Goal: Task Accomplishment & Management: Use online tool/utility

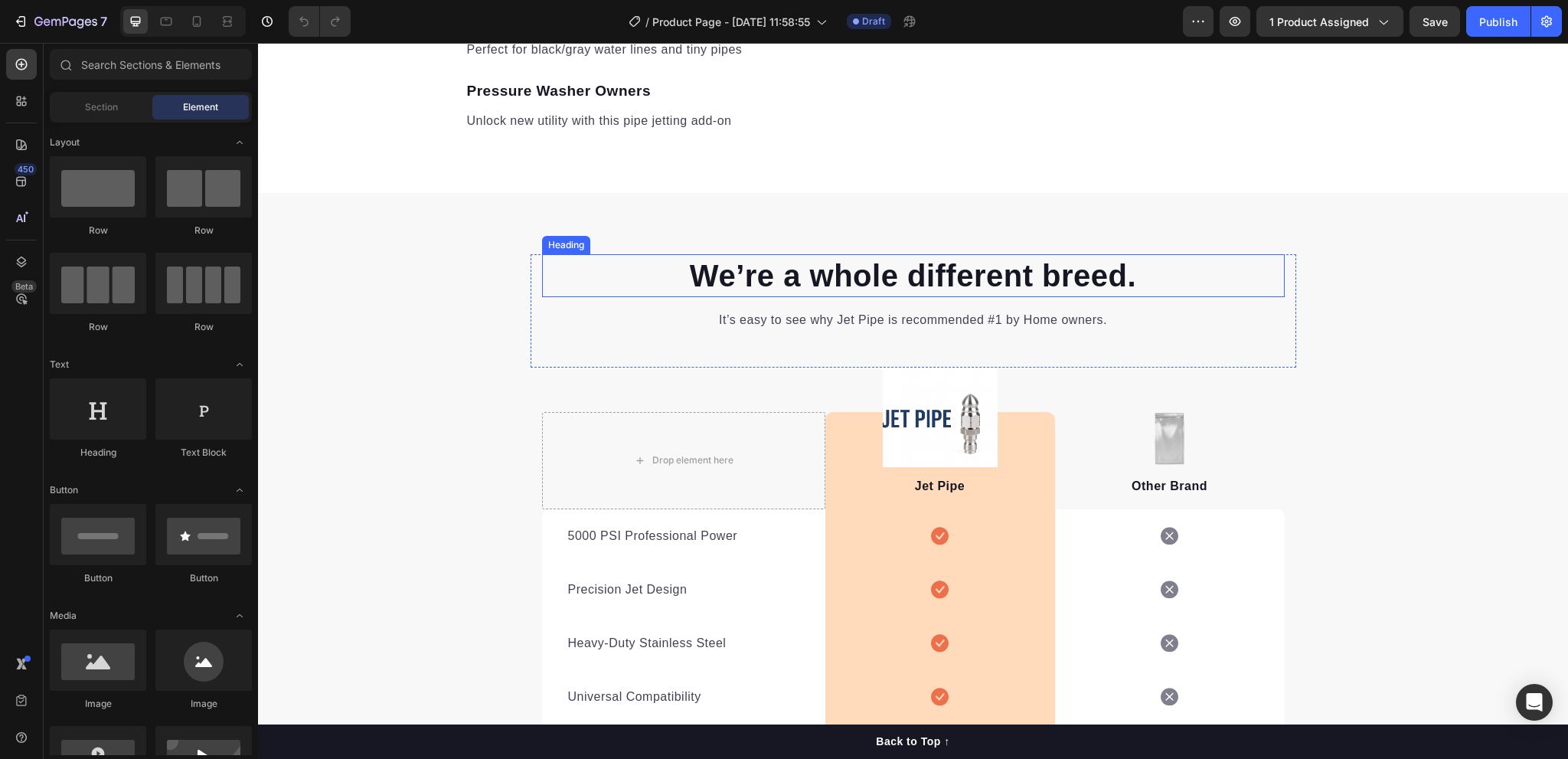
scroll to position [1914, 0]
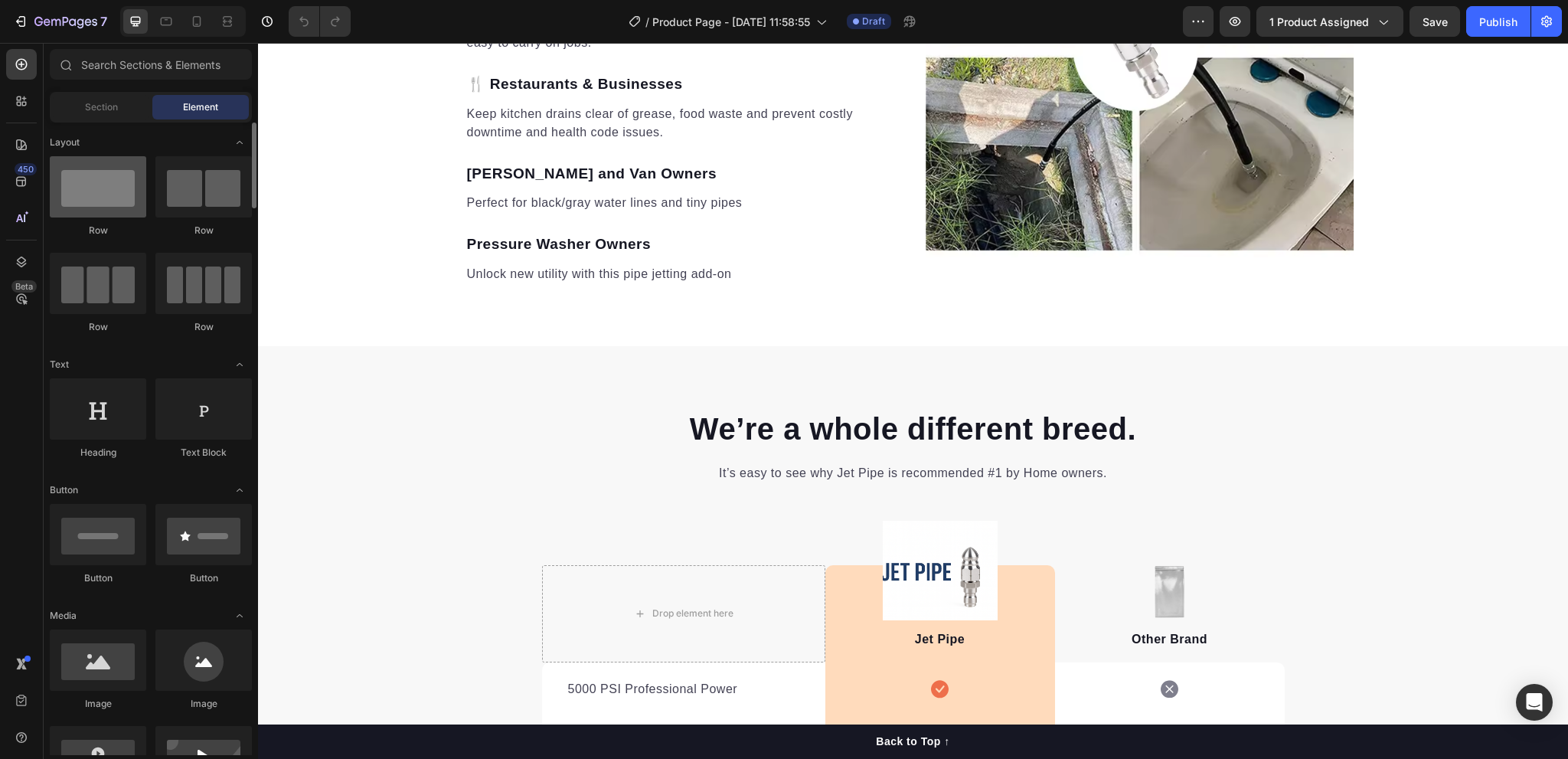
click at [94, 201] on div at bounding box center [98, 187] width 97 height 61
drag, startPoint x: 373, startPoint y: 238, endPoint x: 462, endPoint y: 361, distance: 151.8
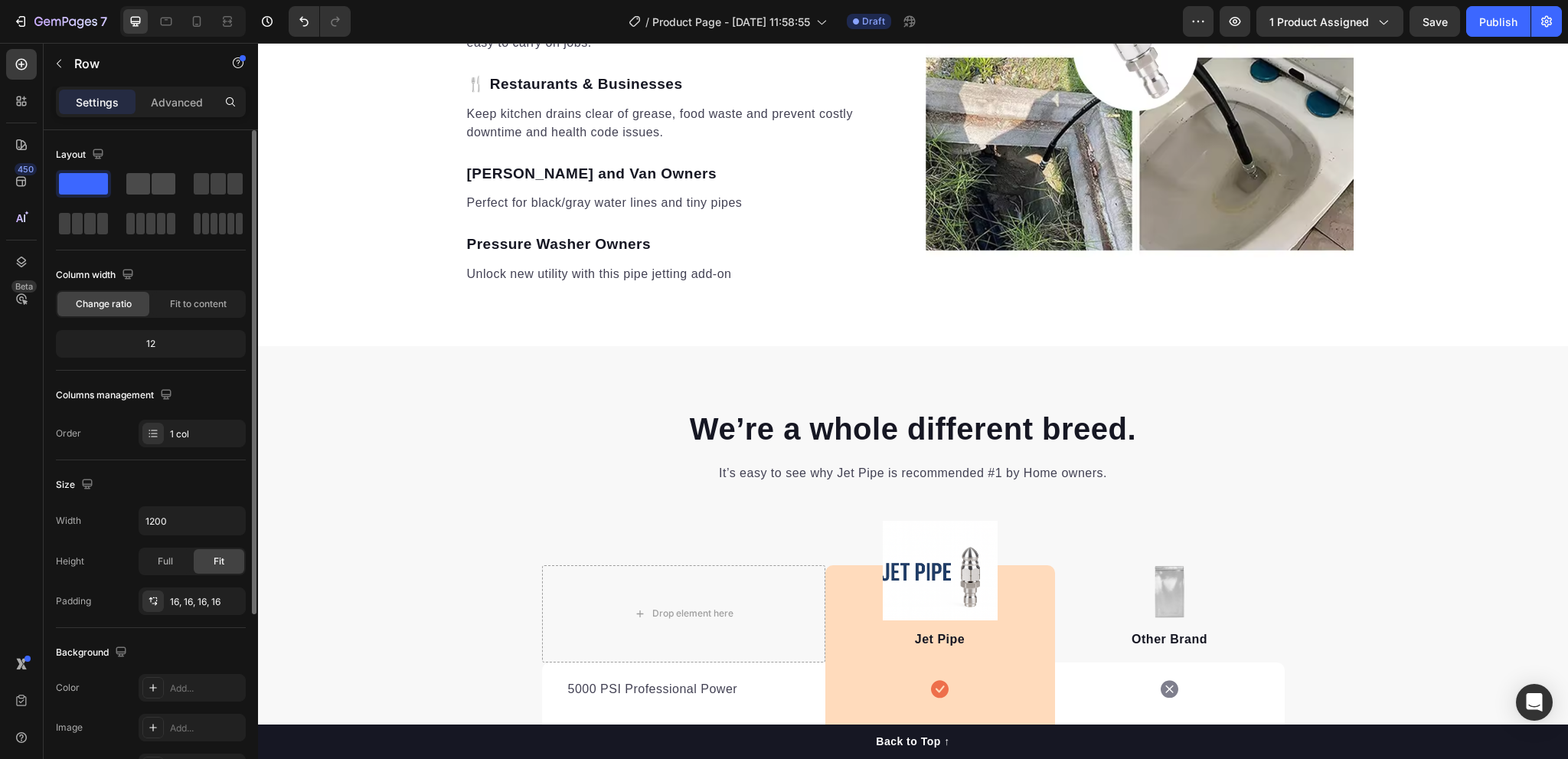
click at [146, 186] on span at bounding box center [138, 183] width 23 height 22
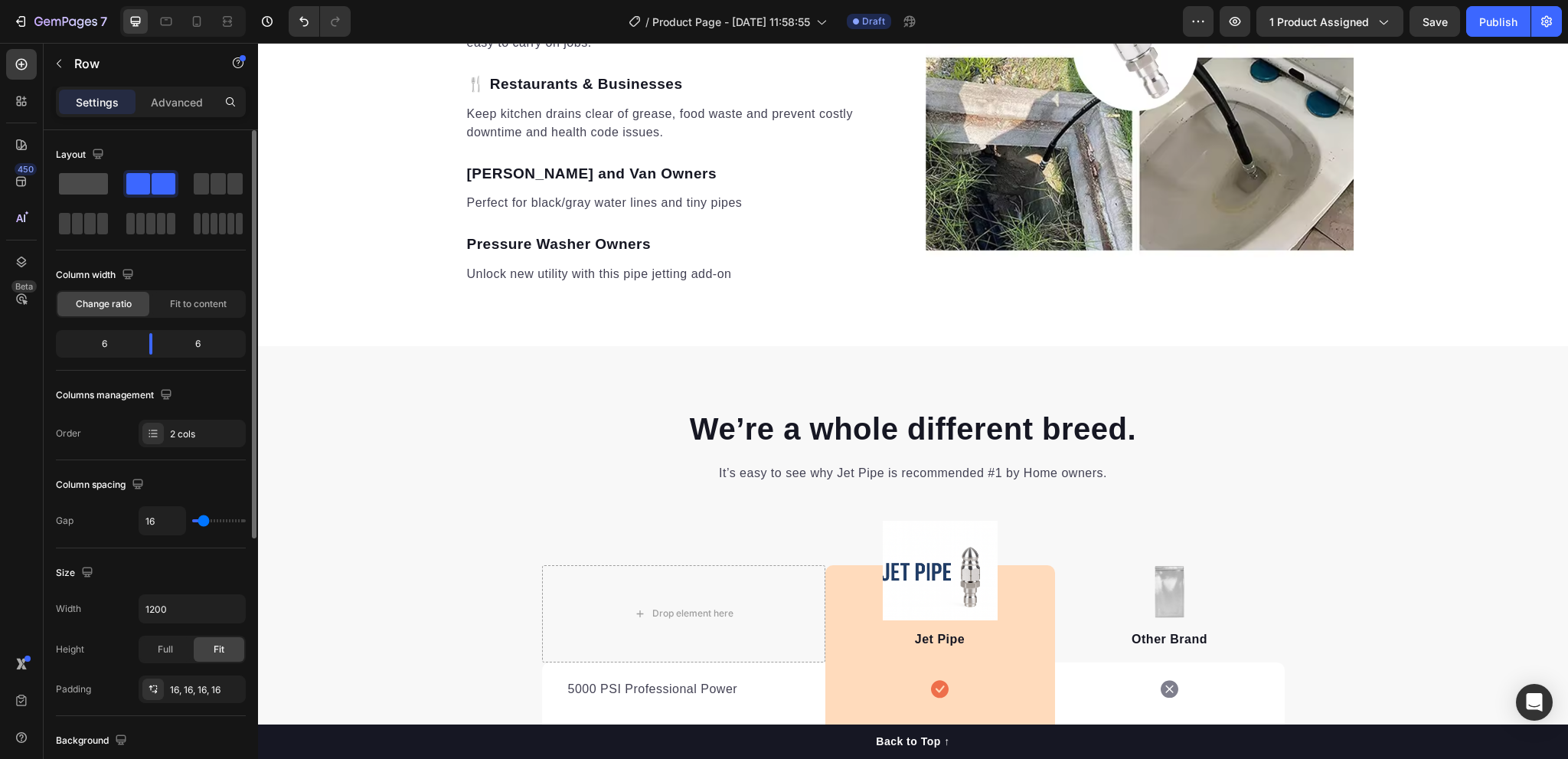
click at [83, 185] on span at bounding box center [83, 183] width 49 height 22
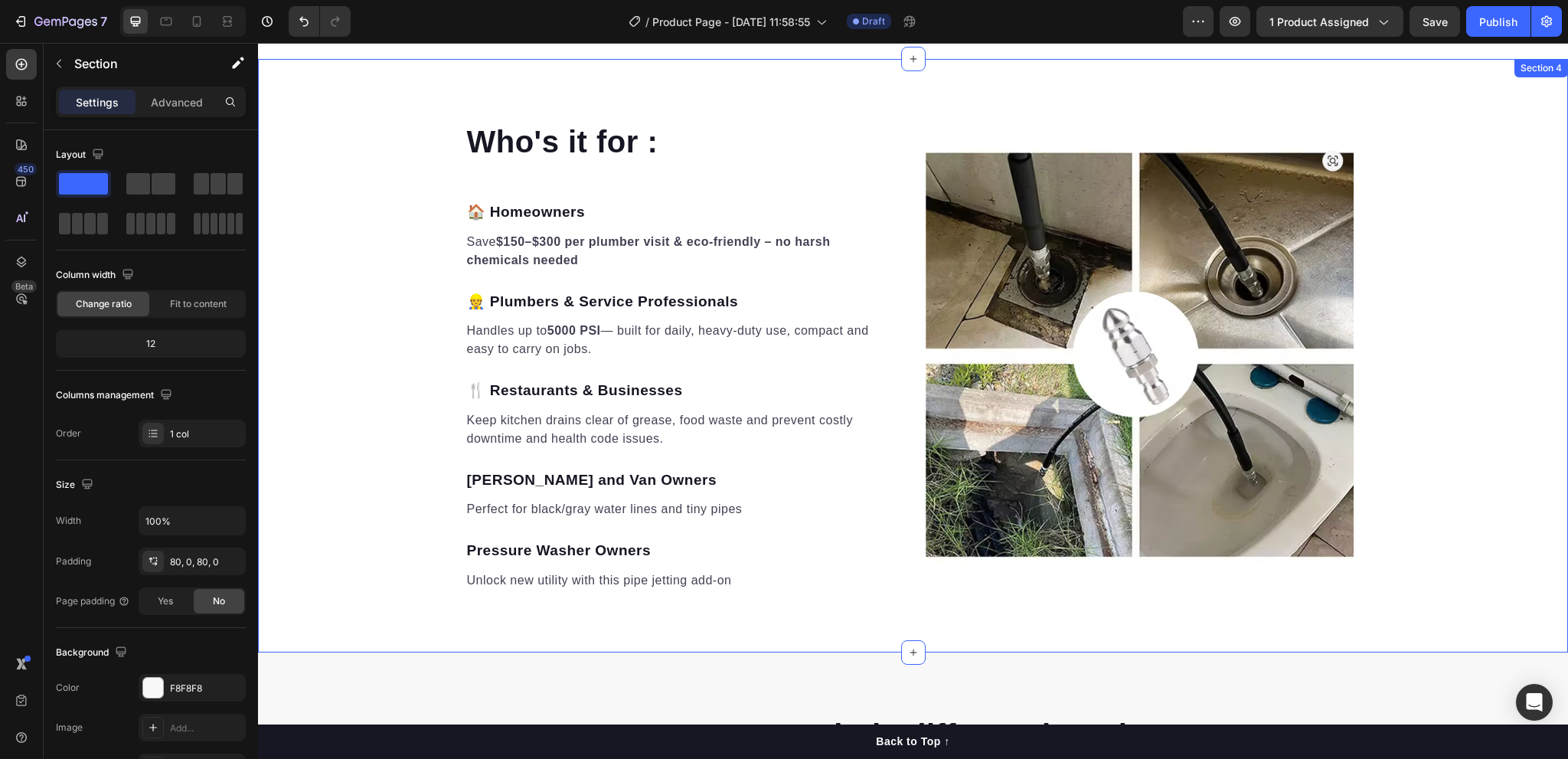
scroll to position [1837, 0]
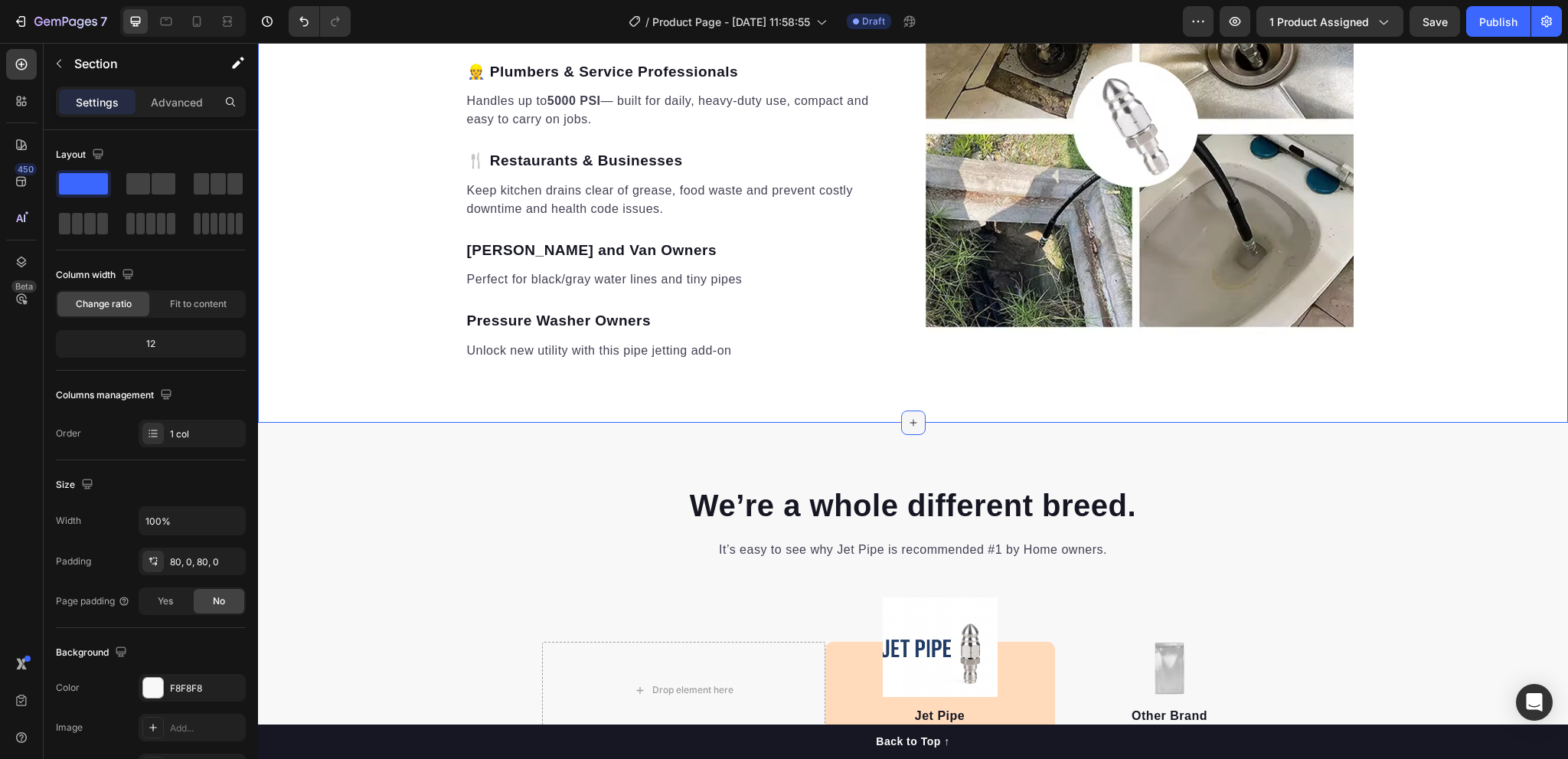
click at [907, 417] on icon at bounding box center [914, 423] width 13 height 13
click at [16, 156] on div at bounding box center [22, 145] width 31 height 31
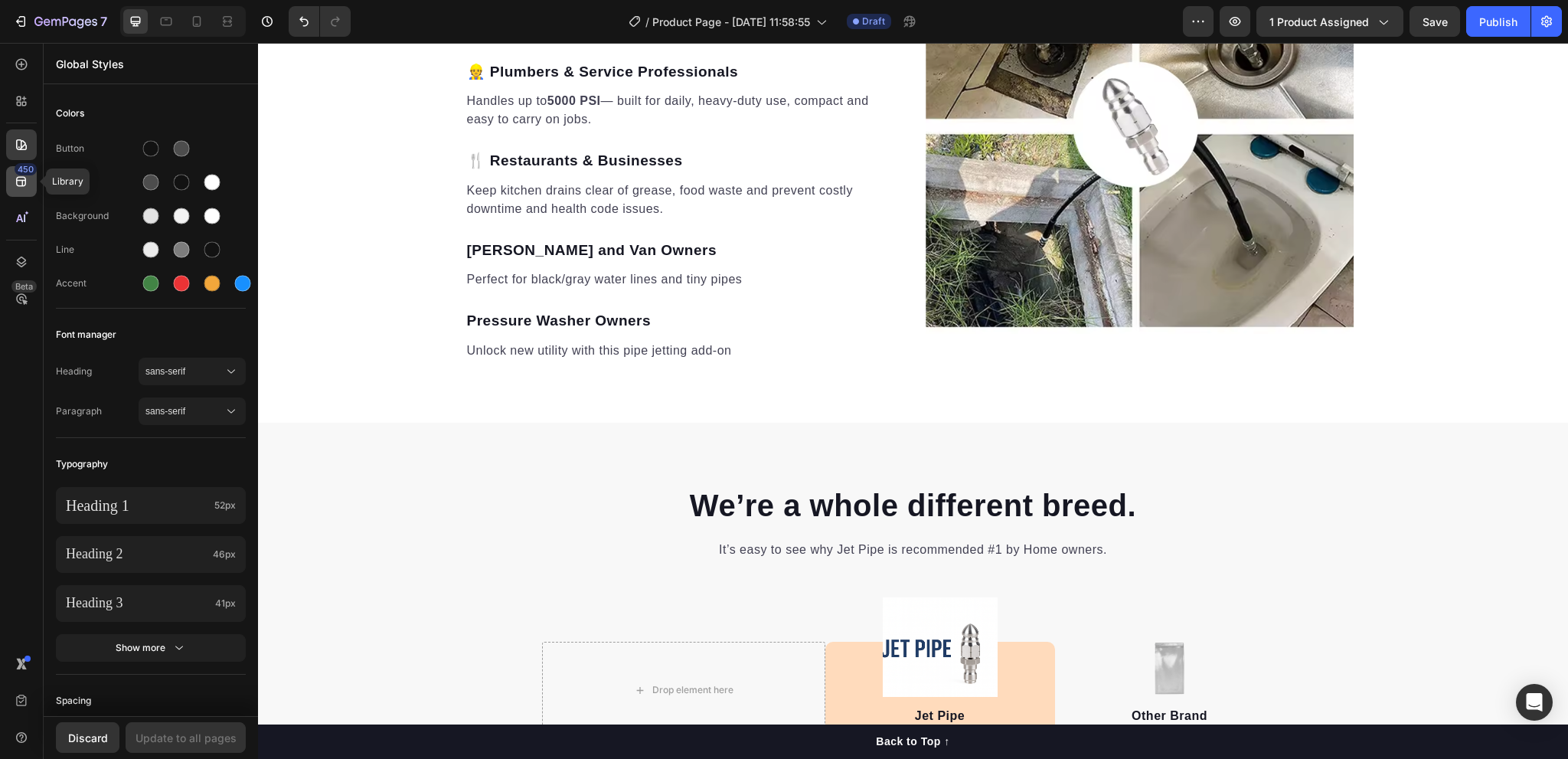
click at [22, 178] on icon at bounding box center [21, 181] width 15 height 15
click at [18, 263] on icon at bounding box center [21, 261] width 15 height 15
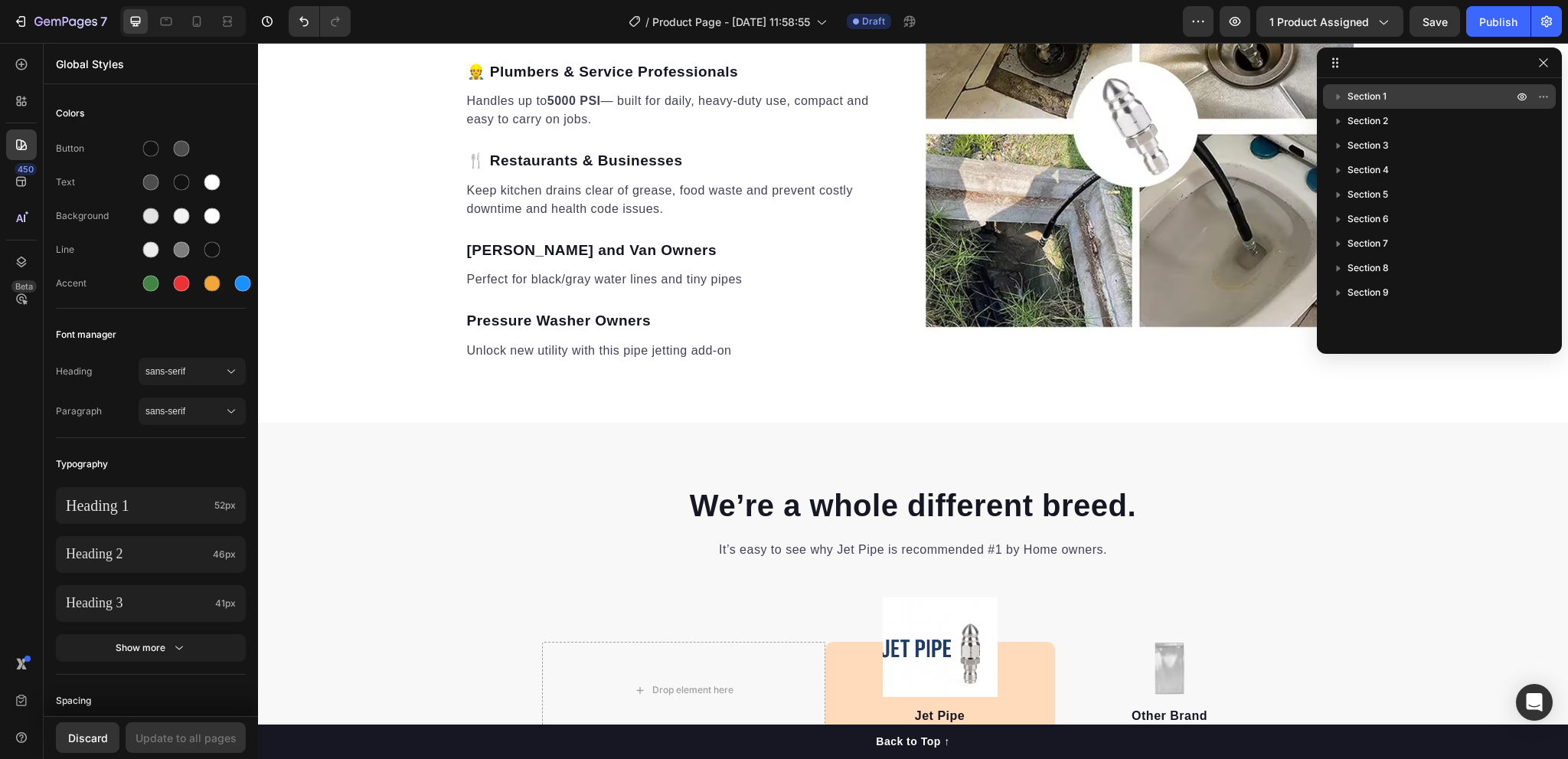
click at [1338, 95] on icon "button" at bounding box center [1338, 97] width 4 height 6
click at [1338, 95] on icon "button" at bounding box center [1338, 97] width 6 height 4
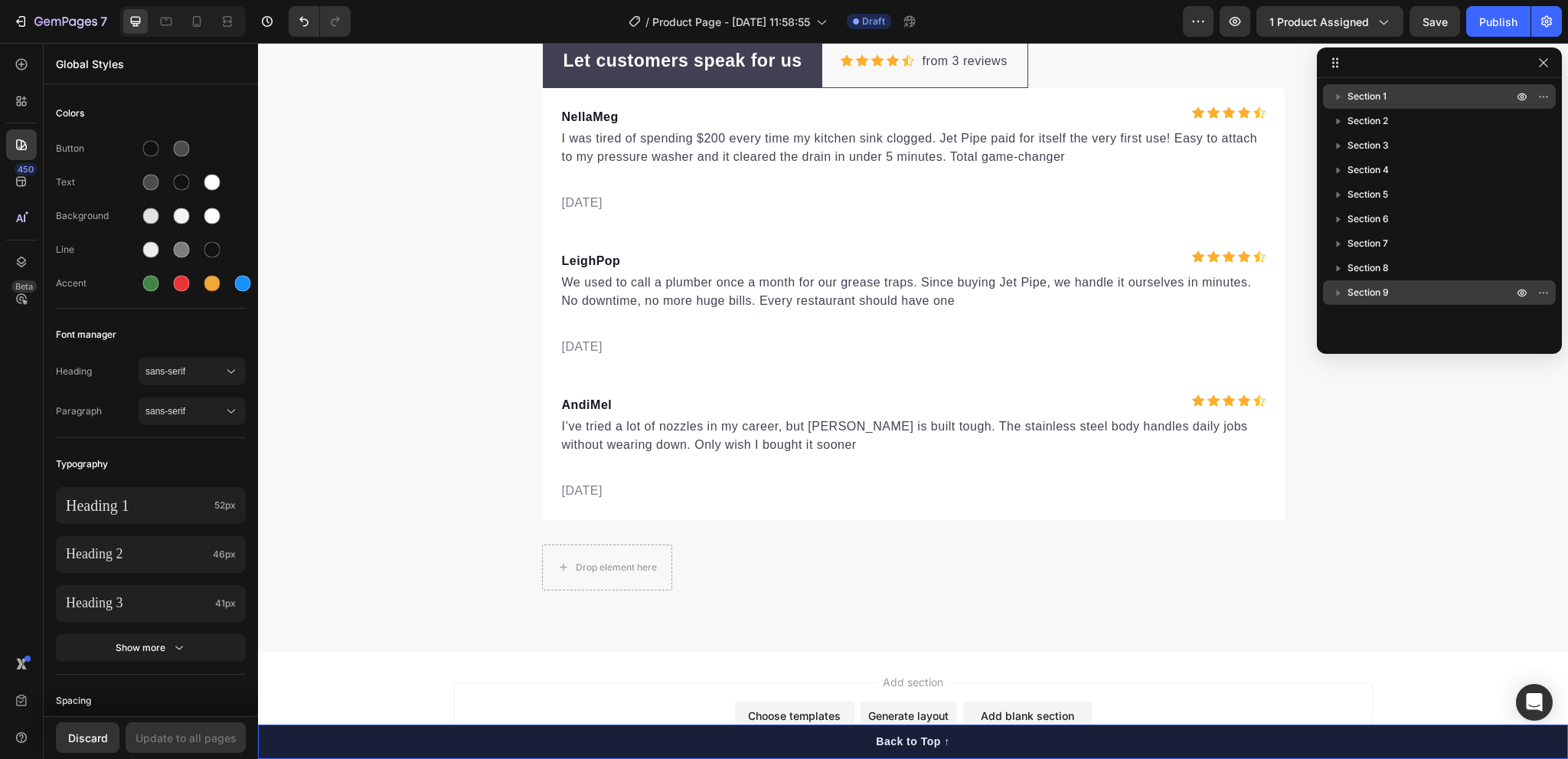
scroll to position [4858, 0]
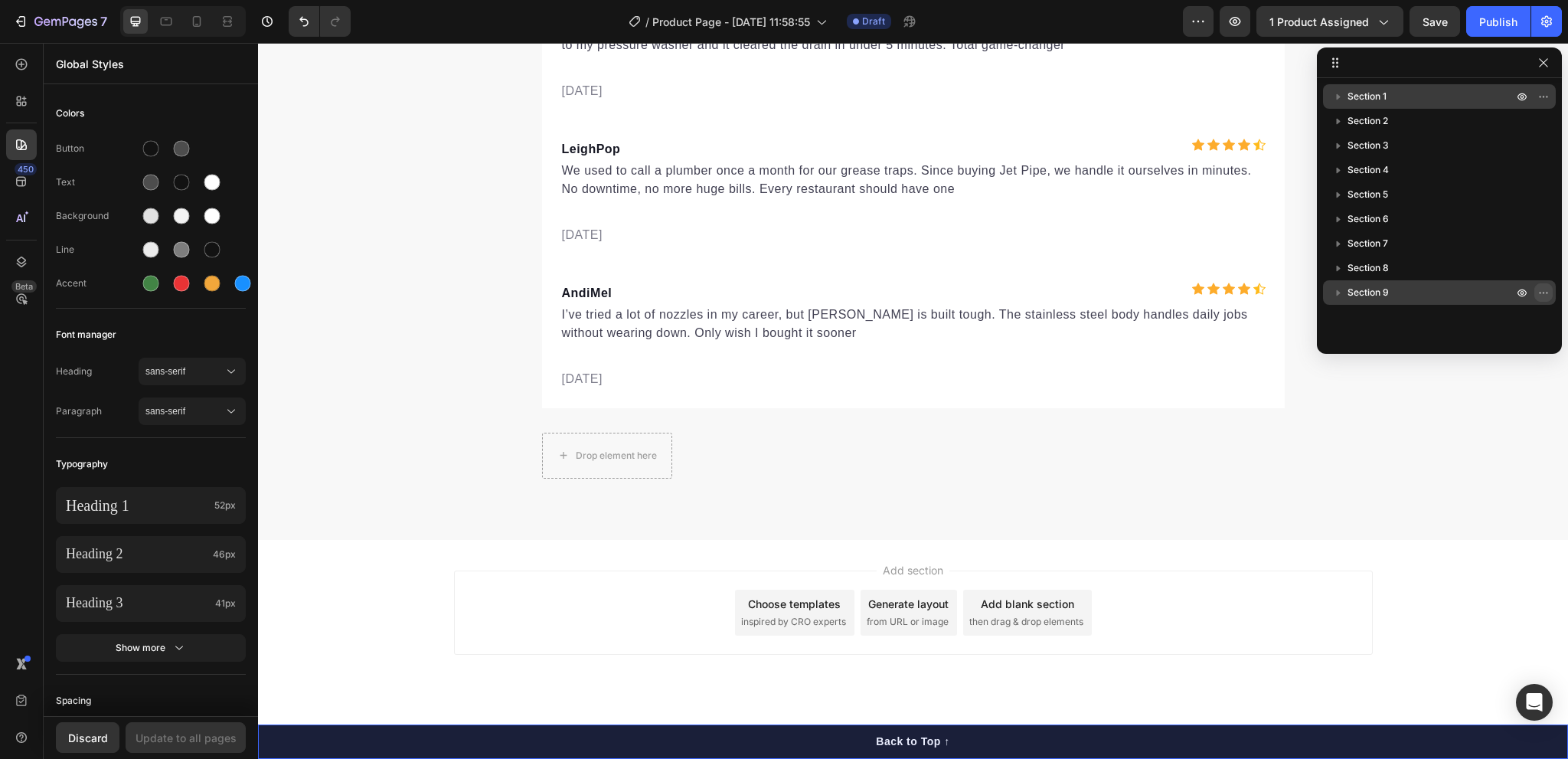
click at [1543, 290] on icon "button" at bounding box center [1544, 293] width 13 height 13
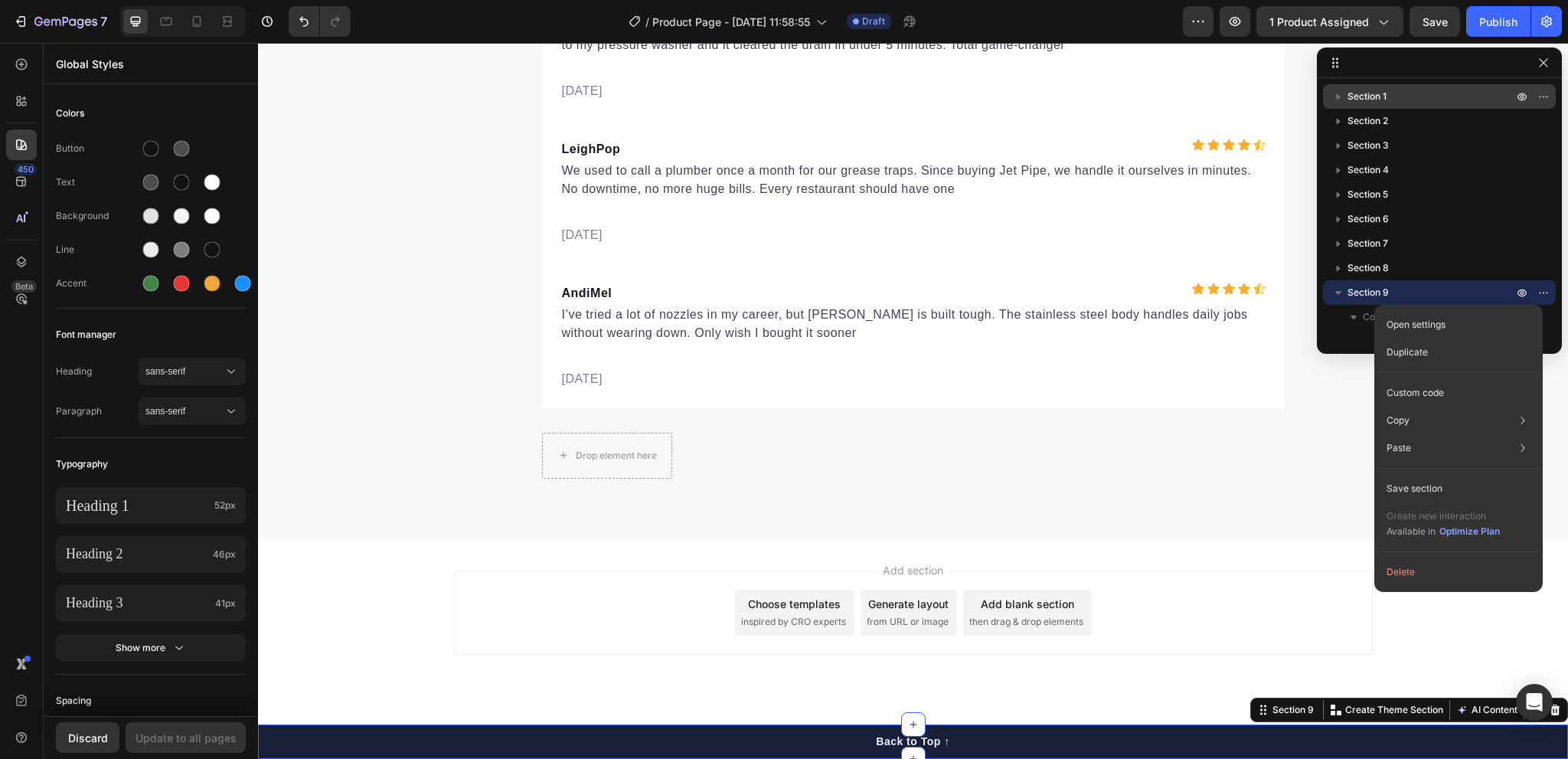
click at [1195, 690] on div "Add section Choose templates inspired by CRO experts Generate layout from URL o…" at bounding box center [912, 633] width 1310 height 188
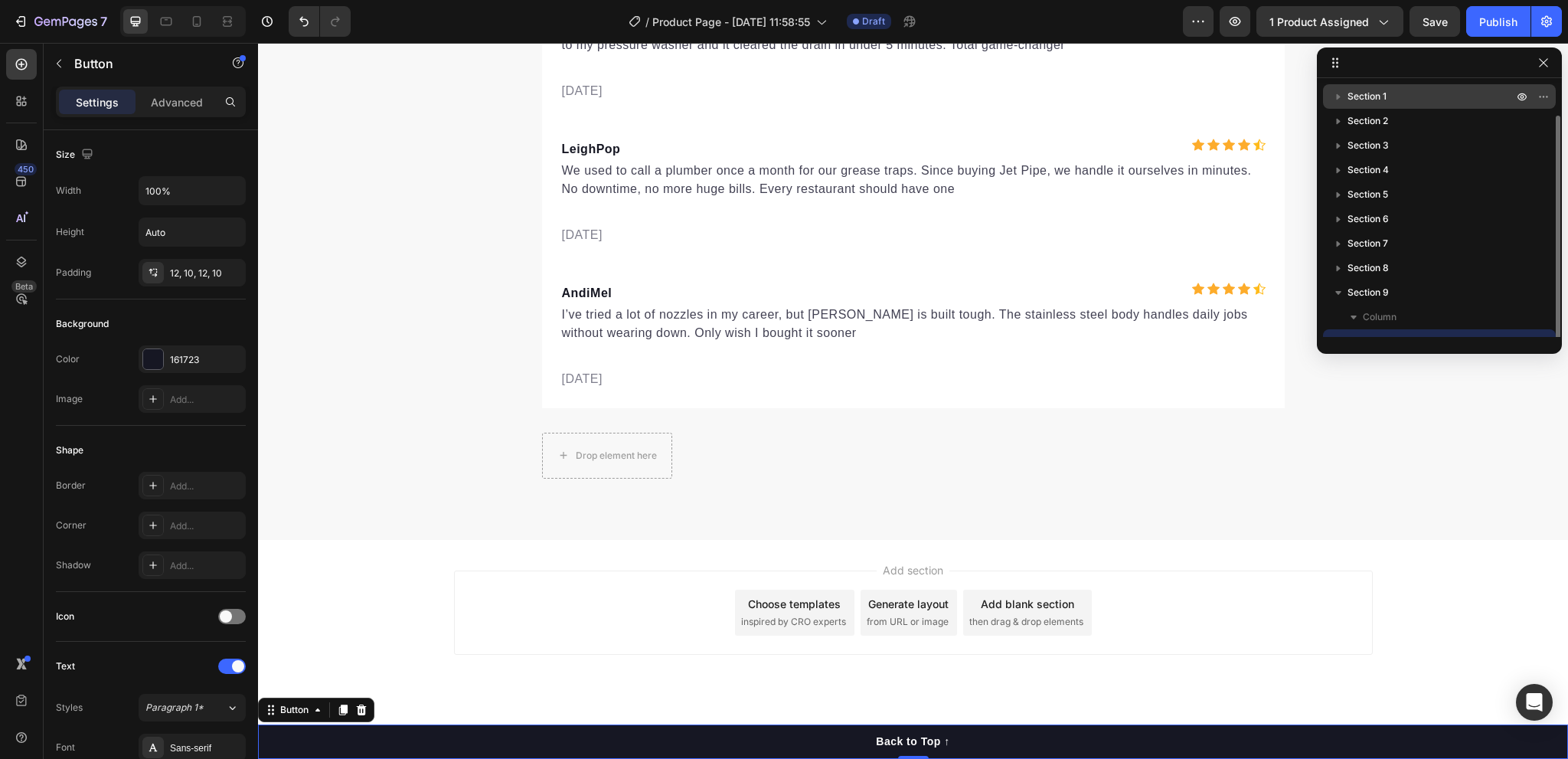
click at [1109, 753] on button "Back to Top ↑" at bounding box center [912, 741] width 1310 height 34
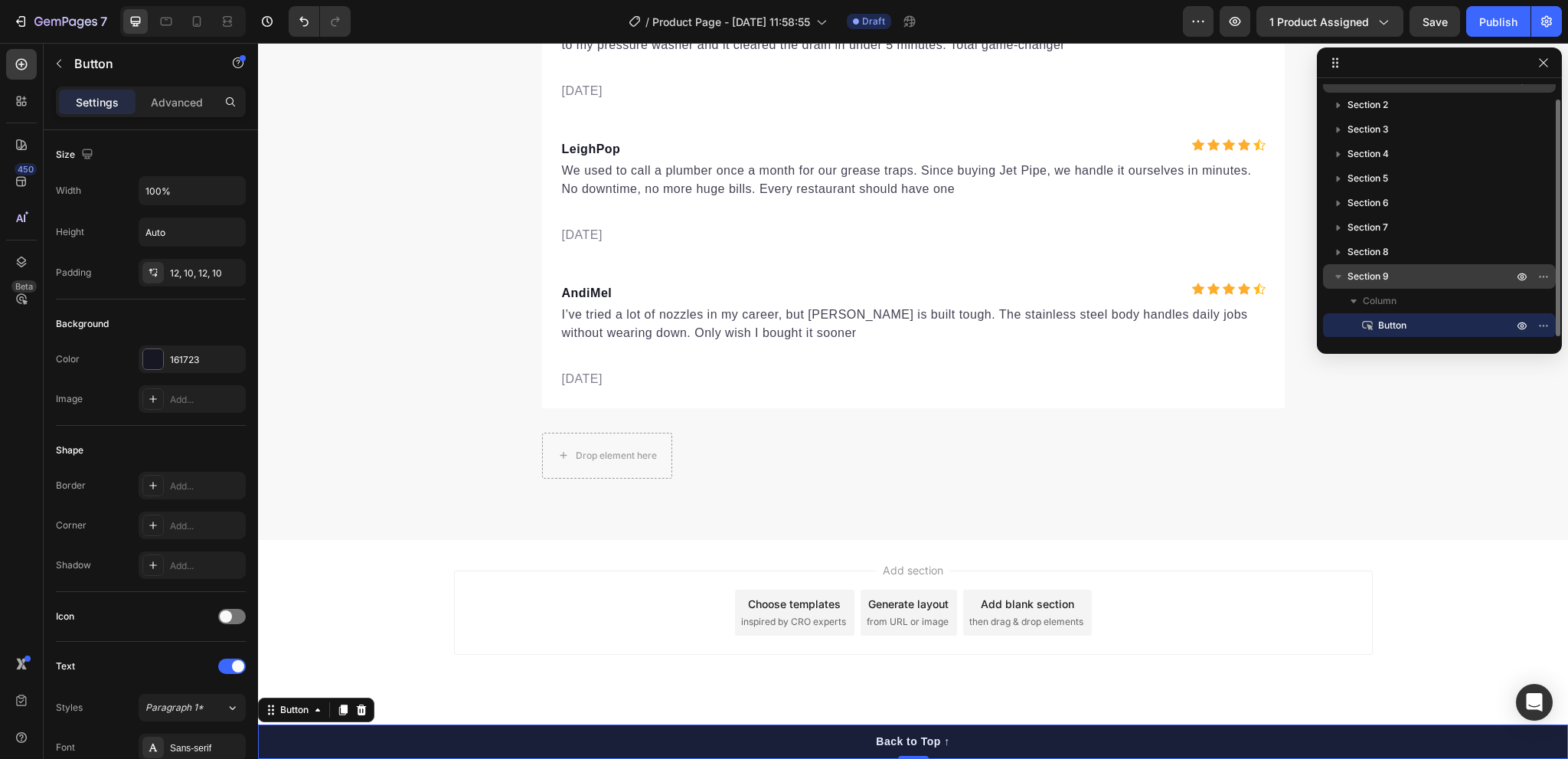
click at [1334, 278] on icon "button" at bounding box center [1338, 276] width 15 height 15
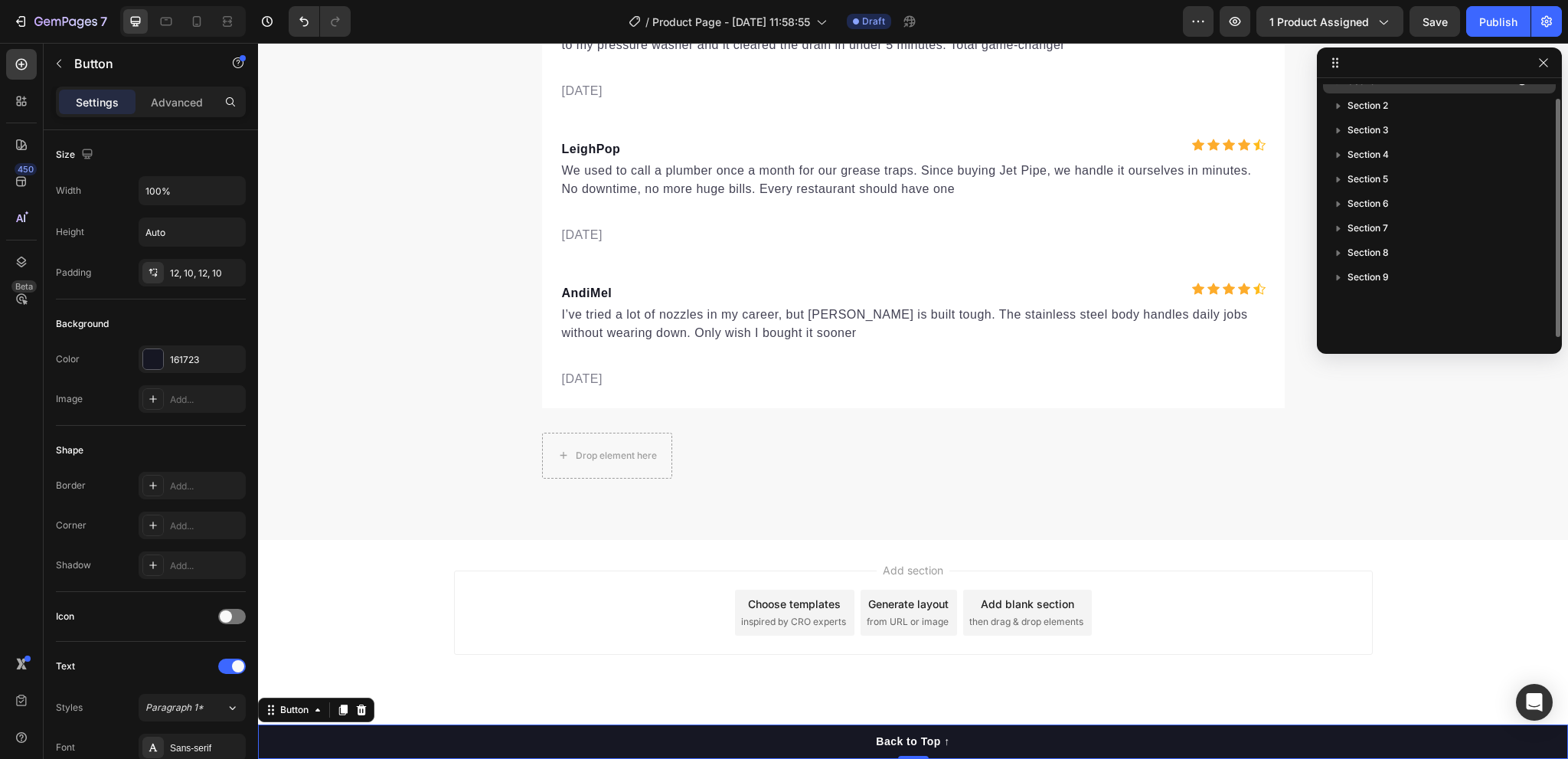
drag, startPoint x: 1427, startPoint y: 308, endPoint x: 1451, endPoint y: 298, distance: 26.0
click at [1451, 298] on div "Section 1 Section 2 Section 3 Section 4 Section 5 Section 6 Section 7 Section 8…" at bounding box center [1439, 211] width 245 height 253
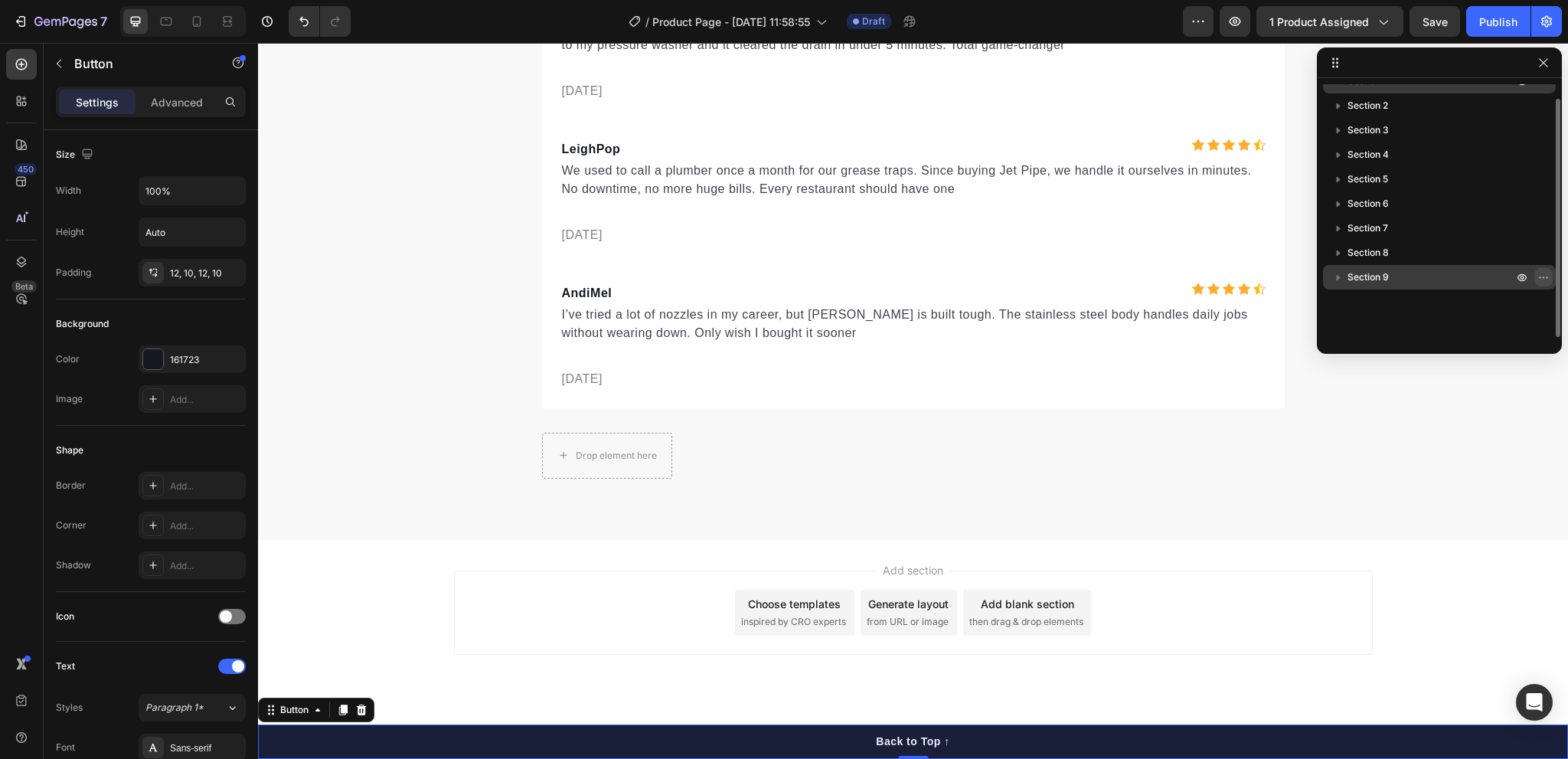
click at [1545, 278] on icon "button" at bounding box center [1546, 277] width 2 height 2
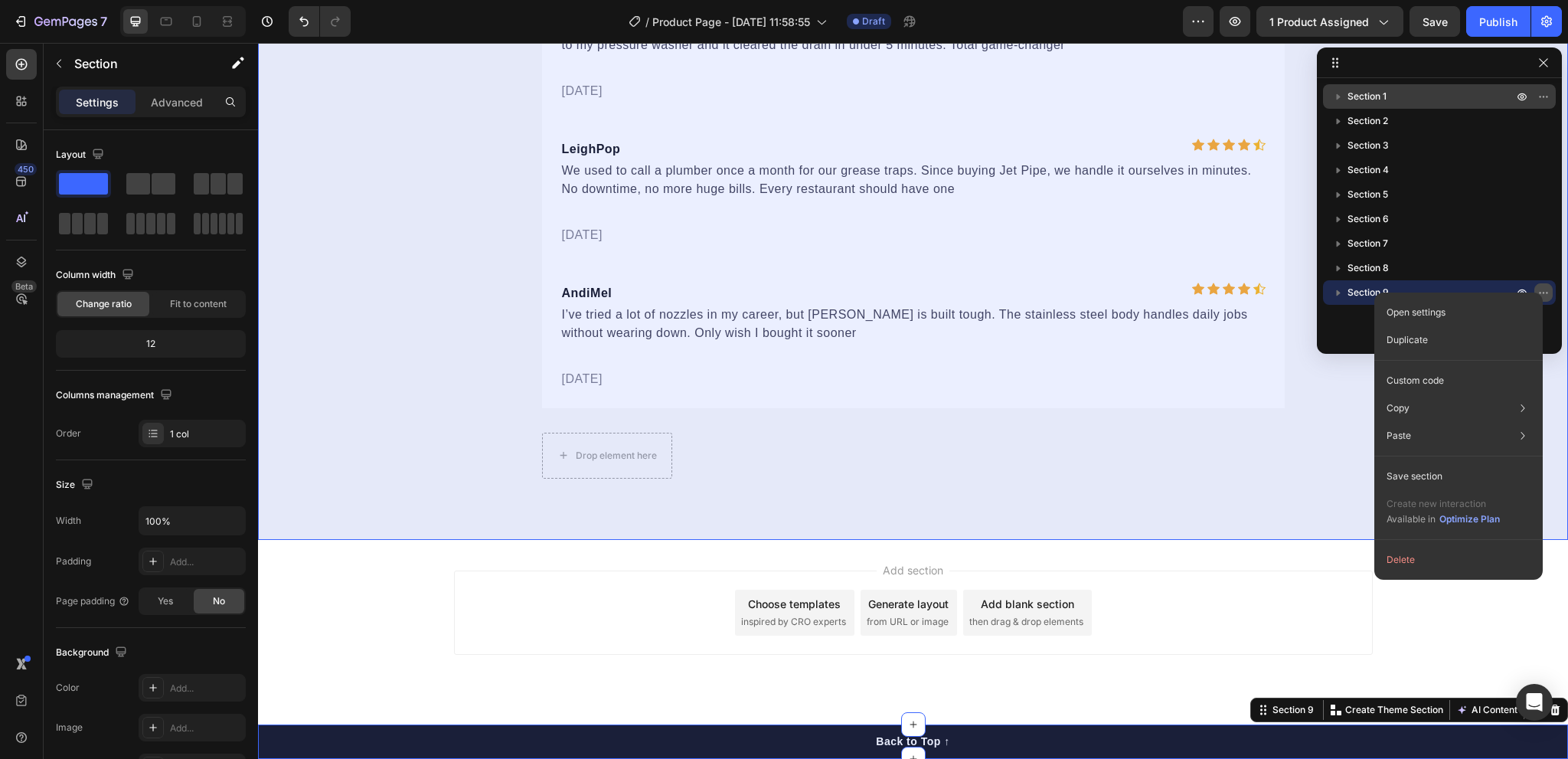
scroll to position [0, 0]
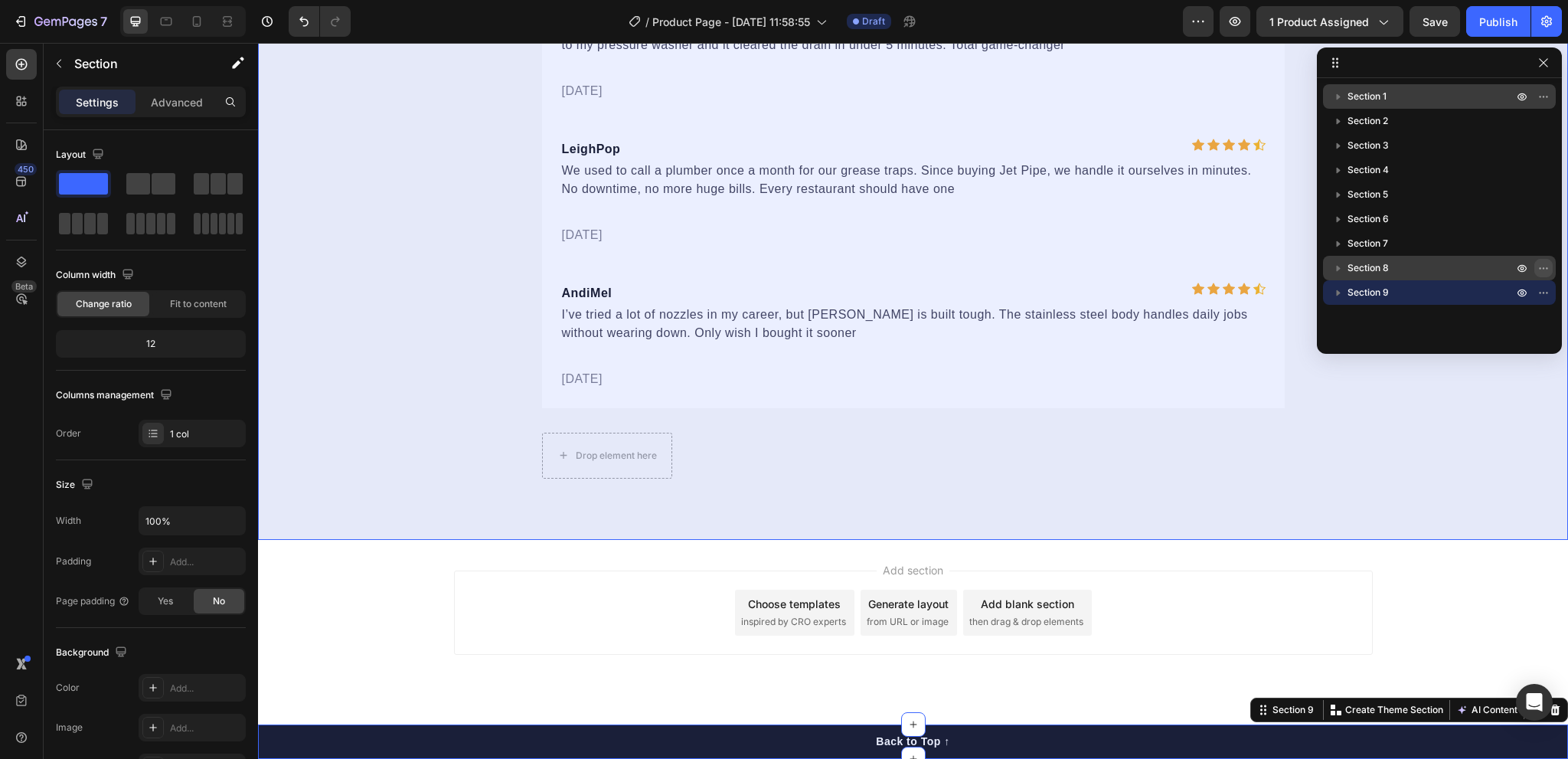
click at [1542, 272] on icon "button" at bounding box center [1544, 268] width 13 height 13
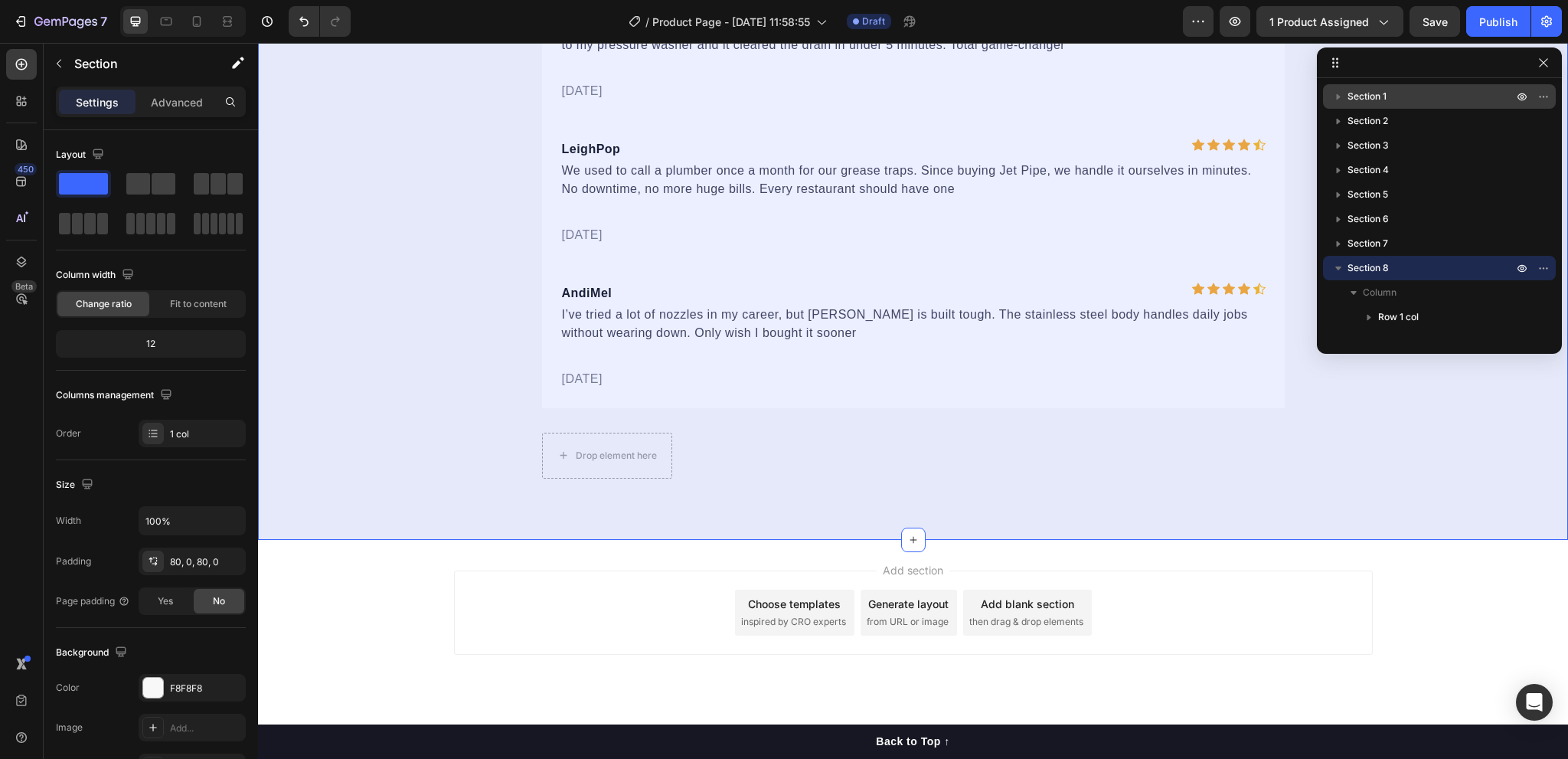
click at [1350, 341] on div "Section 1 Section 2 Section 3 Section 4 Section 5 Section 6 Section 7 Section 8…" at bounding box center [1439, 210] width 245 height 265
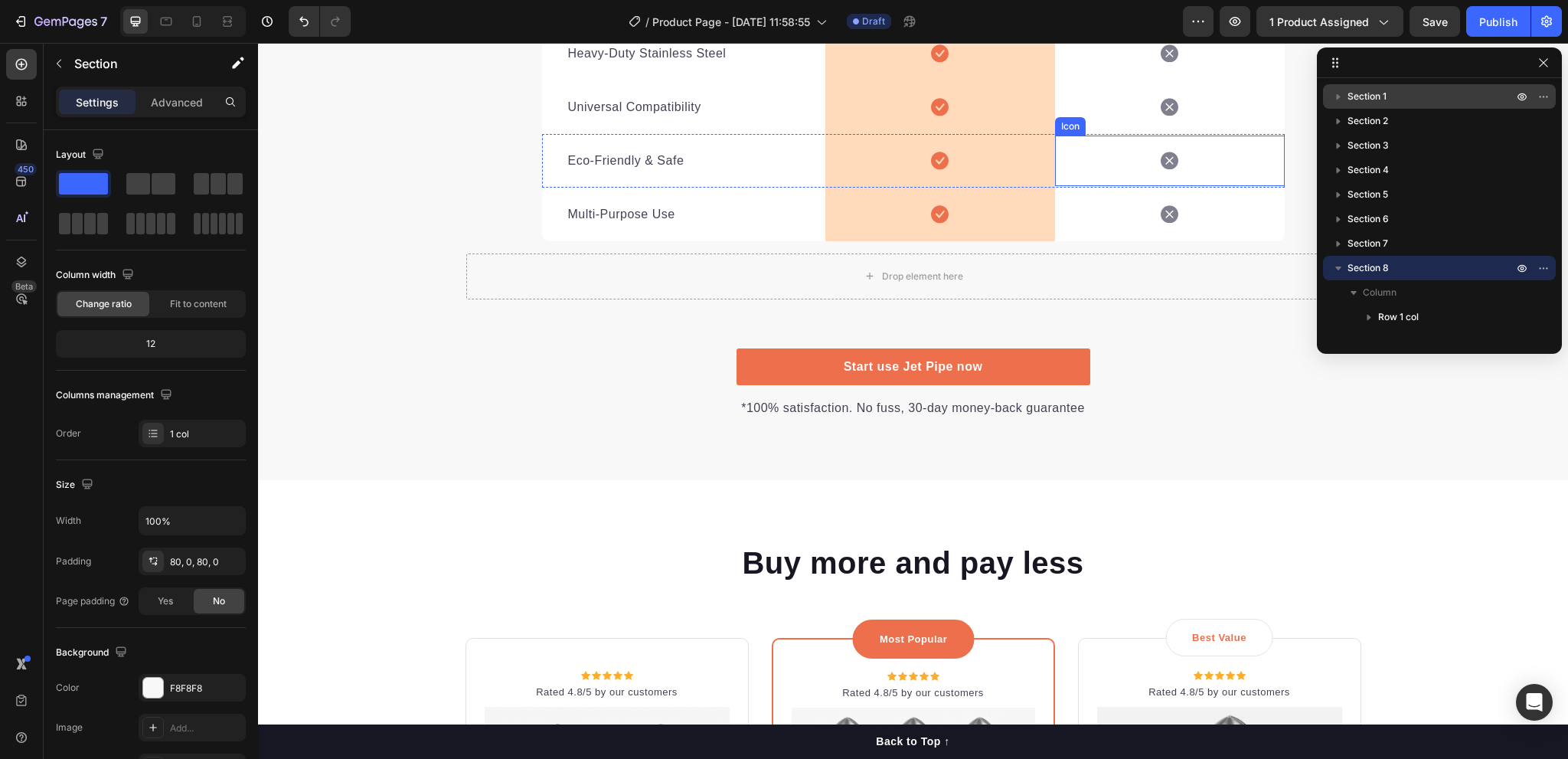
scroll to position [2732, 0]
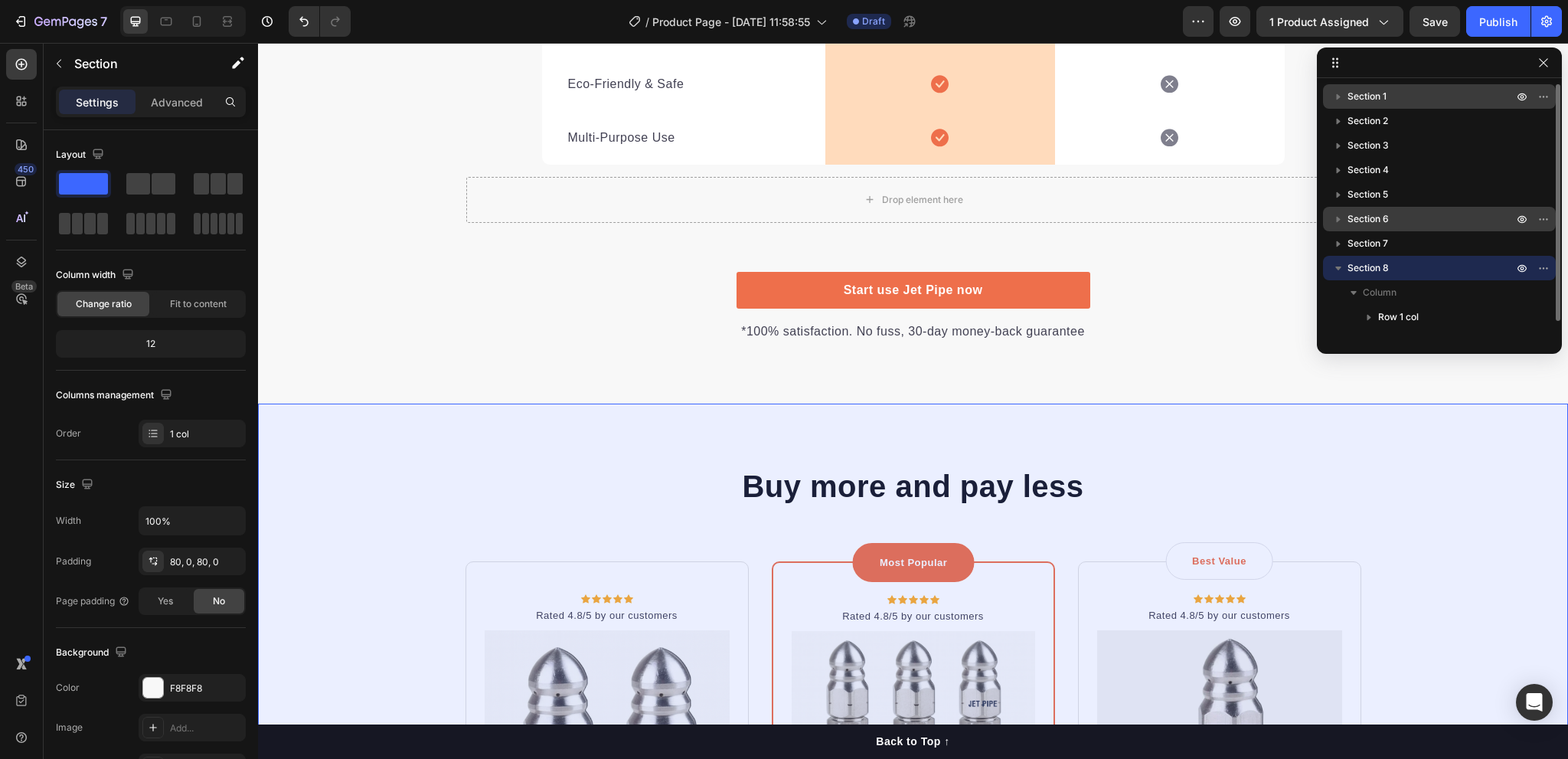
click at [1354, 219] on span "Section 6" at bounding box center [1368, 219] width 42 height 15
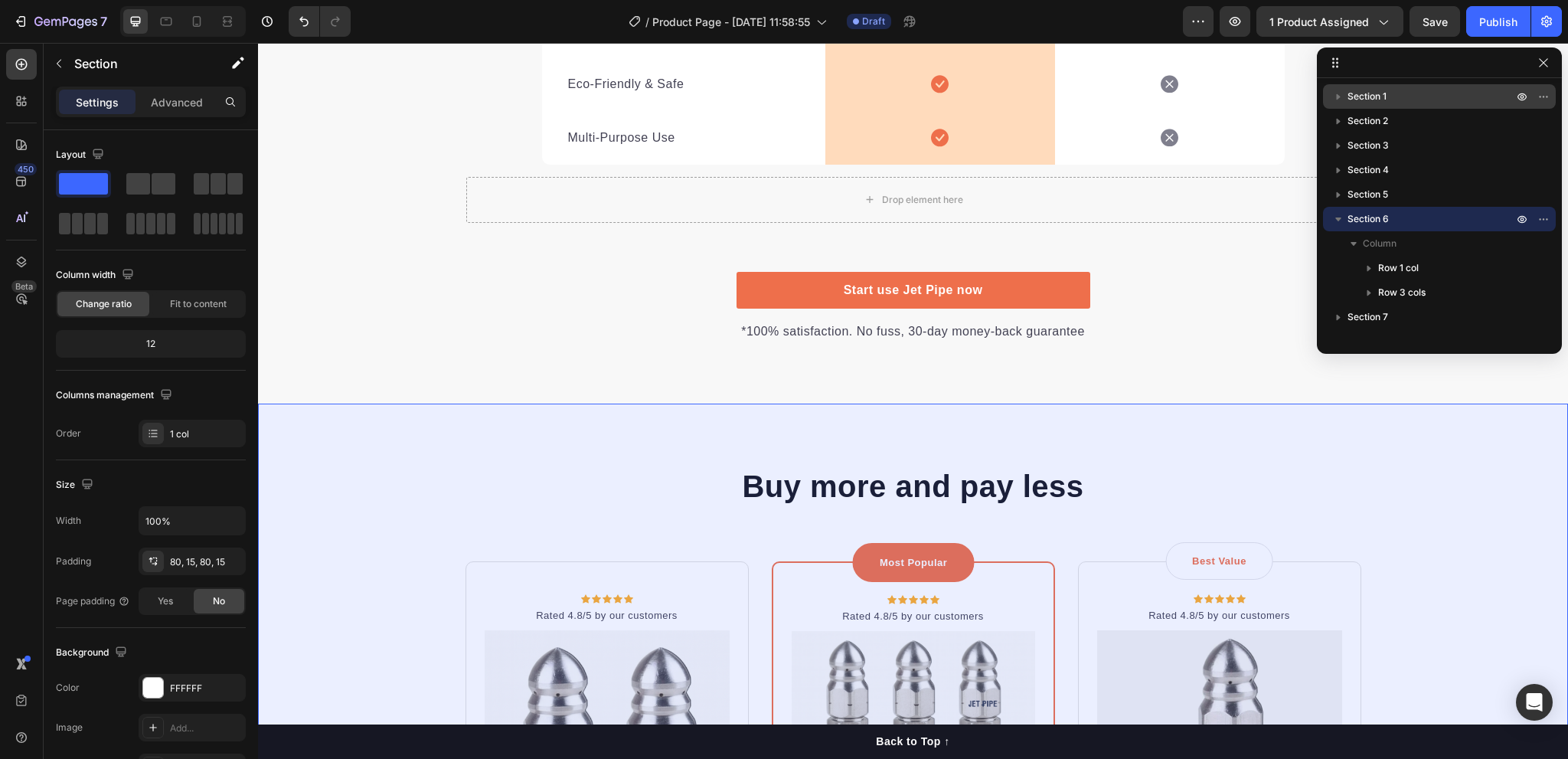
scroll to position [3039, 0]
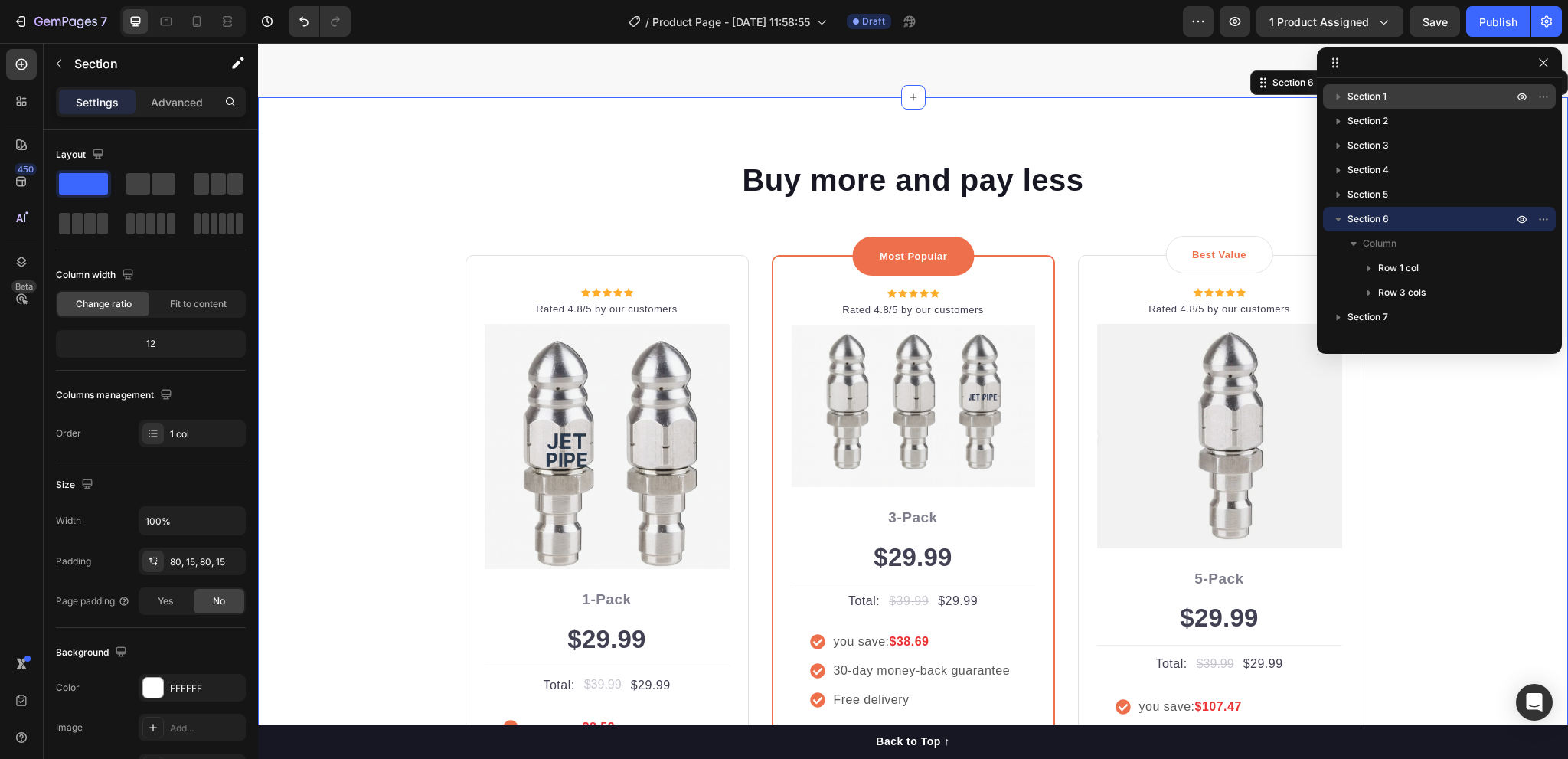
click at [1339, 67] on icon at bounding box center [1336, 63] width 13 height 13
click at [1339, 217] on icon "button" at bounding box center [1338, 219] width 15 height 15
click at [84, 101] on p "Settings" at bounding box center [97, 102] width 42 height 16
click at [20, 259] on icon at bounding box center [21, 261] width 15 height 15
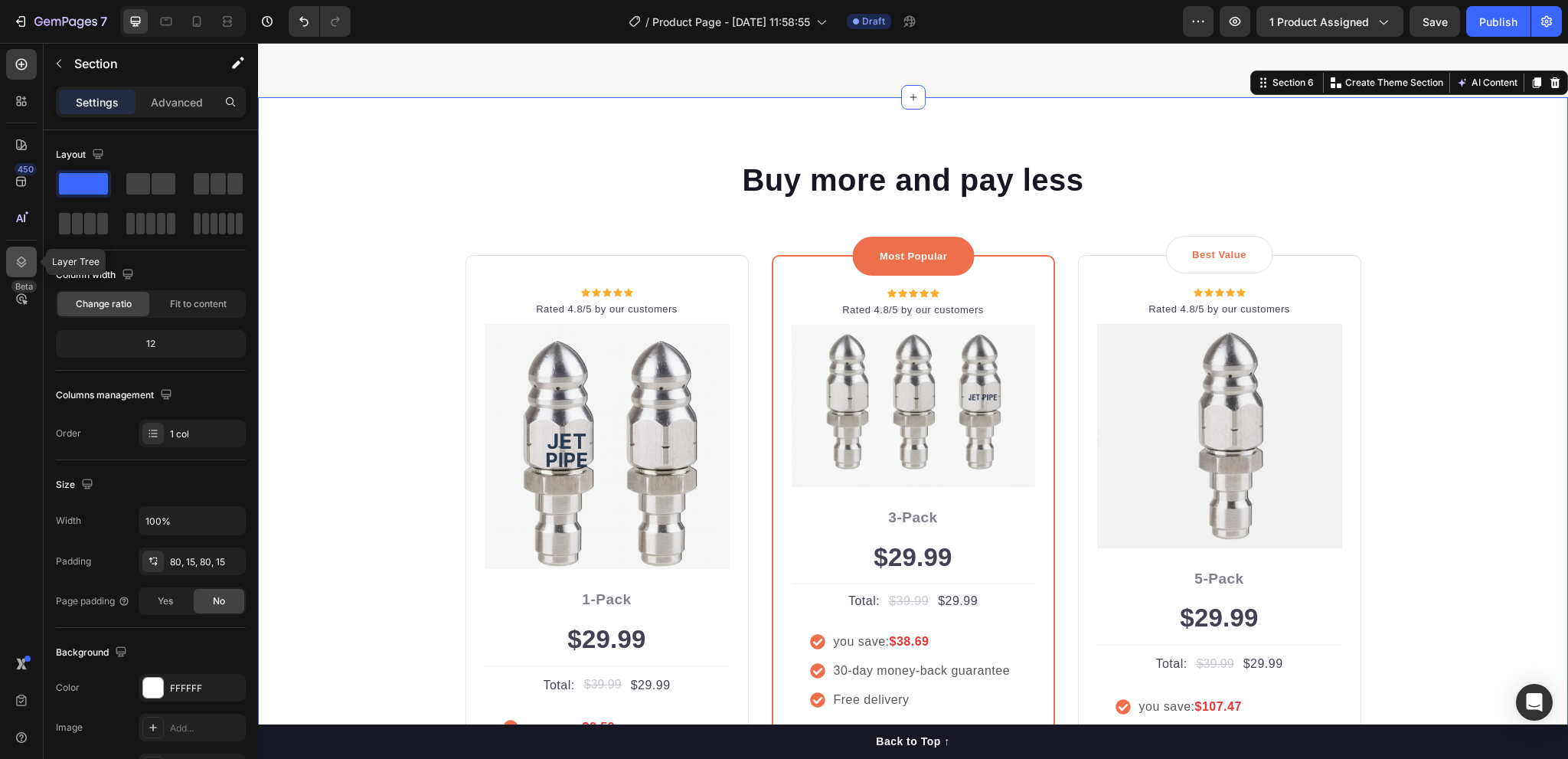
click at [20, 259] on icon at bounding box center [21, 261] width 15 height 15
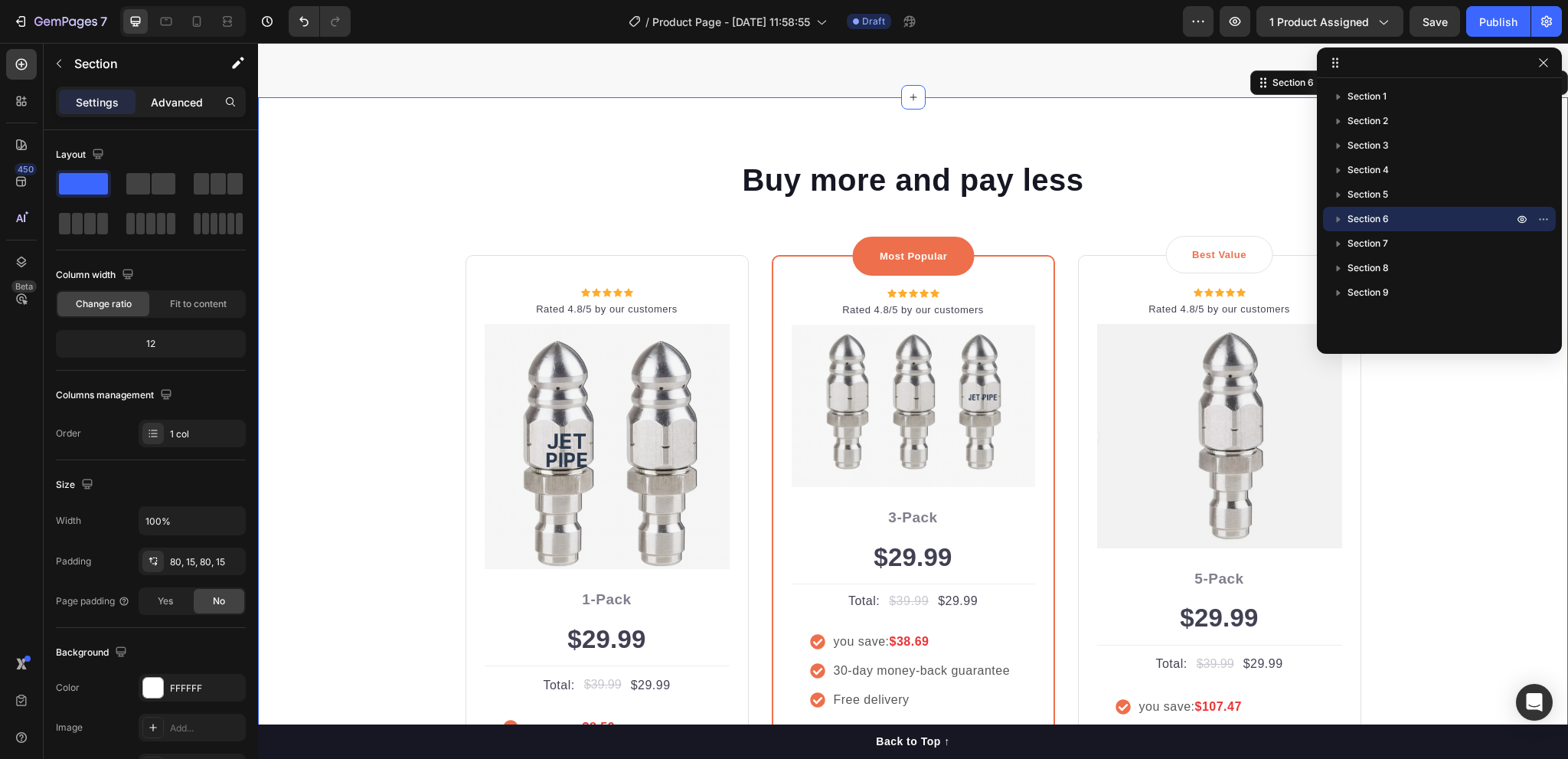
click at [169, 105] on p "Advanced" at bounding box center [177, 102] width 52 height 16
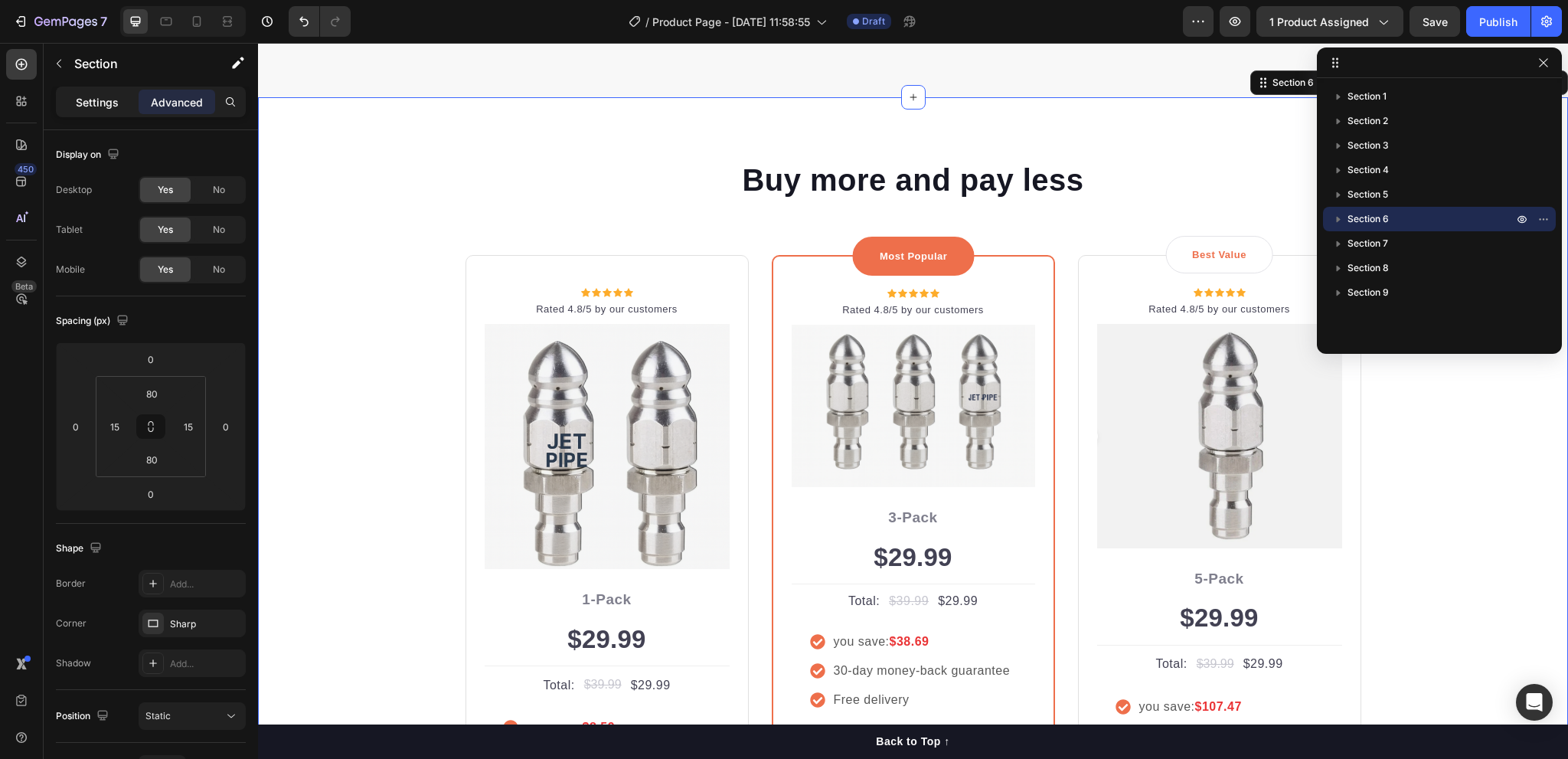
click at [99, 98] on p "Settings" at bounding box center [97, 102] width 42 height 16
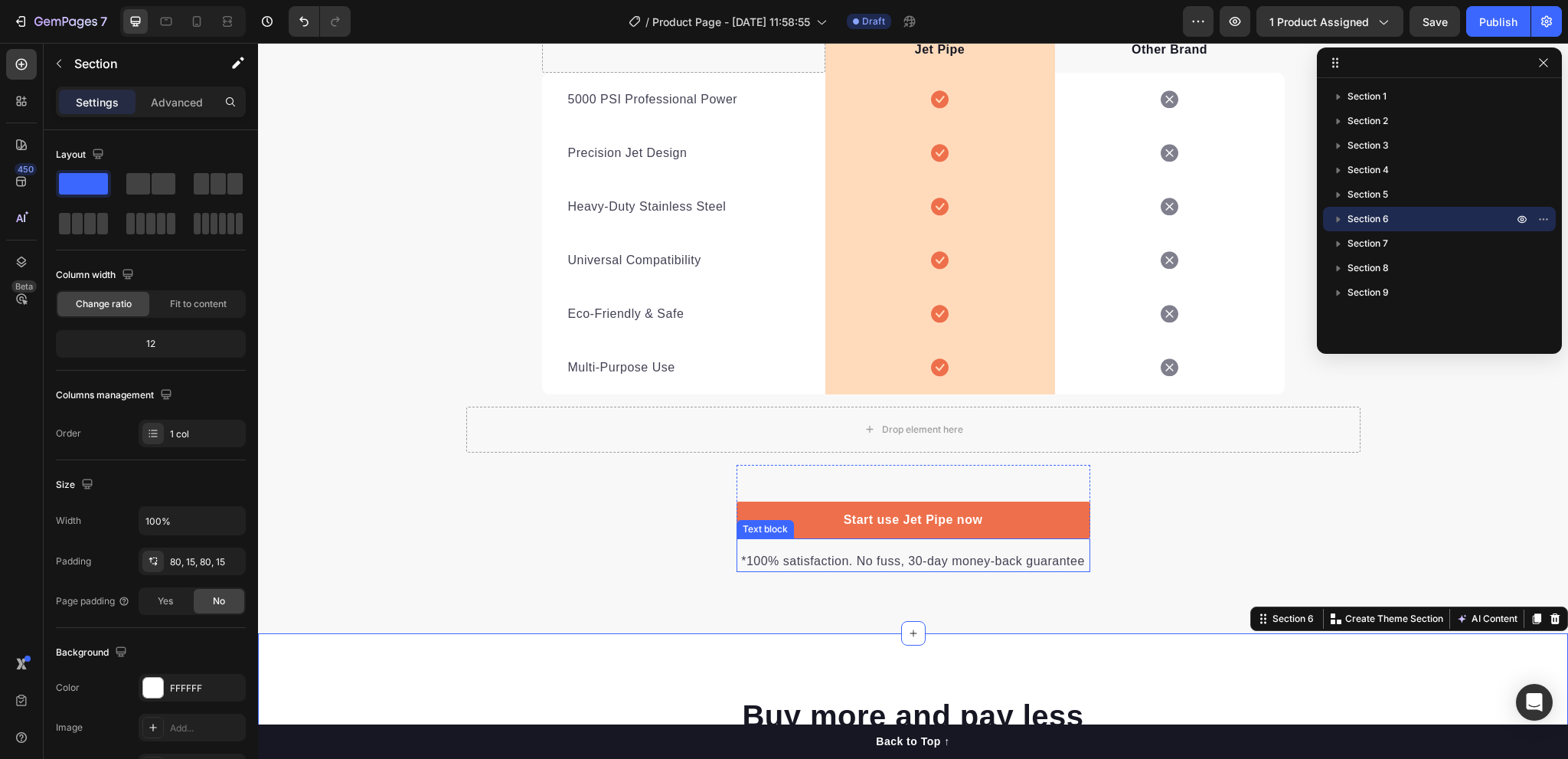
scroll to position [2656, 0]
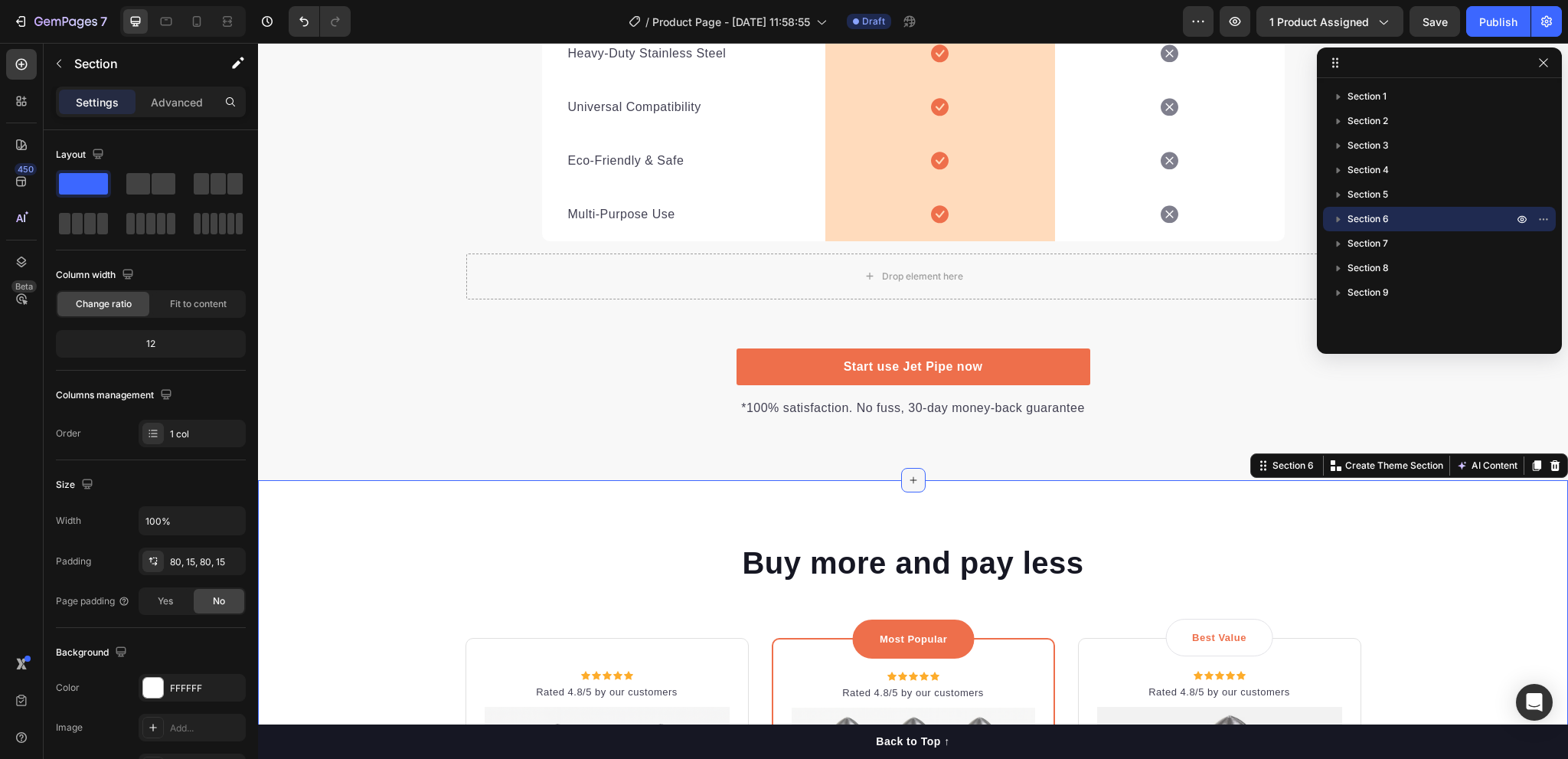
click at [907, 478] on icon at bounding box center [914, 480] width 13 height 13
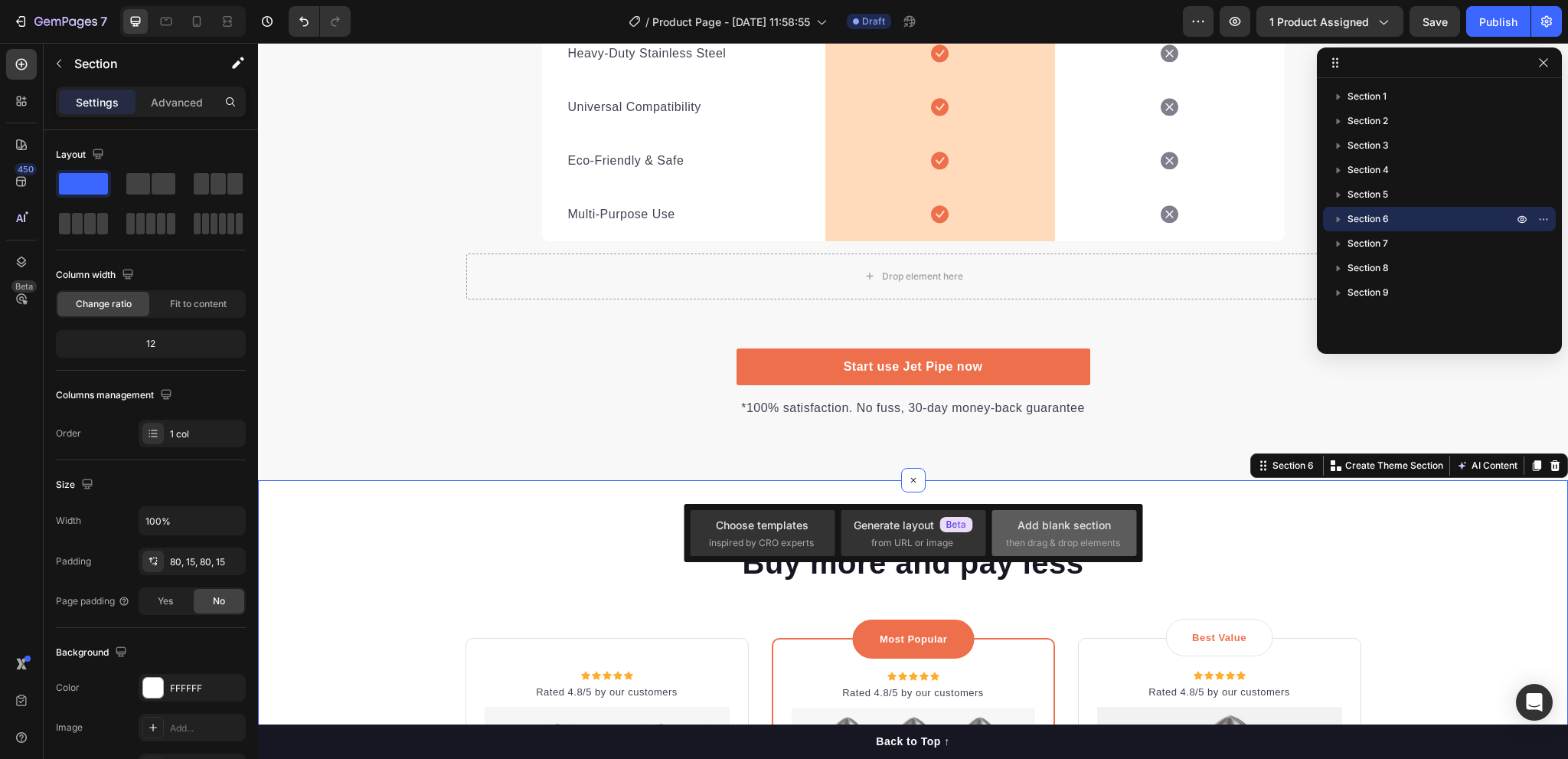
click at [1079, 532] on div "Add blank section then drag & drop elements" at bounding box center [1064, 533] width 117 height 33
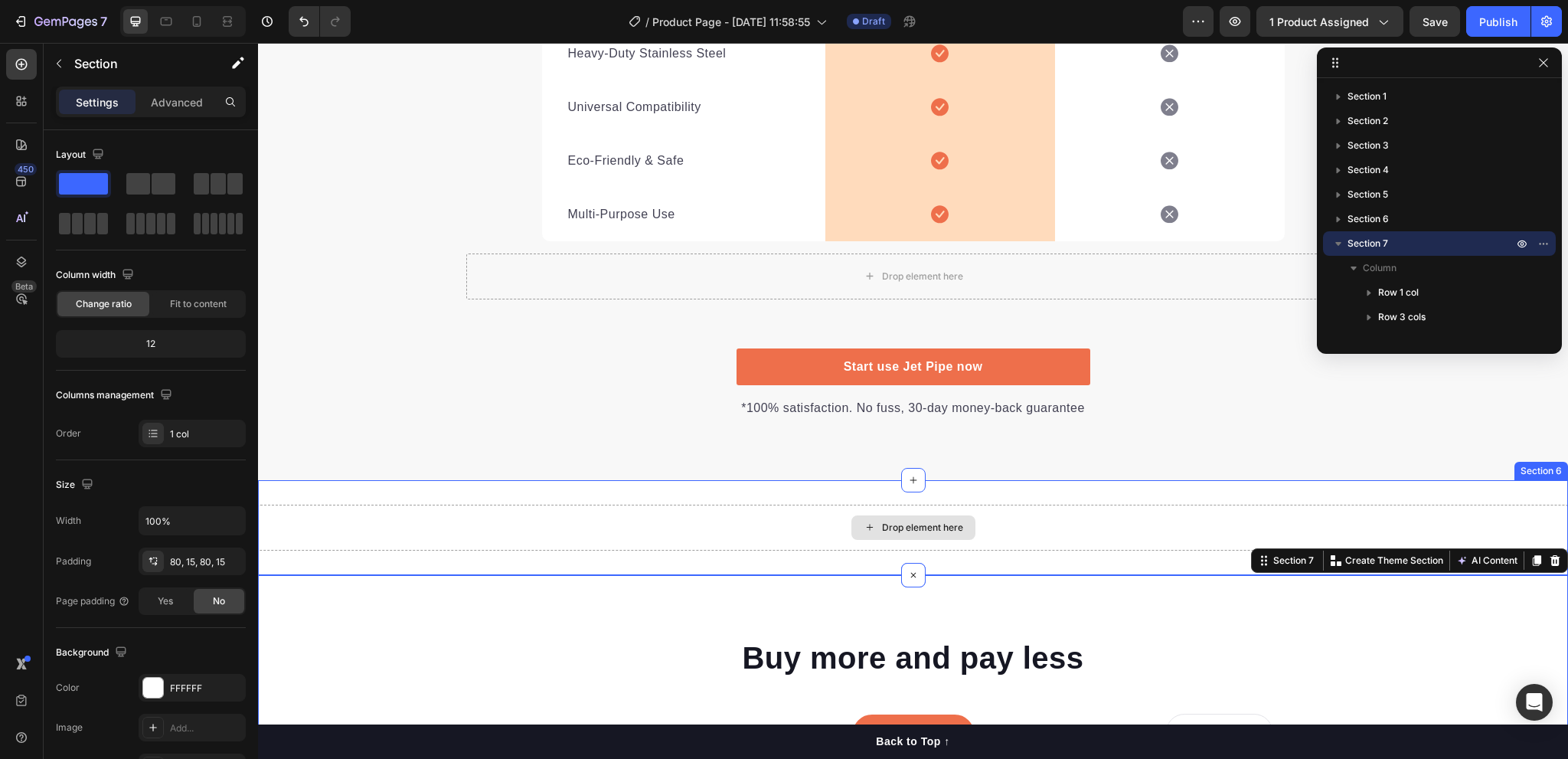
click at [813, 526] on div "Drop element here" at bounding box center [912, 527] width 1310 height 46
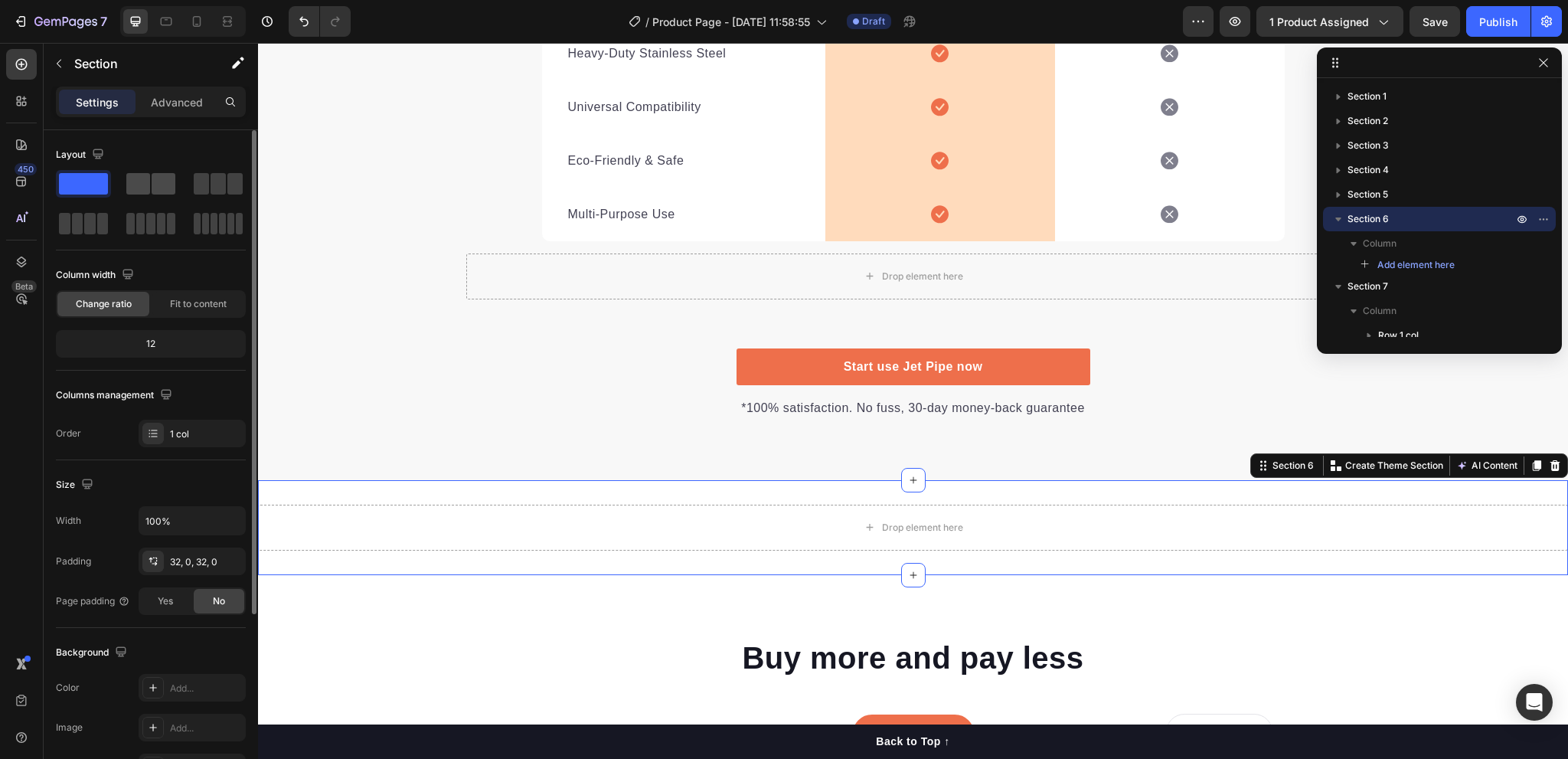
click at [156, 179] on span at bounding box center [164, 183] width 23 height 22
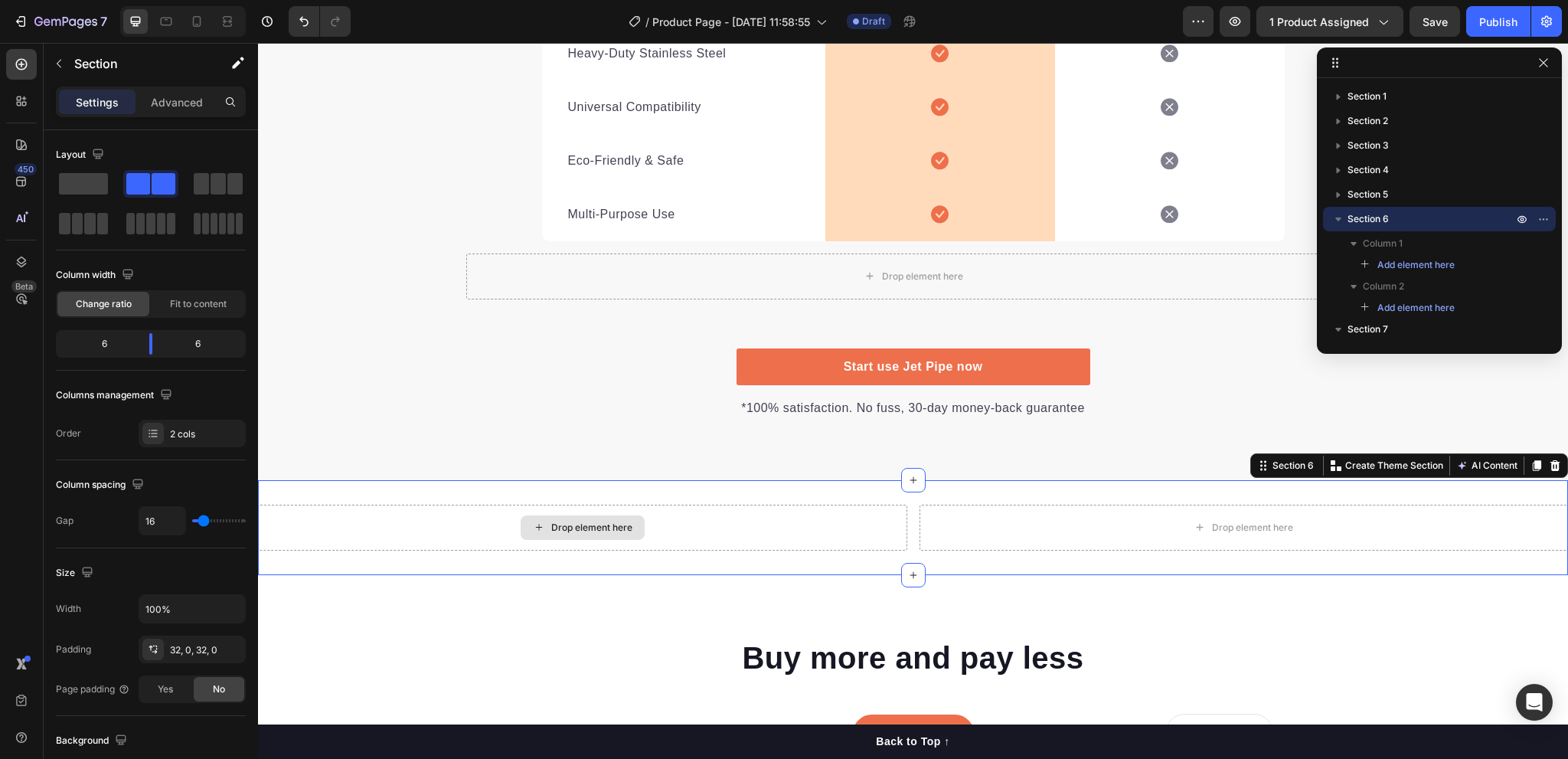
click at [577, 523] on div "Drop element here" at bounding box center [592, 528] width 81 height 13
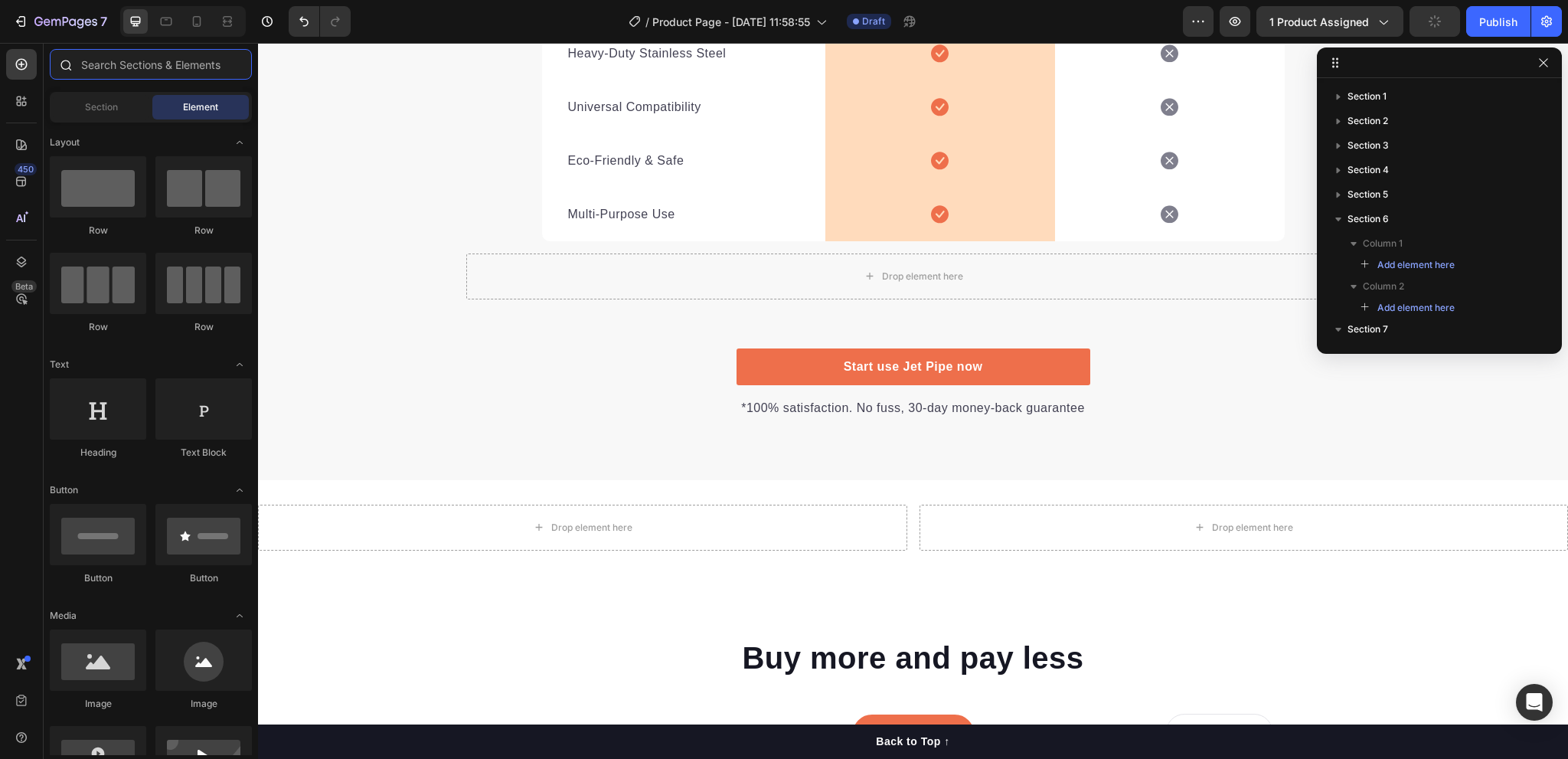
click at [133, 70] on input "text" at bounding box center [151, 64] width 202 height 31
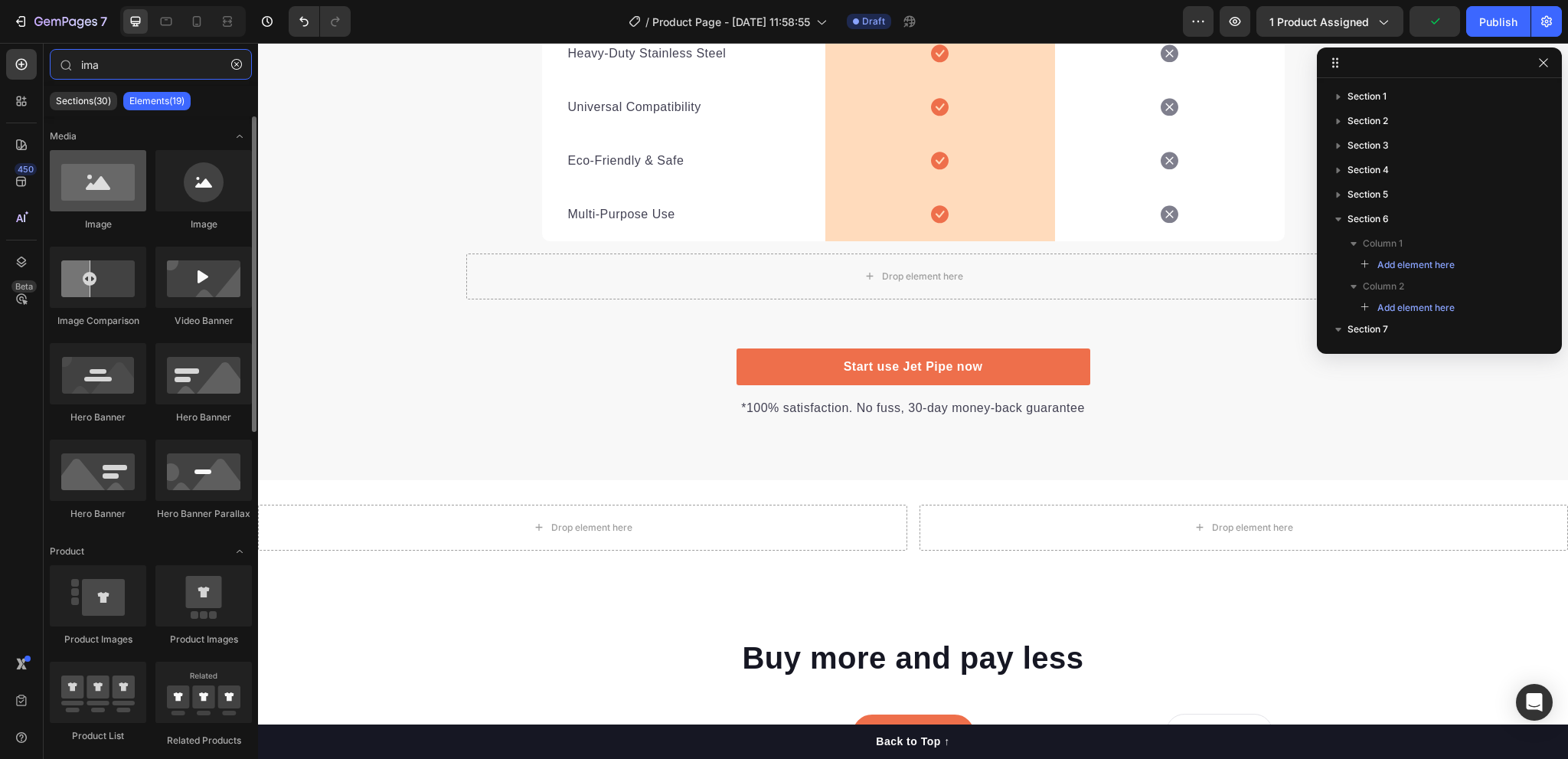
type input "ima"
click at [107, 178] on div at bounding box center [98, 181] width 97 height 61
click at [106, 188] on div at bounding box center [98, 181] width 97 height 61
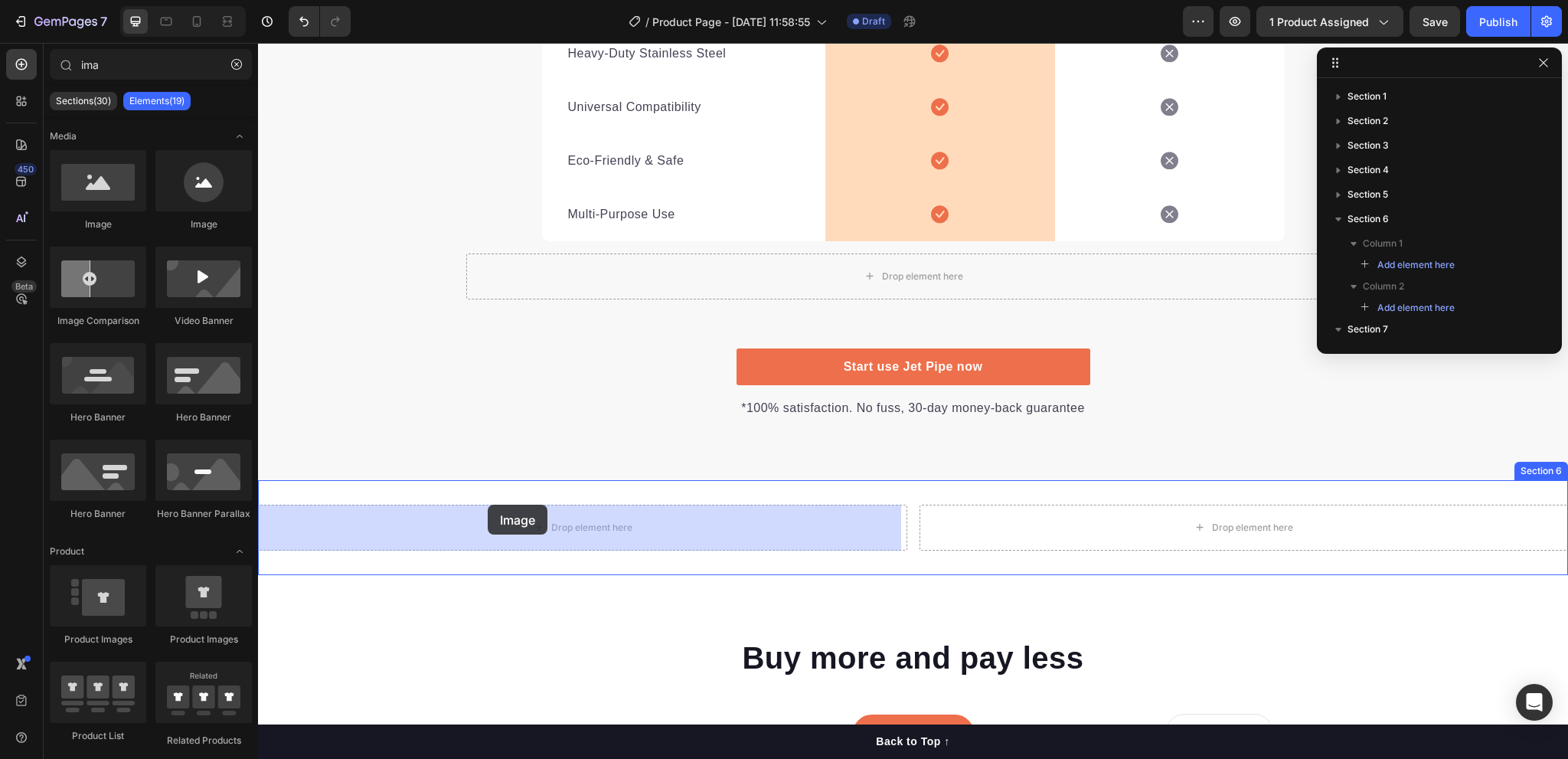
drag, startPoint x: 356, startPoint y: 237, endPoint x: 493, endPoint y: 509, distance: 304.6
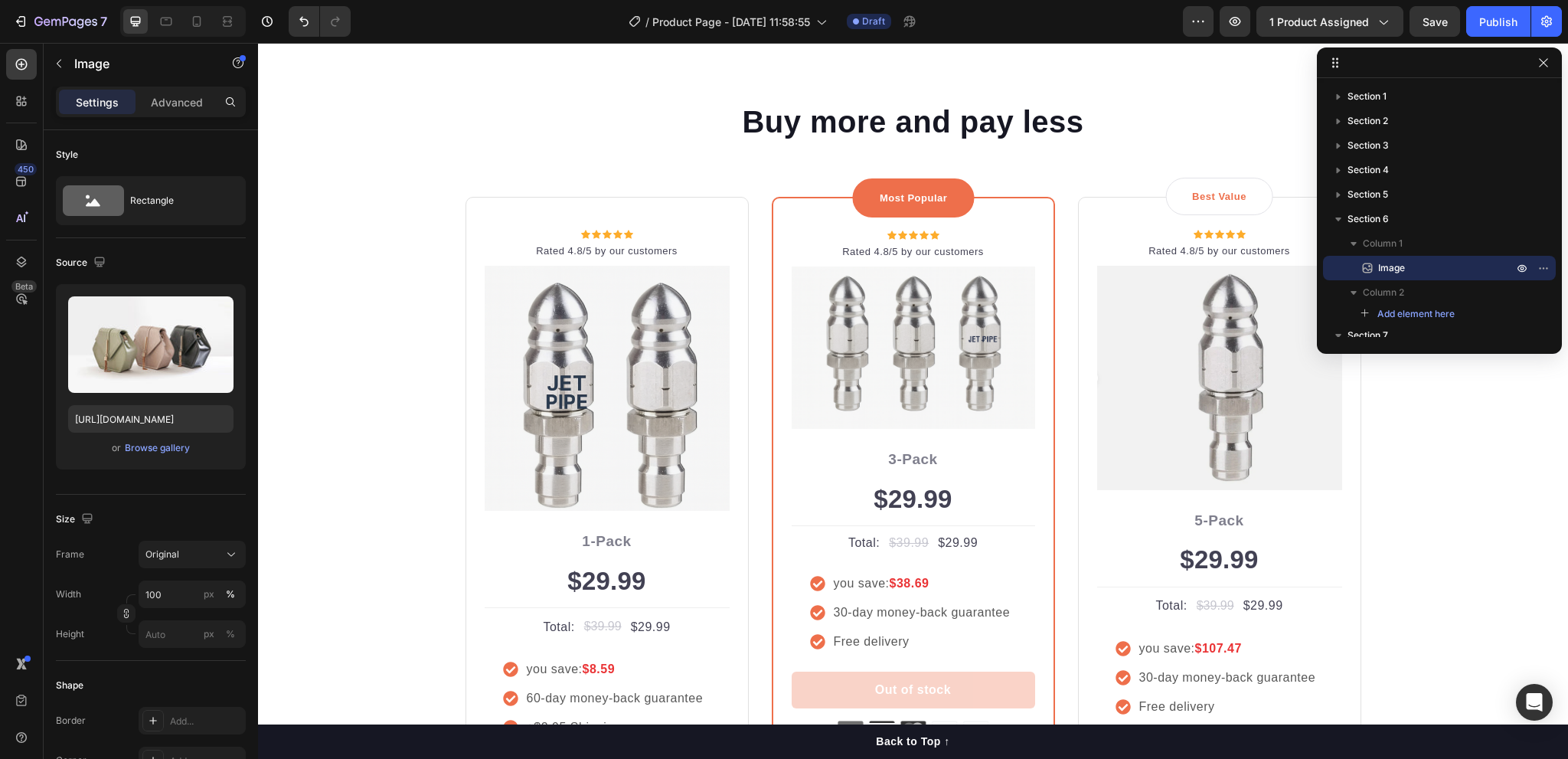
scroll to position [2962, 0]
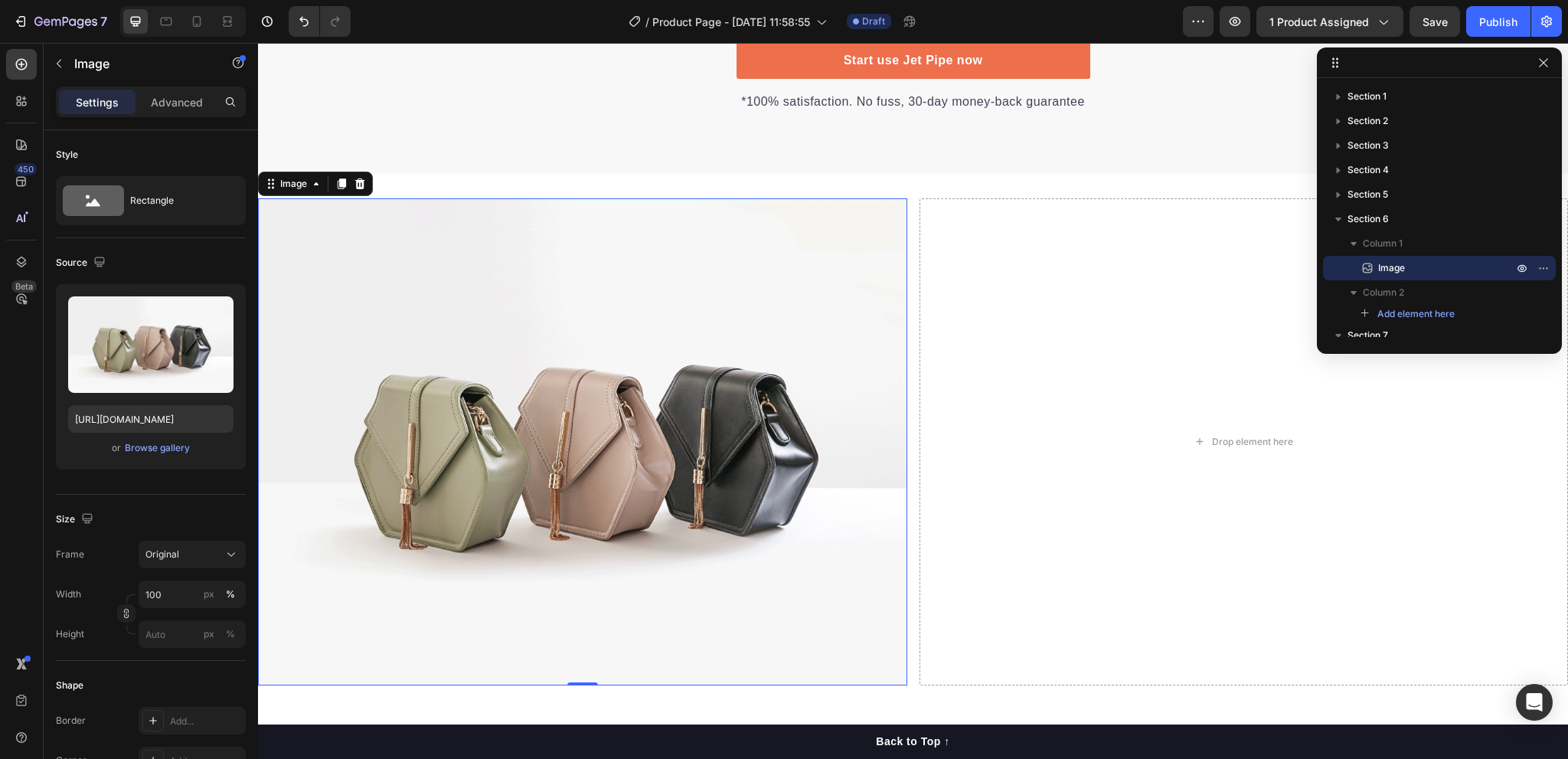
click at [597, 418] on img at bounding box center [582, 441] width 649 height 487
click at [151, 419] on input "[URL][DOMAIN_NAME]" at bounding box center [150, 418] width 165 height 27
paste input "[DOMAIN_NAME][URL]"
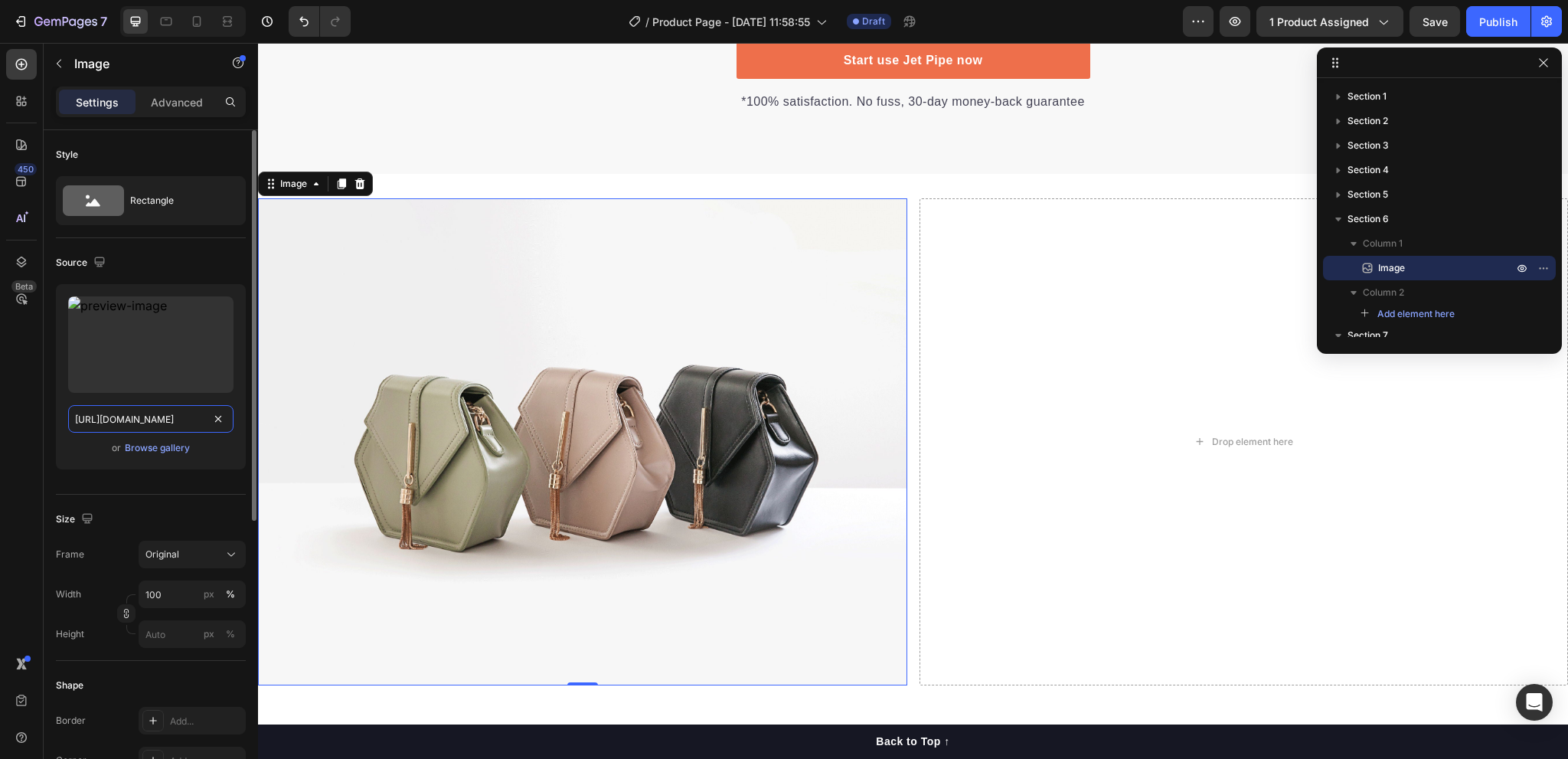
scroll to position [0, 70]
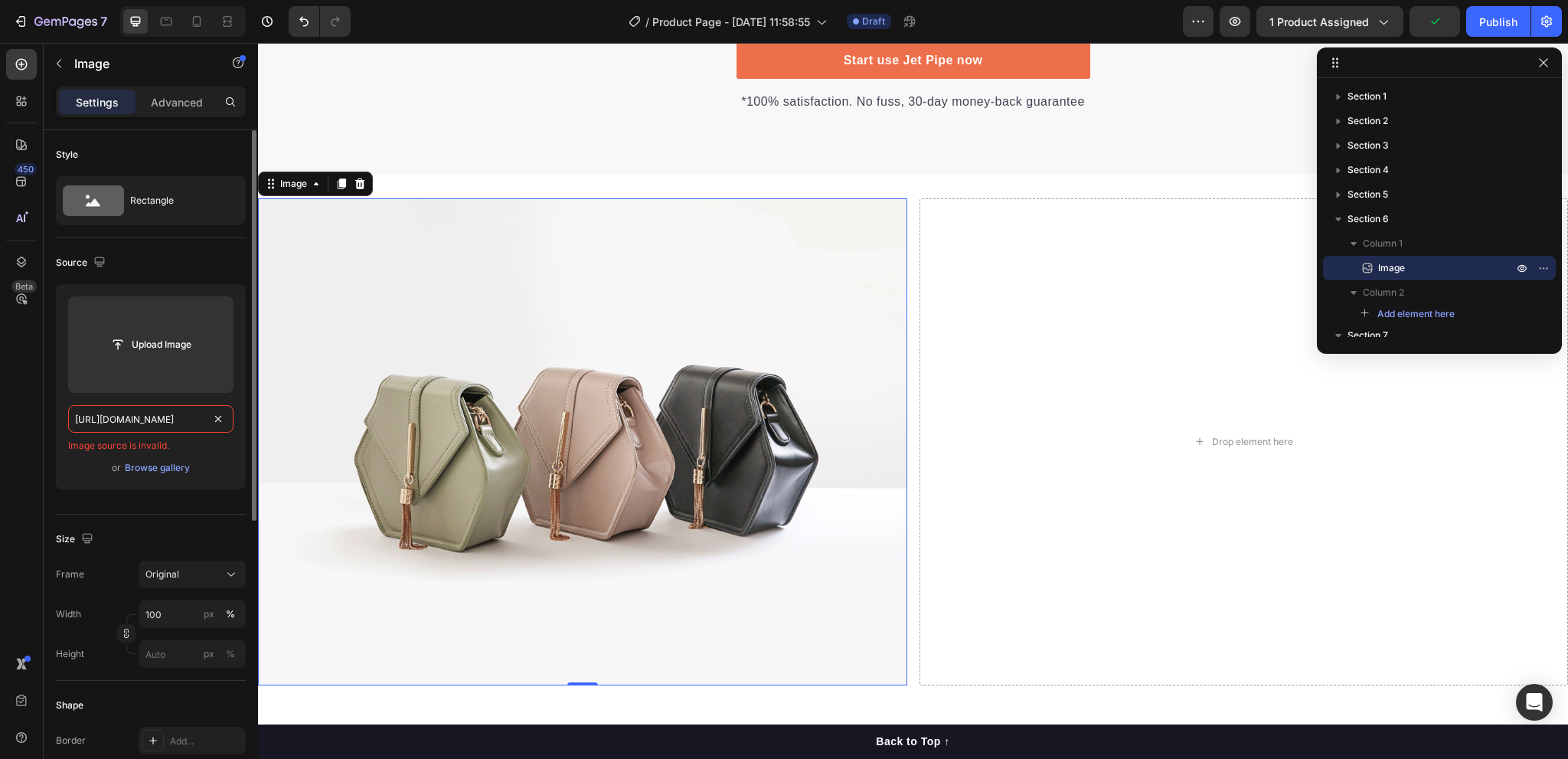
click at [178, 416] on input "[URL][DOMAIN_NAME]" at bounding box center [150, 418] width 165 height 27
type input "[URL][DOMAIN_NAME]"
click at [154, 422] on input "[URL][DOMAIN_NAME]" at bounding box center [150, 418] width 165 height 27
click at [192, 416] on input "[URL][DOMAIN_NAME]" at bounding box center [150, 418] width 165 height 27
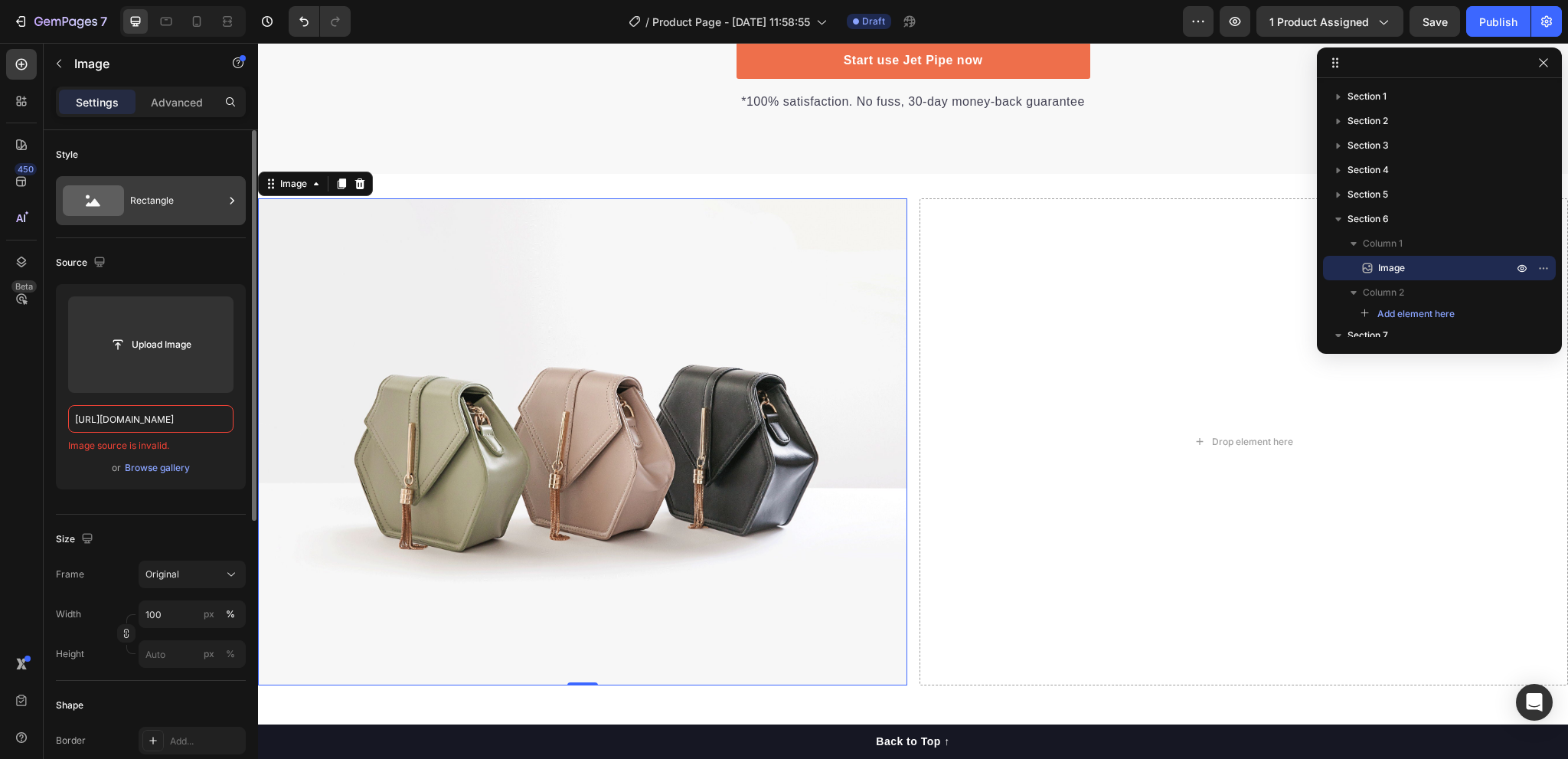
click at [143, 199] on div "Rectangle" at bounding box center [176, 200] width 93 height 35
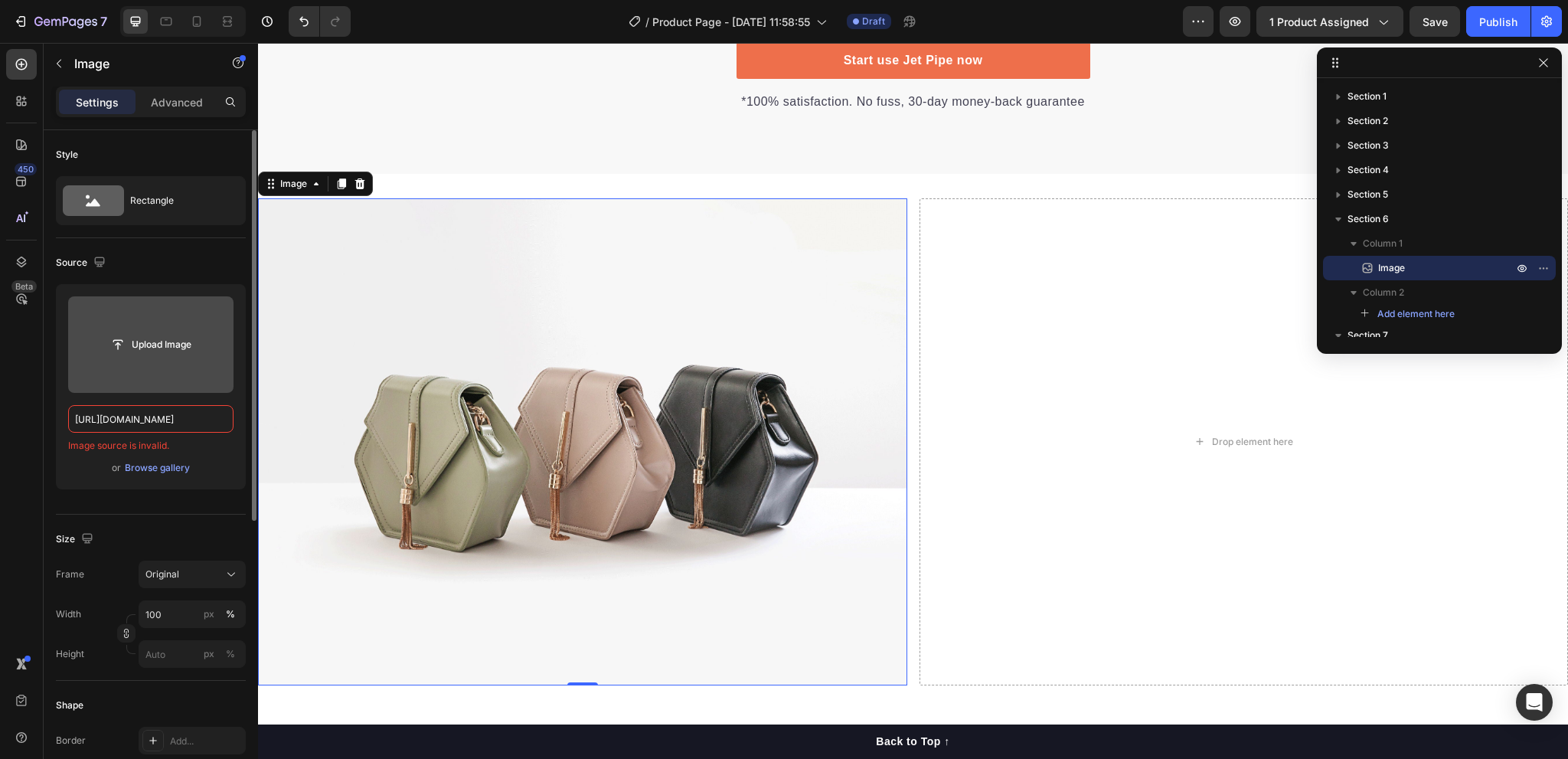
click at [179, 325] on label at bounding box center [150, 344] width 165 height 97
click at [179, 332] on input "file" at bounding box center [150, 344] width 106 height 26
click at [168, 418] on input "[URL][DOMAIN_NAME]" at bounding box center [150, 418] width 165 height 27
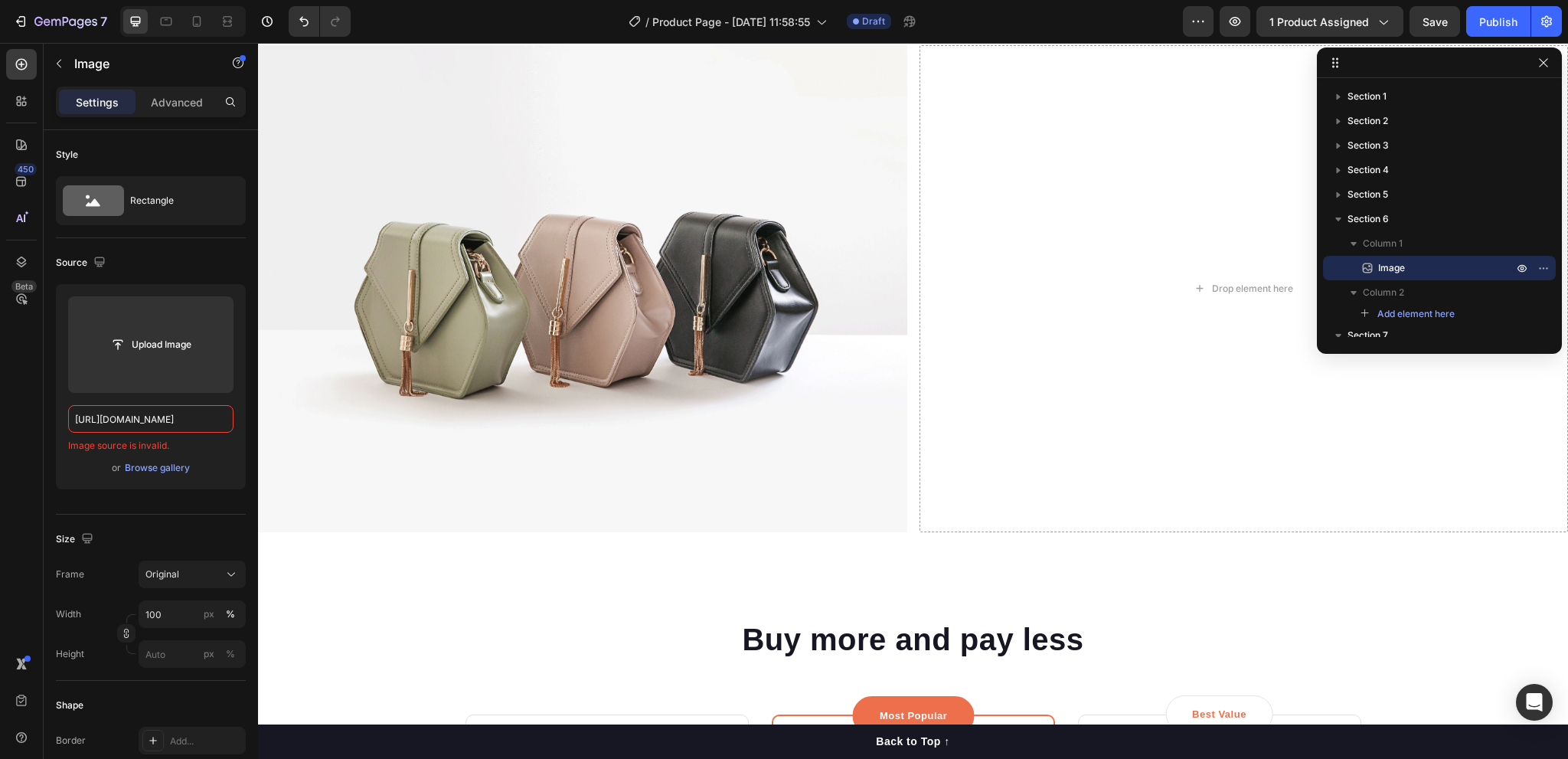
scroll to position [2962, 0]
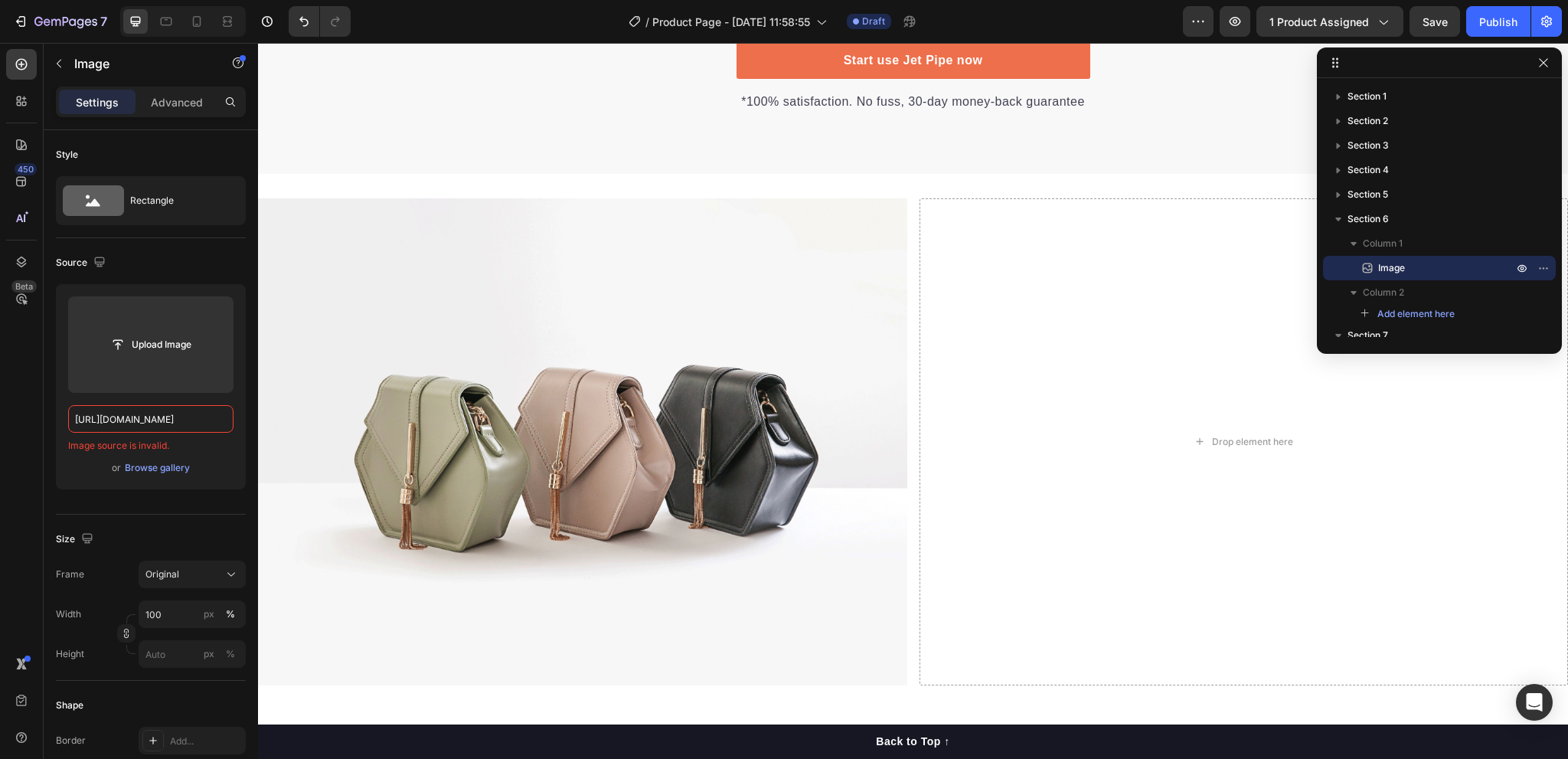
click at [526, 313] on img at bounding box center [582, 441] width 649 height 487
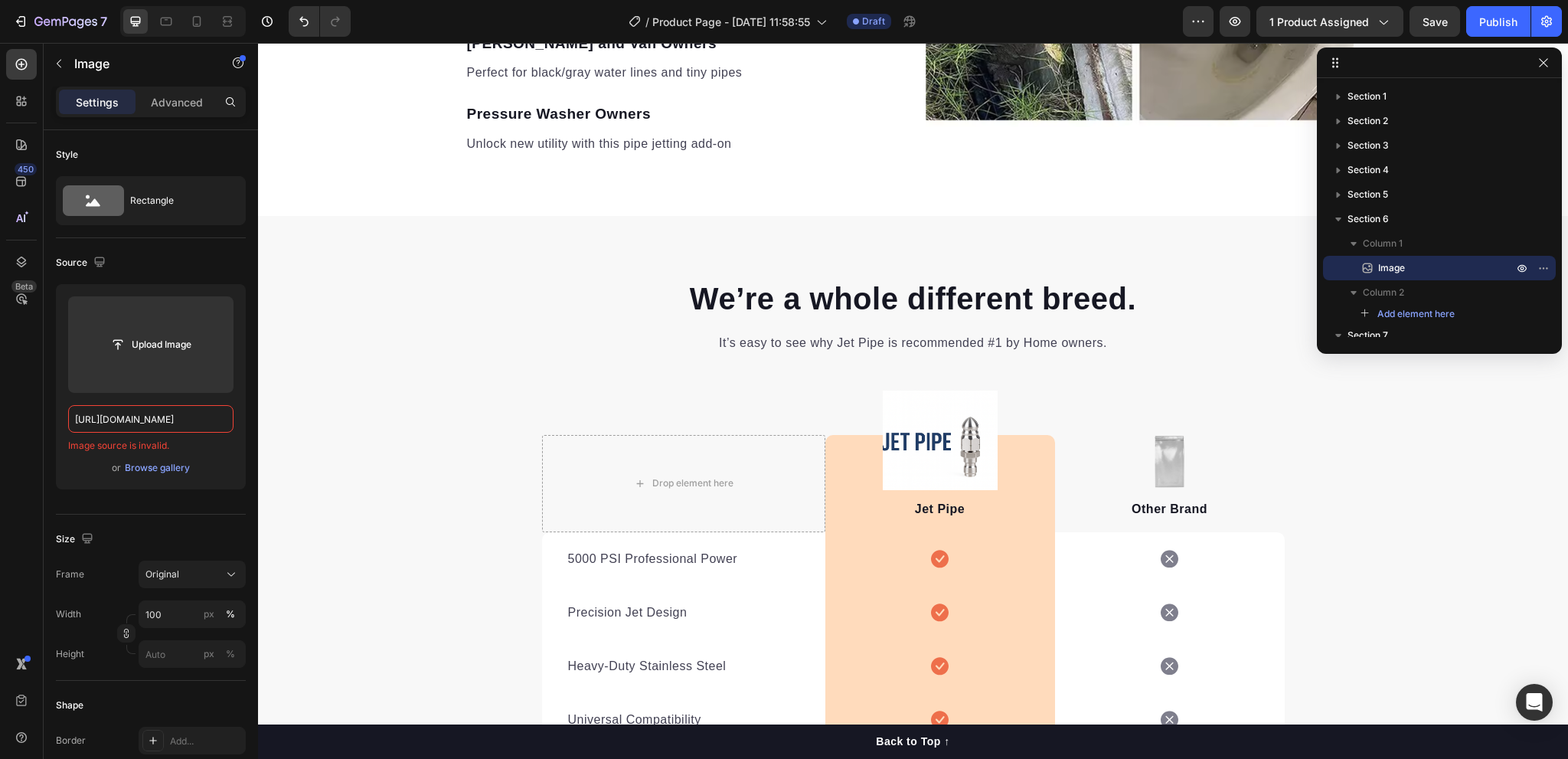
scroll to position [2580, 0]
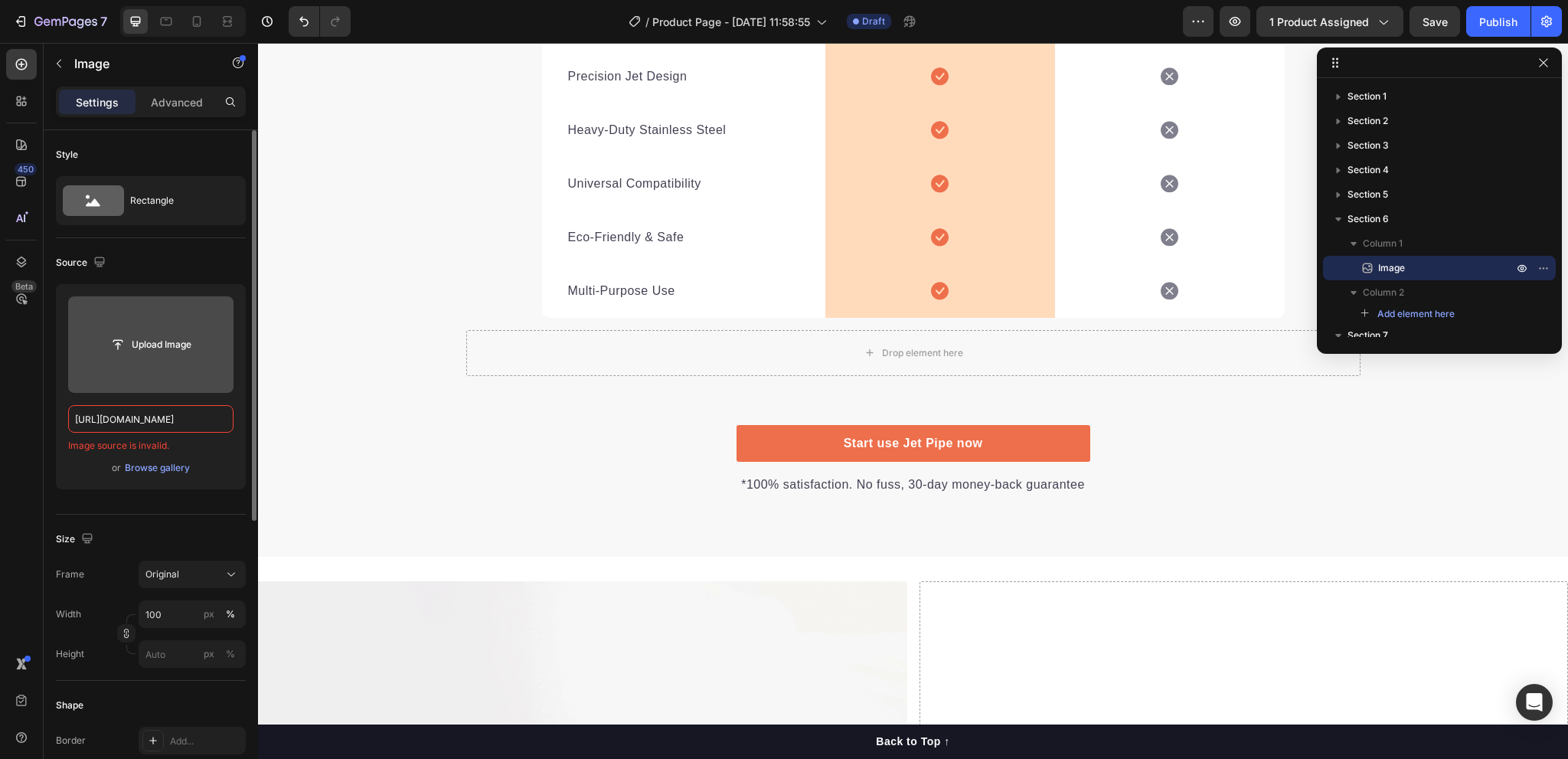
click at [155, 343] on input "file" at bounding box center [150, 344] width 106 height 26
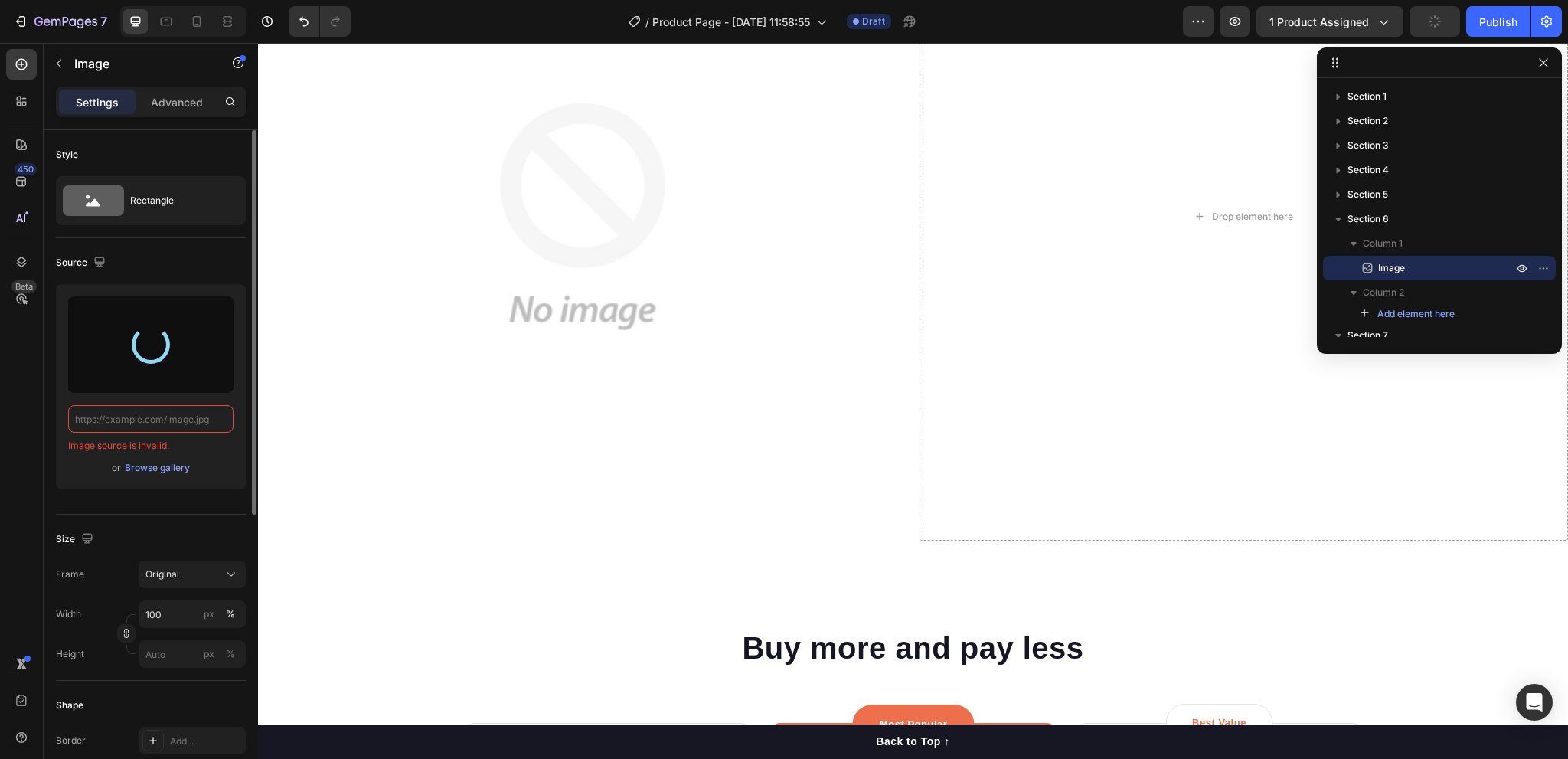
scroll to position [2962, 0]
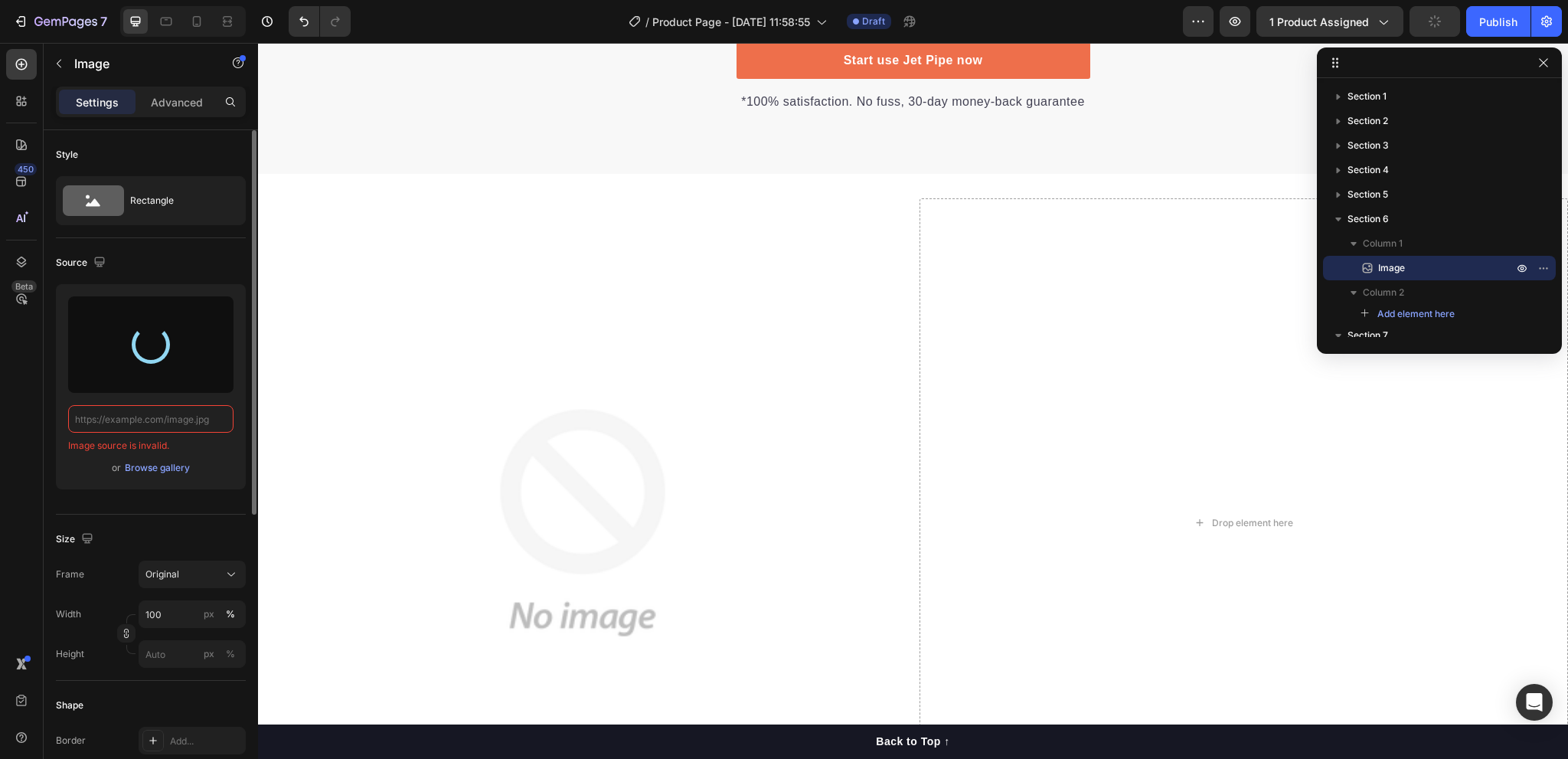
click at [551, 506] on img at bounding box center [582, 522] width 649 height 649
click at [185, 99] on p "Advanced" at bounding box center [177, 102] width 52 height 16
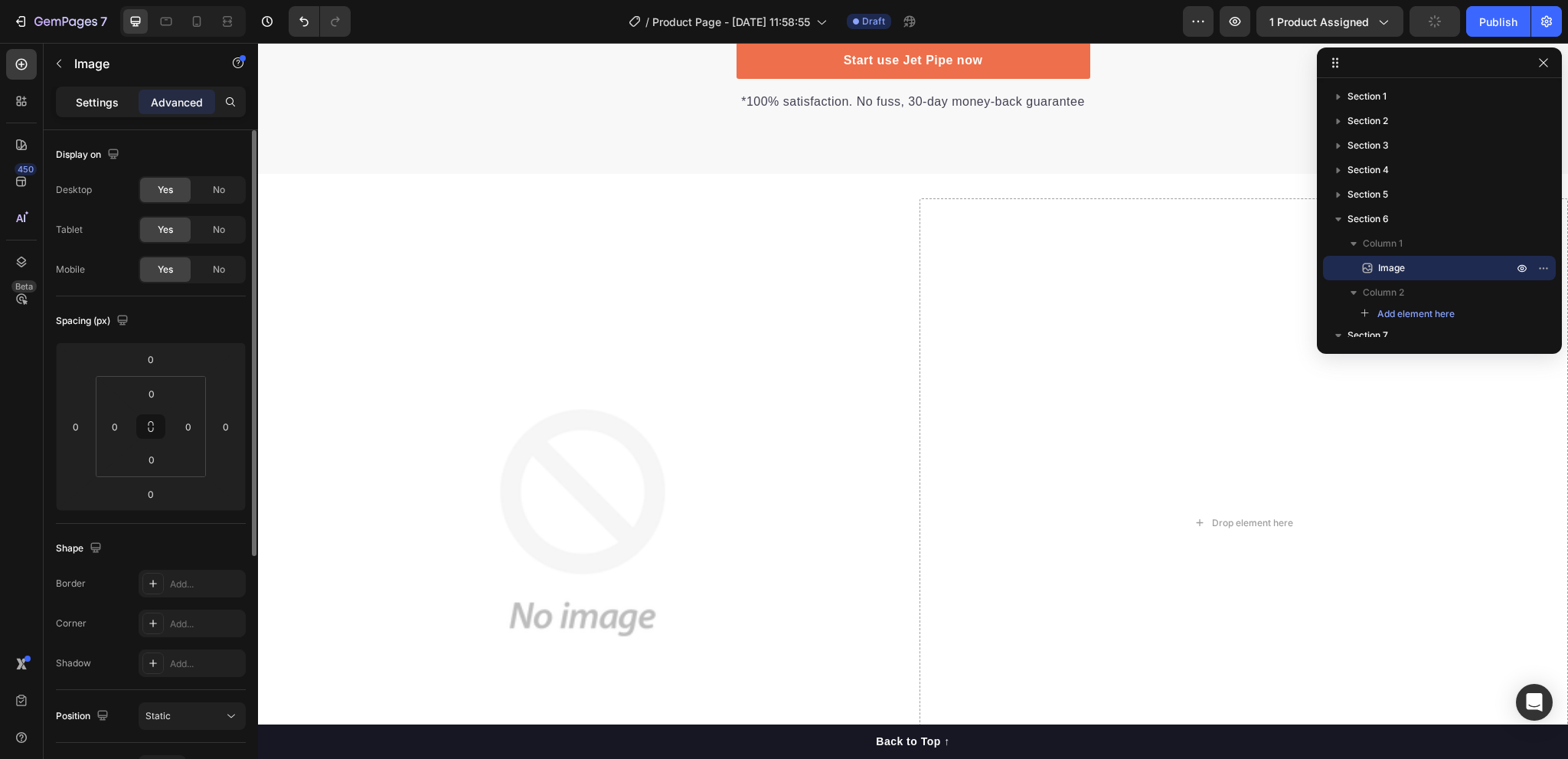
click at [96, 98] on p "Settings" at bounding box center [97, 102] width 42 height 16
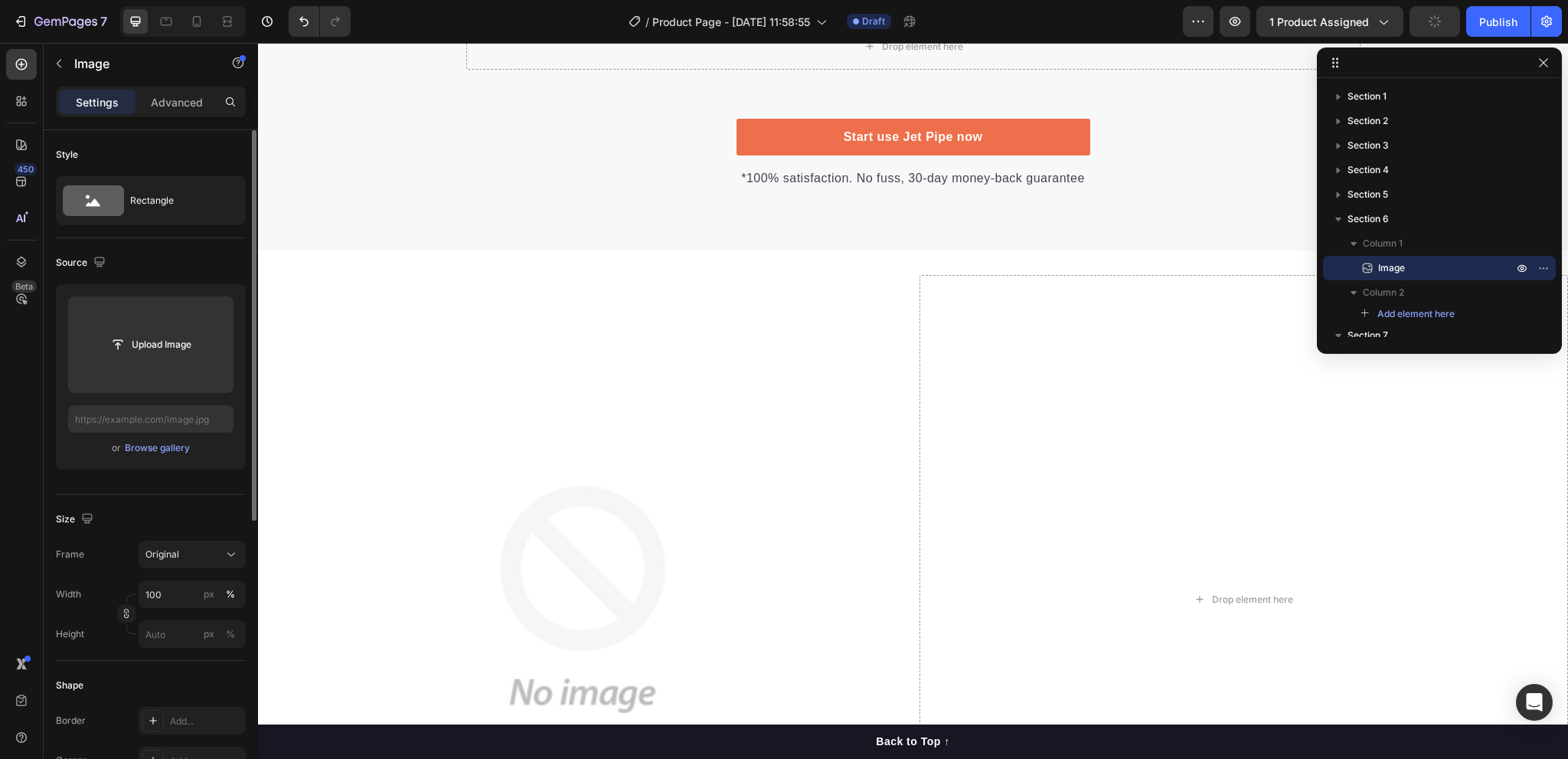
scroll to position [3039, 0]
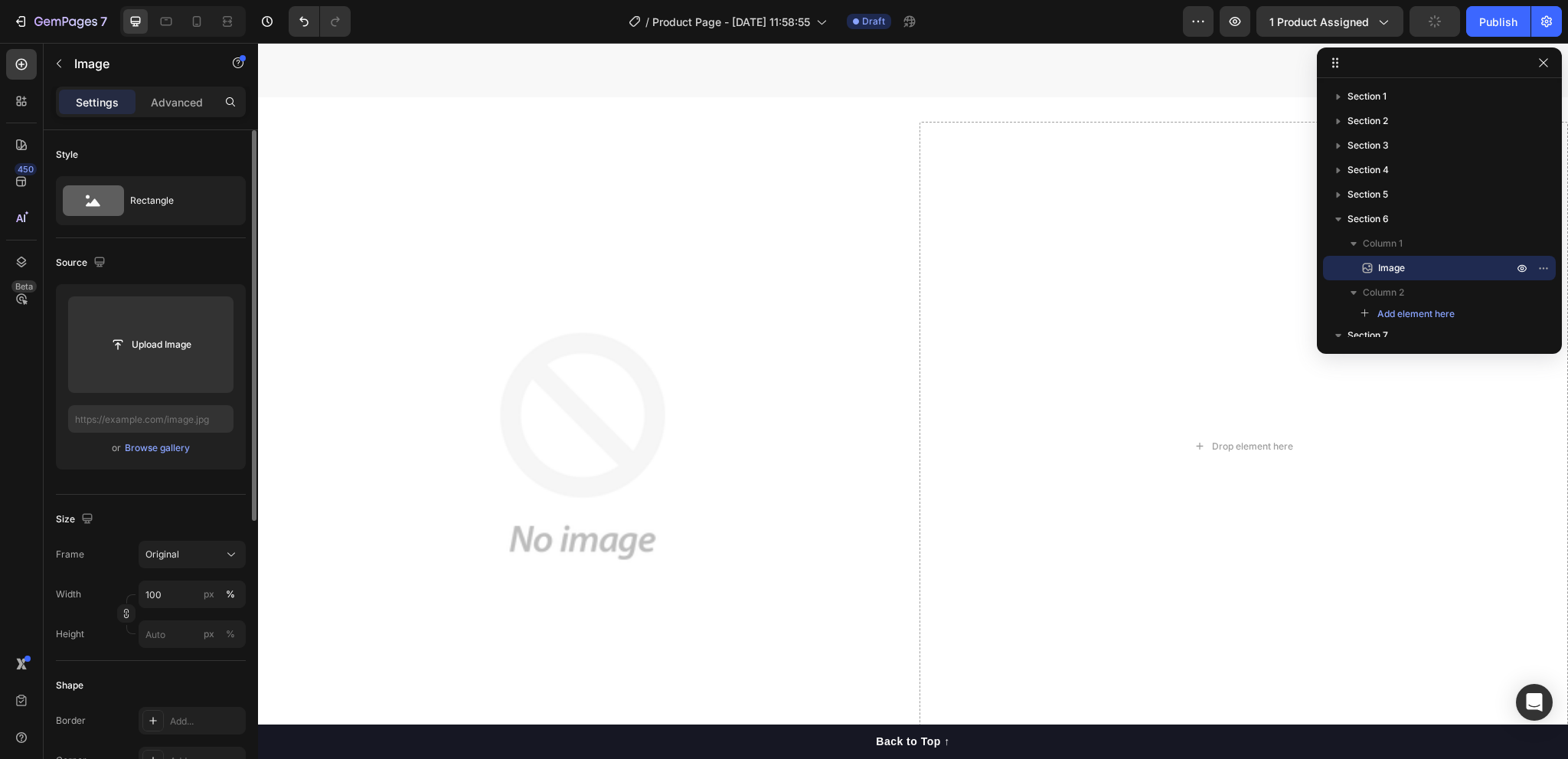
click at [628, 418] on img at bounding box center [582, 446] width 649 height 649
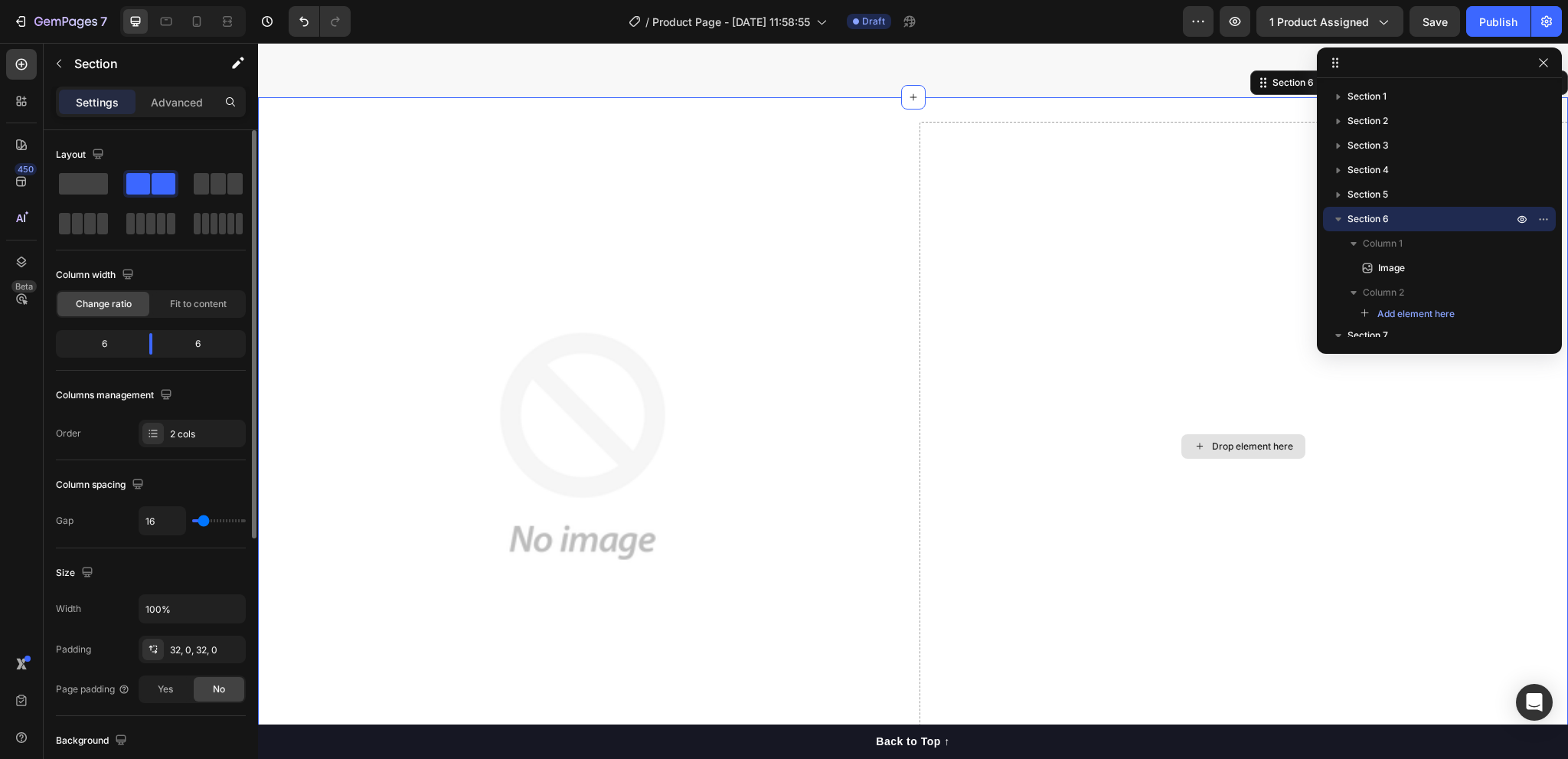
click at [1119, 390] on div "Drop element here" at bounding box center [1244, 446] width 649 height 649
click at [160, 103] on p "Advanced" at bounding box center [177, 102] width 52 height 16
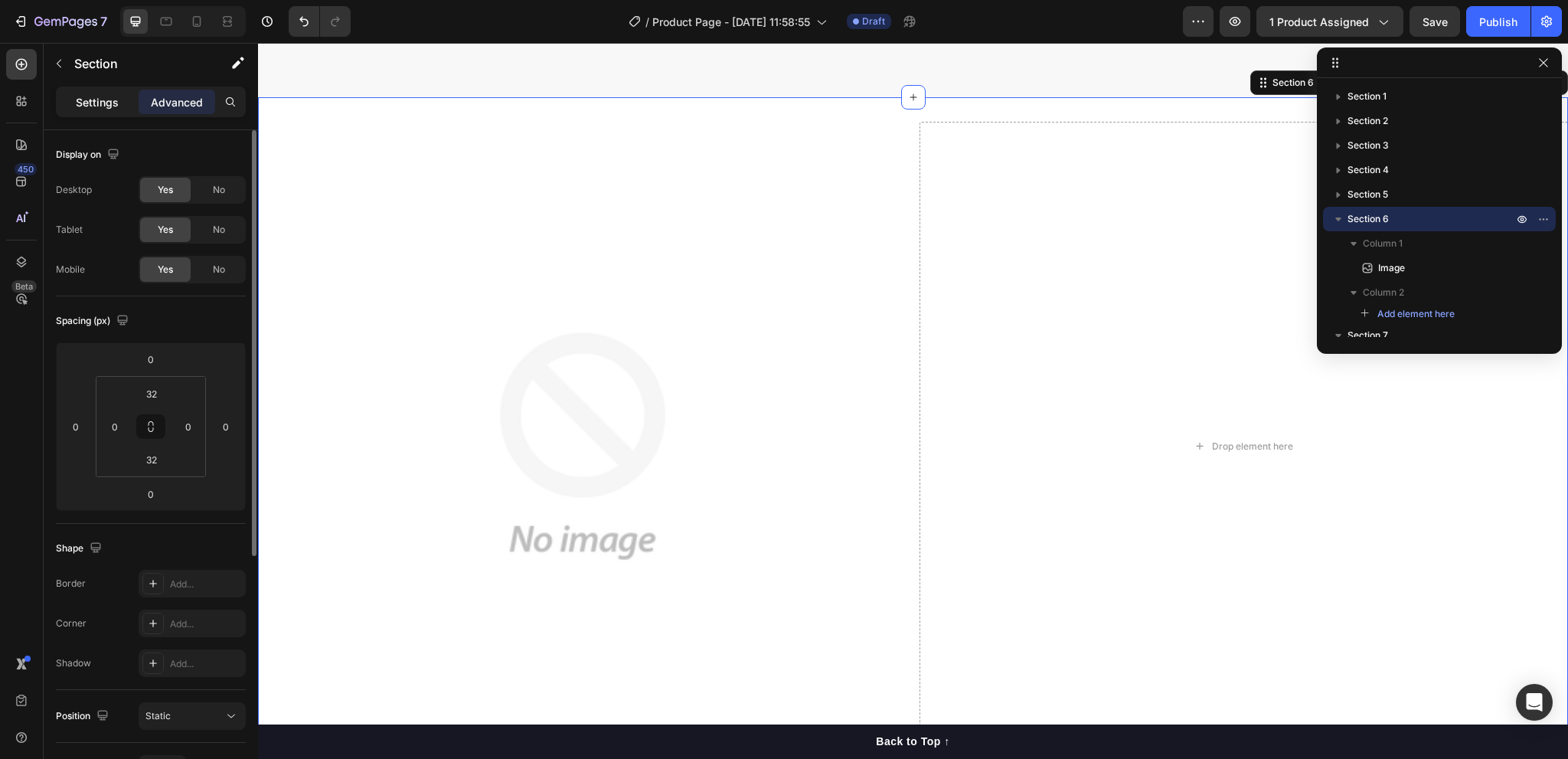
click at [116, 103] on p "Settings" at bounding box center [97, 102] width 42 height 16
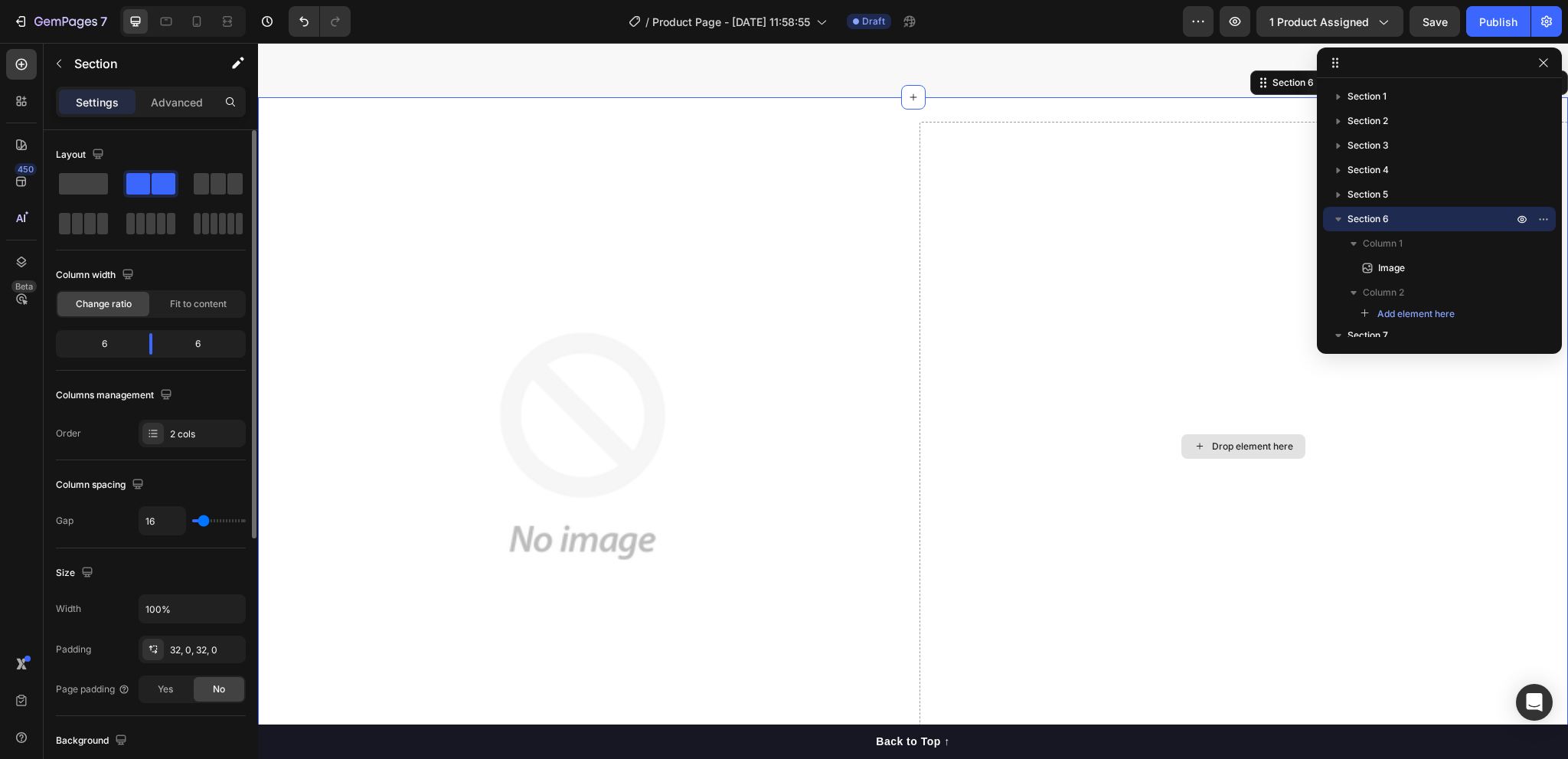
click at [1155, 504] on div "Drop element here" at bounding box center [1244, 446] width 649 height 649
click at [1212, 443] on div "Drop element here" at bounding box center [1253, 446] width 81 height 13
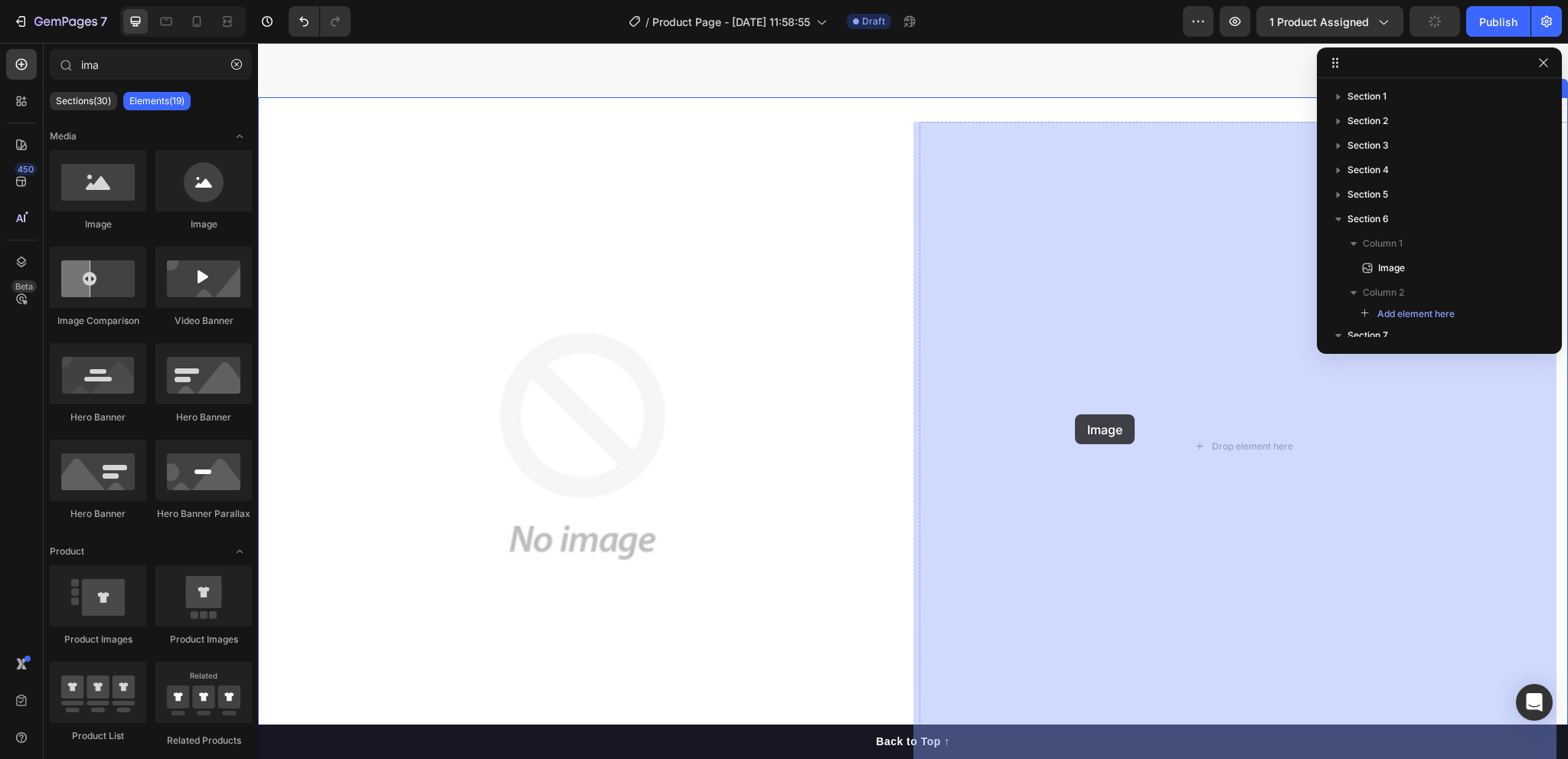
drag, startPoint x: 349, startPoint y: 236, endPoint x: 1075, endPoint y: 414, distance: 747.5
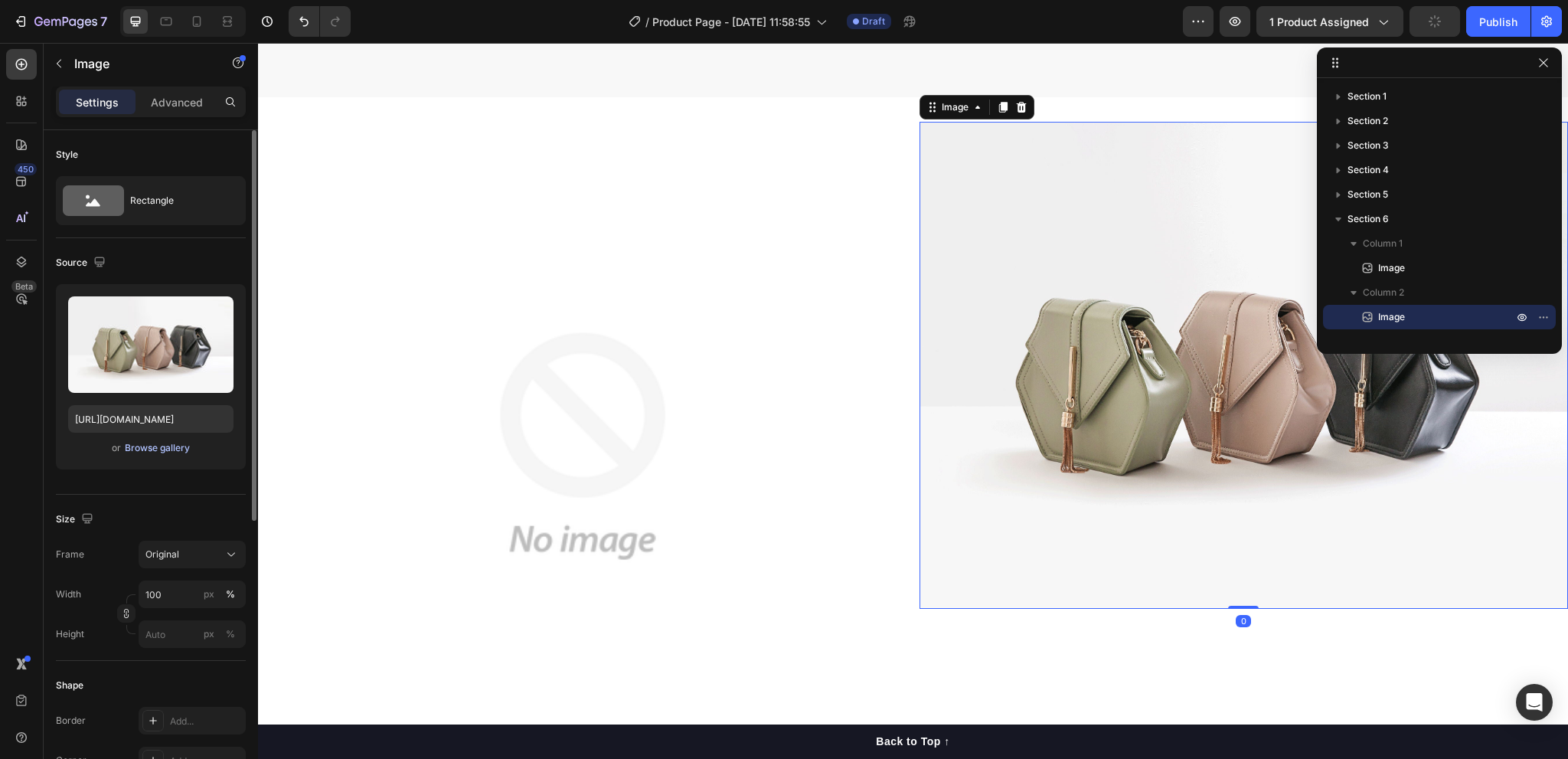
click at [138, 445] on div "Browse gallery" at bounding box center [157, 447] width 65 height 14
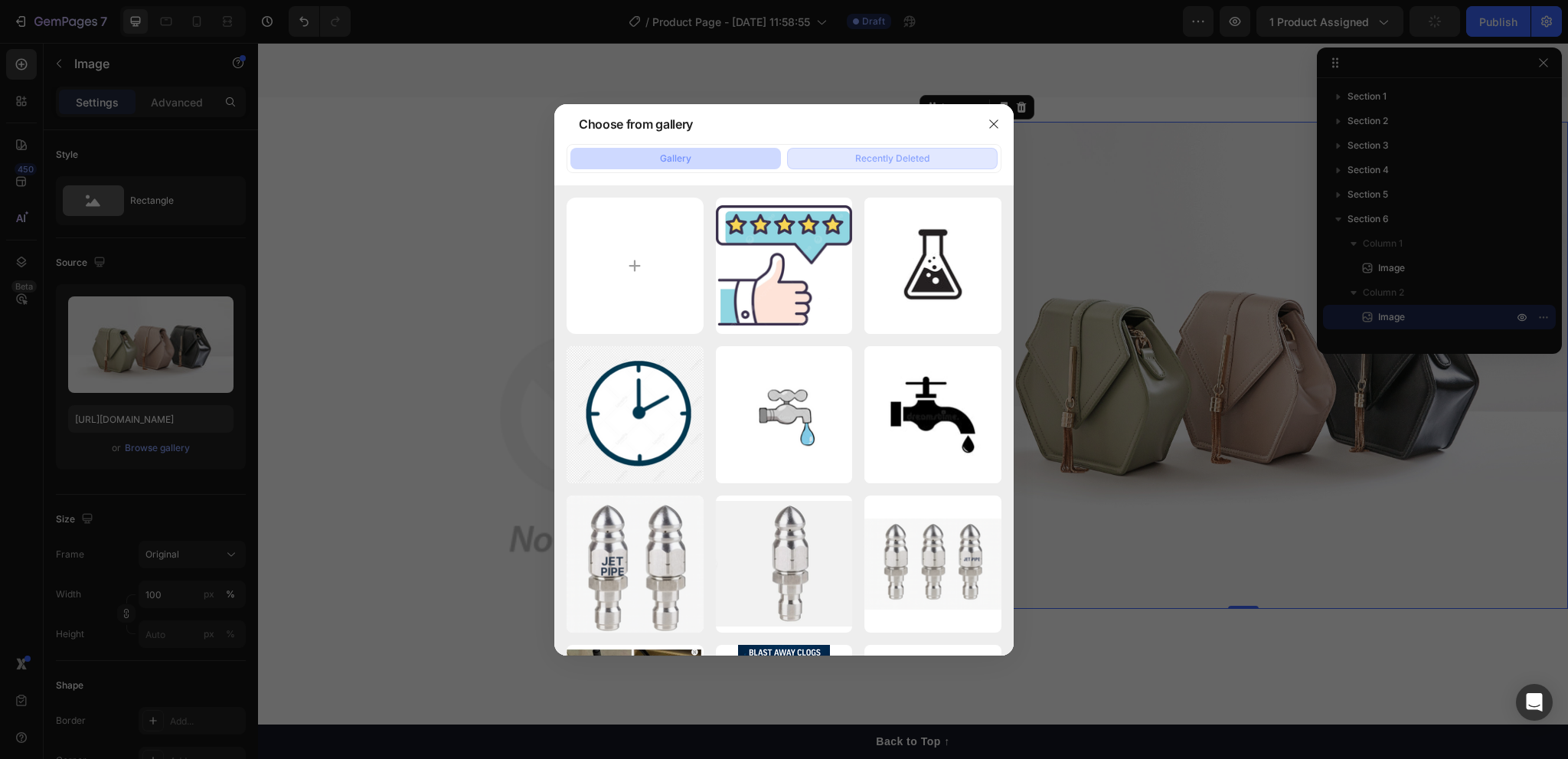
click at [869, 155] on div "Recently Deleted" at bounding box center [892, 158] width 74 height 14
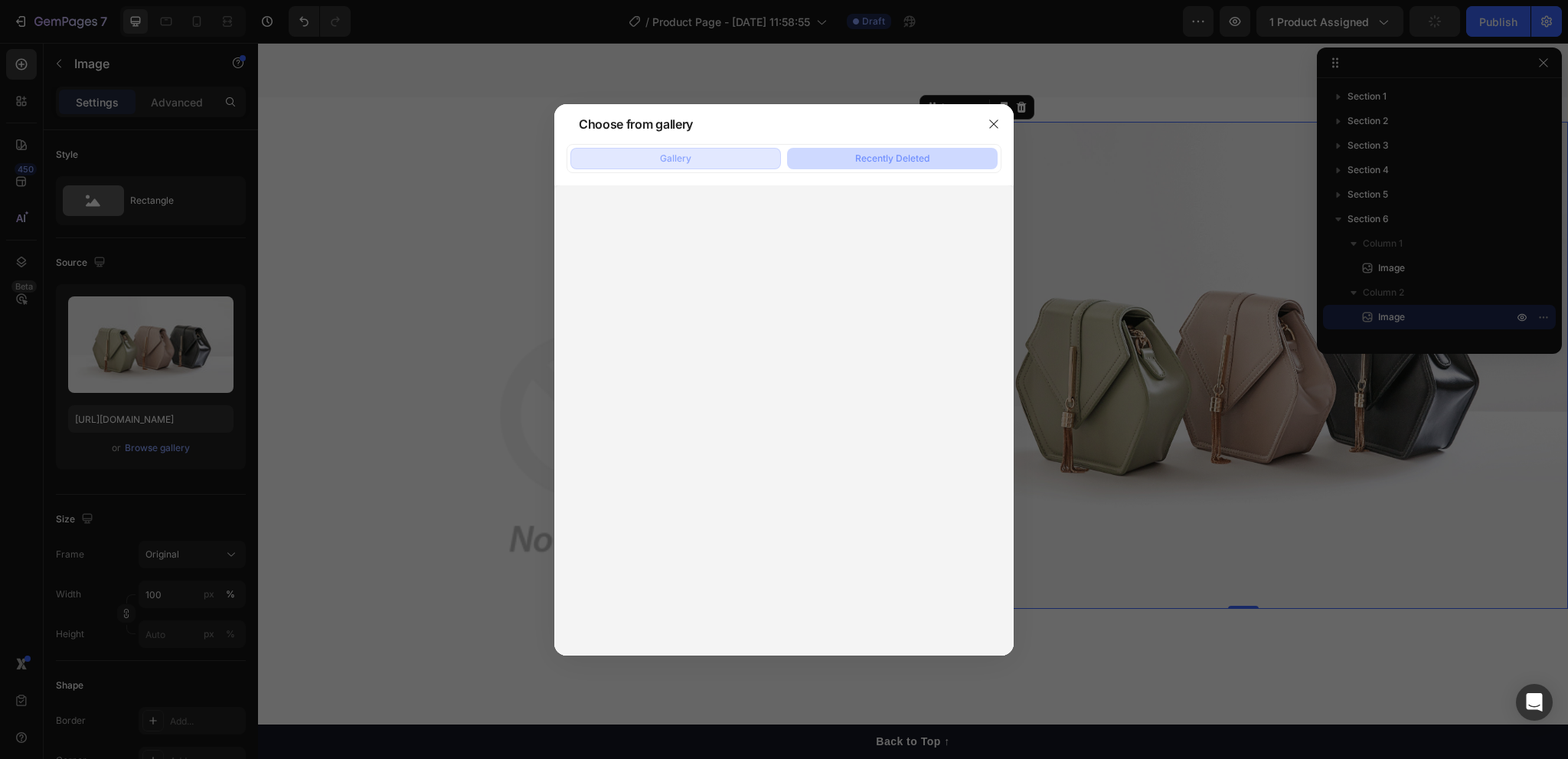
click at [746, 155] on button "Gallery" at bounding box center [675, 158] width 211 height 22
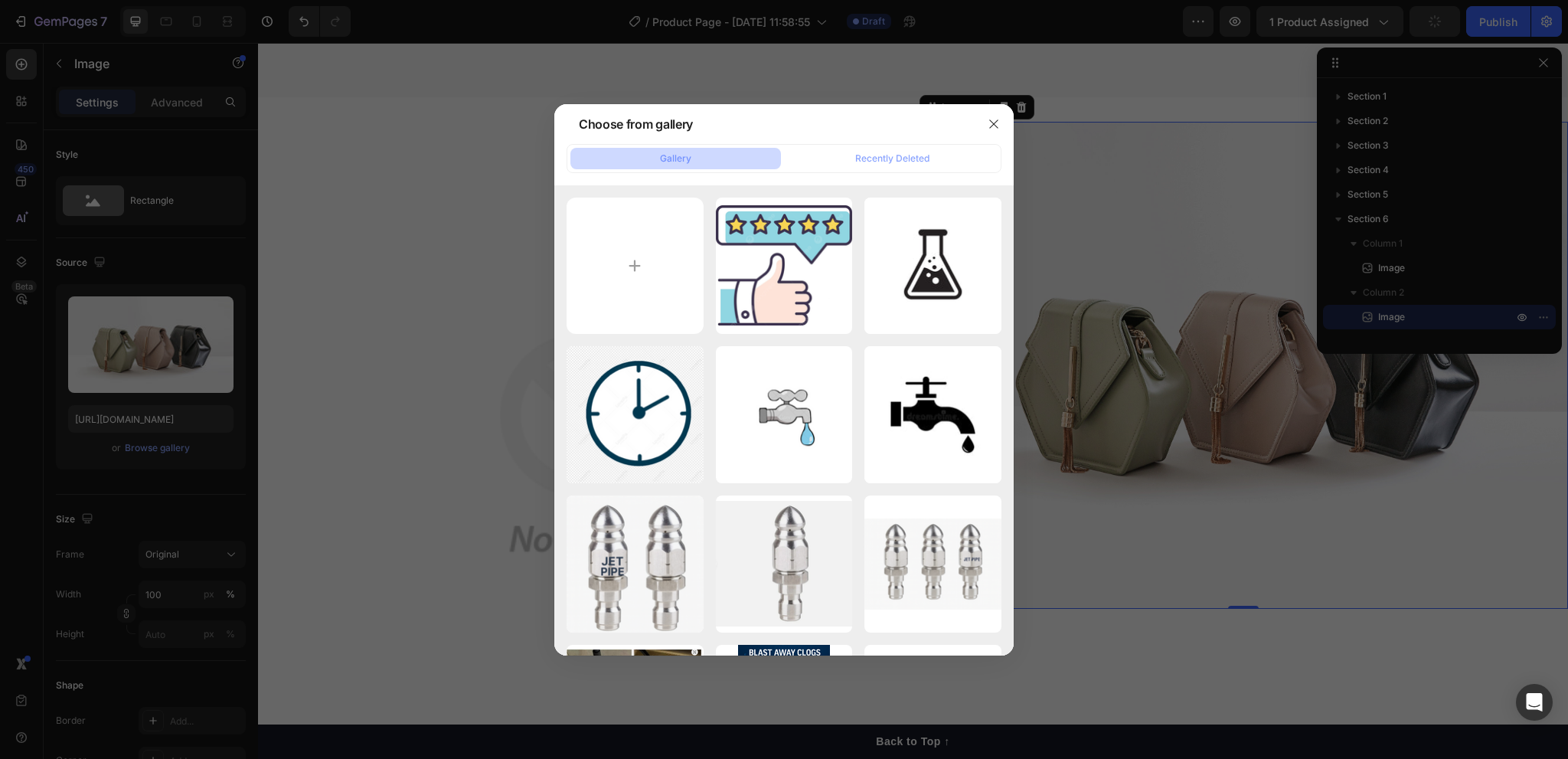
click at [158, 306] on div at bounding box center [784, 380] width 1568 height 759
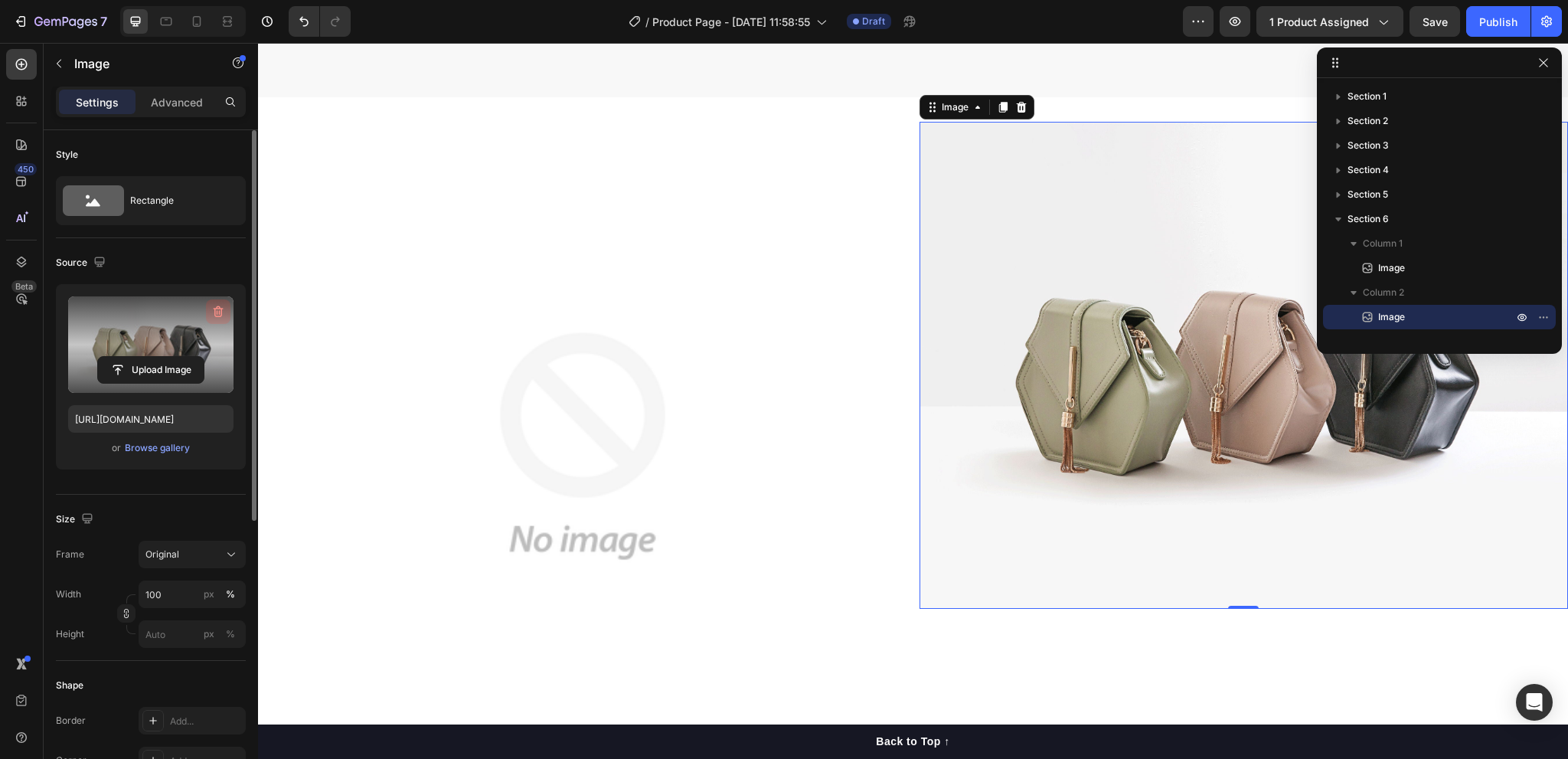
click at [215, 308] on icon "button" at bounding box center [218, 311] width 15 height 15
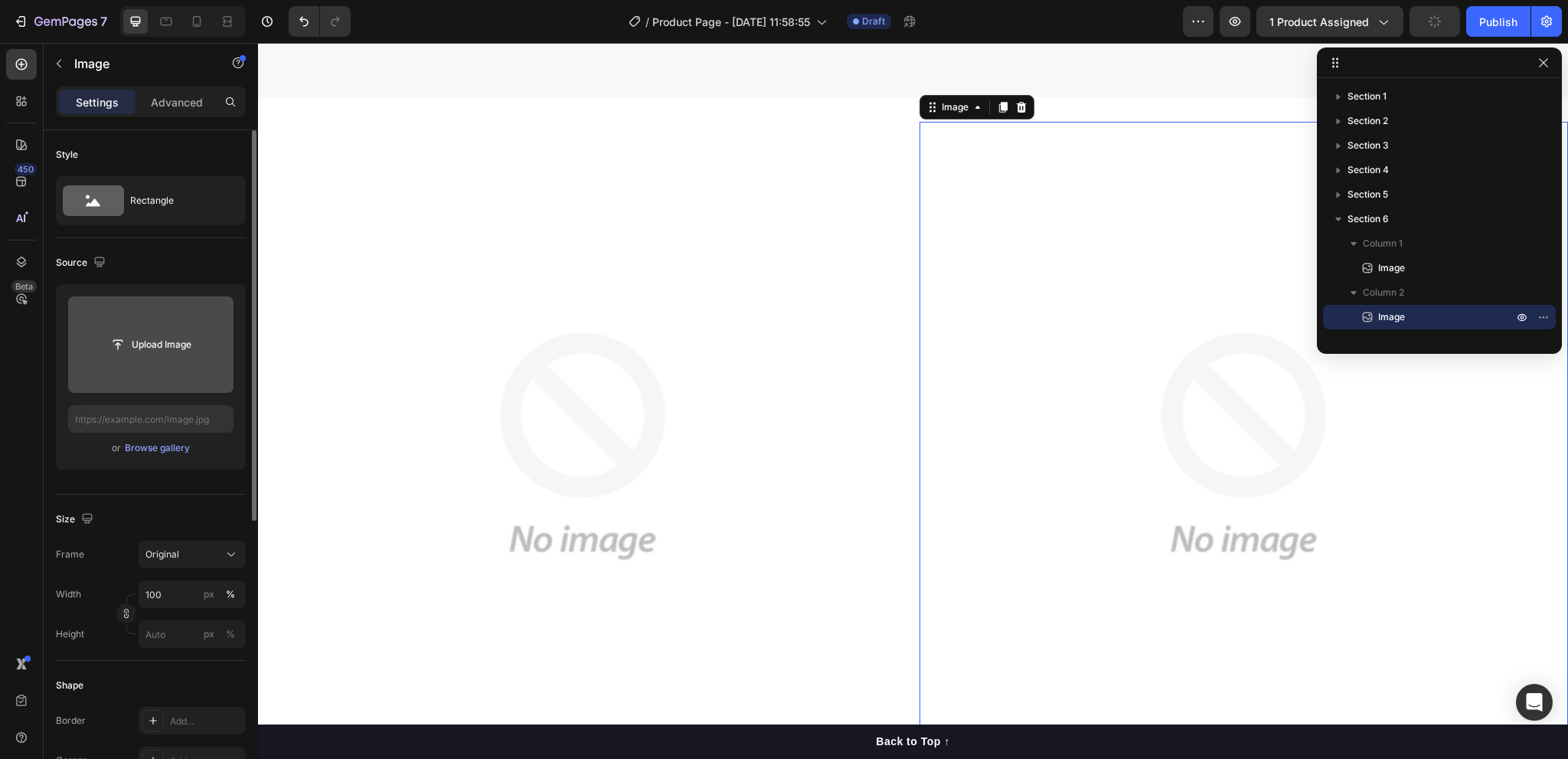
click at [159, 352] on input "file" at bounding box center [150, 344] width 106 height 26
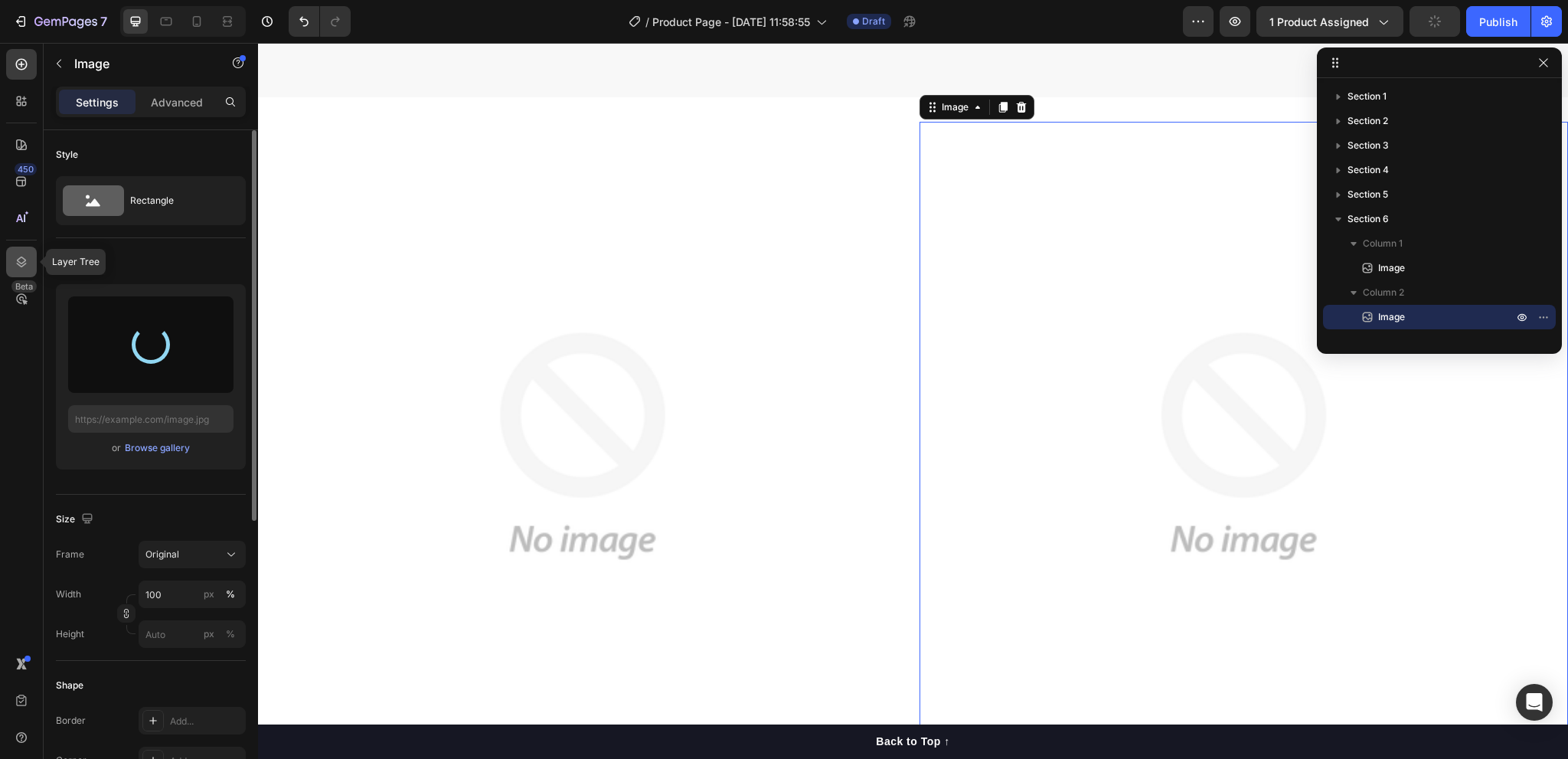
click at [24, 262] on icon at bounding box center [22, 262] width 10 height 11
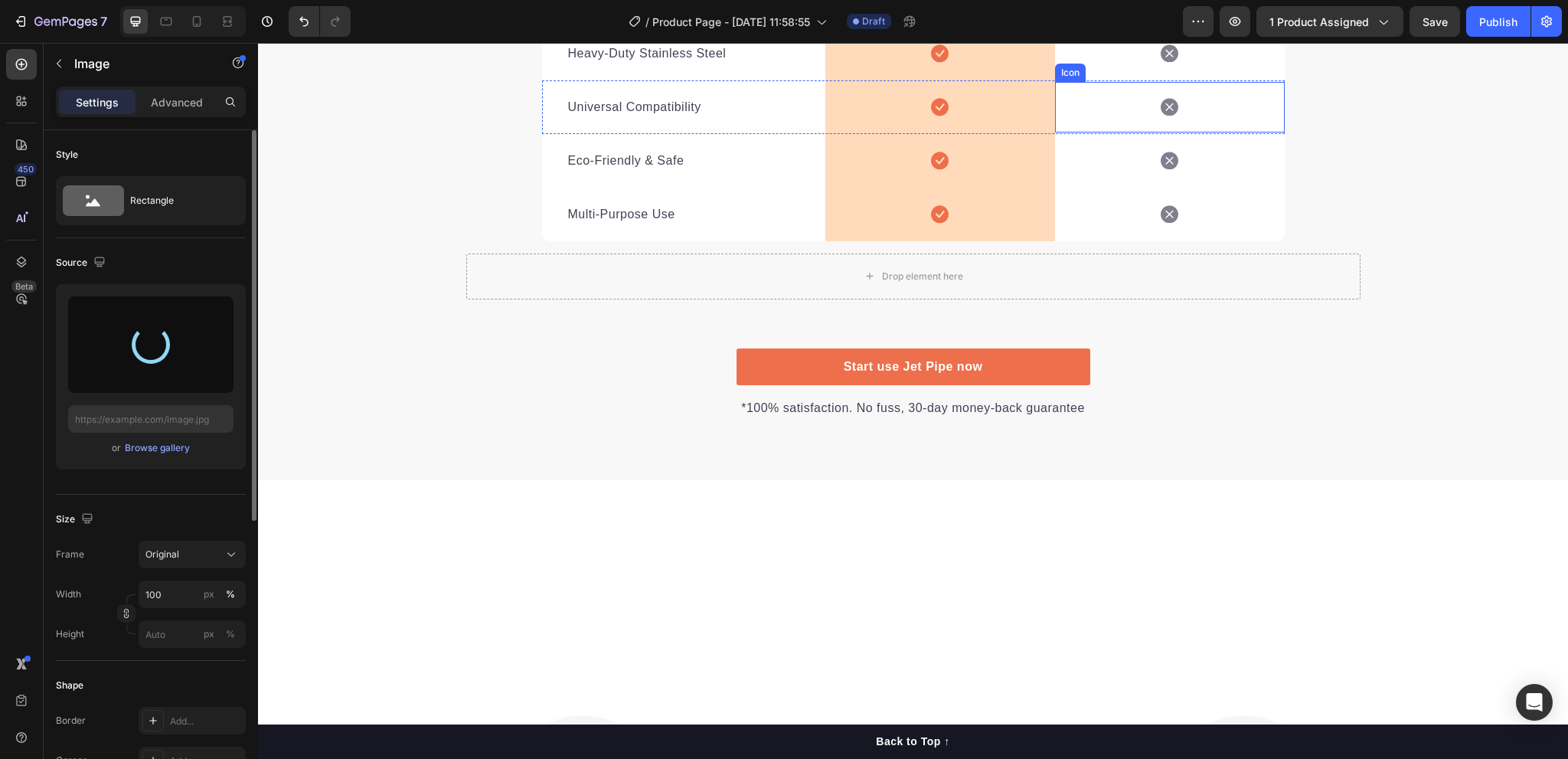
scroll to position [2962, 0]
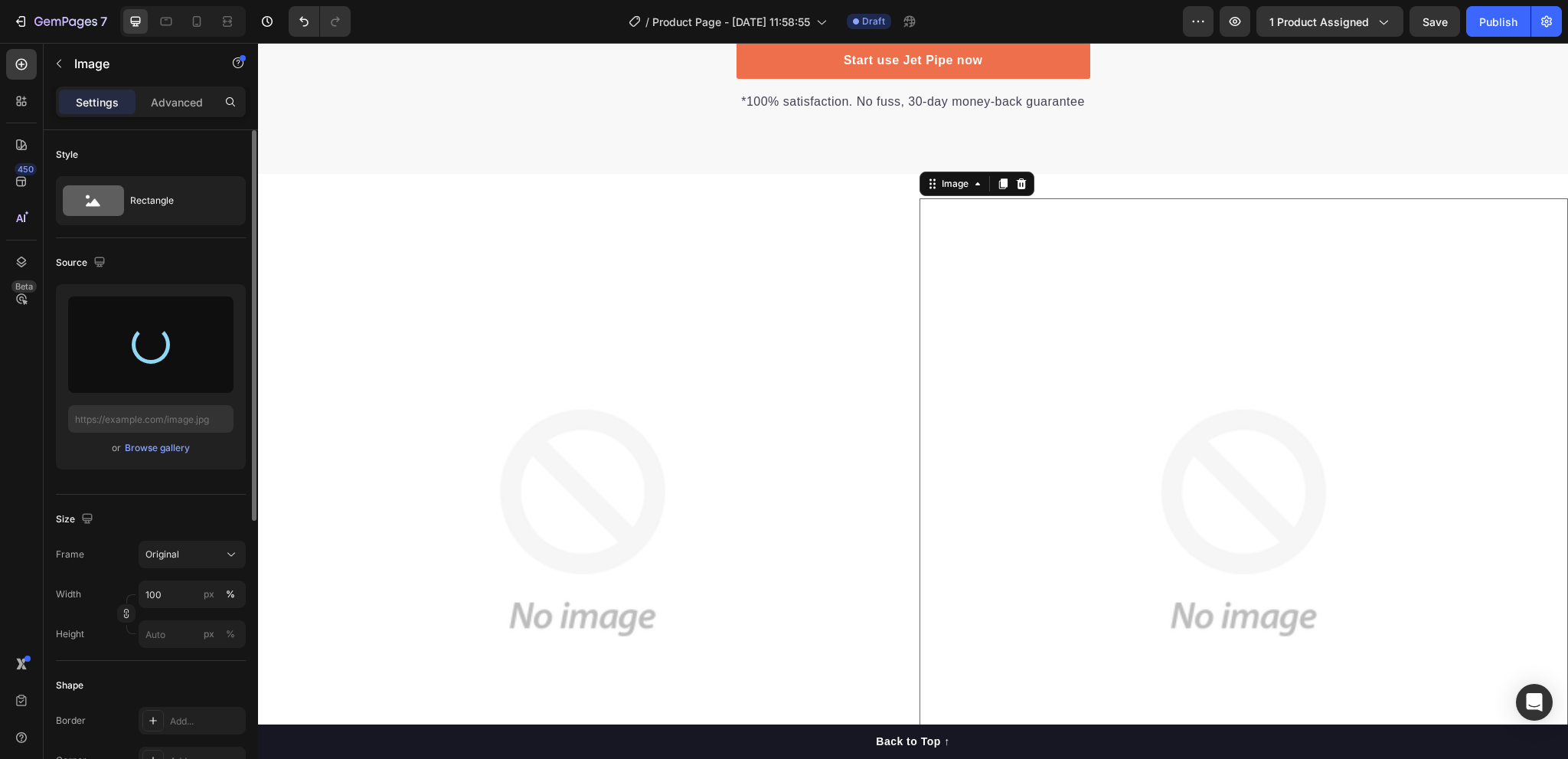
click at [1151, 432] on img at bounding box center [1244, 522] width 649 height 649
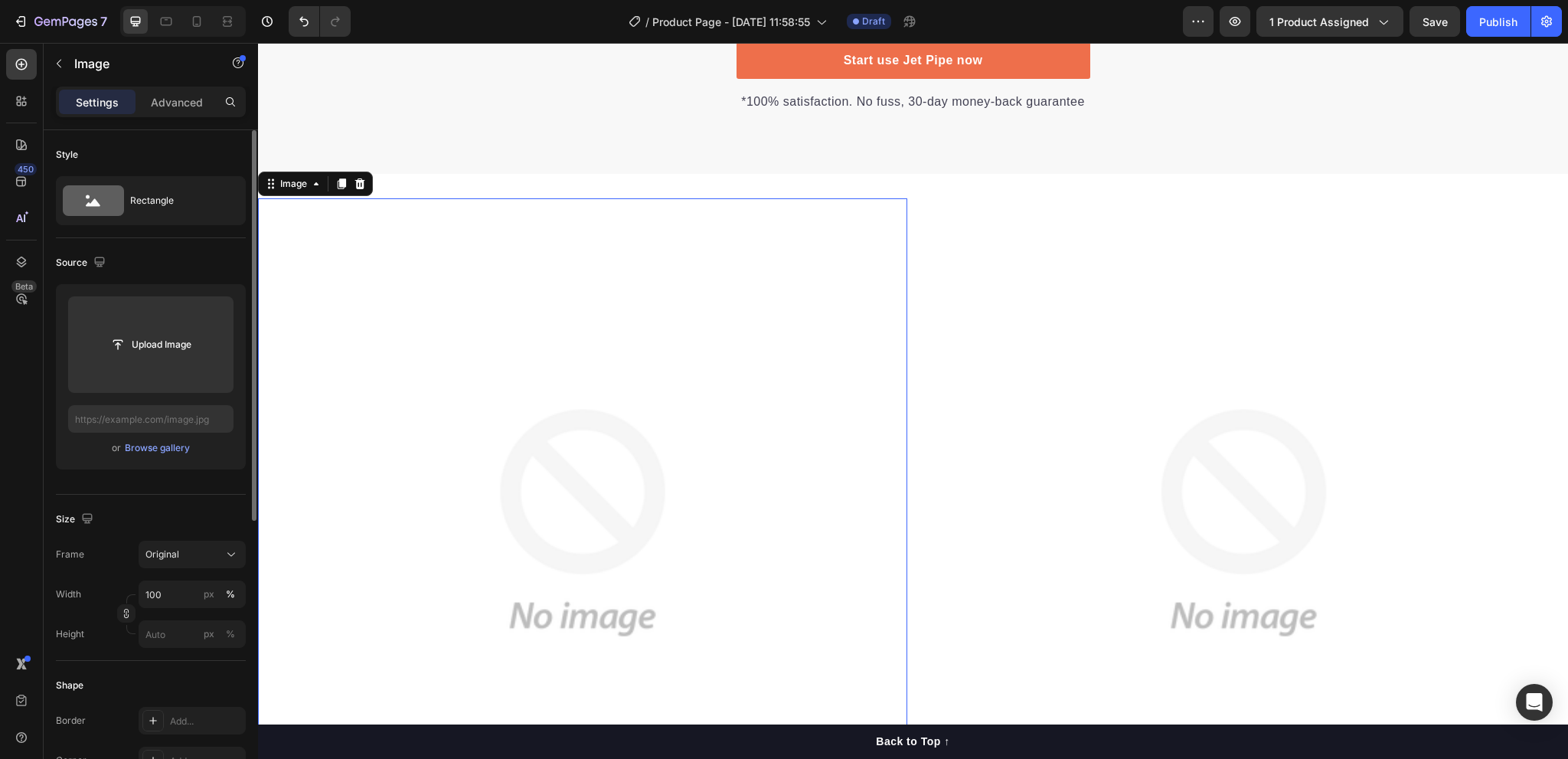
click at [561, 453] on img at bounding box center [582, 522] width 649 height 649
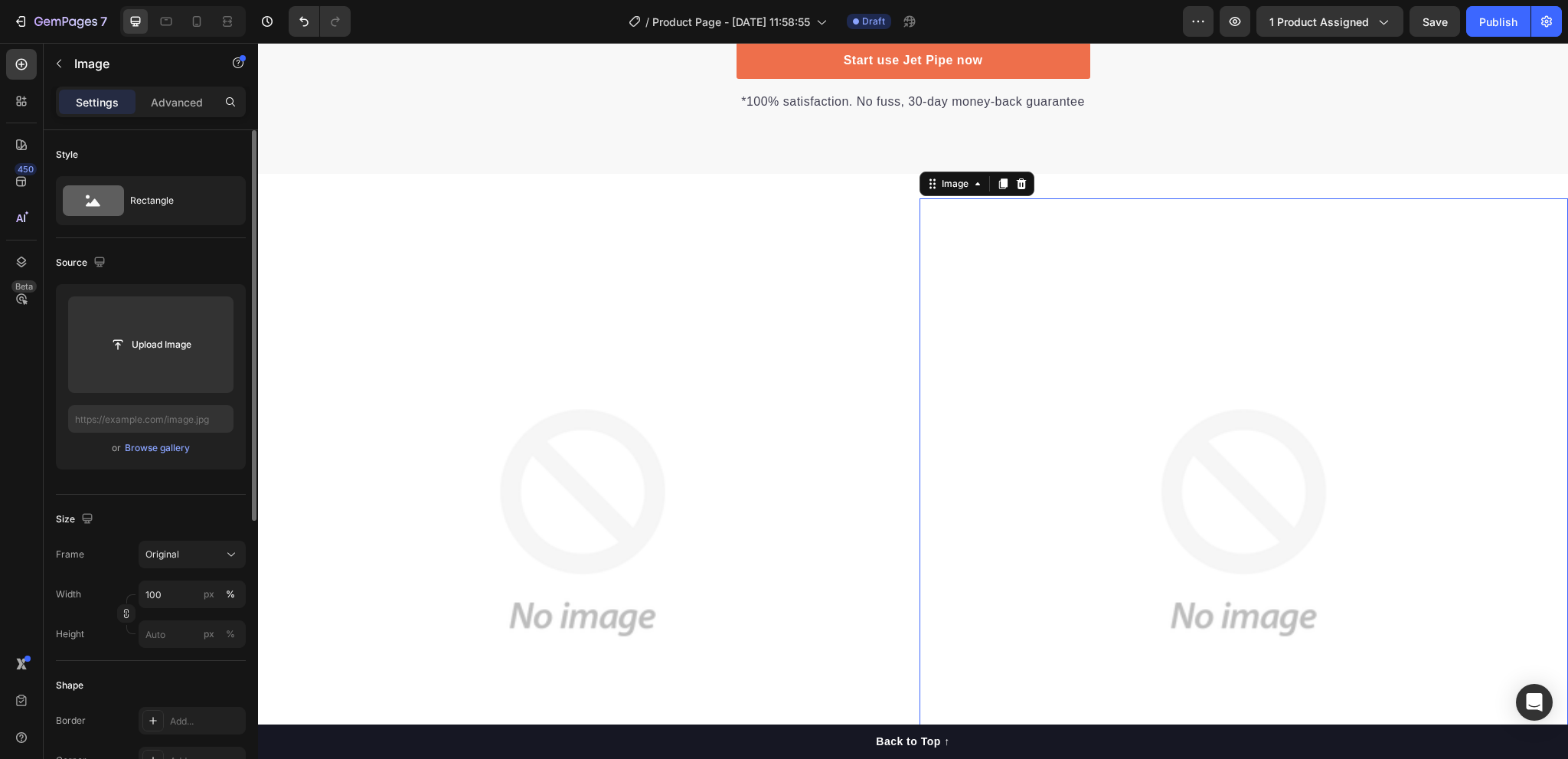
click at [1025, 445] on img at bounding box center [1244, 522] width 649 height 649
click at [146, 348] on input "file" at bounding box center [150, 344] width 106 height 26
click at [159, 446] on div "Browse gallery" at bounding box center [157, 447] width 65 height 14
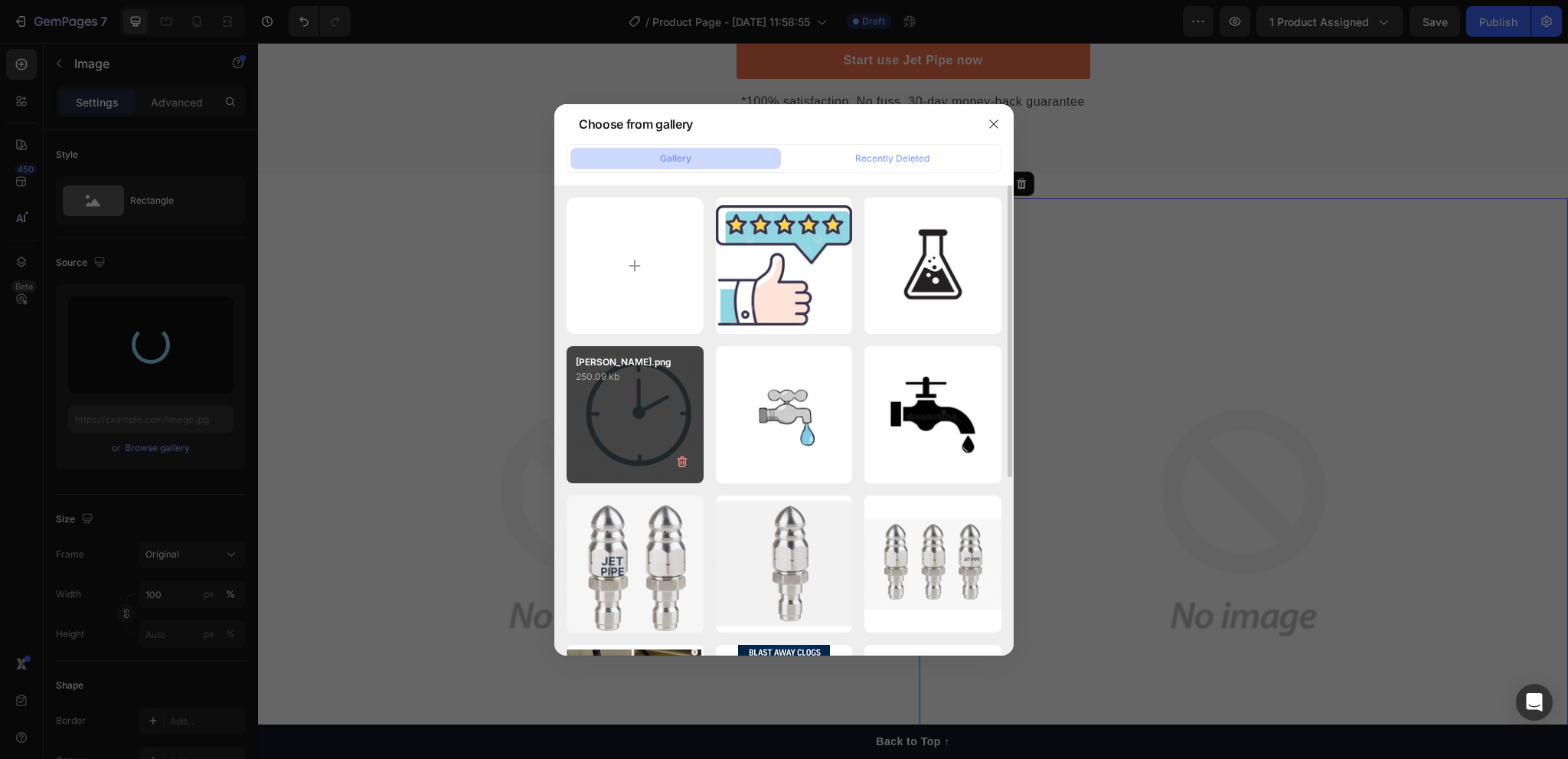
click at [659, 373] on p "250.09 kb" at bounding box center [634, 376] width 118 height 15
type input "https://cdn.shopify.com/s/files/1/0592/9621/9265/files/gempages_580477171189941…"
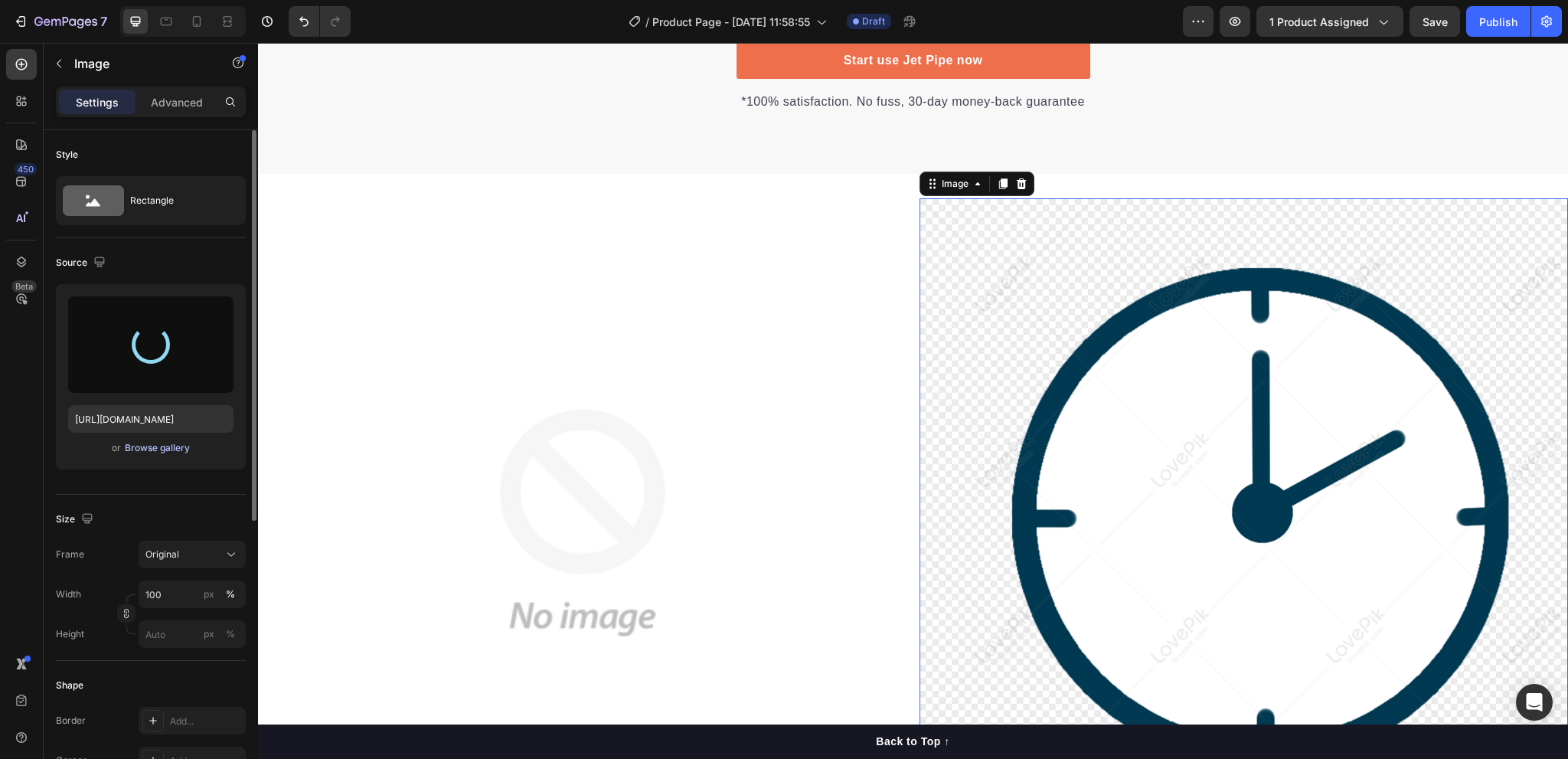
click at [171, 441] on div "Browse gallery" at bounding box center [157, 447] width 65 height 14
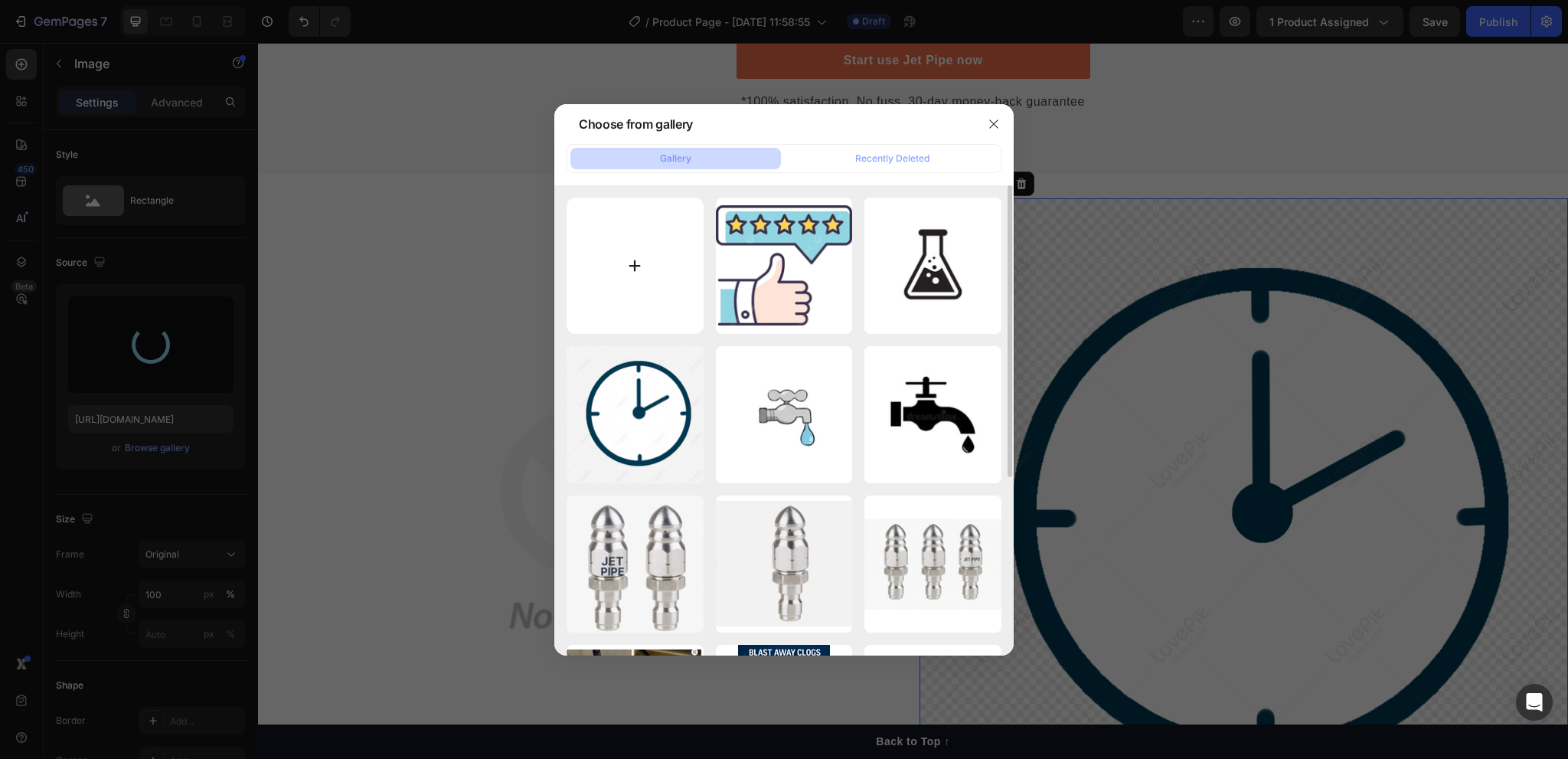
click at [622, 243] on input "file" at bounding box center [635, 267] width 137 height 137
type input "C:\fakepath\ve may bay.png"
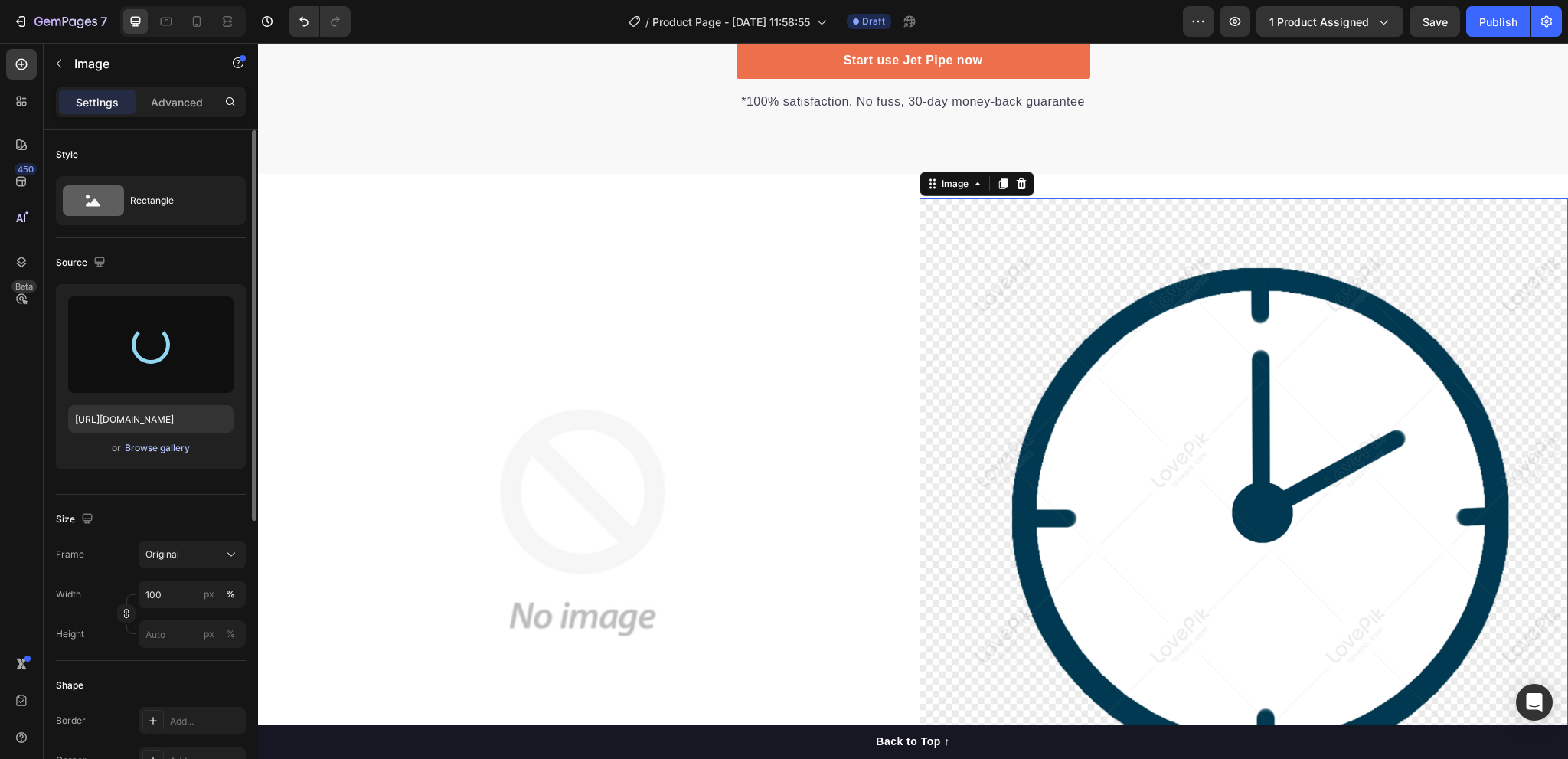
click at [158, 443] on div "Browse gallery" at bounding box center [157, 447] width 65 height 14
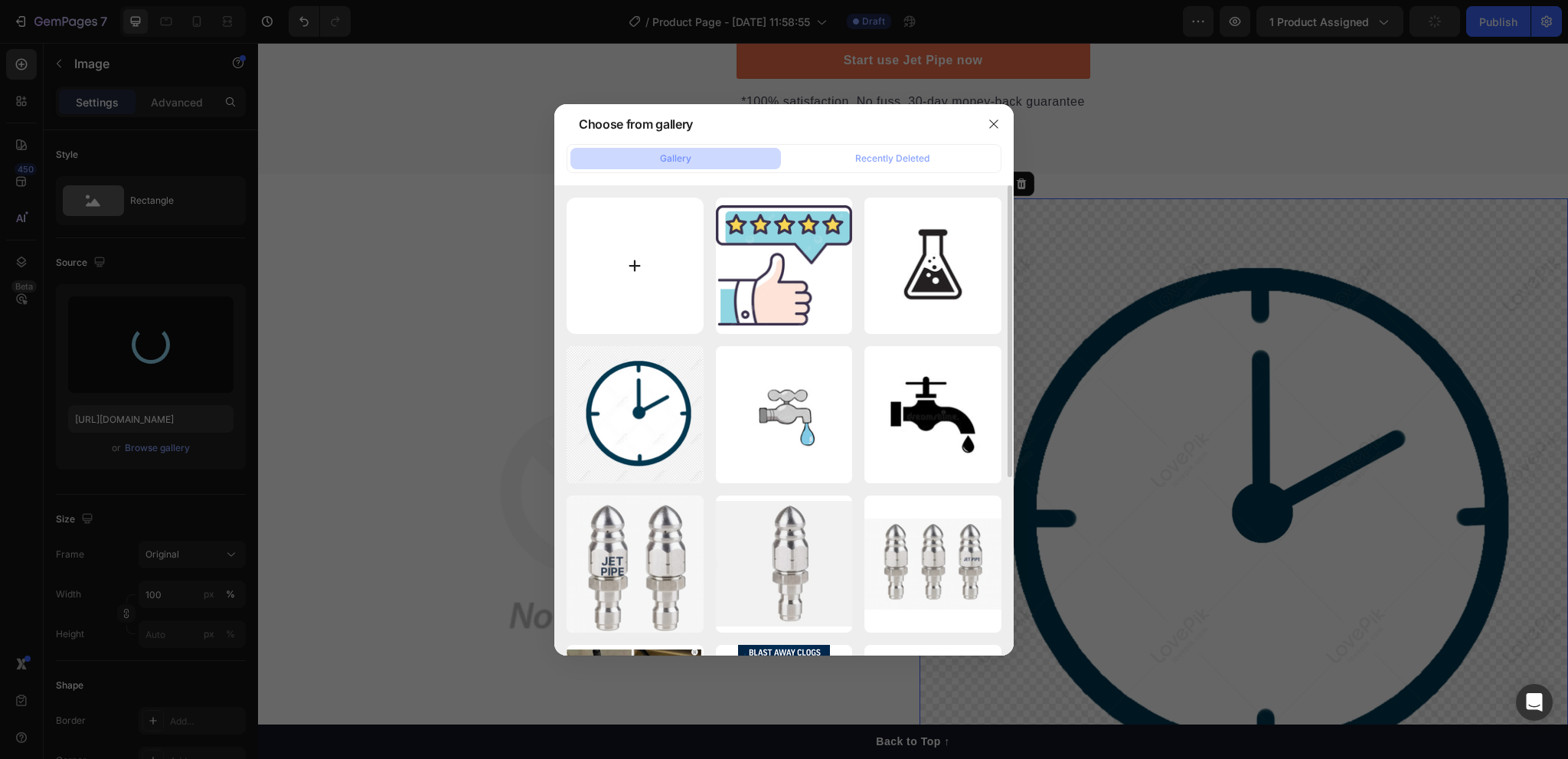
click at [618, 244] on input "file" at bounding box center [635, 267] width 137 height 137
type input "C:\fakepath\ve may bay.png"
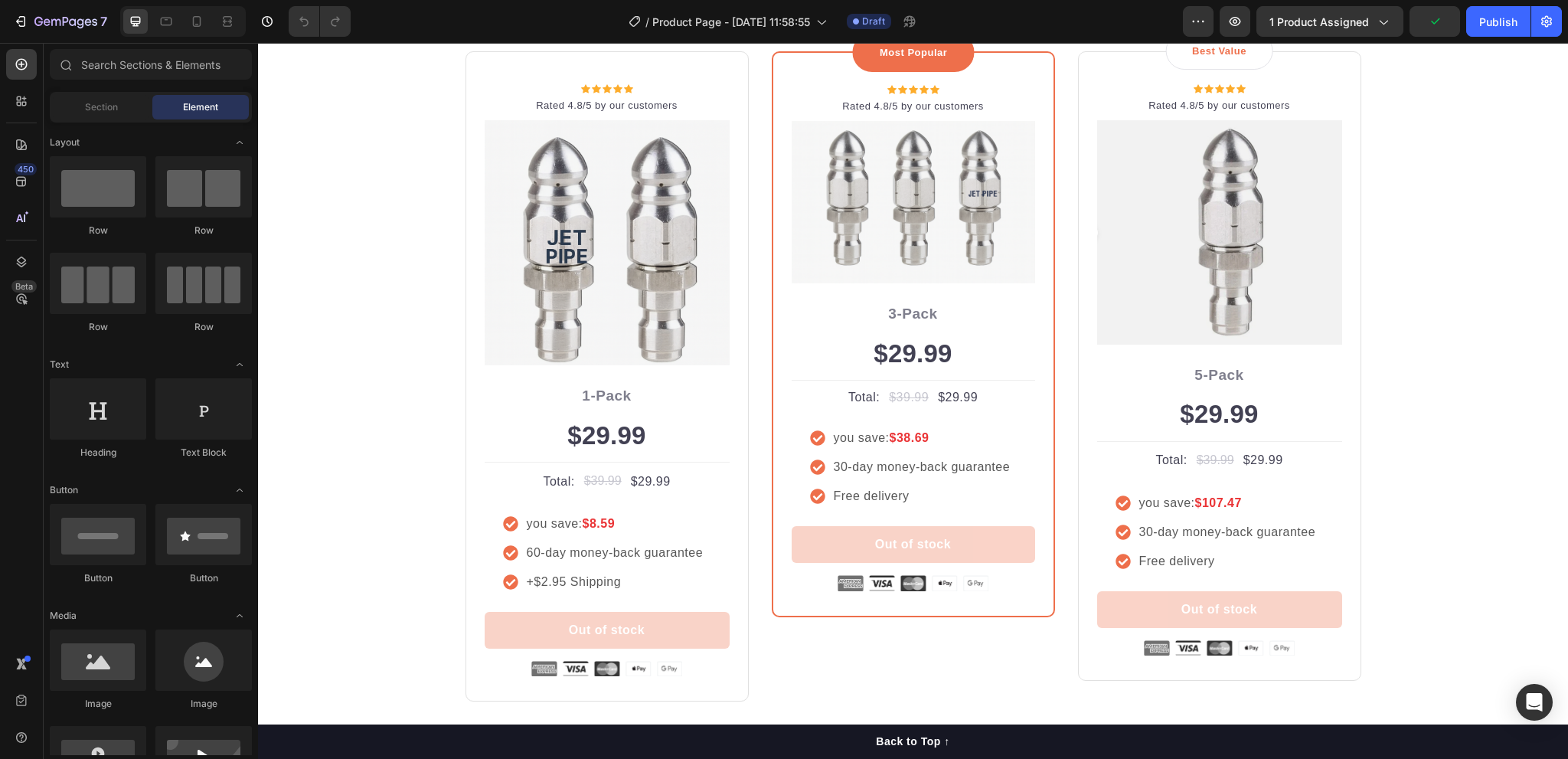
scroll to position [3138, 0]
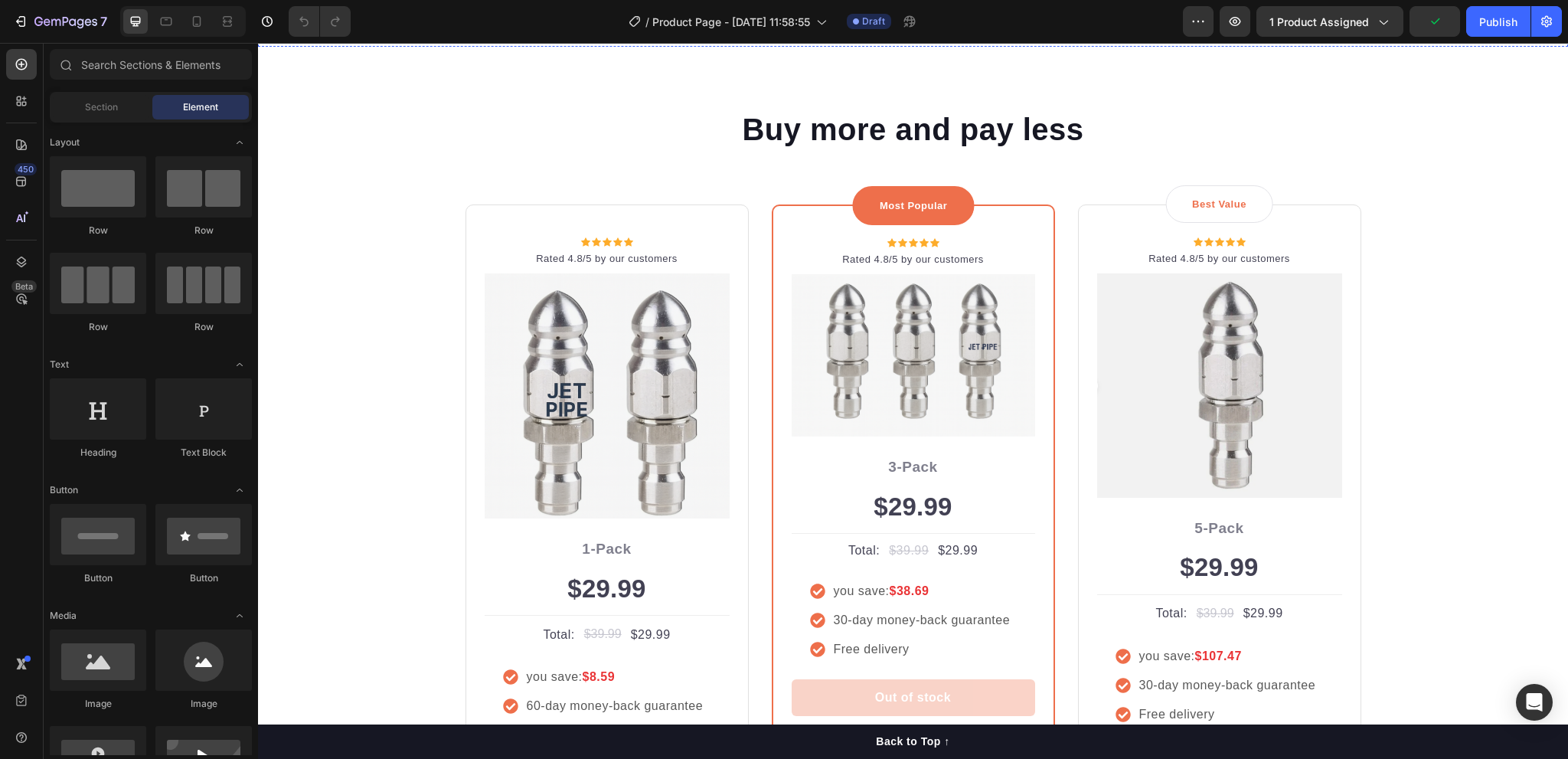
click at [1058, 23] on img at bounding box center [1244, 23] width 649 height 0
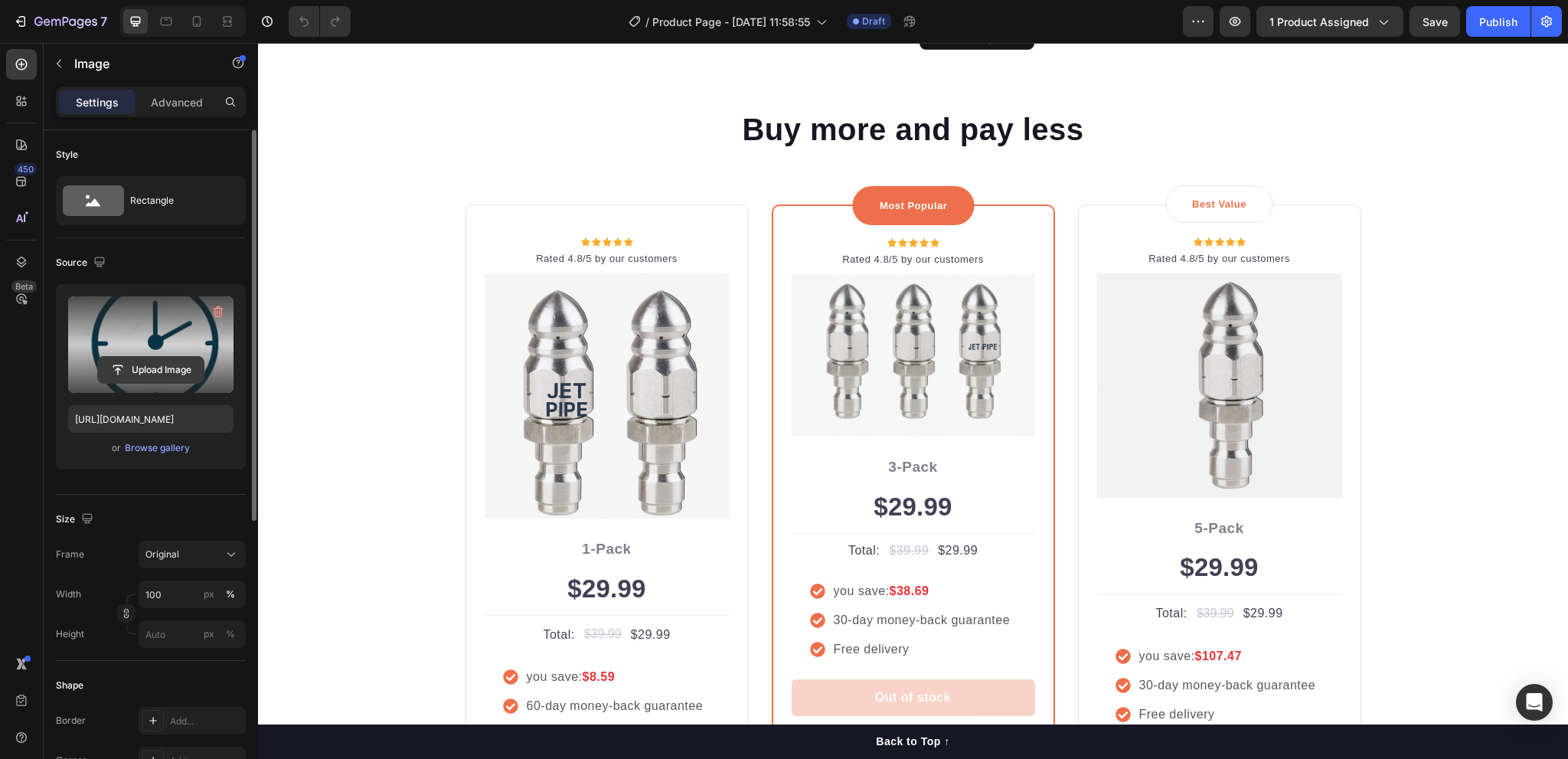
click at [148, 358] on input "file" at bounding box center [150, 370] width 106 height 26
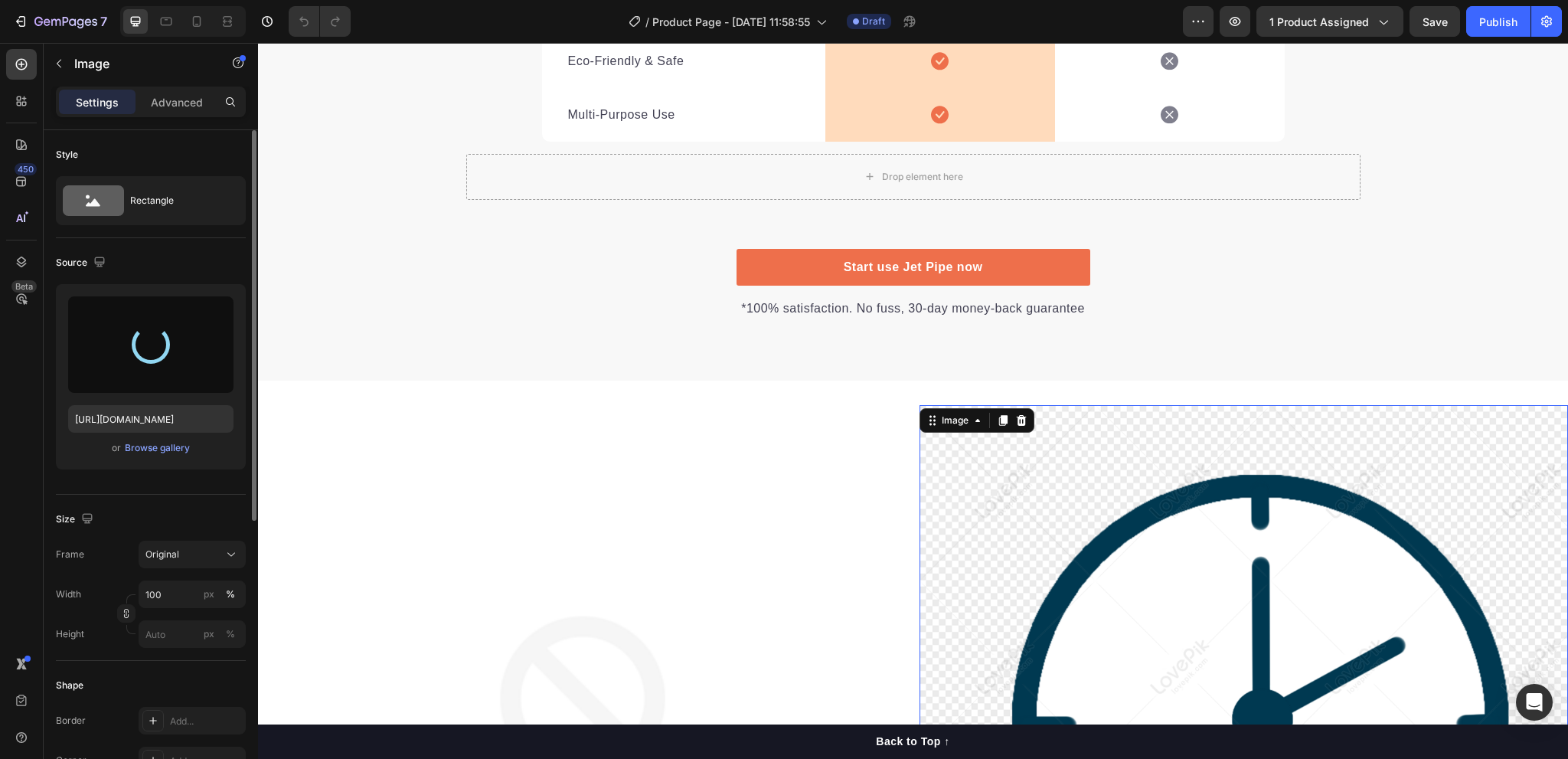
scroll to position [2679, 0]
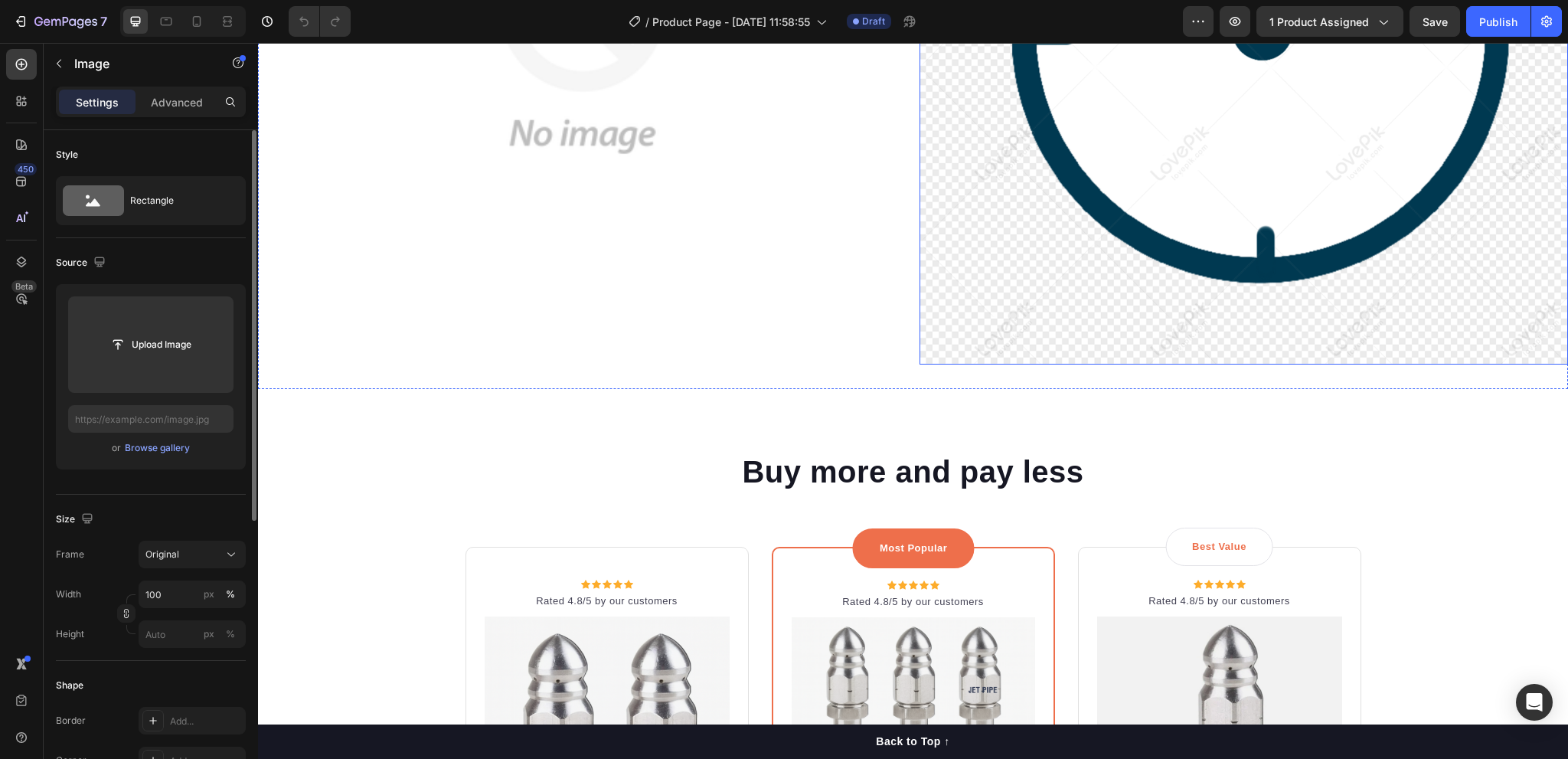
scroll to position [3215, 0]
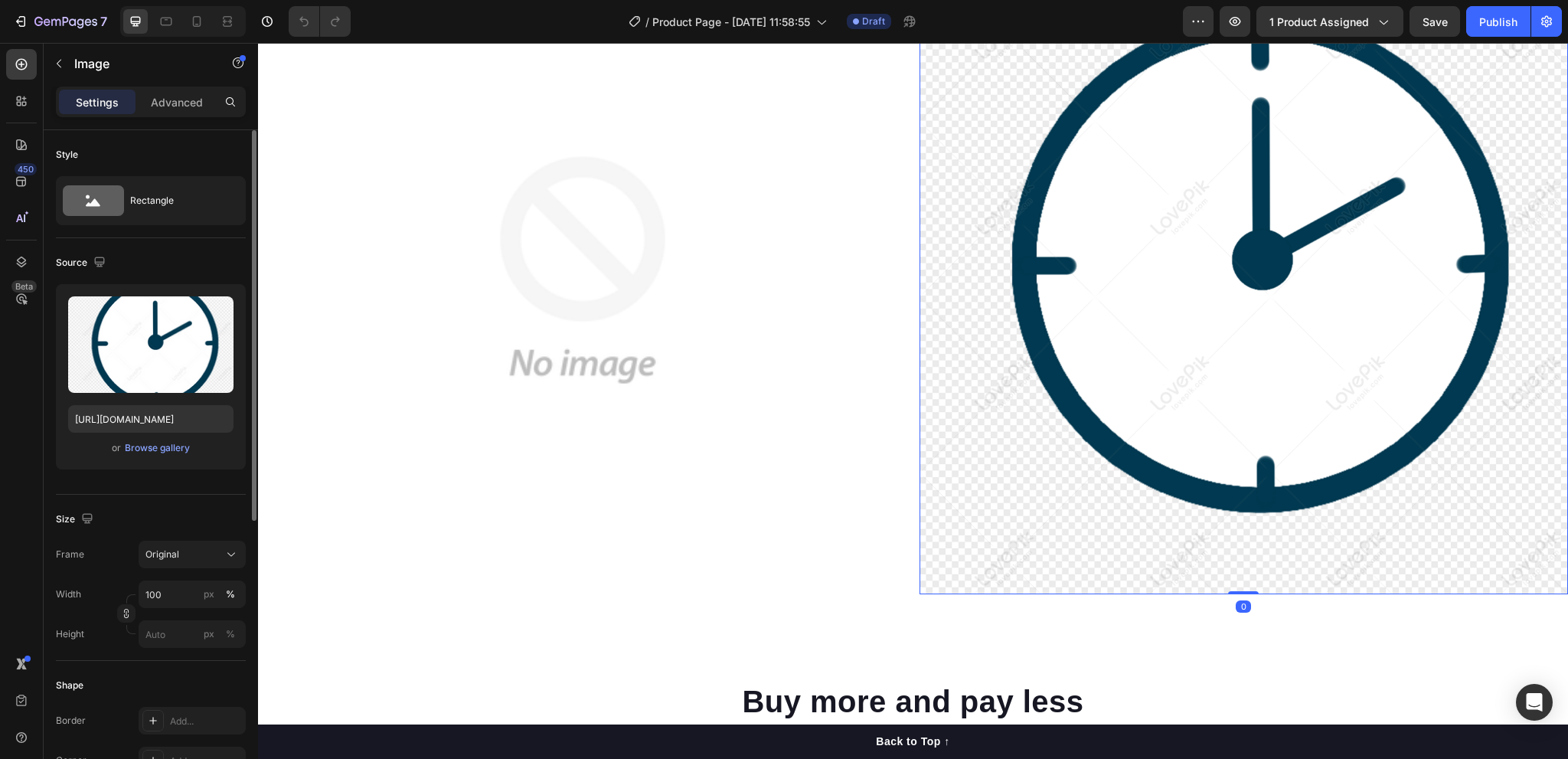
click at [1054, 272] on img at bounding box center [1244, 270] width 649 height 649
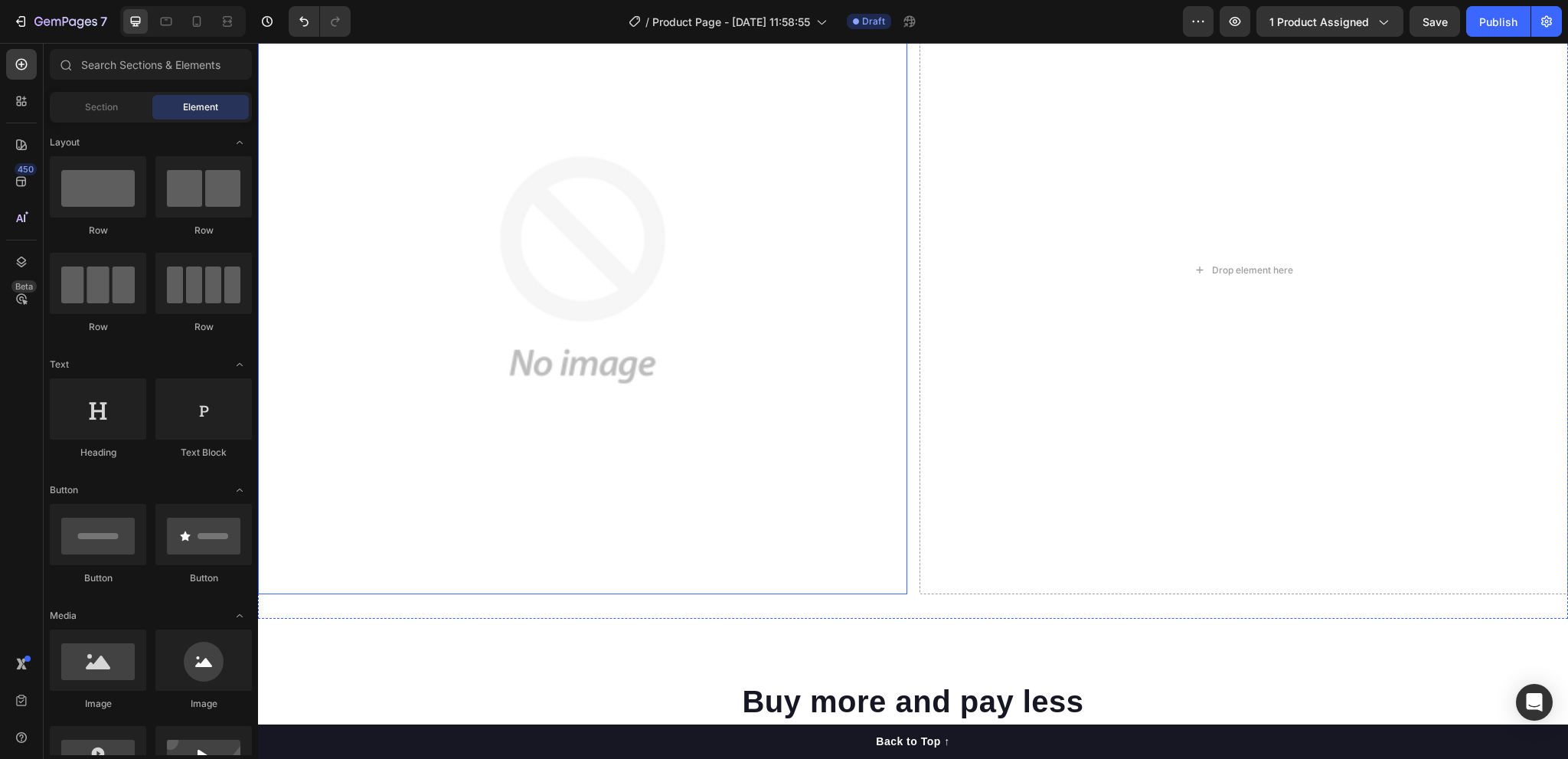
click at [478, 272] on img at bounding box center [582, 270] width 649 height 649
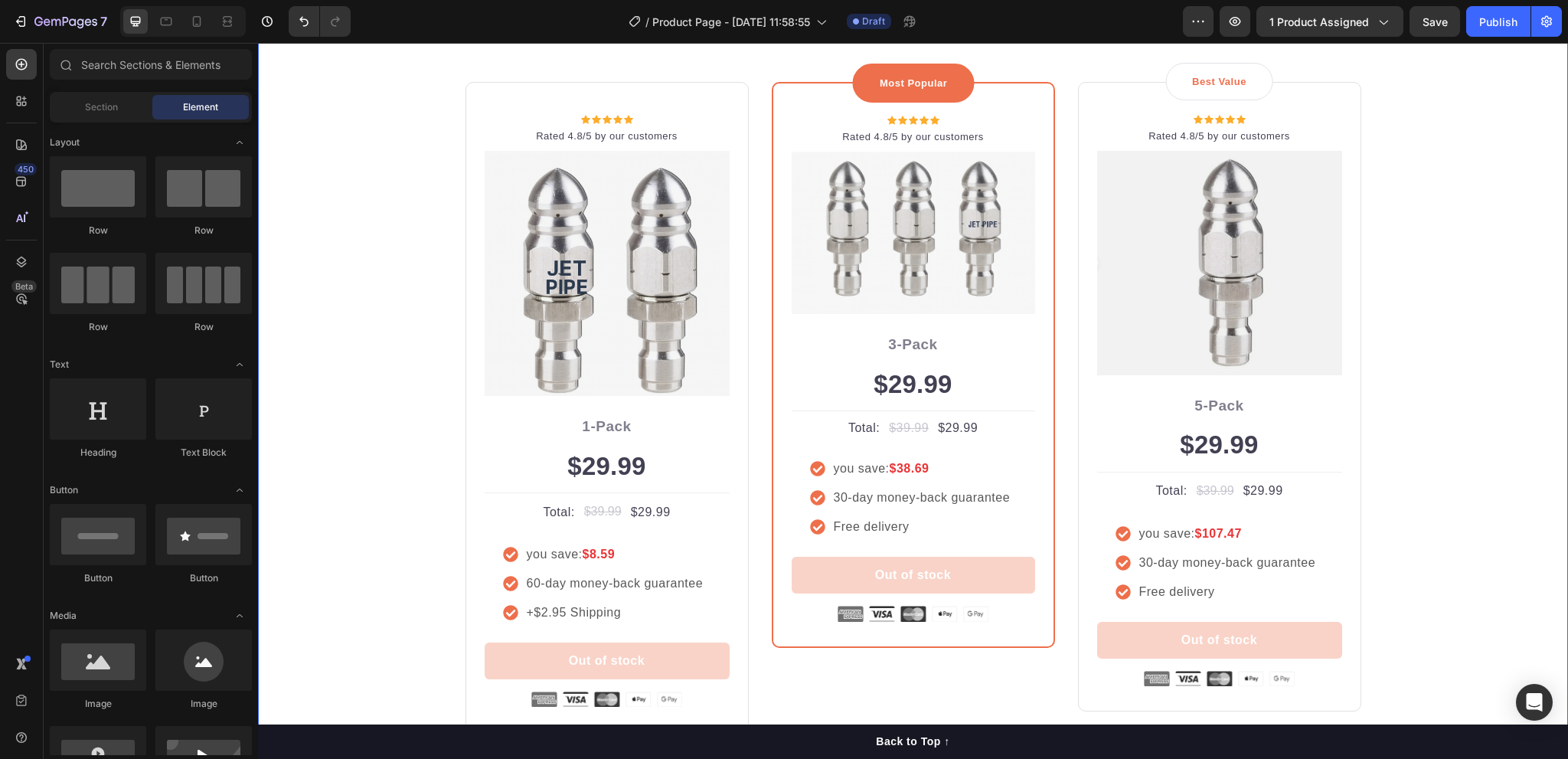
scroll to position [2924, 0]
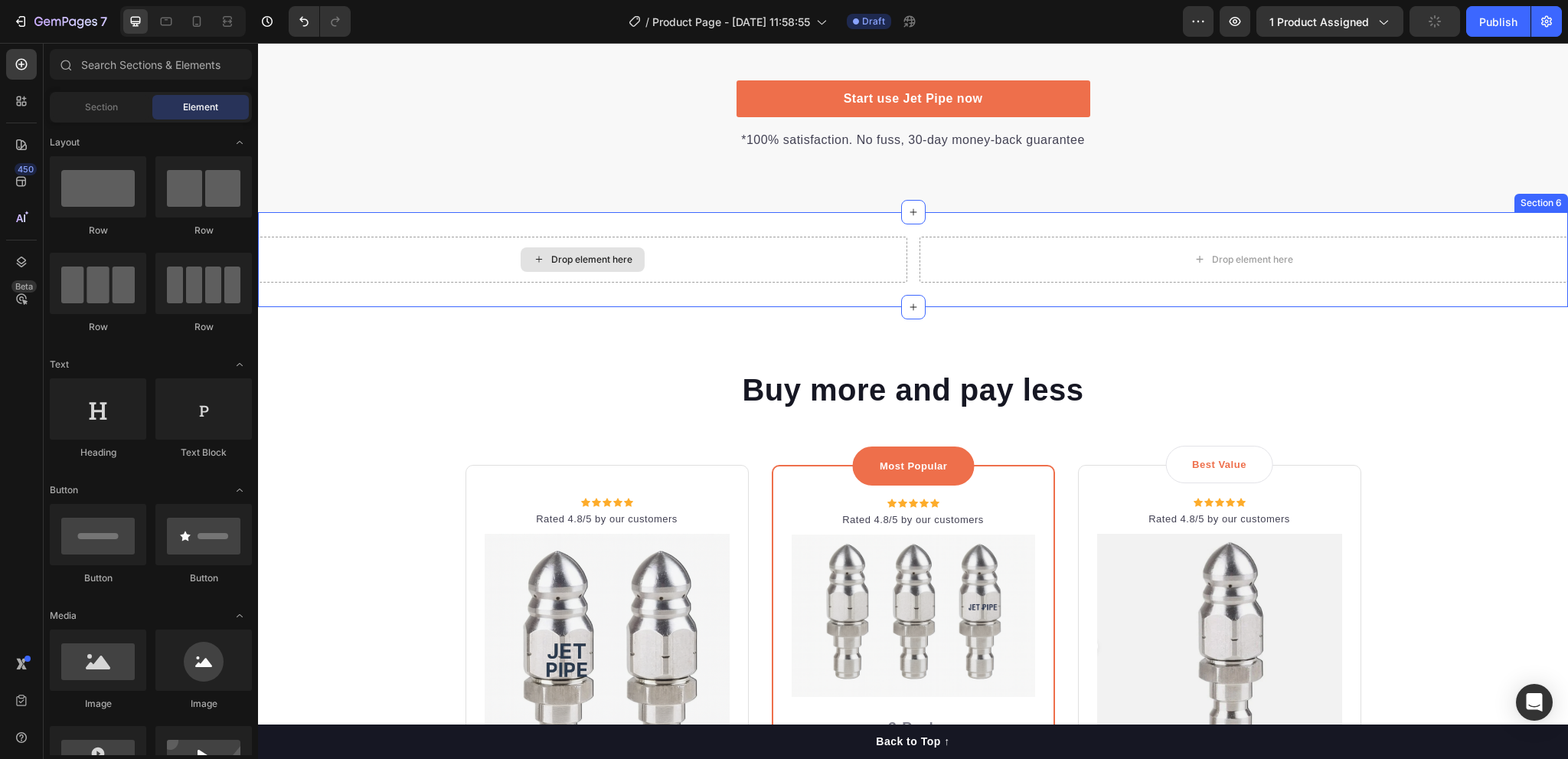
click at [738, 266] on div "Drop element here" at bounding box center [582, 259] width 649 height 46
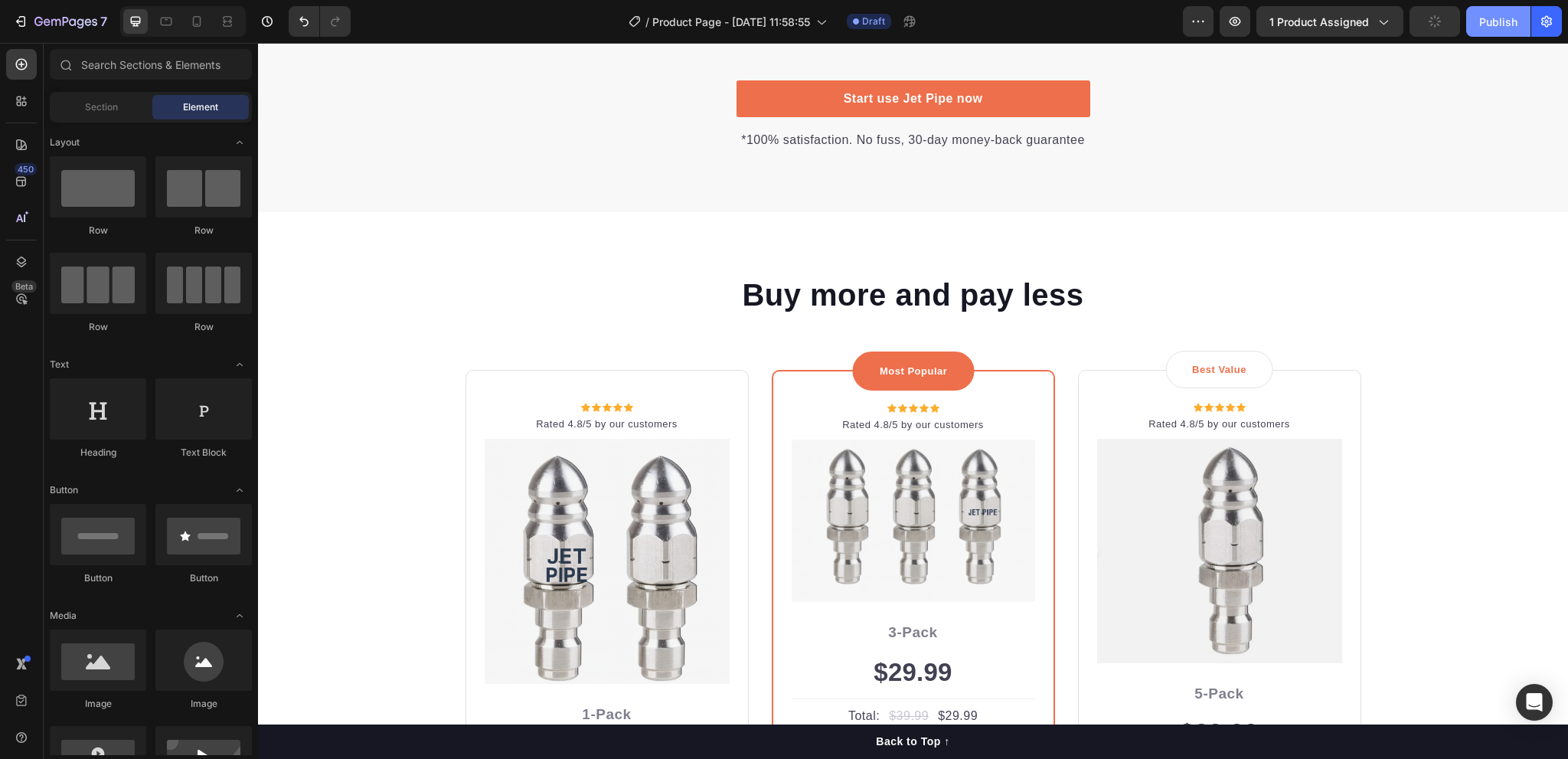
click at [1505, 21] on div "Publish" at bounding box center [1498, 22] width 38 height 16
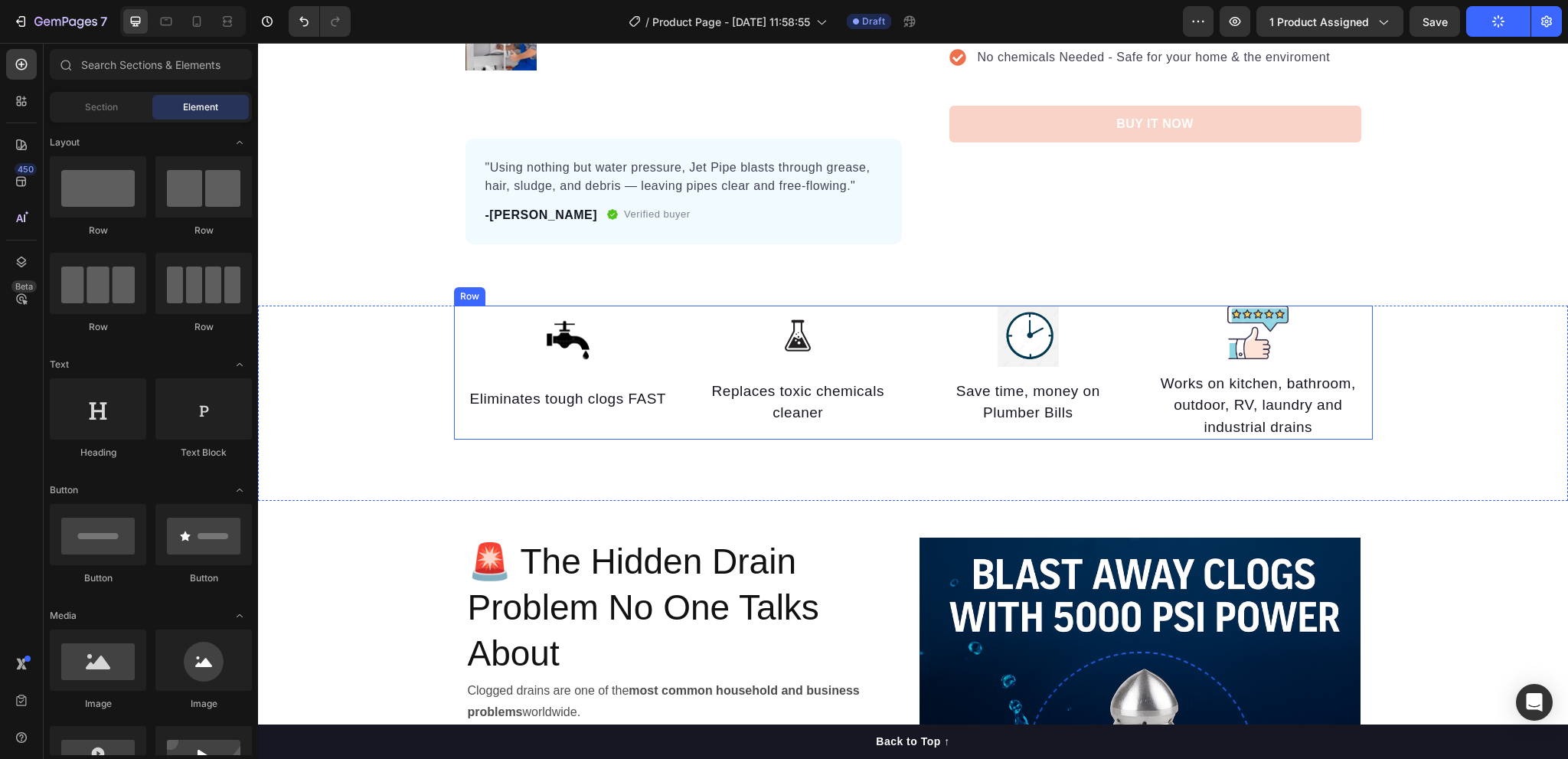
scroll to position [0, 0]
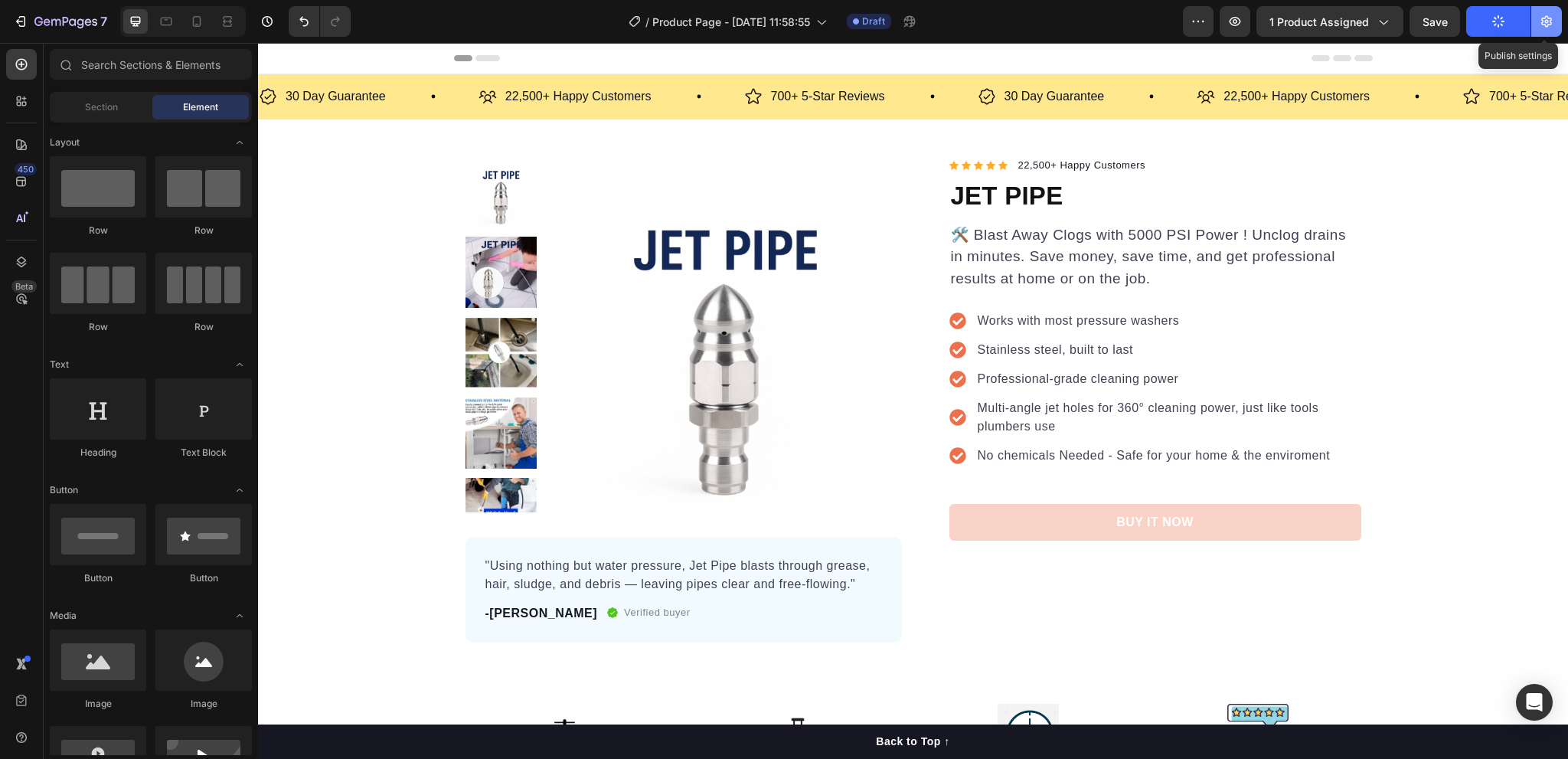
click at [1542, 28] on icon "button" at bounding box center [1546, 21] width 15 height 15
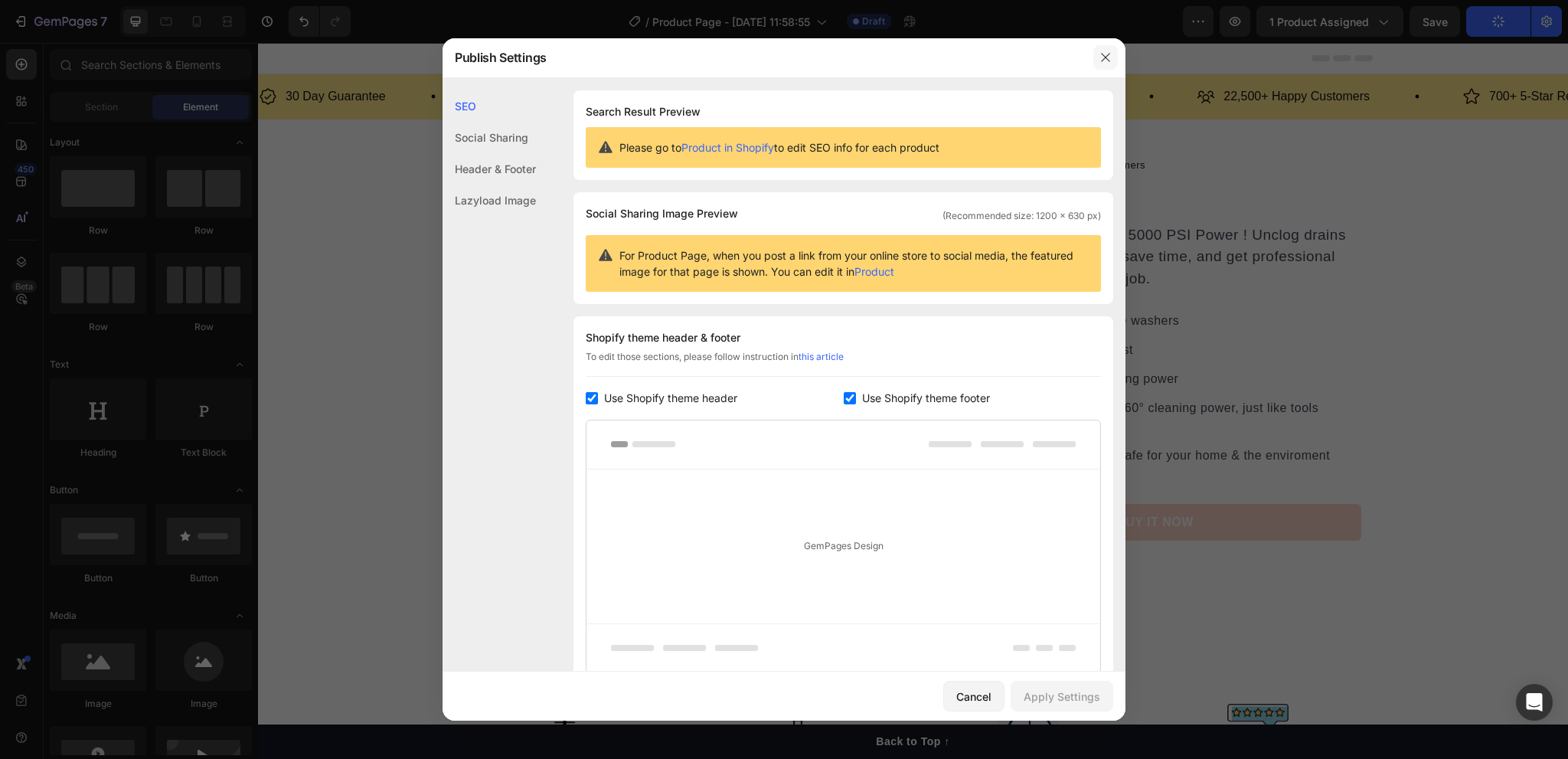
click at [1104, 58] on icon "button" at bounding box center [1104, 56] width 8 height 8
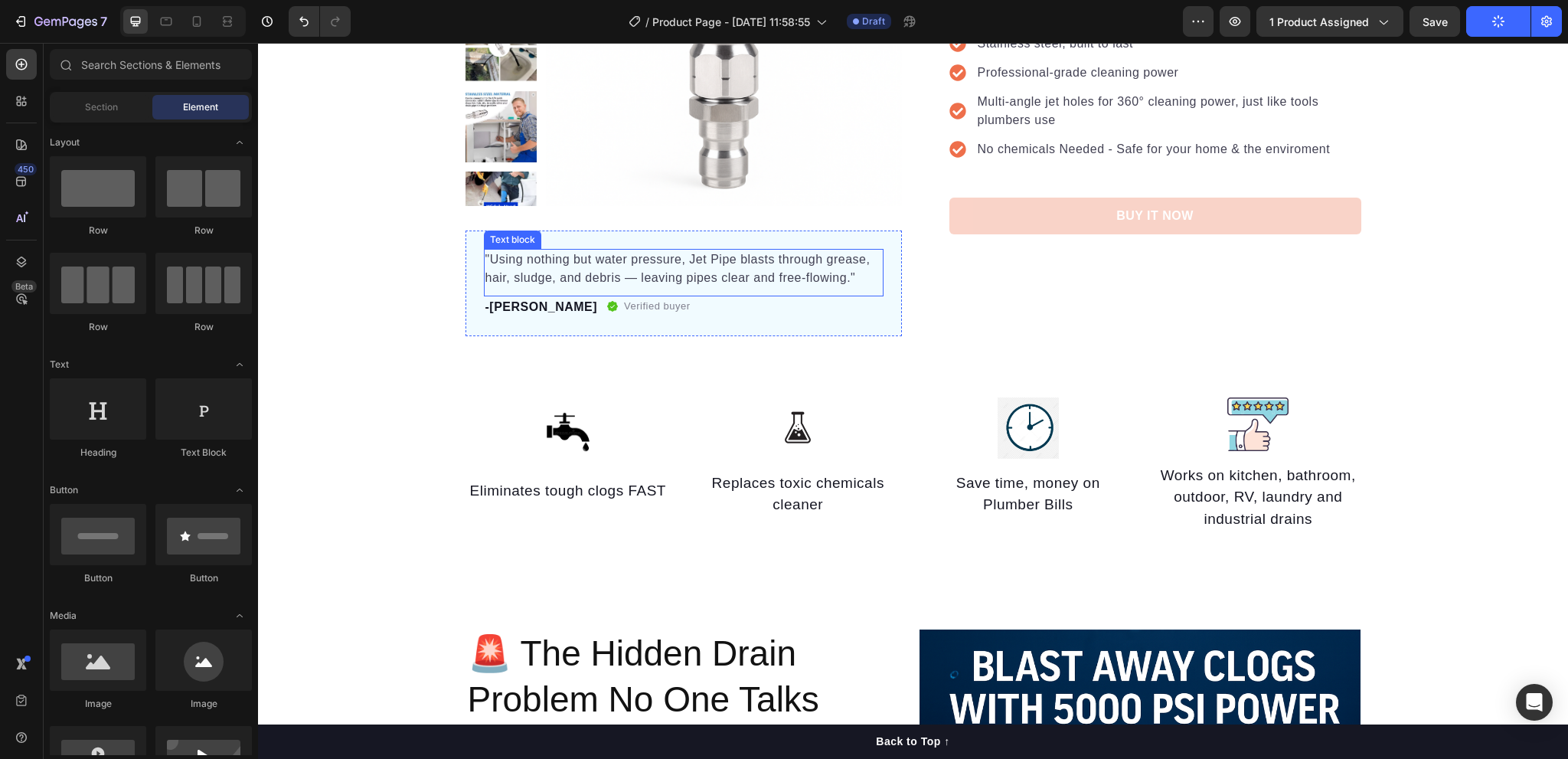
scroll to position [153, 0]
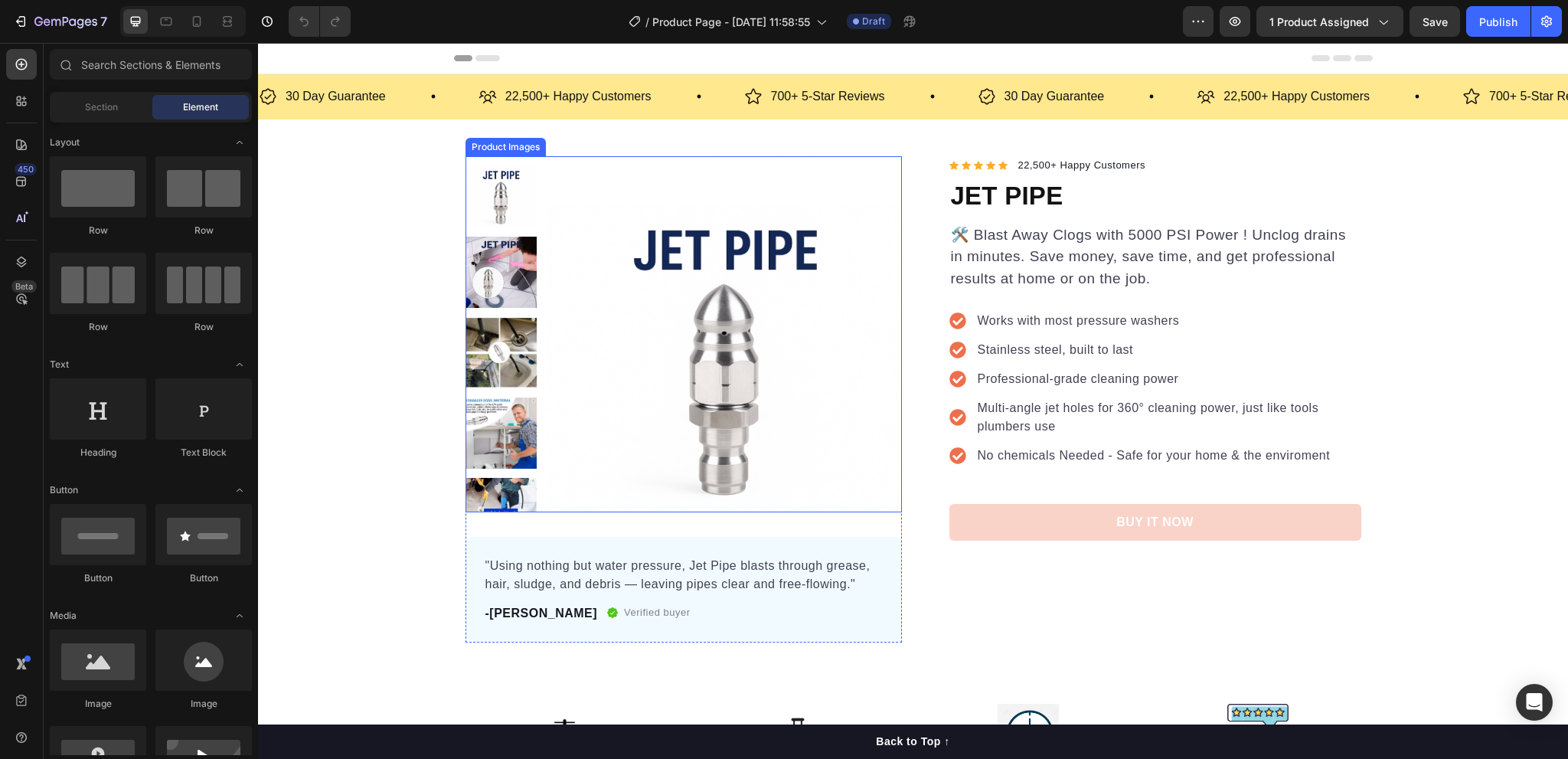
click at [634, 293] on img at bounding box center [724, 334] width 356 height 356
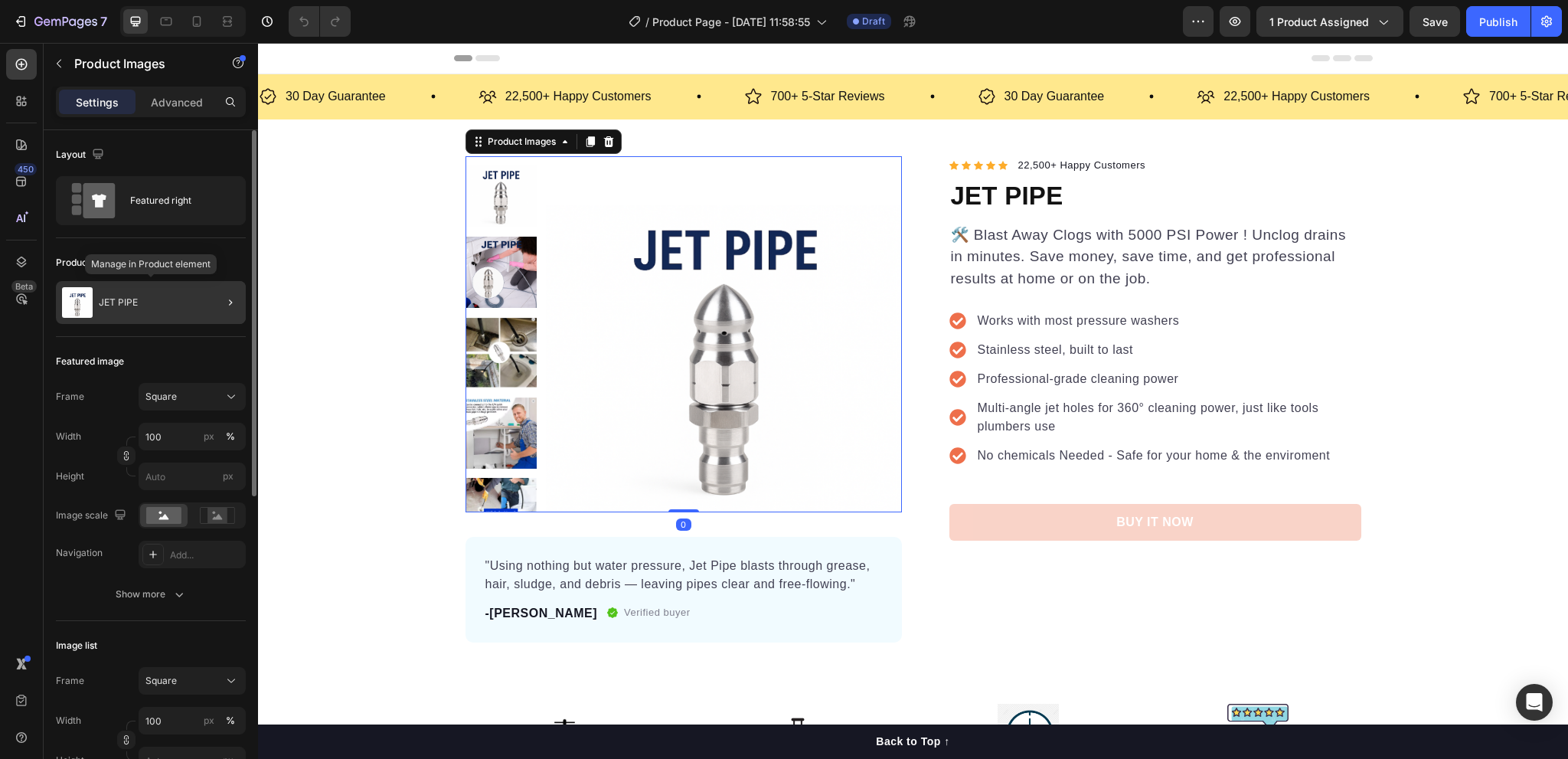
click at [192, 303] on div "JET PIPE" at bounding box center [151, 302] width 190 height 42
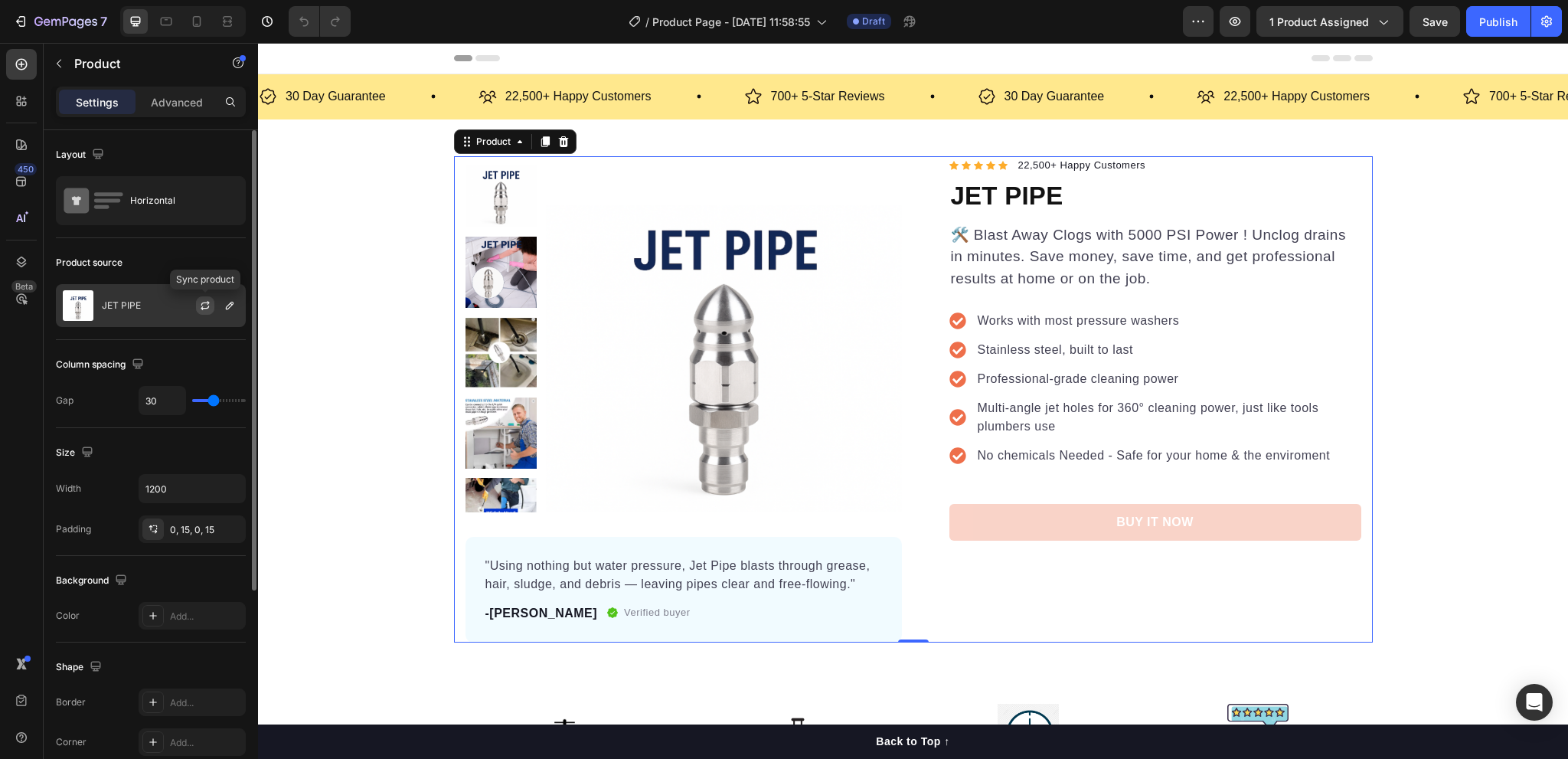
click at [201, 306] on icon "button" at bounding box center [205, 305] width 13 height 13
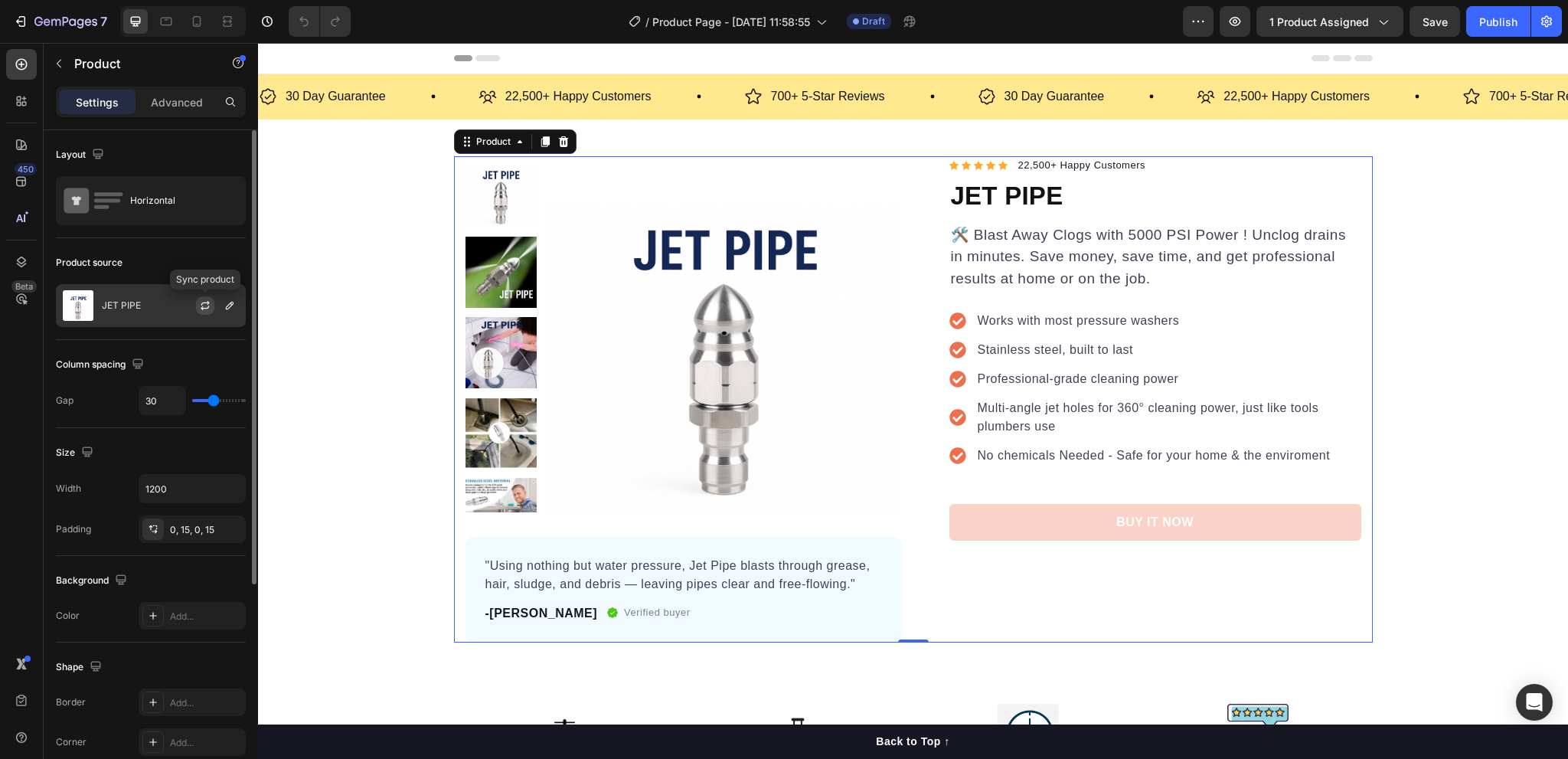
click at [202, 304] on icon "button" at bounding box center [205, 303] width 8 height 5
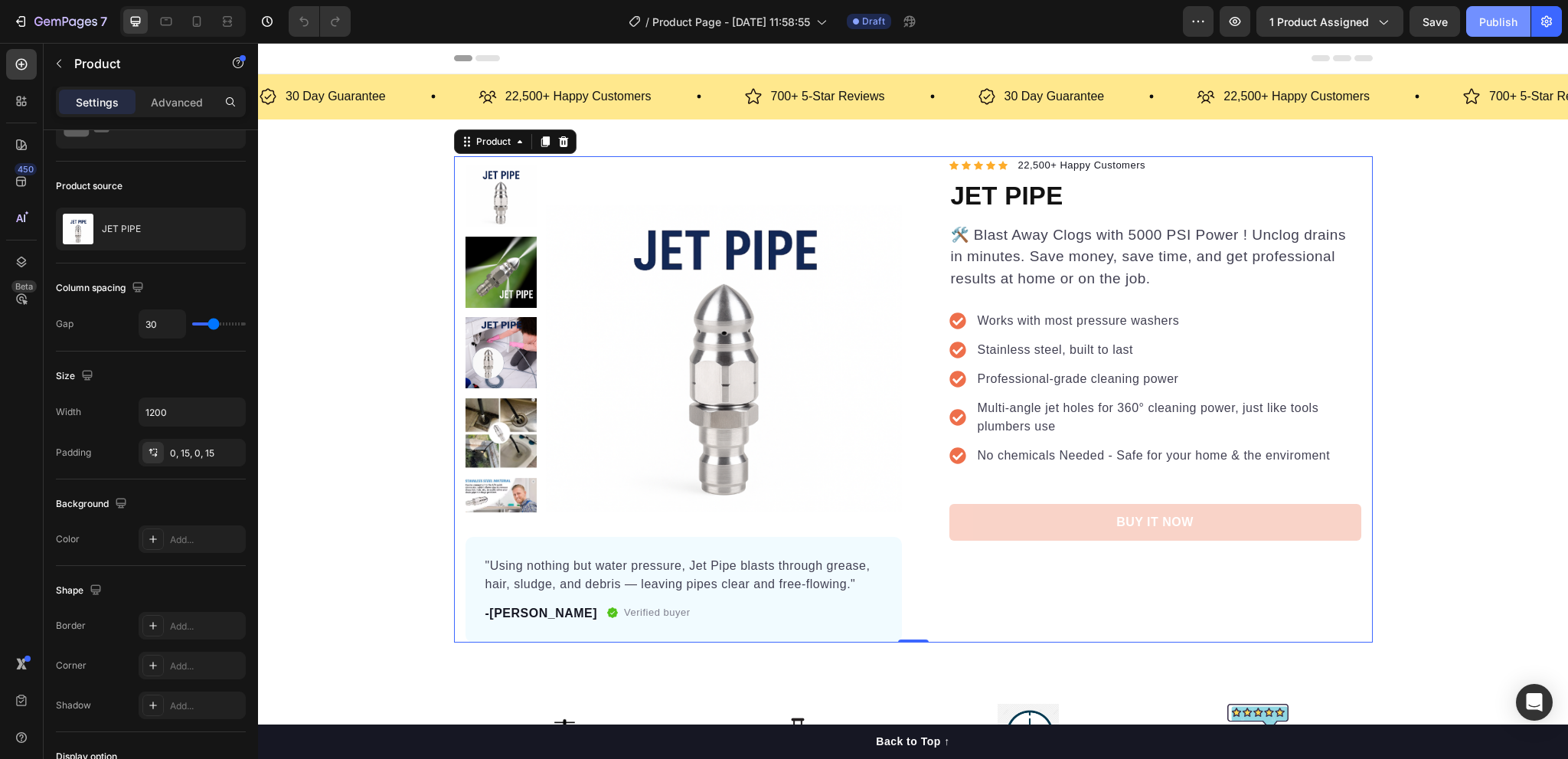
click at [1495, 23] on div "Publish" at bounding box center [1498, 22] width 38 height 16
click at [1390, 25] on icon "button" at bounding box center [1382, 21] width 15 height 15
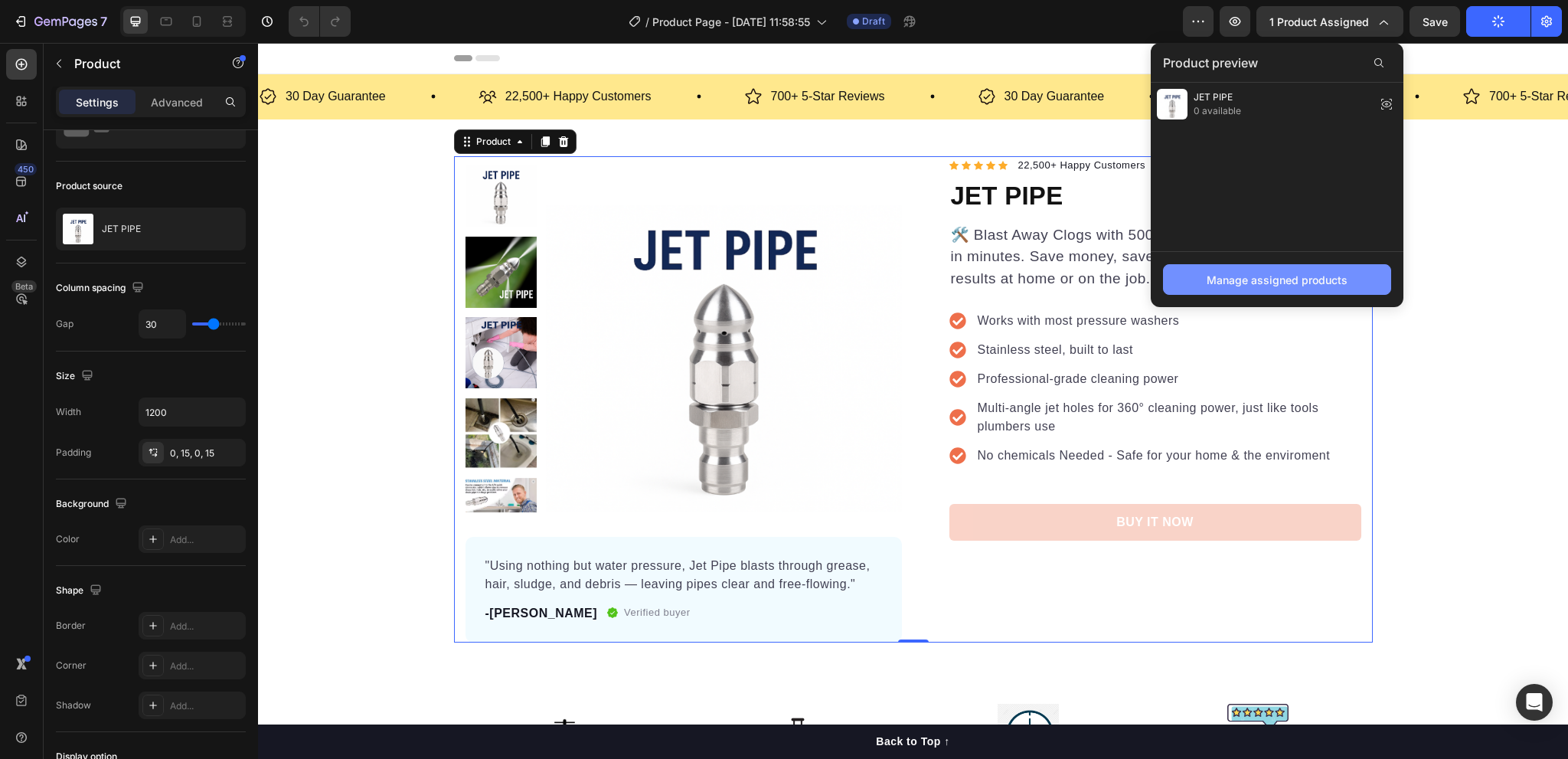
click at [1284, 281] on div "Manage assigned products" at bounding box center [1277, 280] width 141 height 16
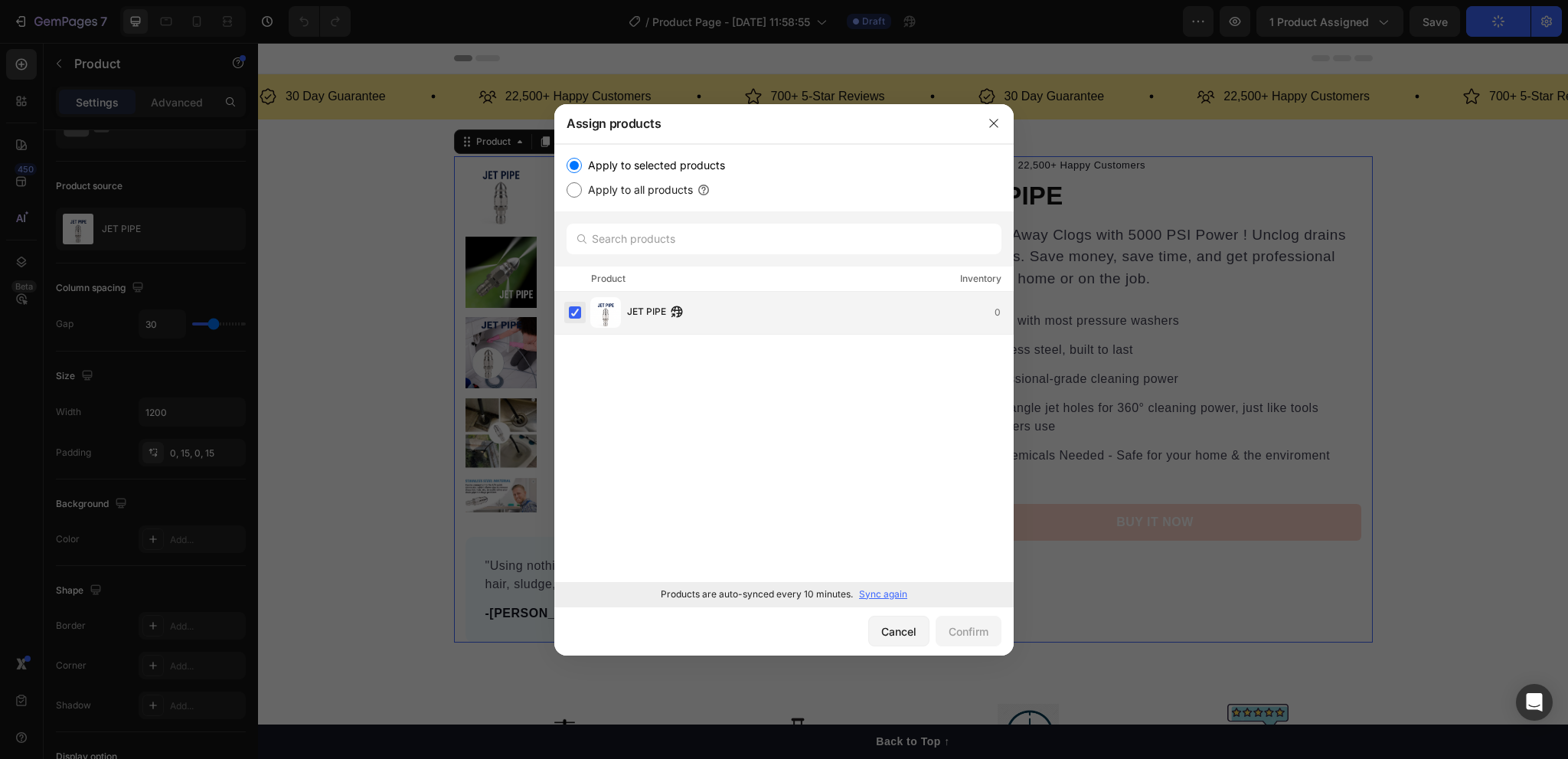
click at [576, 312] on label at bounding box center [575, 313] width 13 height 13
click at [568, 313] on label at bounding box center [575, 313] width 13 height 13
click at [576, 318] on label at bounding box center [575, 313] width 13 height 13
click at [576, 310] on label at bounding box center [575, 313] width 13 height 13
click at [998, 124] on icon "button" at bounding box center [994, 124] width 13 height 13
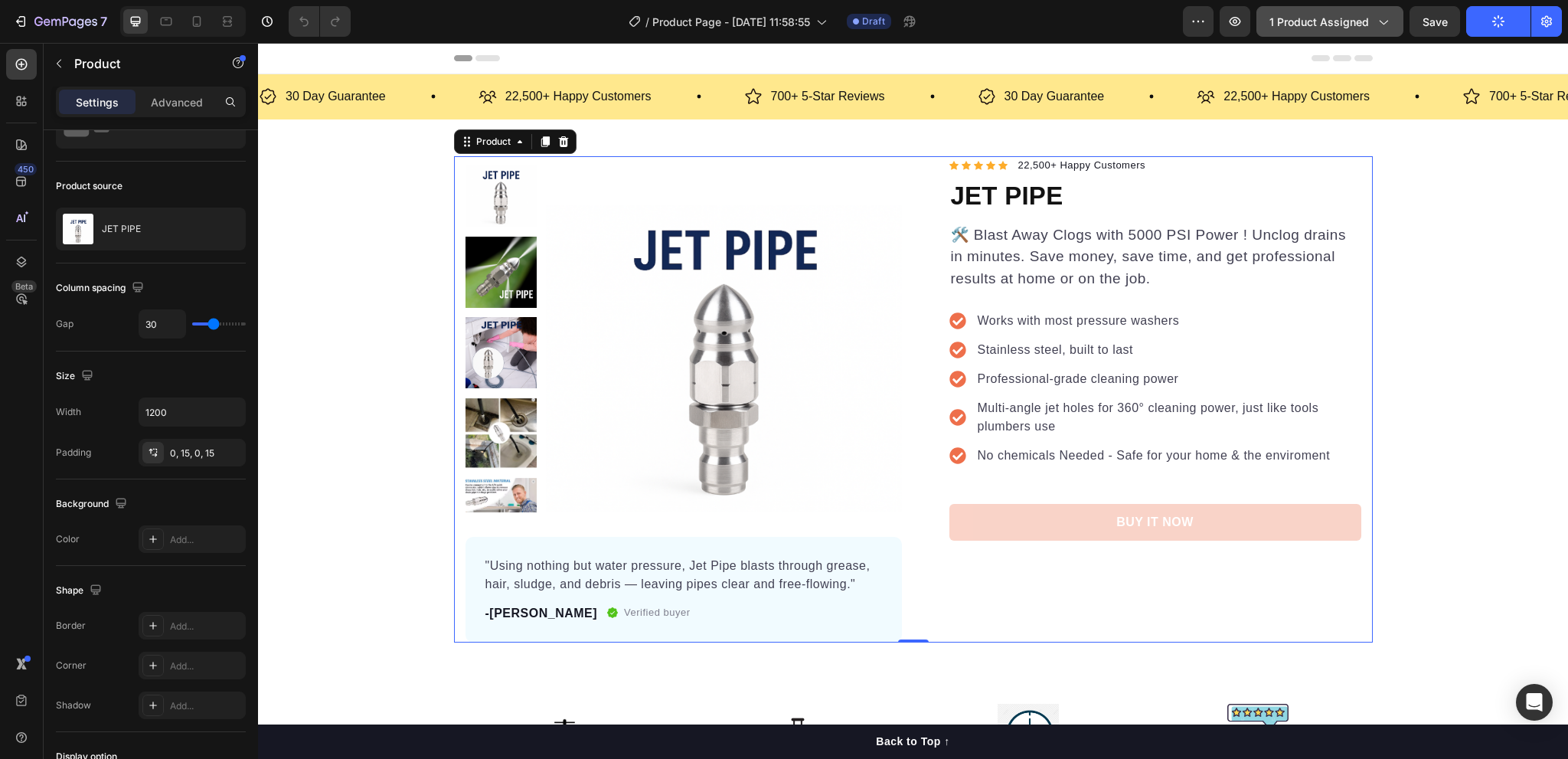
click at [1286, 17] on span "1 product assigned" at bounding box center [1319, 22] width 99 height 16
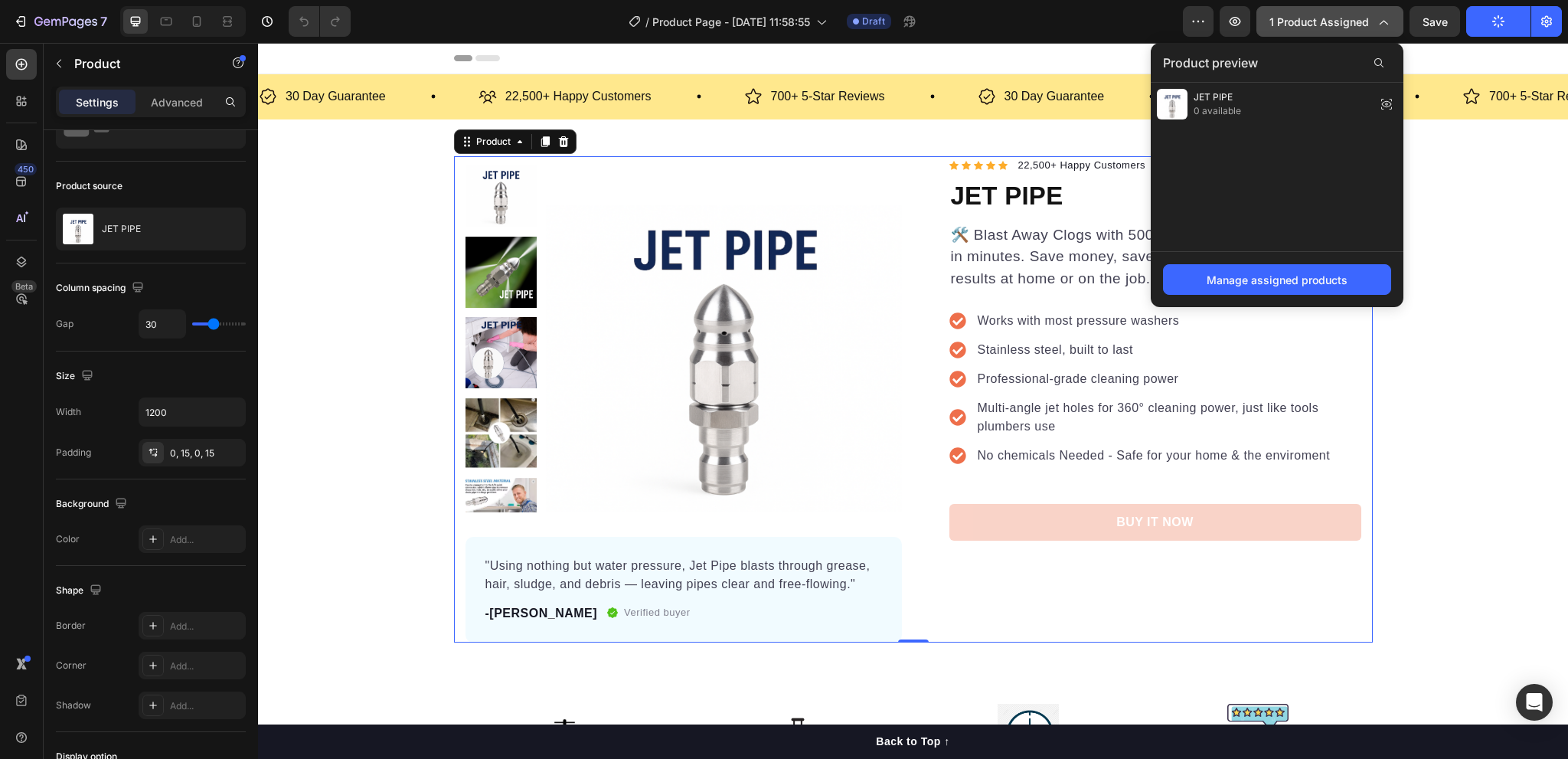
click at [1286, 17] on span "1 product assigned" at bounding box center [1319, 22] width 99 height 16
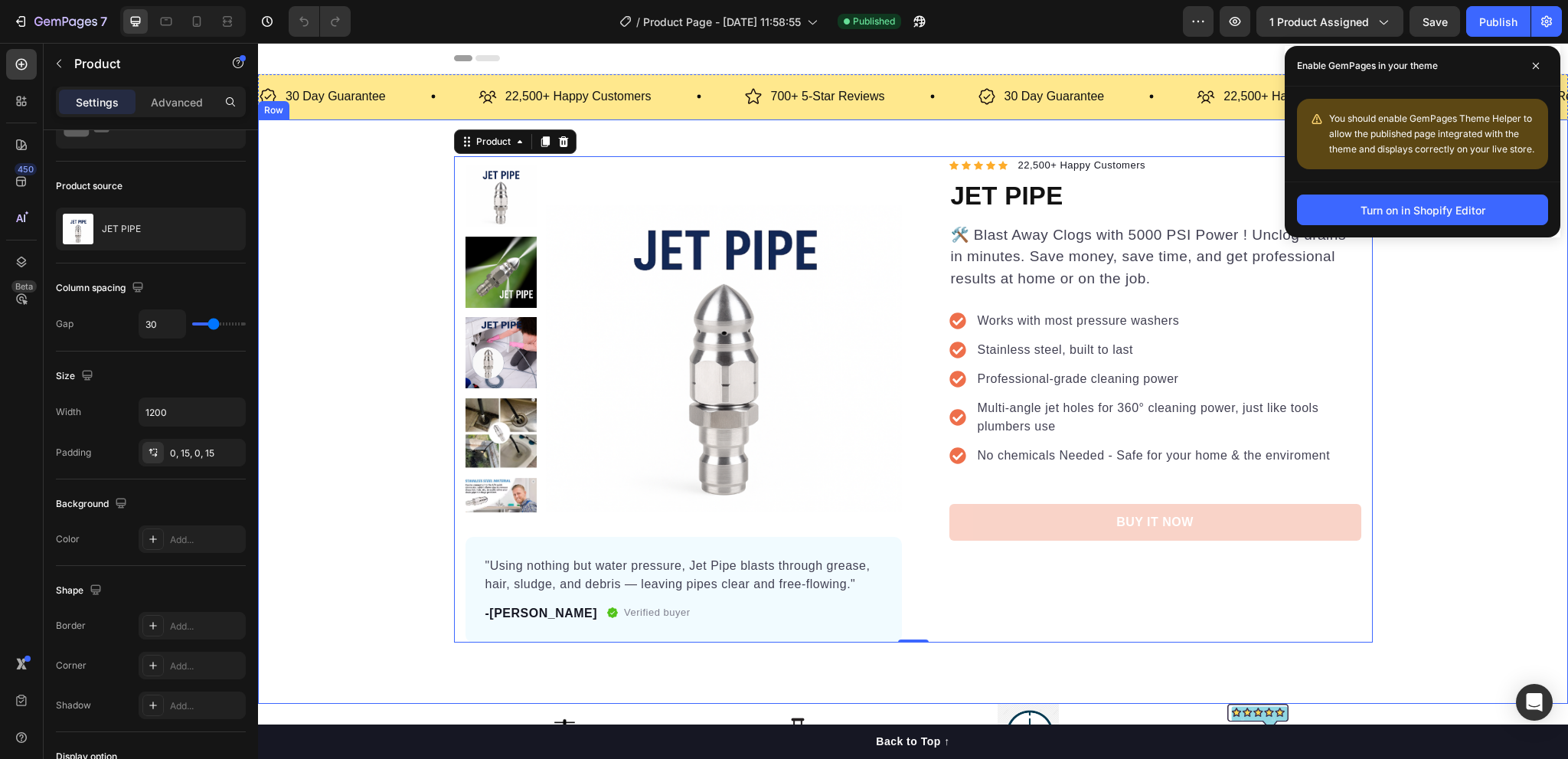
drag, startPoint x: 1666, startPoint y: 252, endPoint x: 1413, endPoint y: 320, distance: 262.0
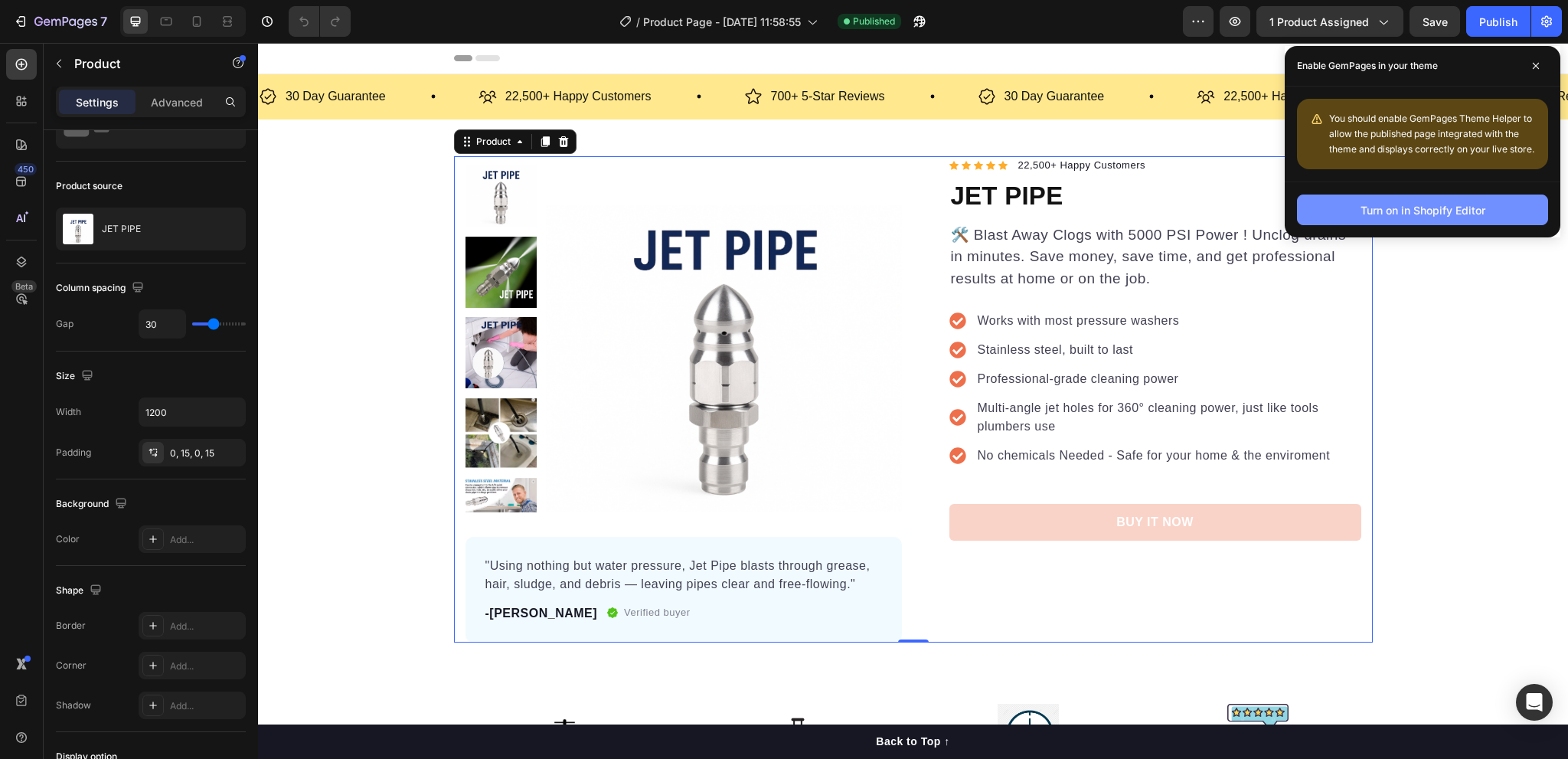
click at [1429, 208] on div "Turn on in Shopify Editor" at bounding box center [1422, 211] width 125 height 16
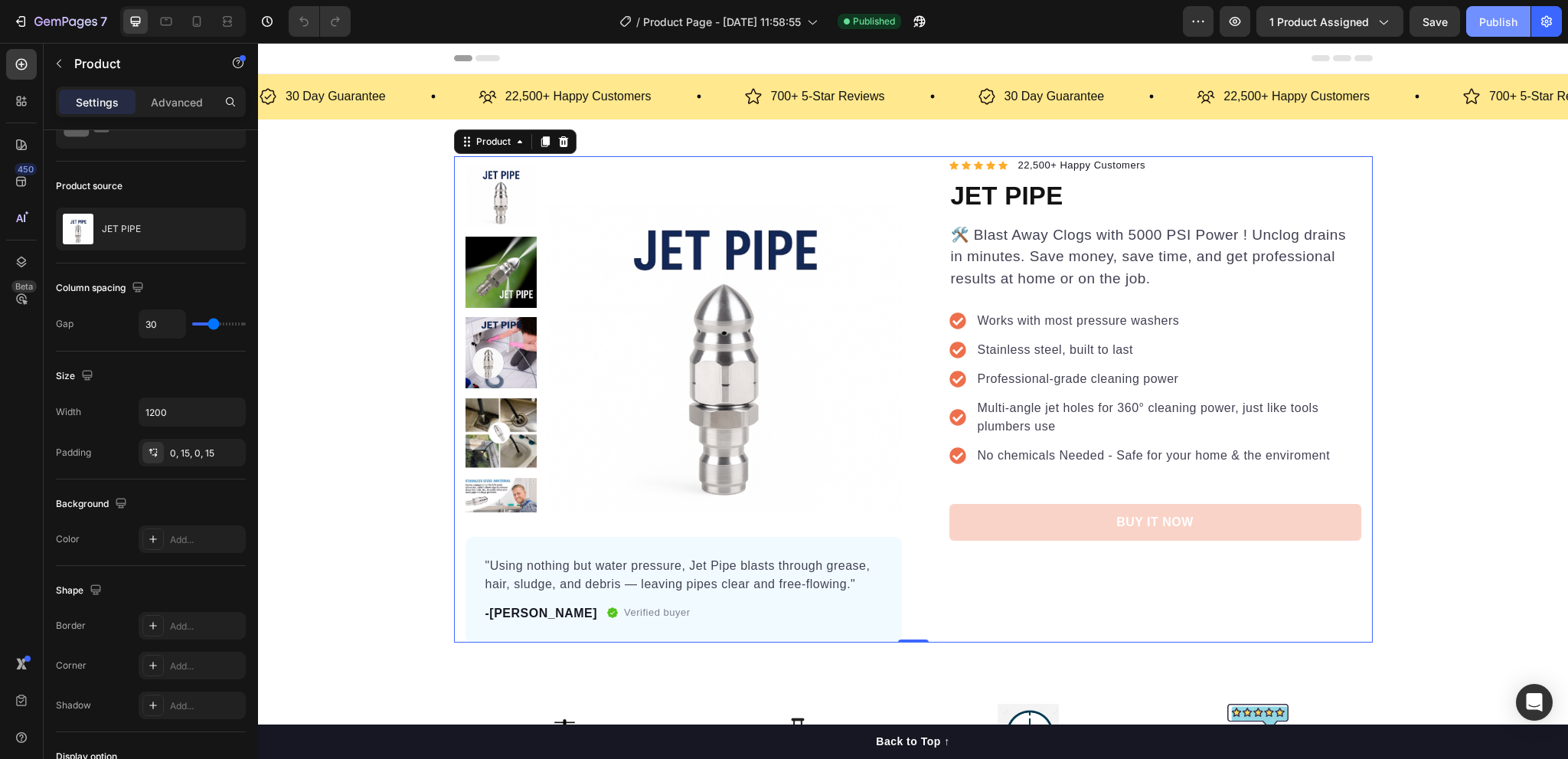
click at [1487, 24] on div "Publish" at bounding box center [1498, 22] width 38 height 16
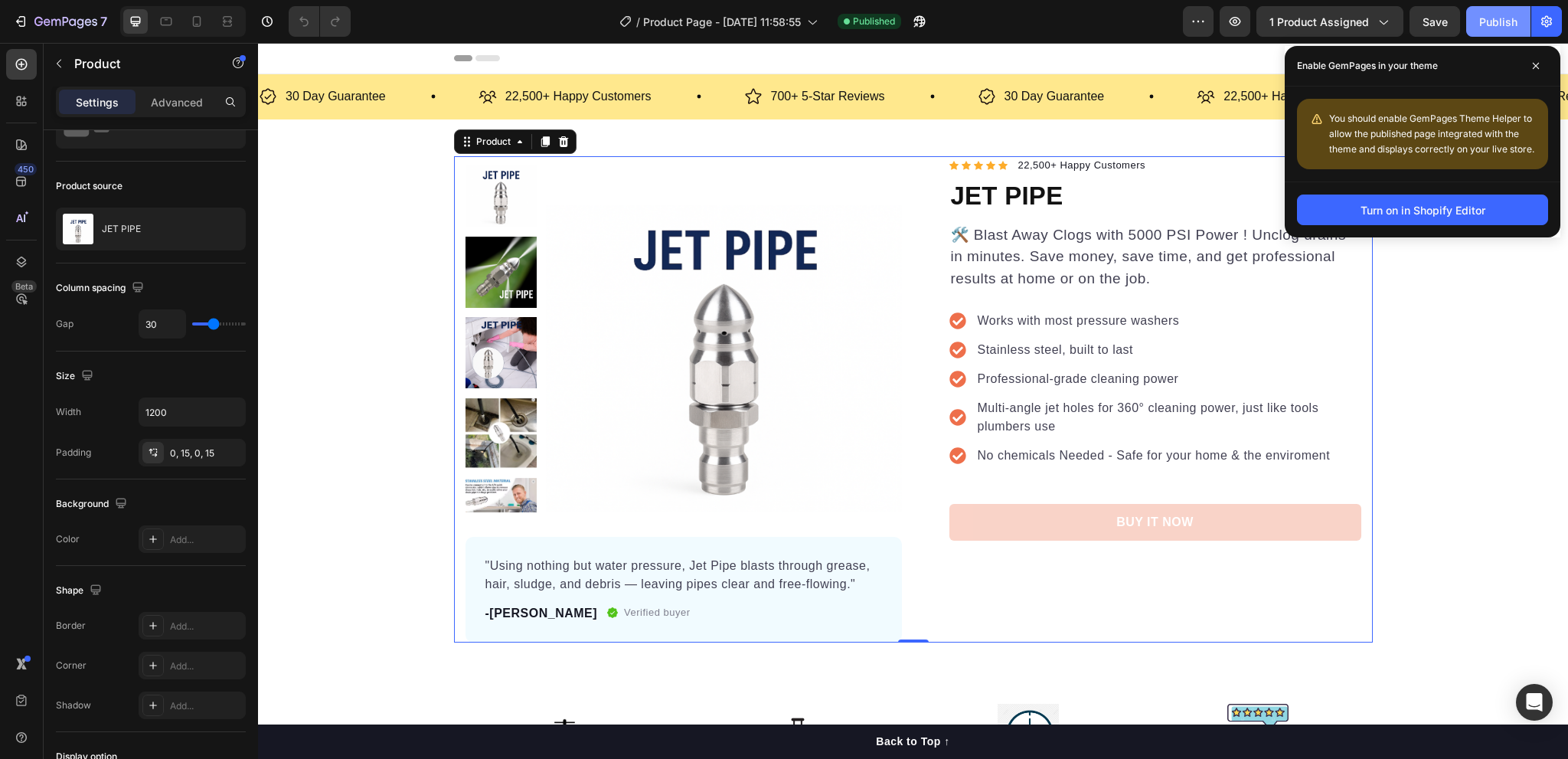
click at [1481, 23] on div "Publish" at bounding box center [1498, 22] width 38 height 16
click at [1395, 209] on div "Turn on in Shopify Editor" at bounding box center [1422, 211] width 125 height 16
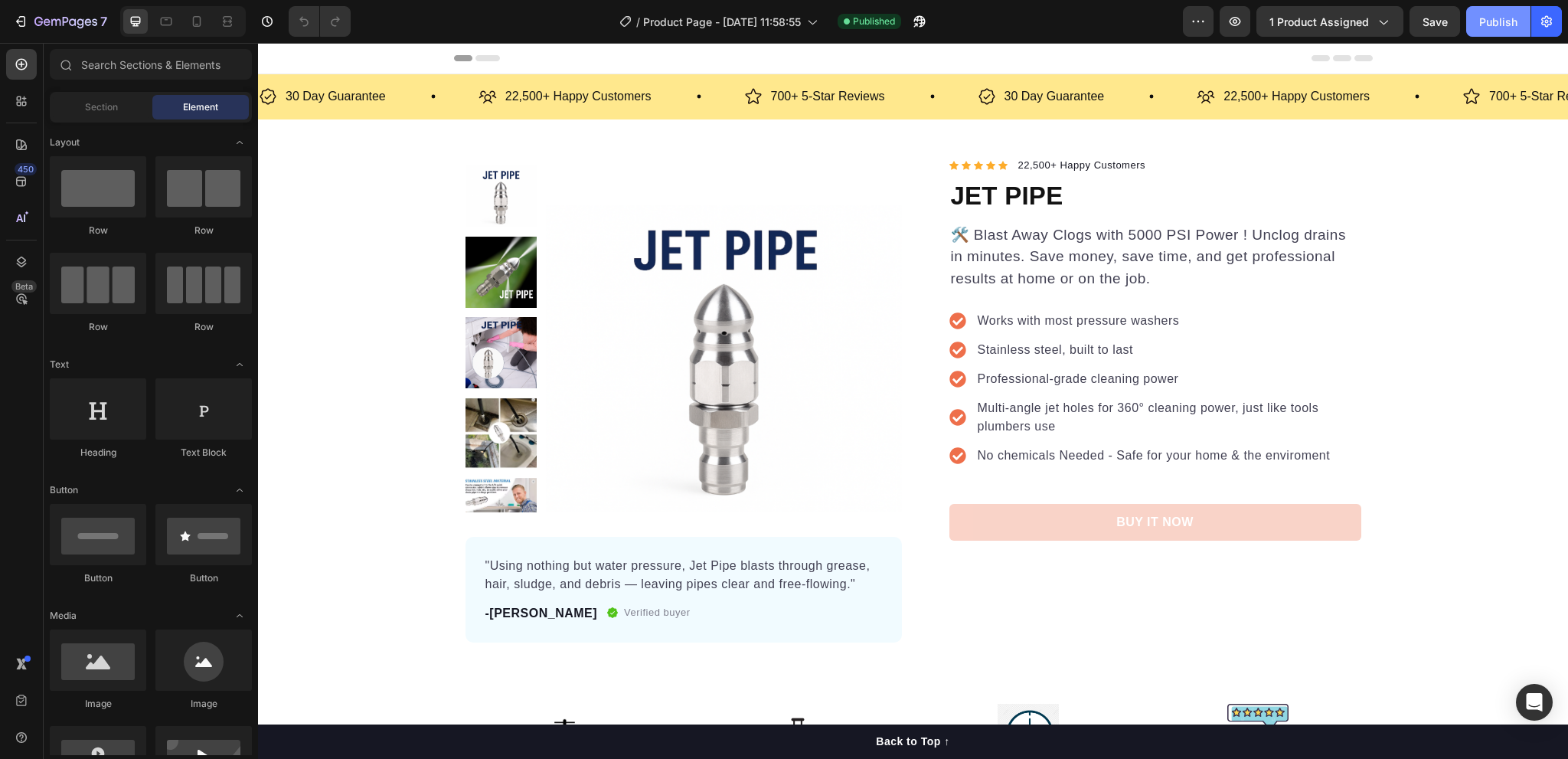
click at [1495, 17] on div "Publish" at bounding box center [1498, 22] width 38 height 16
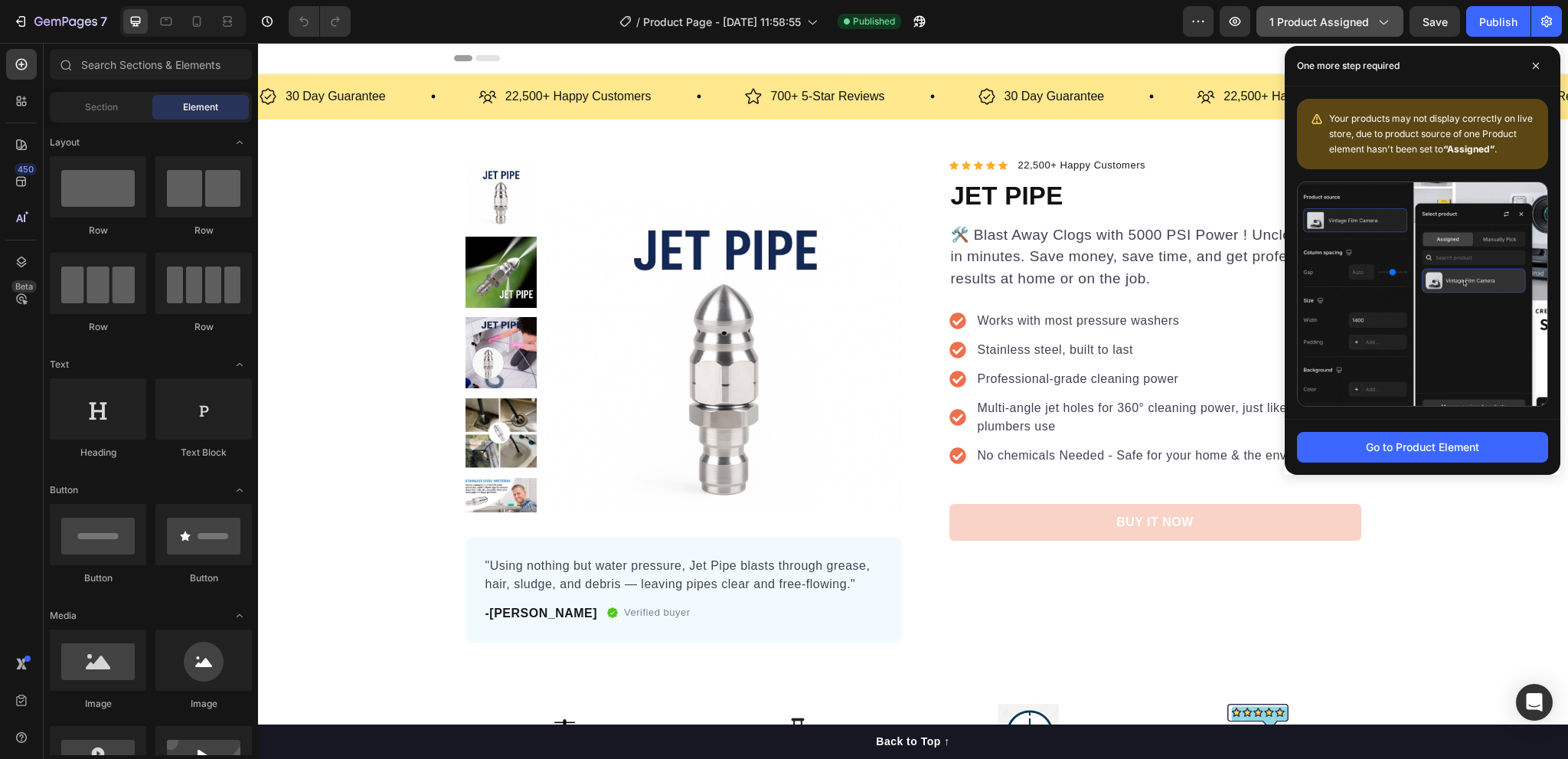
click at [1351, 23] on span "1 product assigned" at bounding box center [1319, 22] width 99 height 16
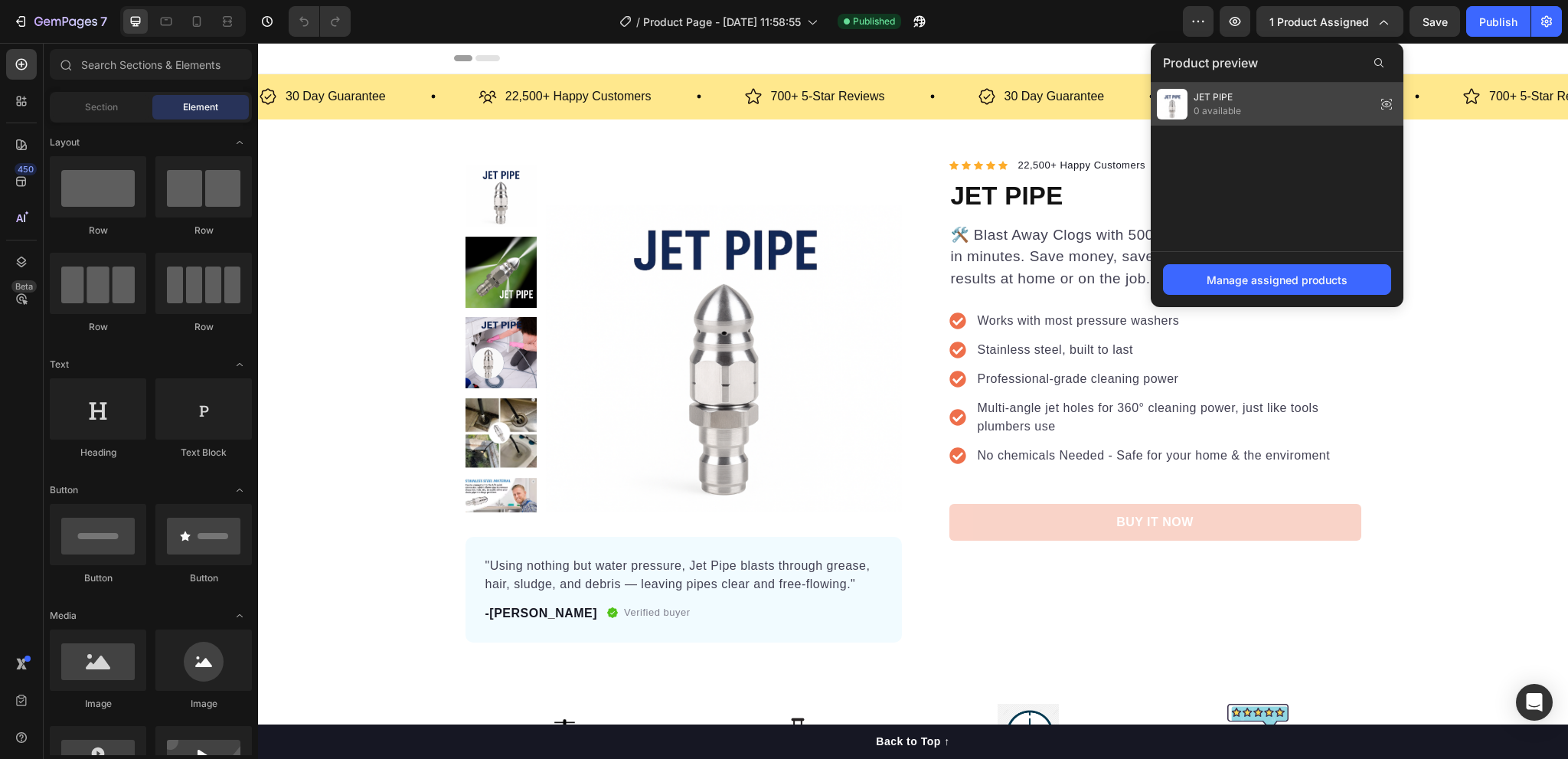
click at [1390, 98] on icon at bounding box center [1386, 104] width 22 height 22
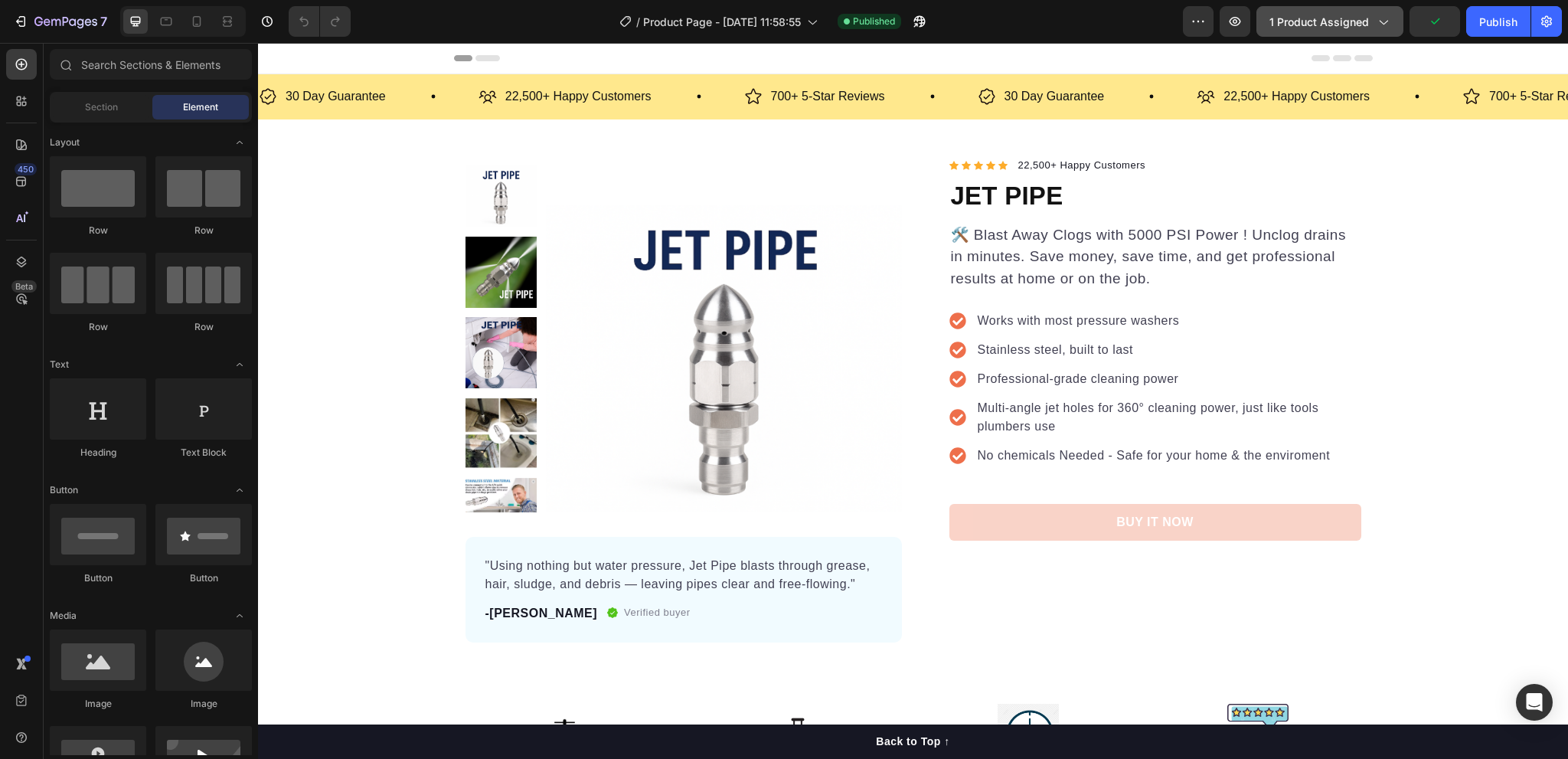
click at [1362, 28] on span "1 product assigned" at bounding box center [1319, 22] width 99 height 16
click at [1490, 23] on div "Publish" at bounding box center [1498, 22] width 38 height 16
click at [1382, 24] on icon "button" at bounding box center [1382, 21] width 15 height 15
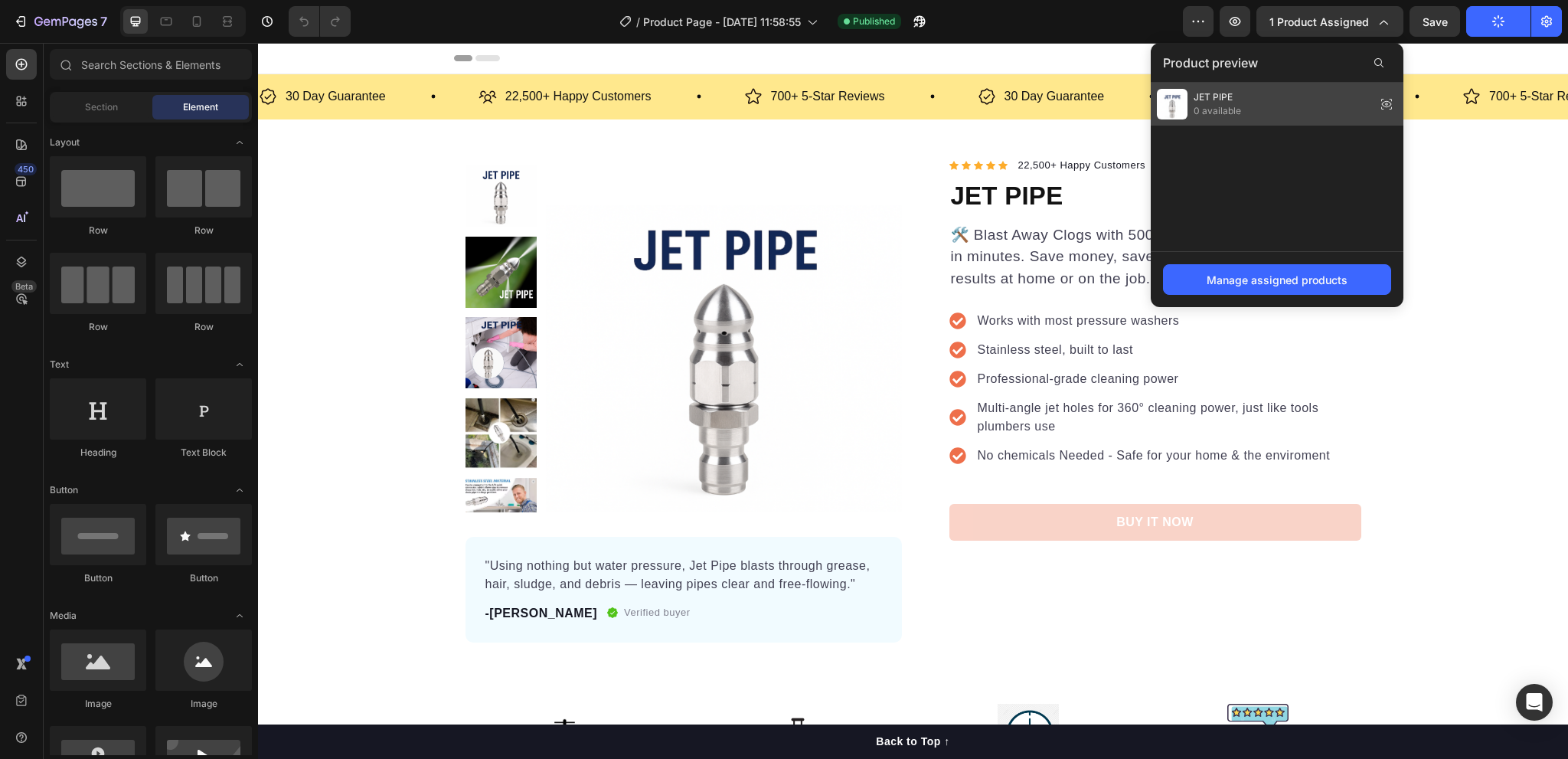
click at [1282, 106] on div "JET PIPE 0 available" at bounding box center [1277, 103] width 253 height 42
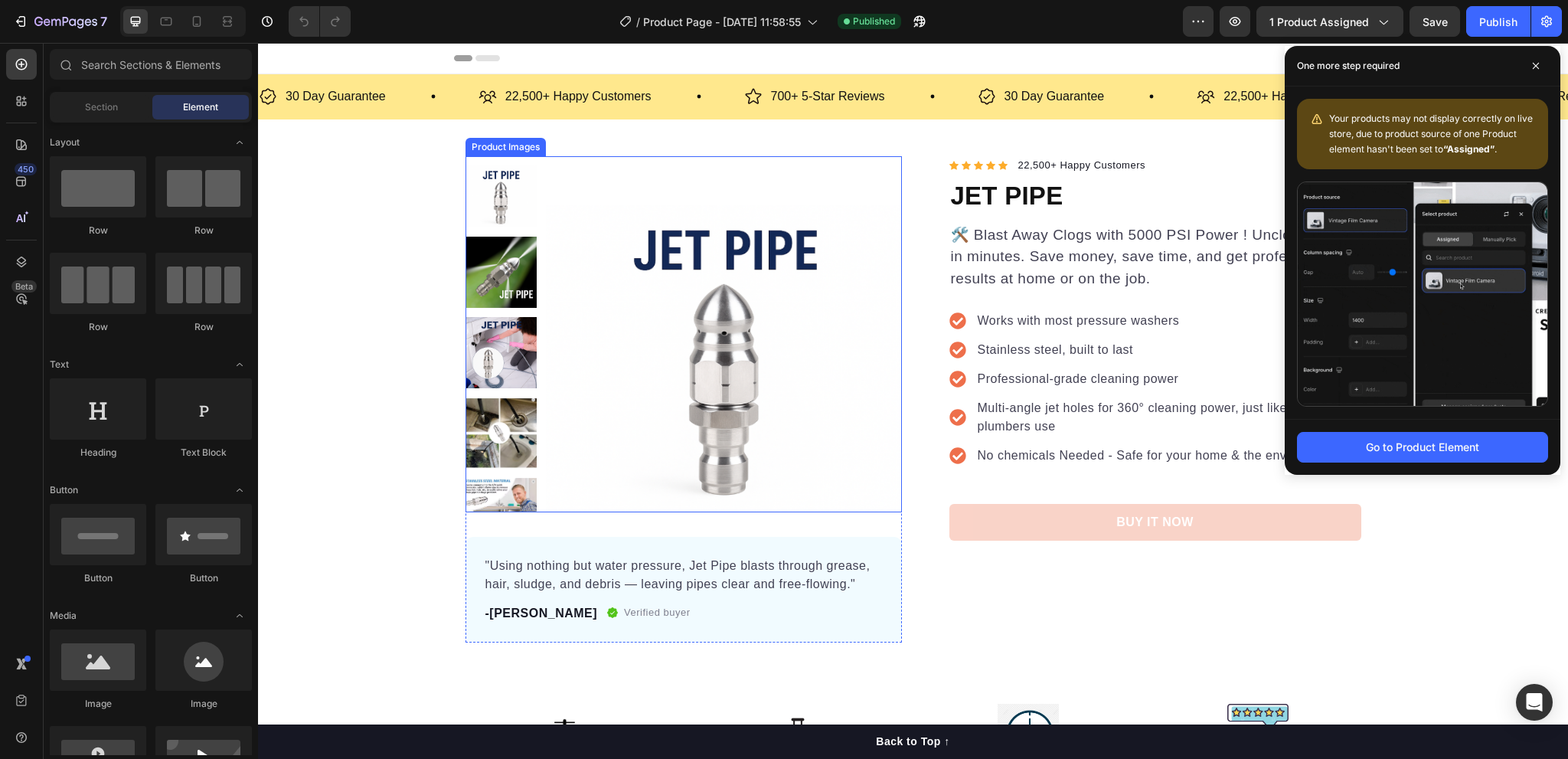
click at [720, 263] on img at bounding box center [724, 334] width 356 height 356
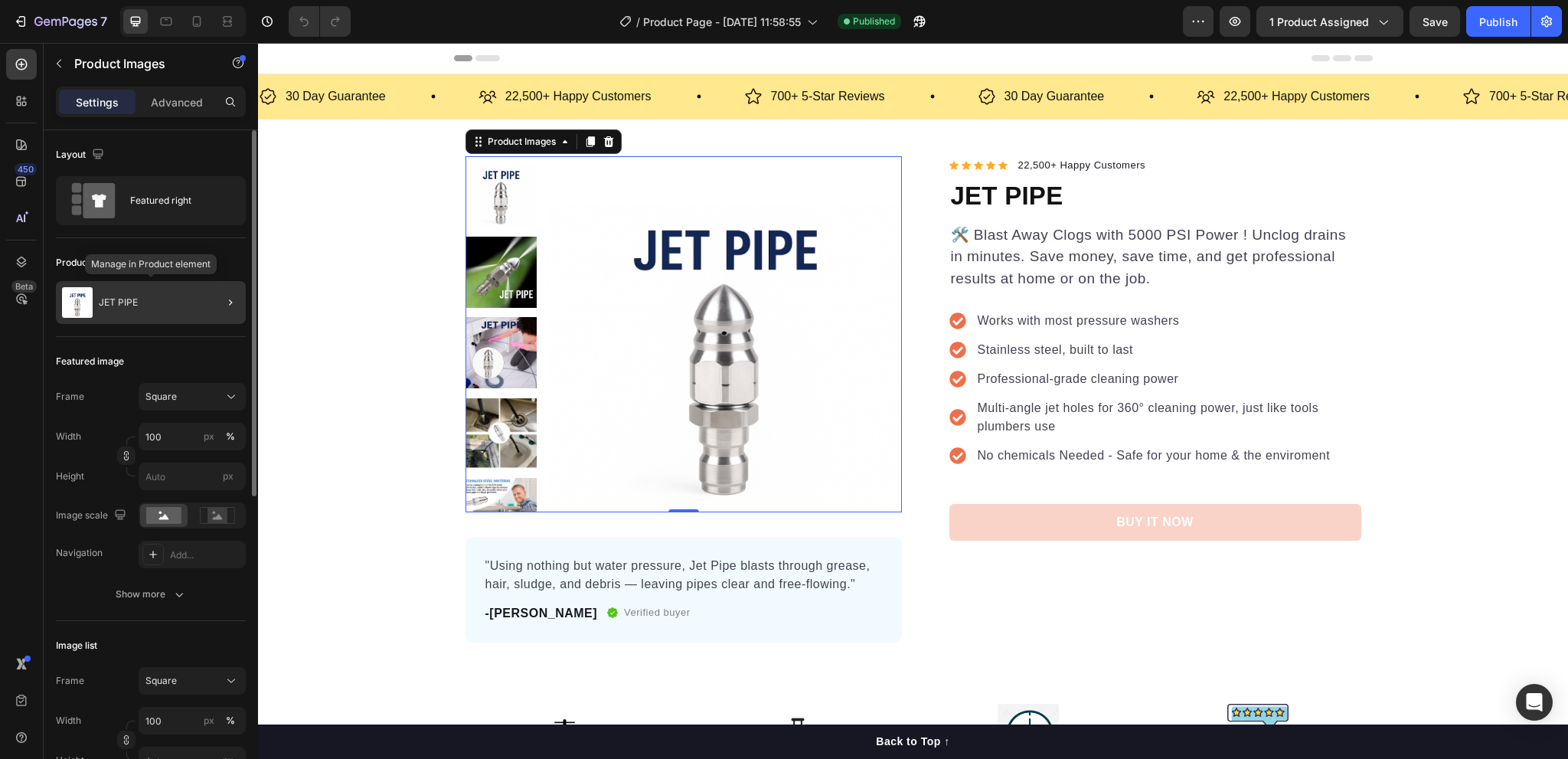
click at [178, 296] on div "JET PIPE" at bounding box center [151, 302] width 190 height 42
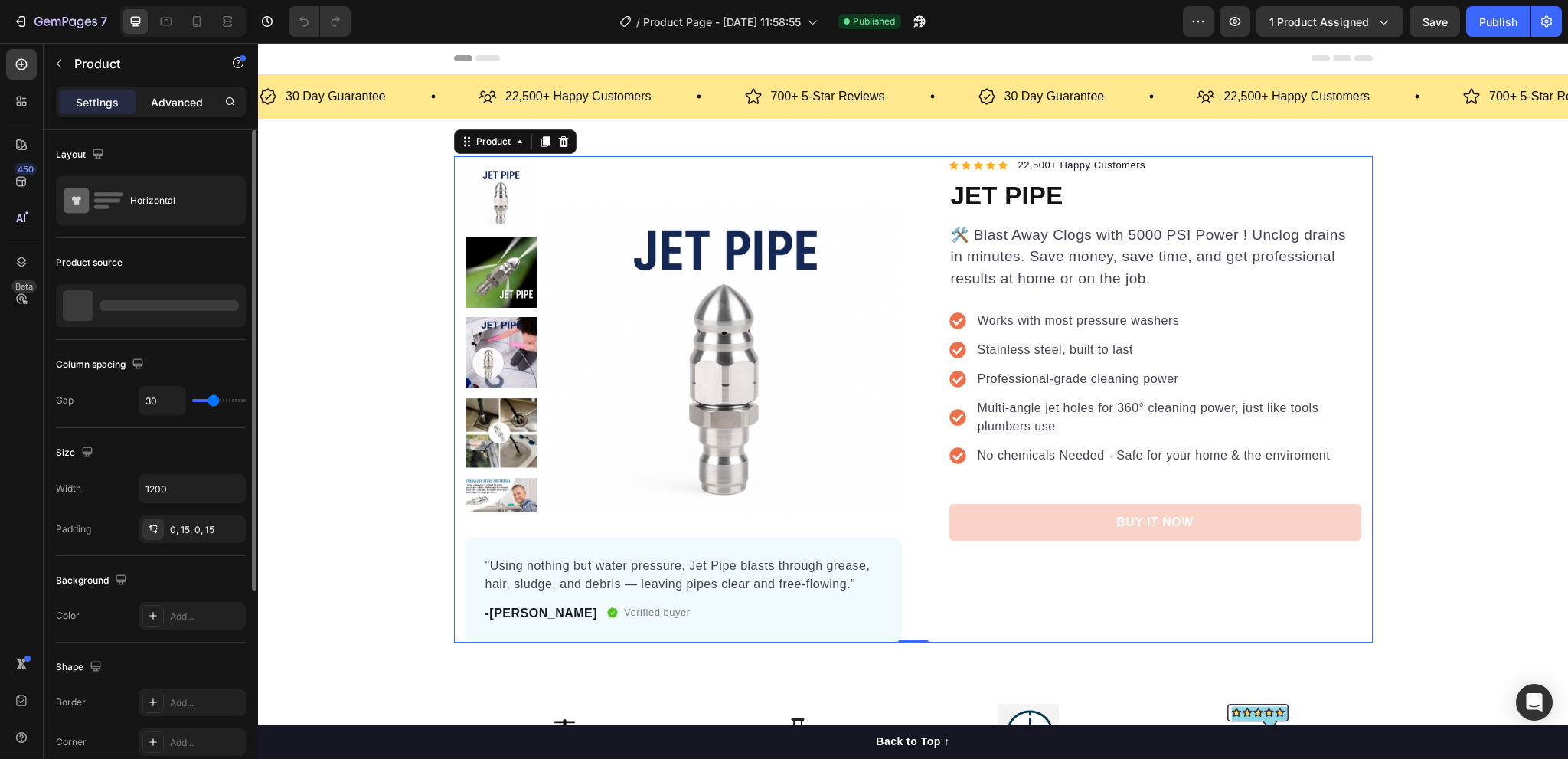
click at [173, 98] on p "Advanced" at bounding box center [177, 102] width 52 height 16
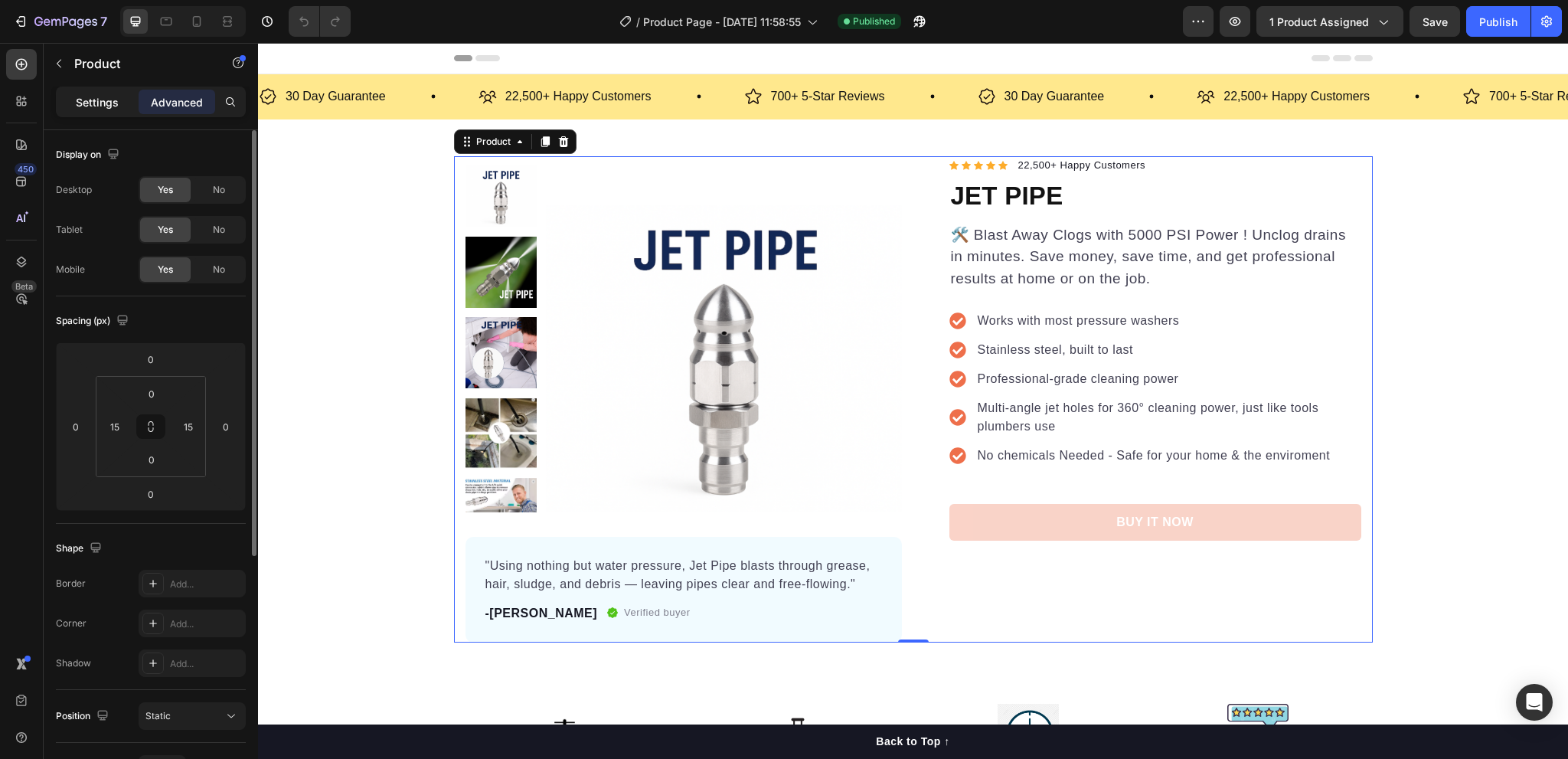
click at [98, 97] on p "Settings" at bounding box center [97, 102] width 42 height 16
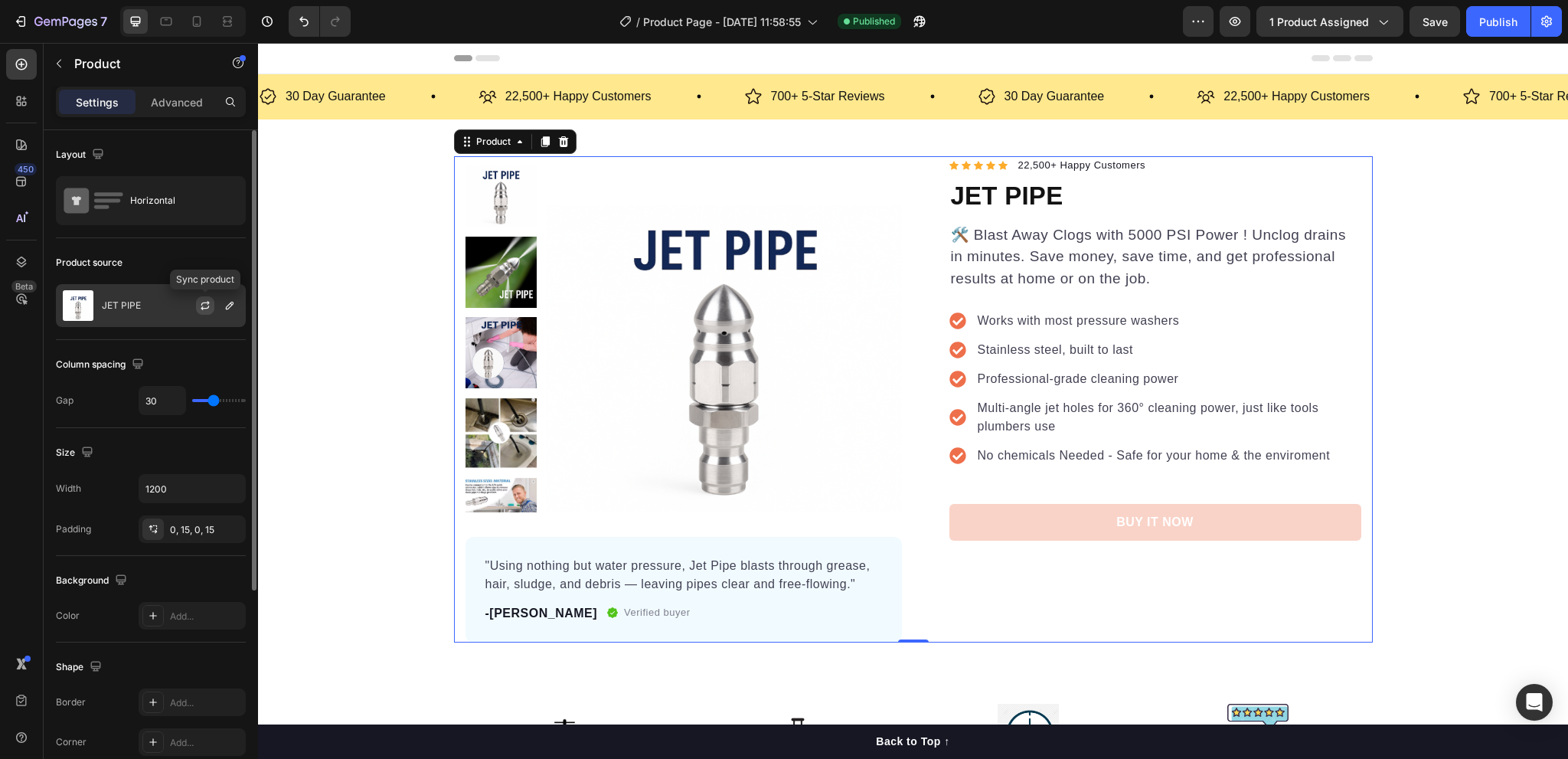
drag, startPoint x: 155, startPoint y: 308, endPoint x: 207, endPoint y: 301, distance: 52.5
click at [207, 301] on div "JET PIPE" at bounding box center [151, 305] width 190 height 42
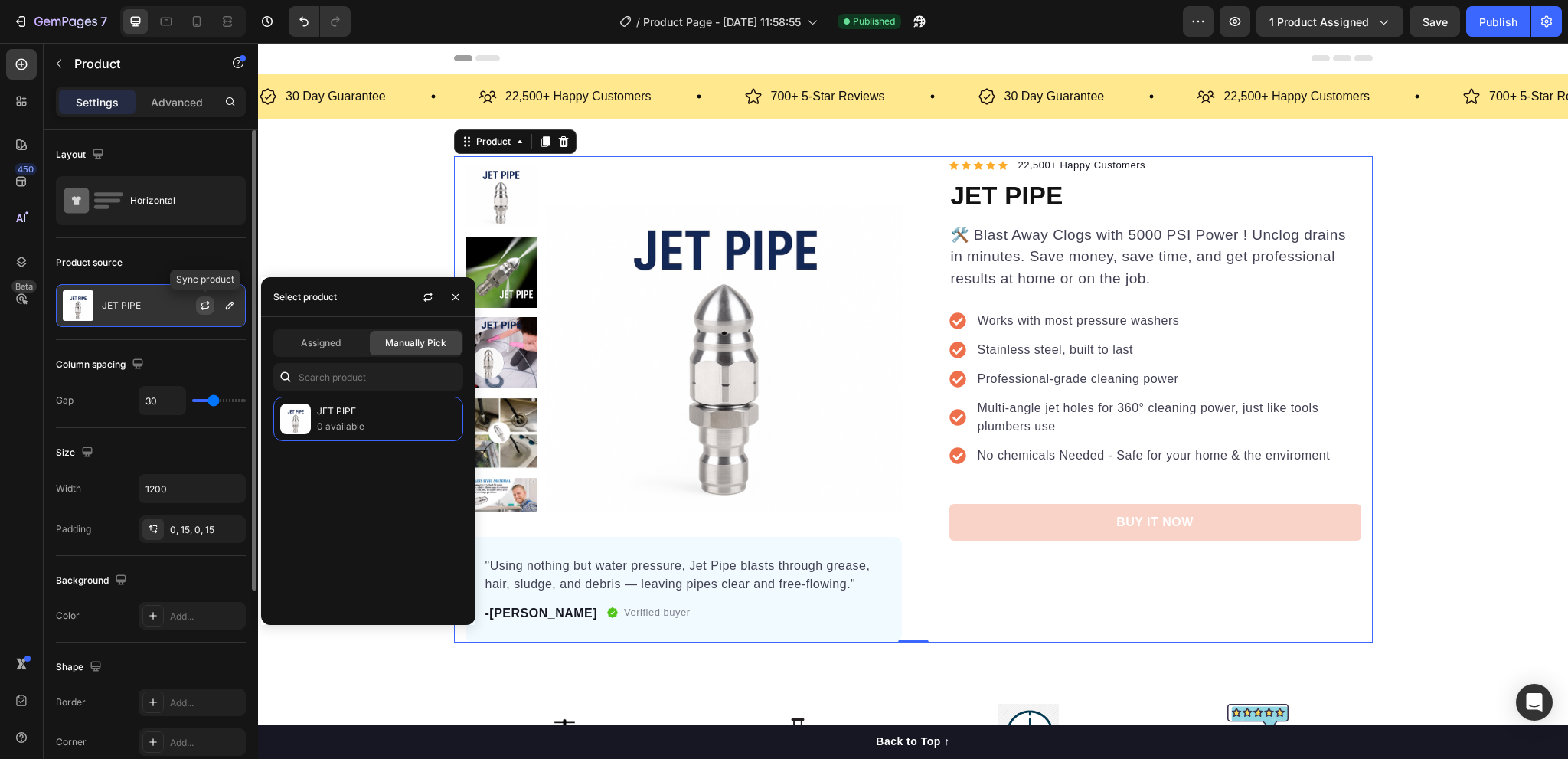
click at [206, 301] on icon "button" at bounding box center [205, 305] width 13 height 13
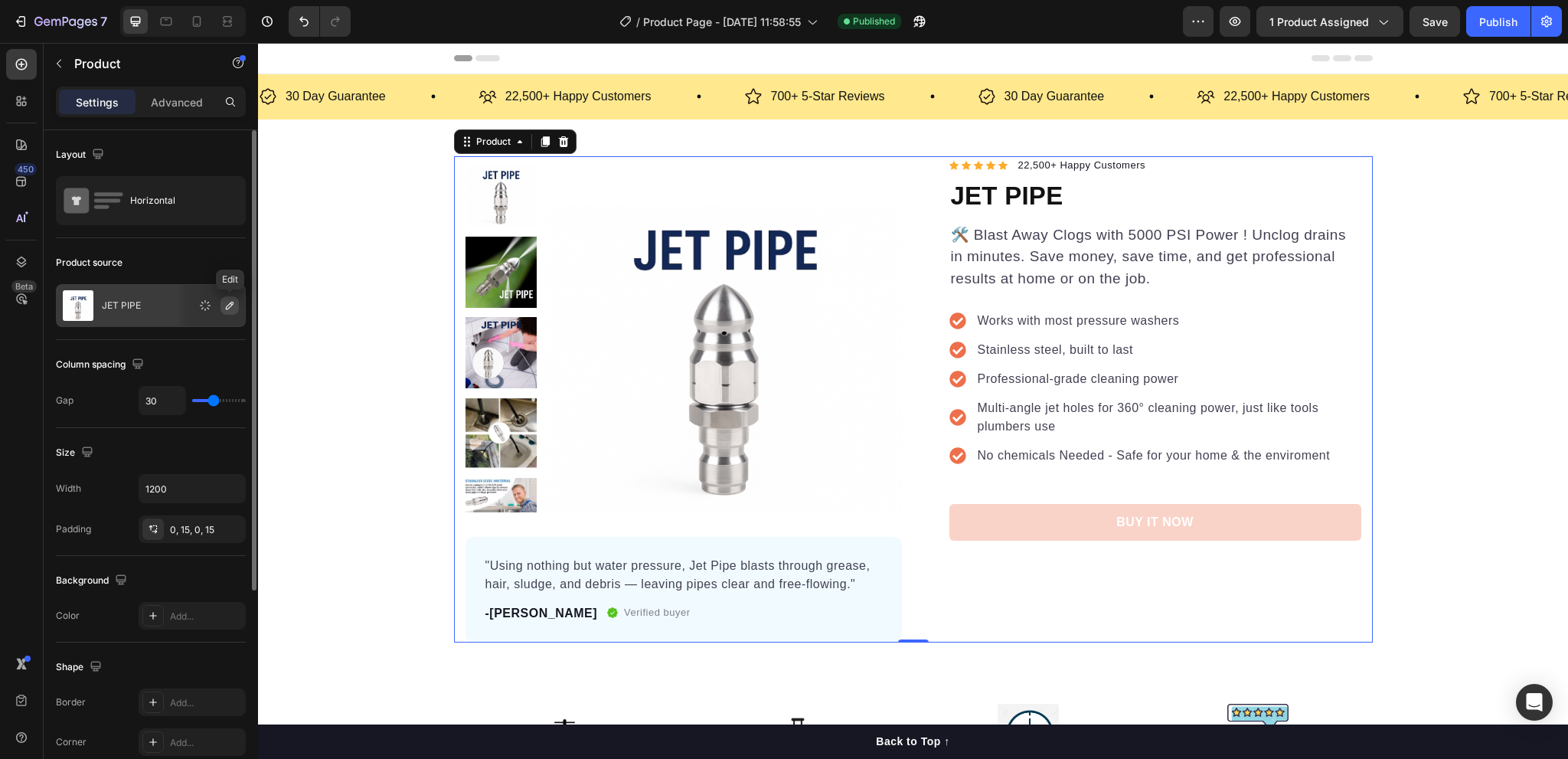
click at [224, 308] on icon "button" at bounding box center [230, 305] width 13 height 13
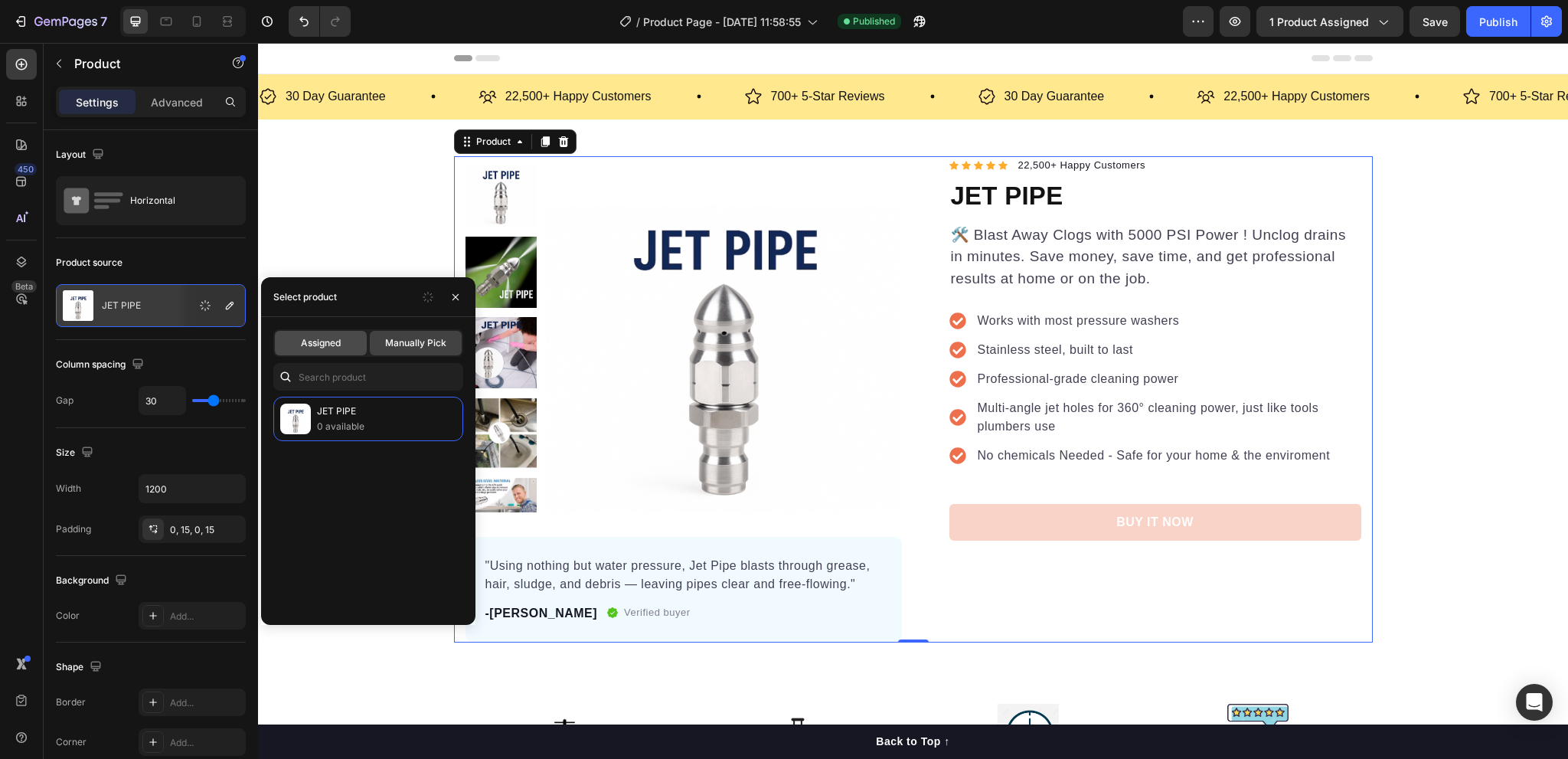
click at [304, 342] on span "Assigned" at bounding box center [321, 342] width 40 height 14
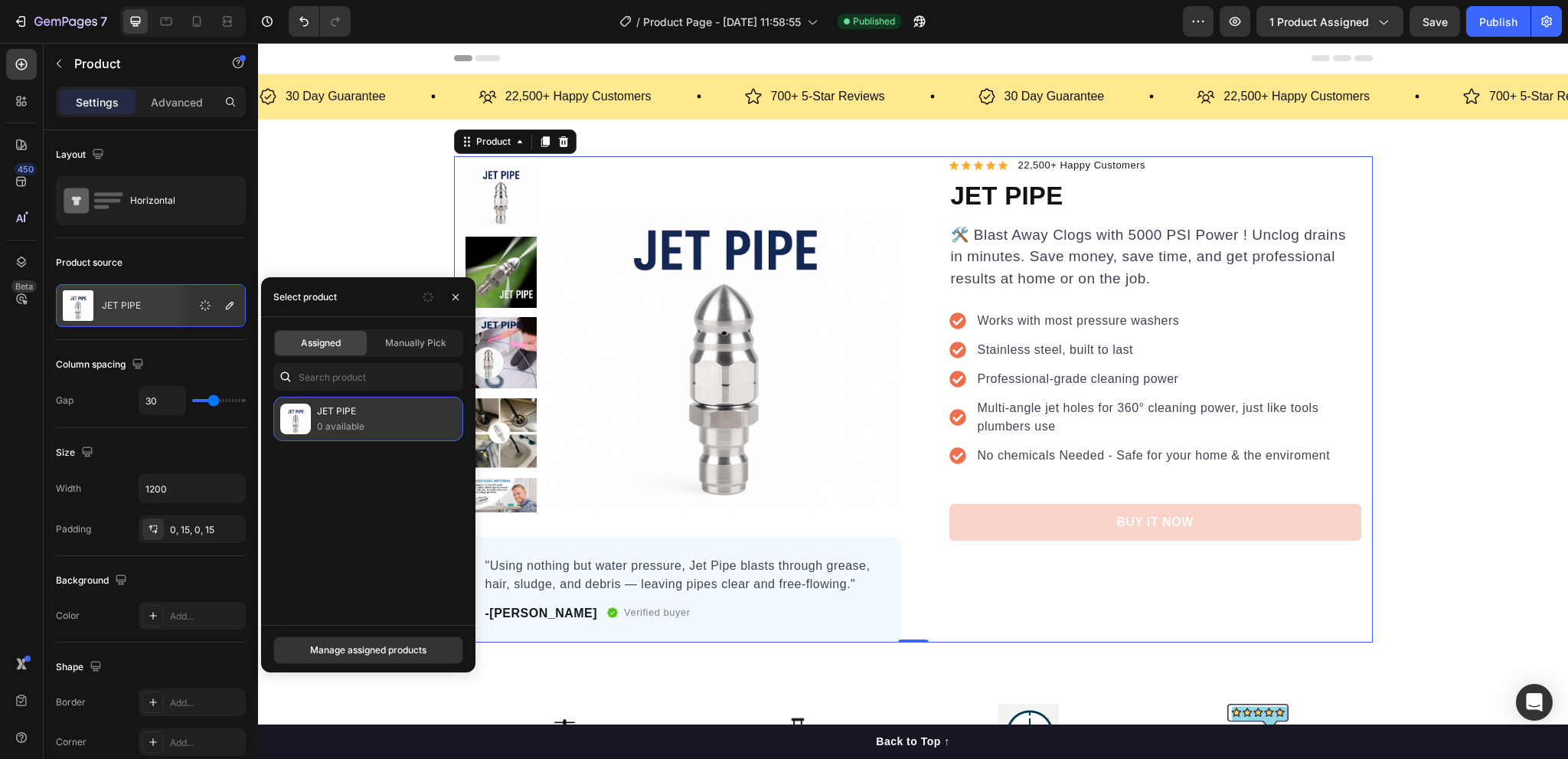
click at [334, 425] on p "0 available" at bounding box center [387, 426] width 139 height 15
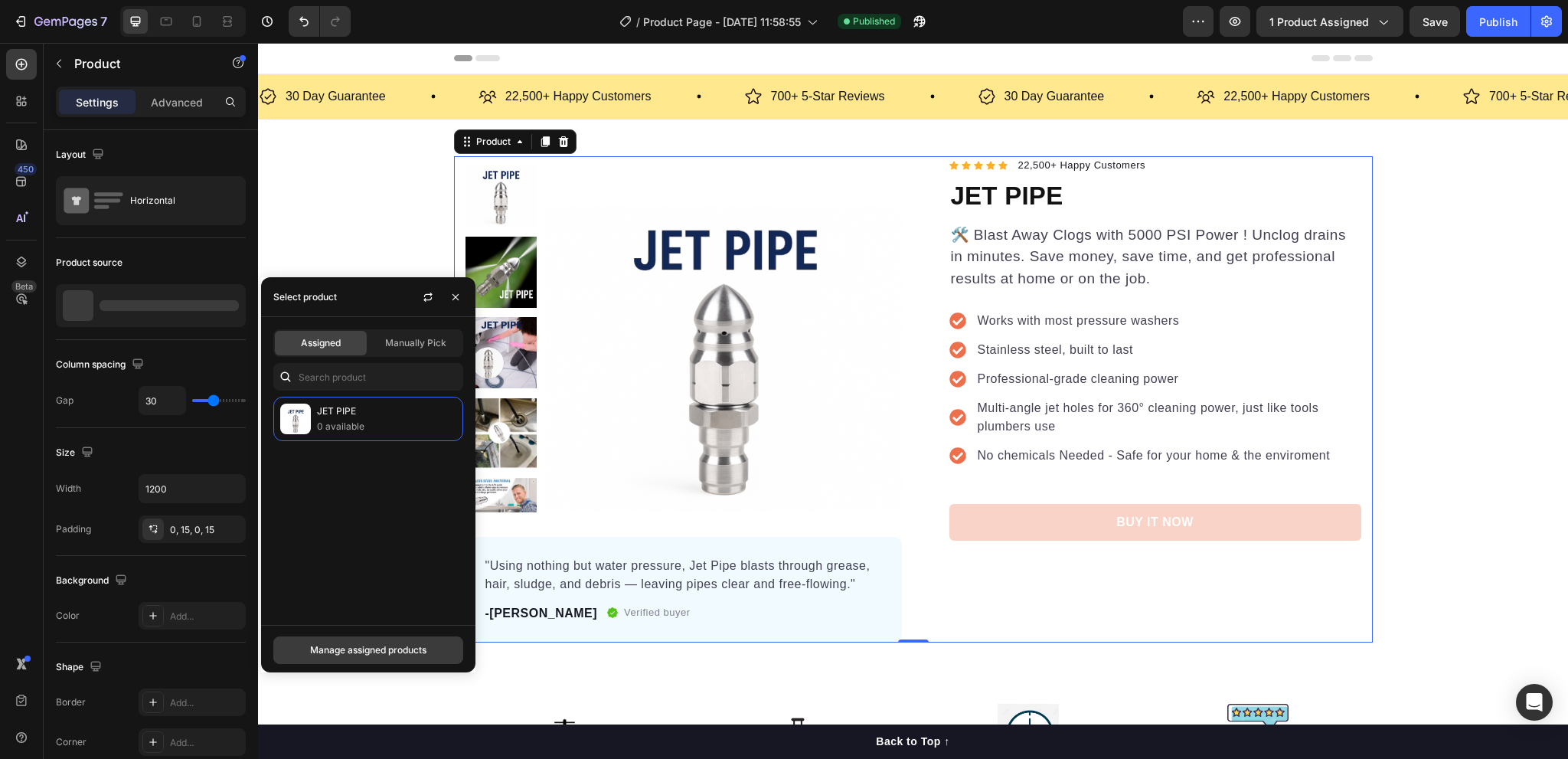
click at [371, 644] on div "Manage assigned products" at bounding box center [368, 650] width 117 height 14
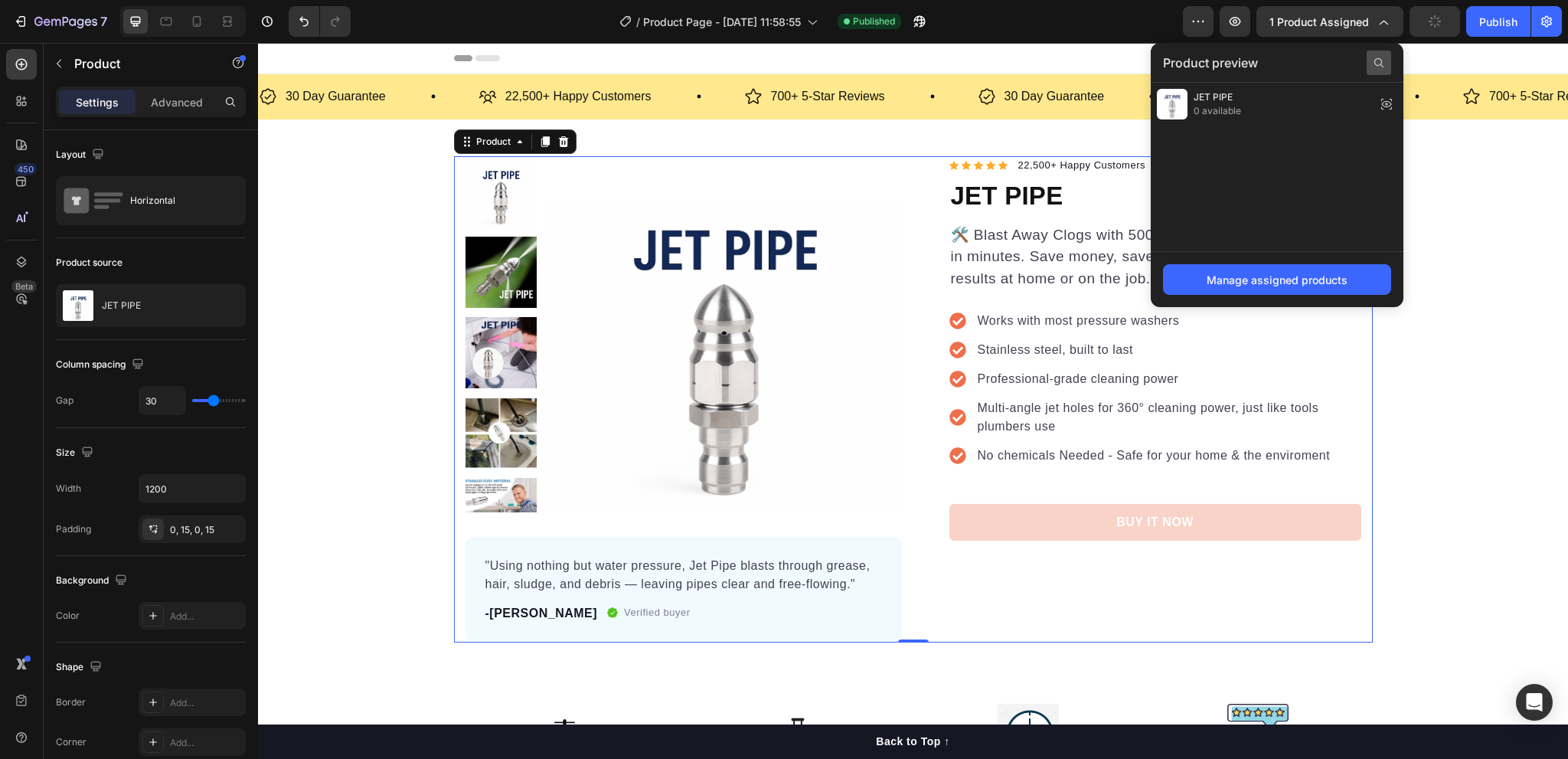
click at [1380, 68] on icon at bounding box center [1379, 63] width 13 height 13
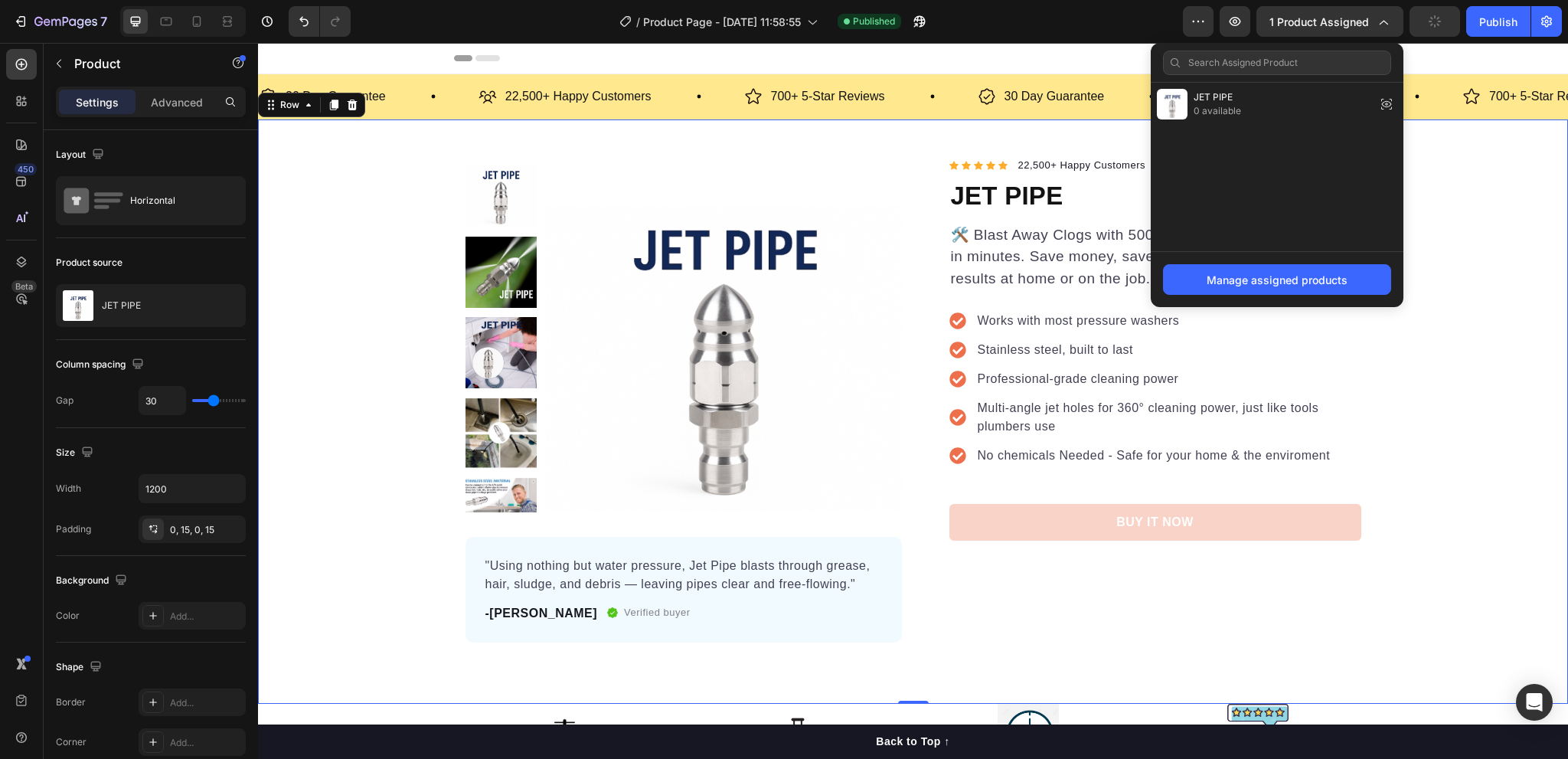
click at [1488, 308] on div "Product Images "Using nothing but water pressure, Jet Pipe blasts through greas…" at bounding box center [912, 399] width 1310 height 486
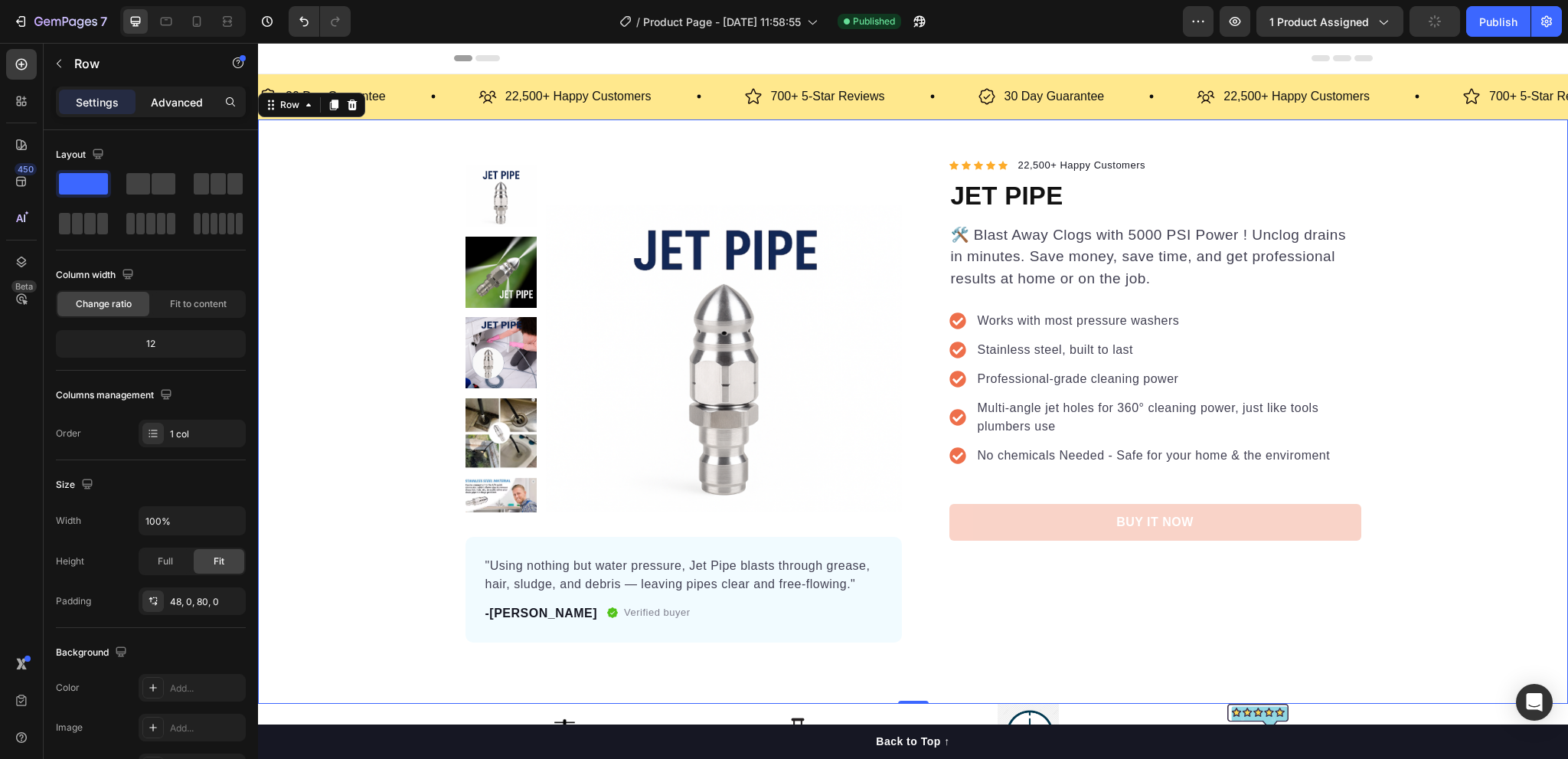
click at [156, 103] on p "Advanced" at bounding box center [177, 102] width 52 height 16
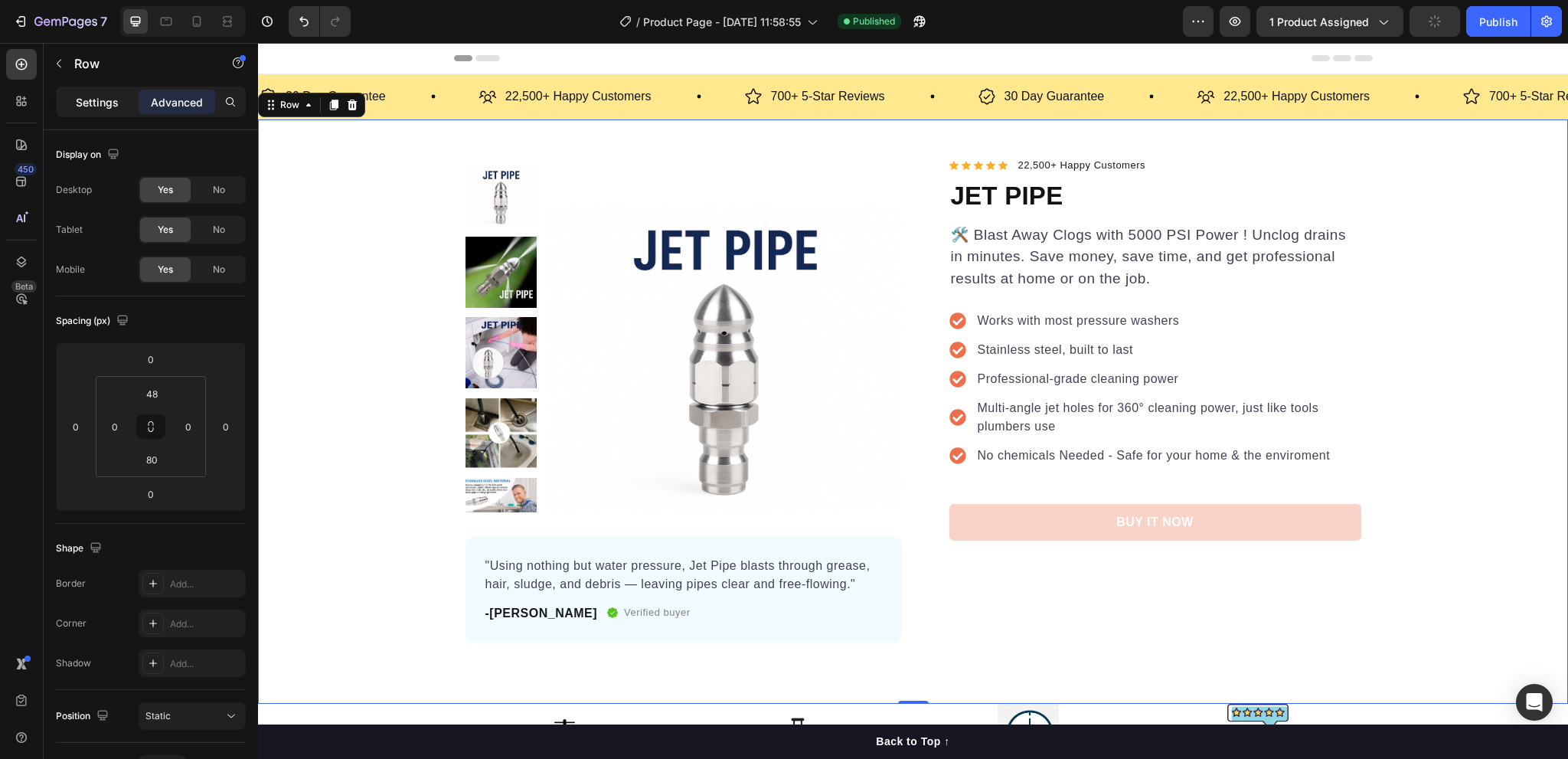
click at [66, 103] on div "Settings" at bounding box center [97, 101] width 77 height 24
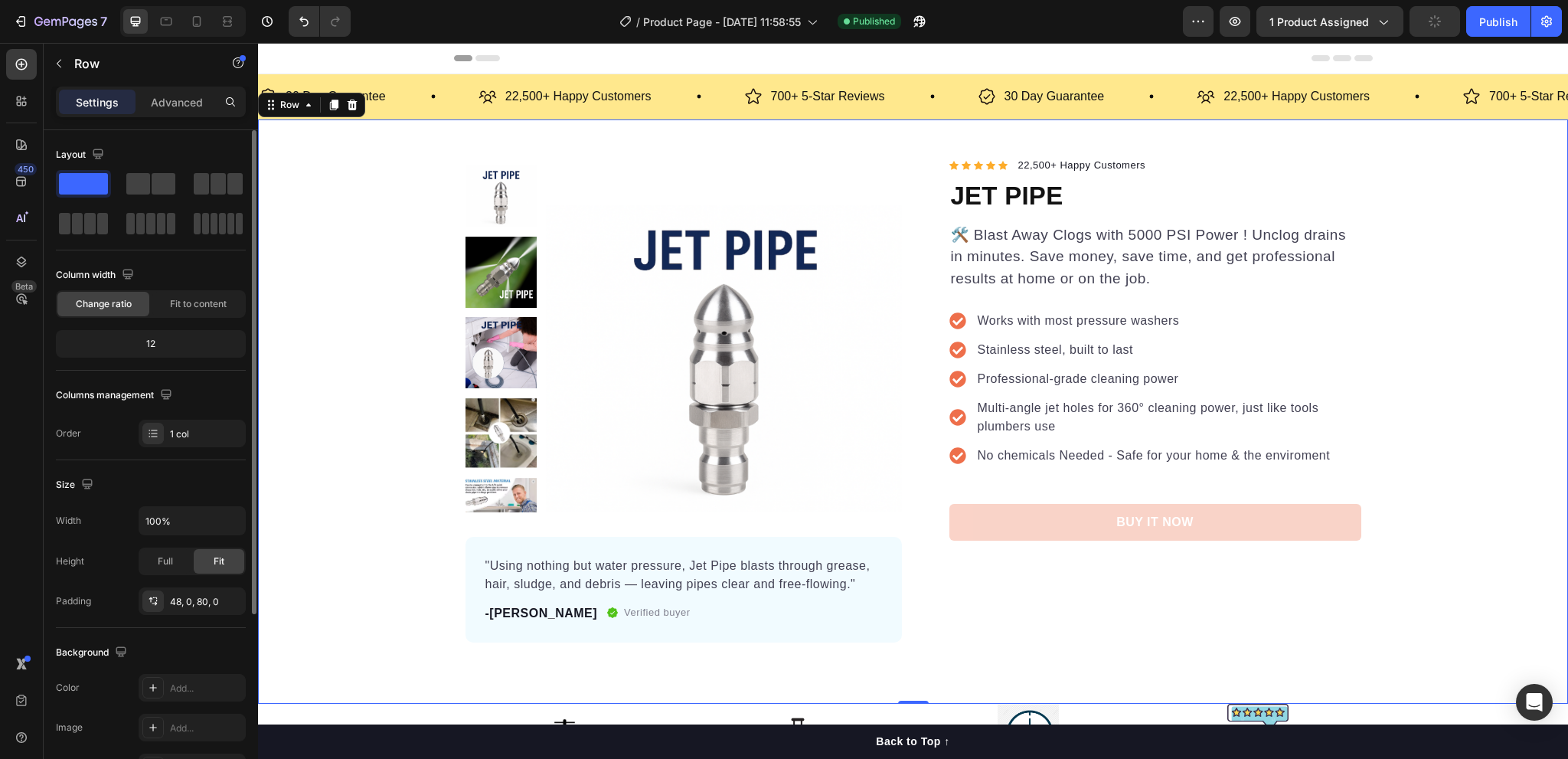
drag, startPoint x: 183, startPoint y: 301, endPoint x: 185, endPoint y: 257, distance: 44.0
click at [185, 257] on div "Layout Column width Change ratio Fit to content 12 Columns management Order 1 c…" at bounding box center [151, 295] width 190 height 305
click at [734, 328] on img at bounding box center [724, 334] width 356 height 356
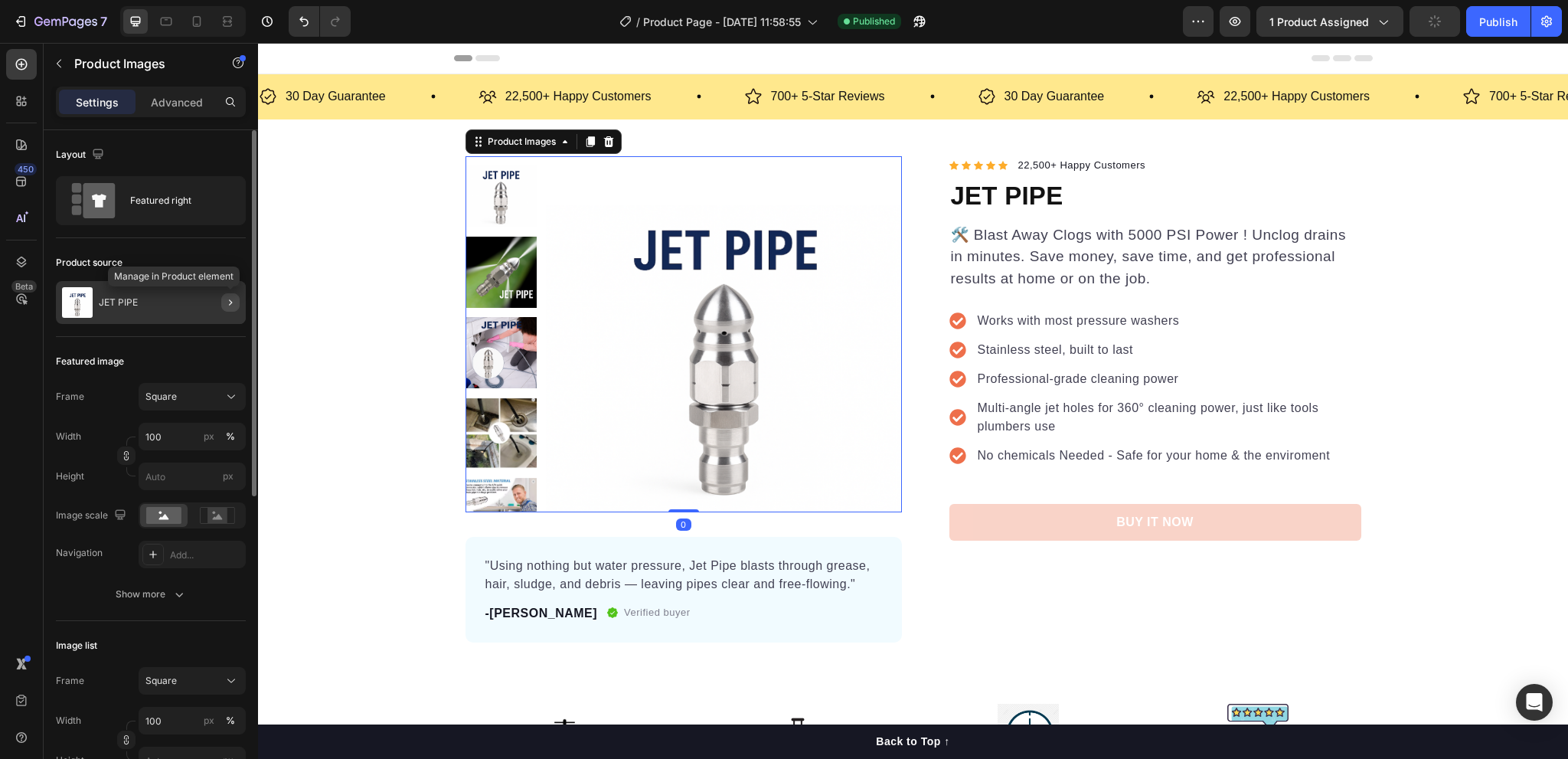
click at [227, 303] on icon "button" at bounding box center [230, 303] width 13 height 13
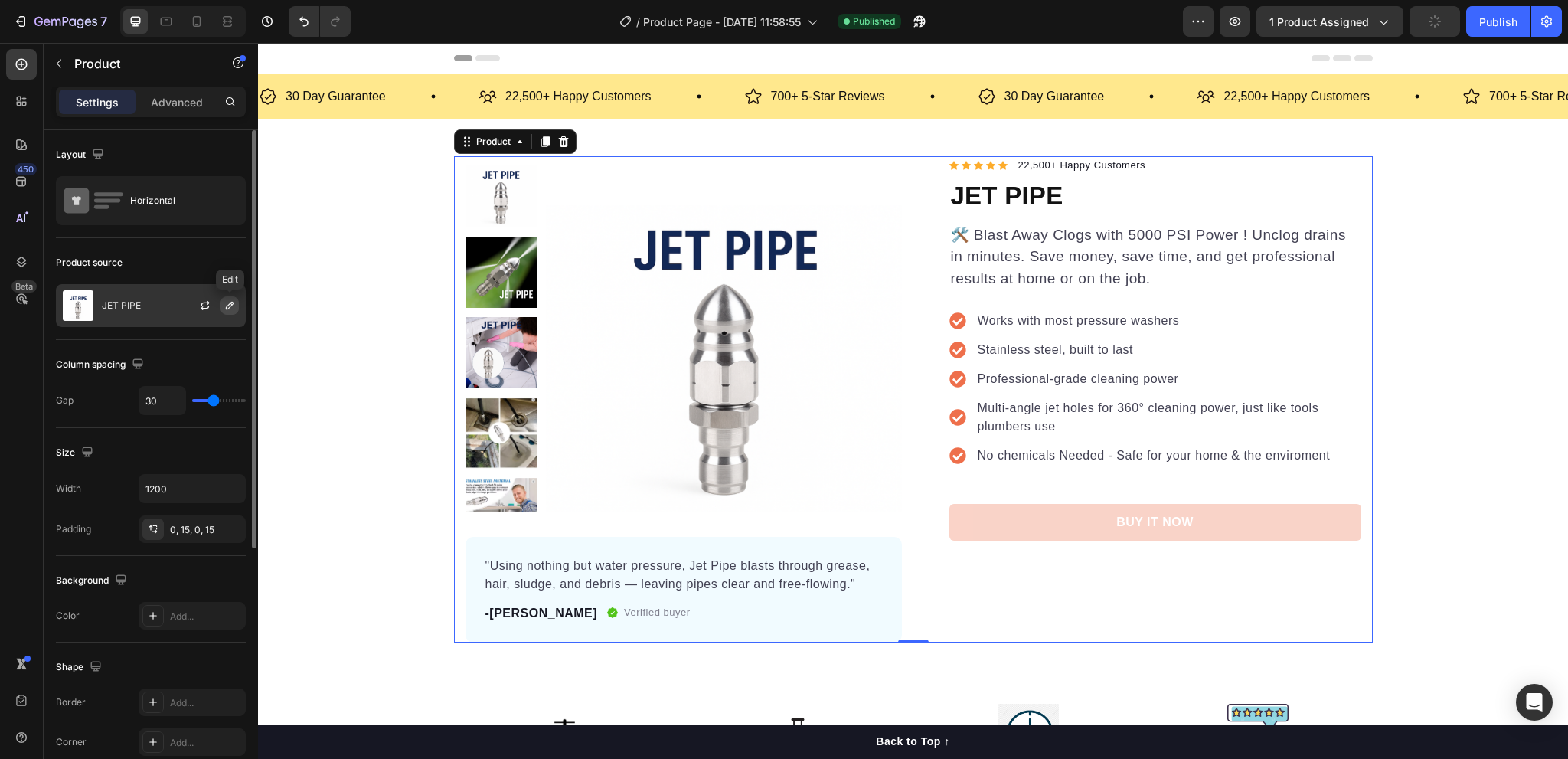
click at [230, 305] on icon "button" at bounding box center [230, 305] width 7 height 7
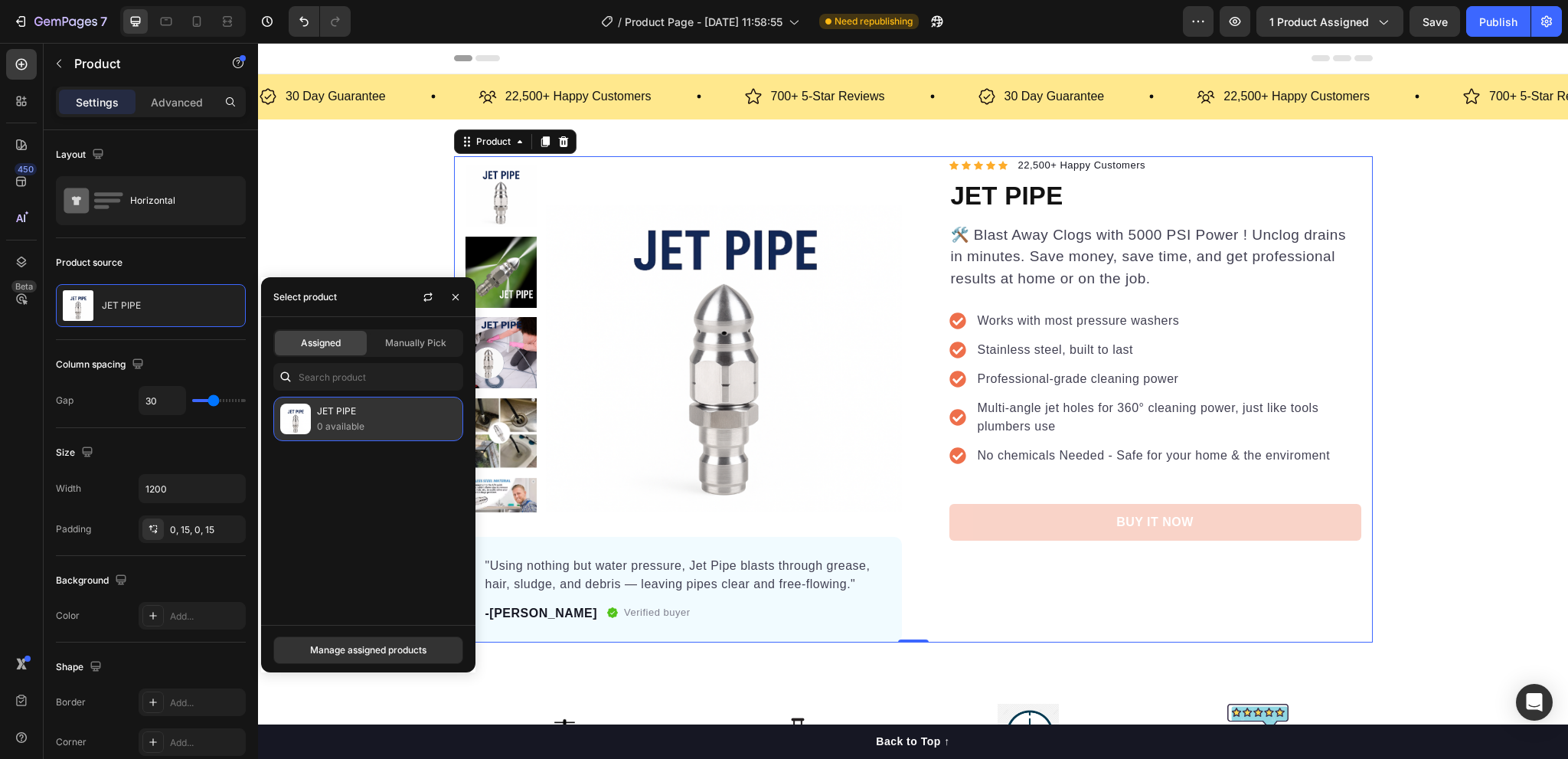
click at [343, 411] on p "JET PIPE" at bounding box center [387, 410] width 139 height 15
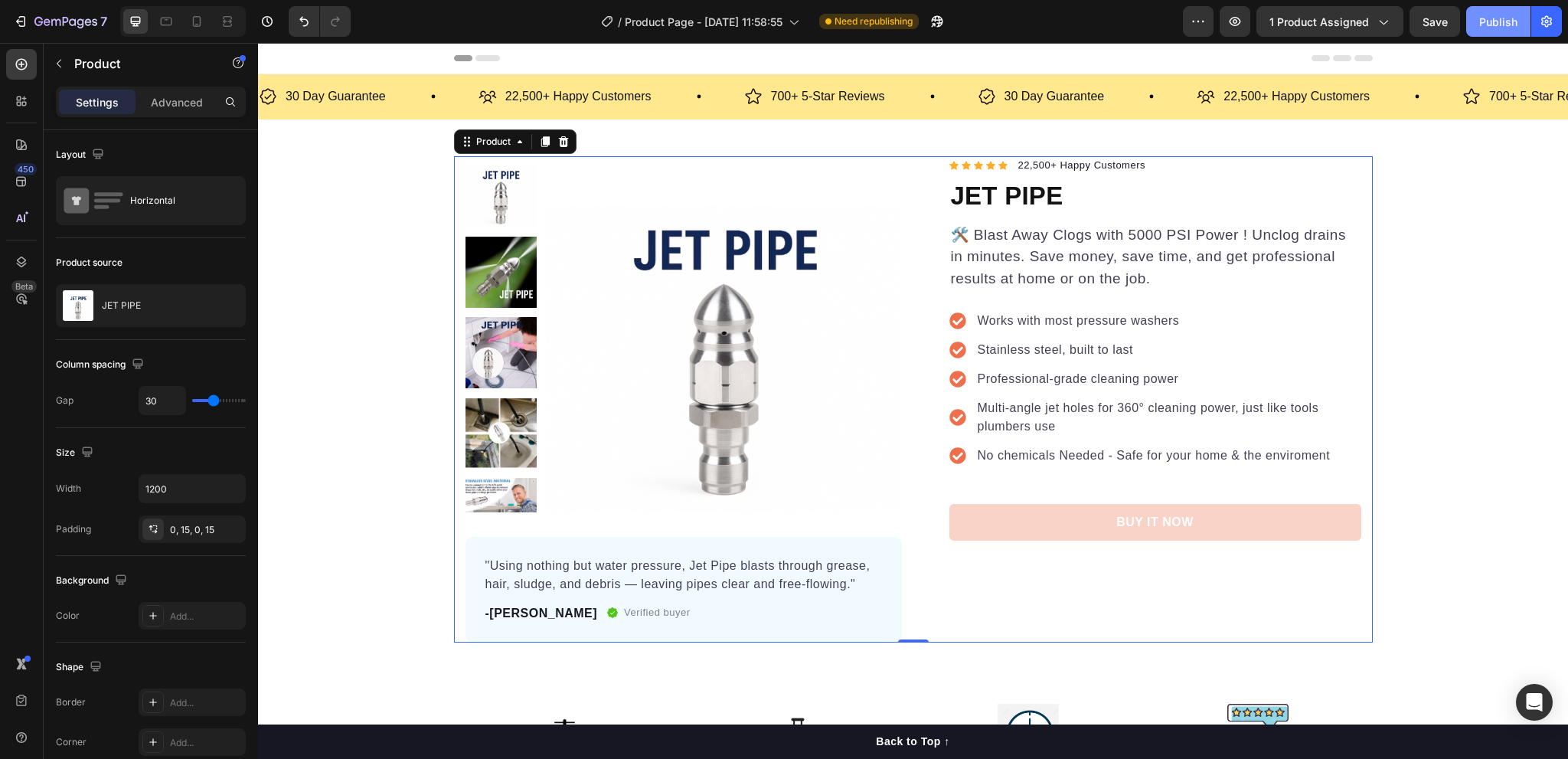
click at [1507, 17] on div "Publish" at bounding box center [1498, 22] width 38 height 16
click at [935, 23] on icon "button" at bounding box center [934, 24] width 4 height 4
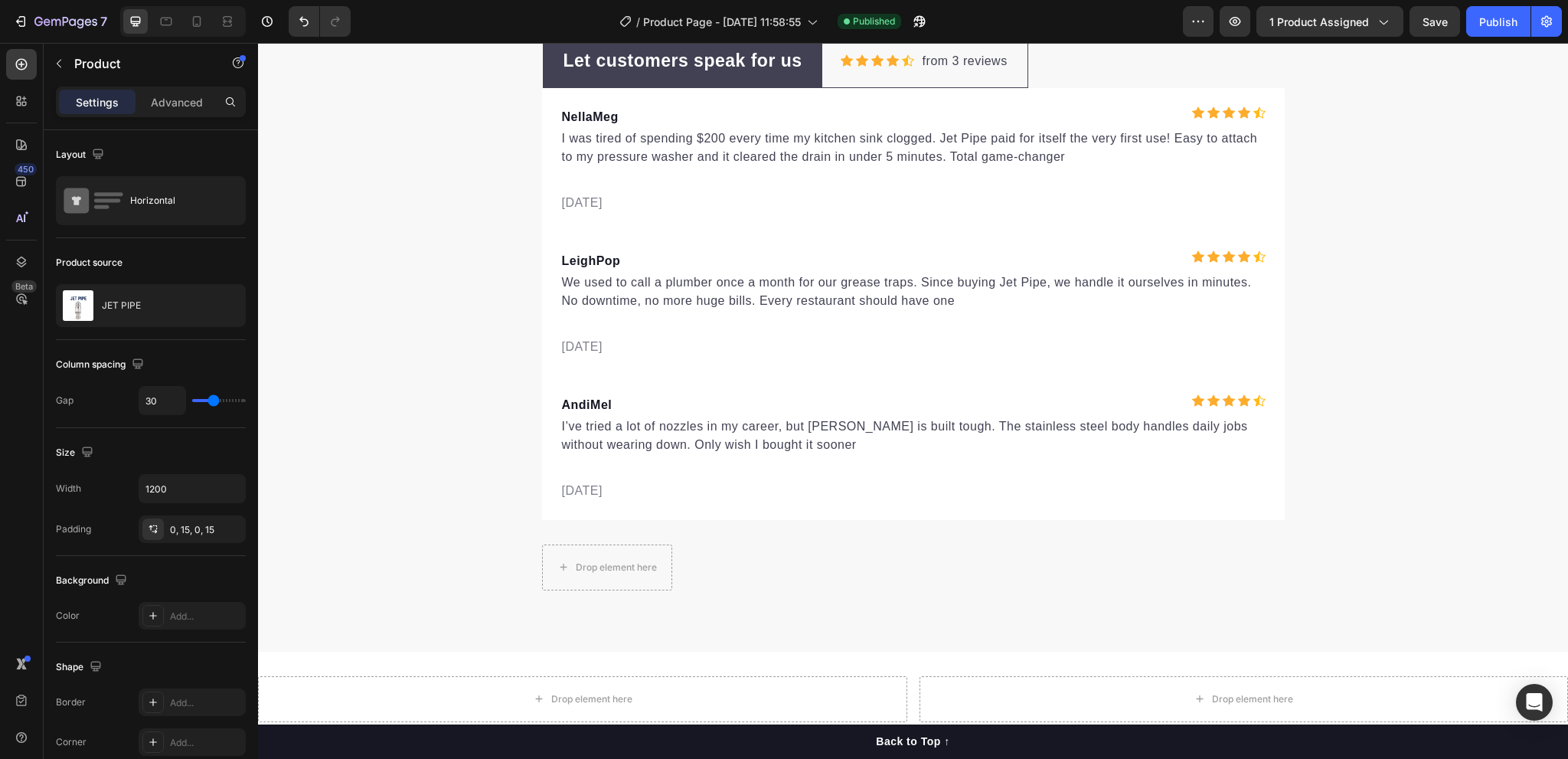
scroll to position [4952, 0]
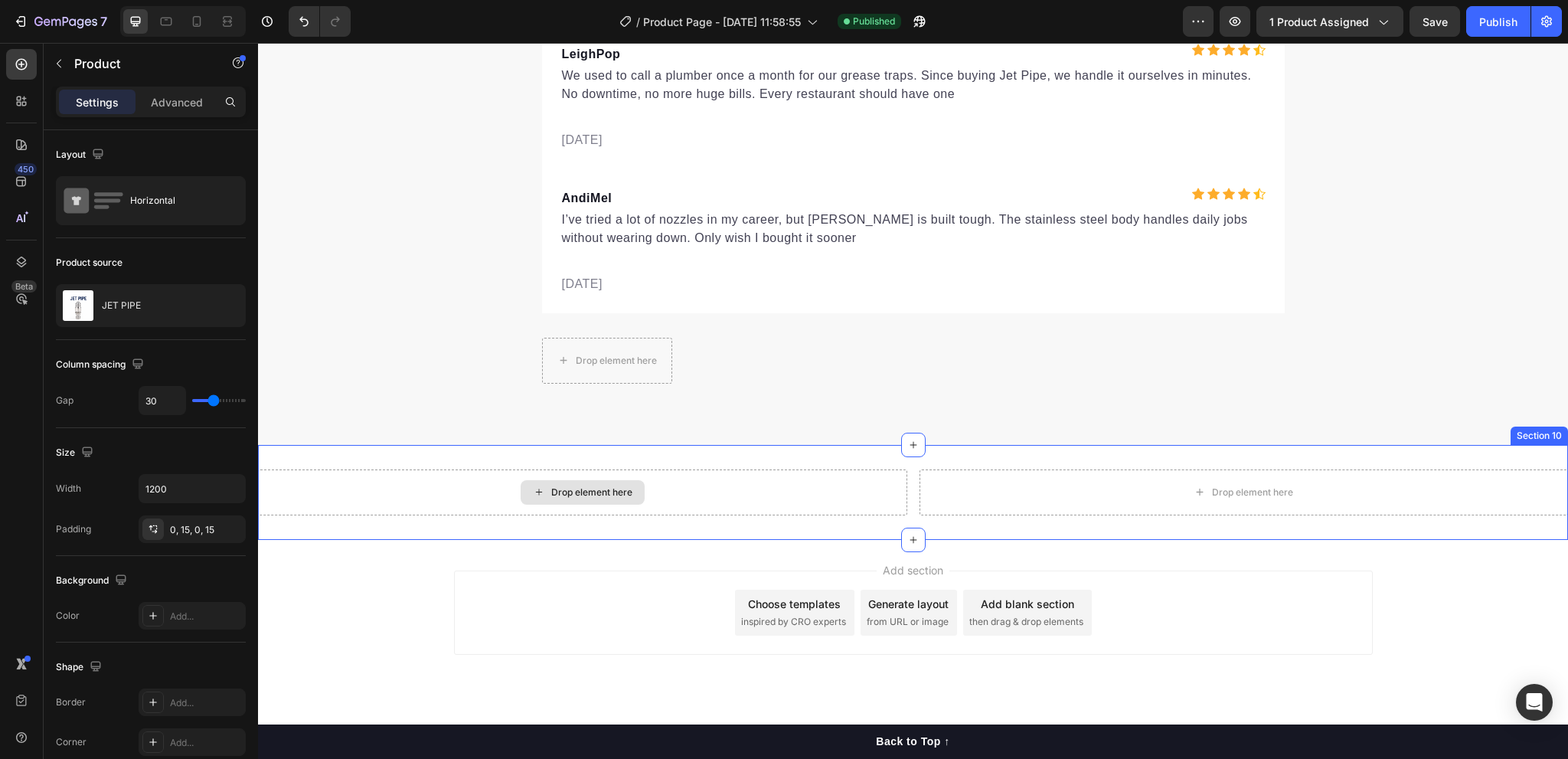
click at [514, 481] on div "Drop element here" at bounding box center [582, 492] width 649 height 46
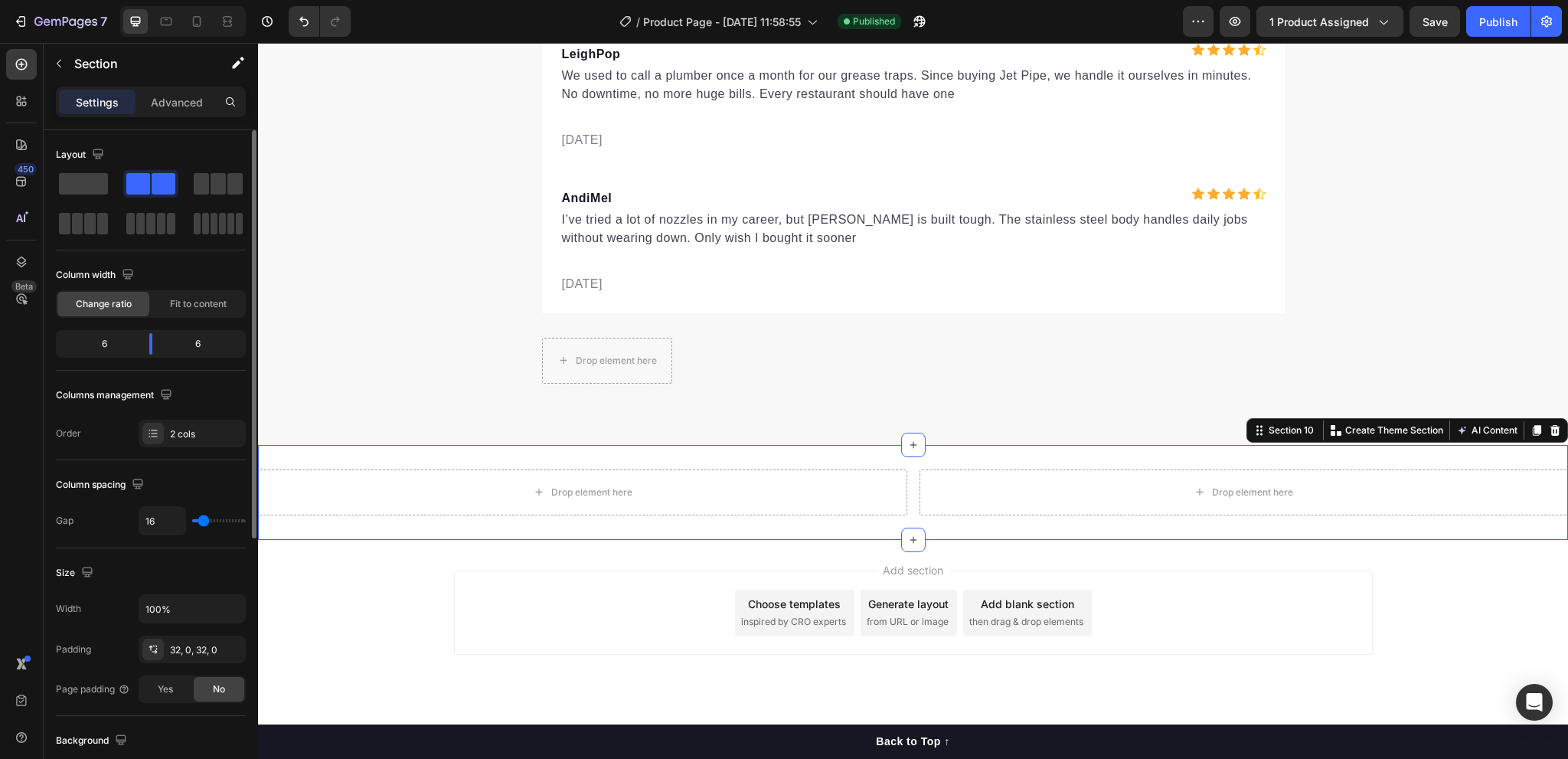
scroll to position [230, 0]
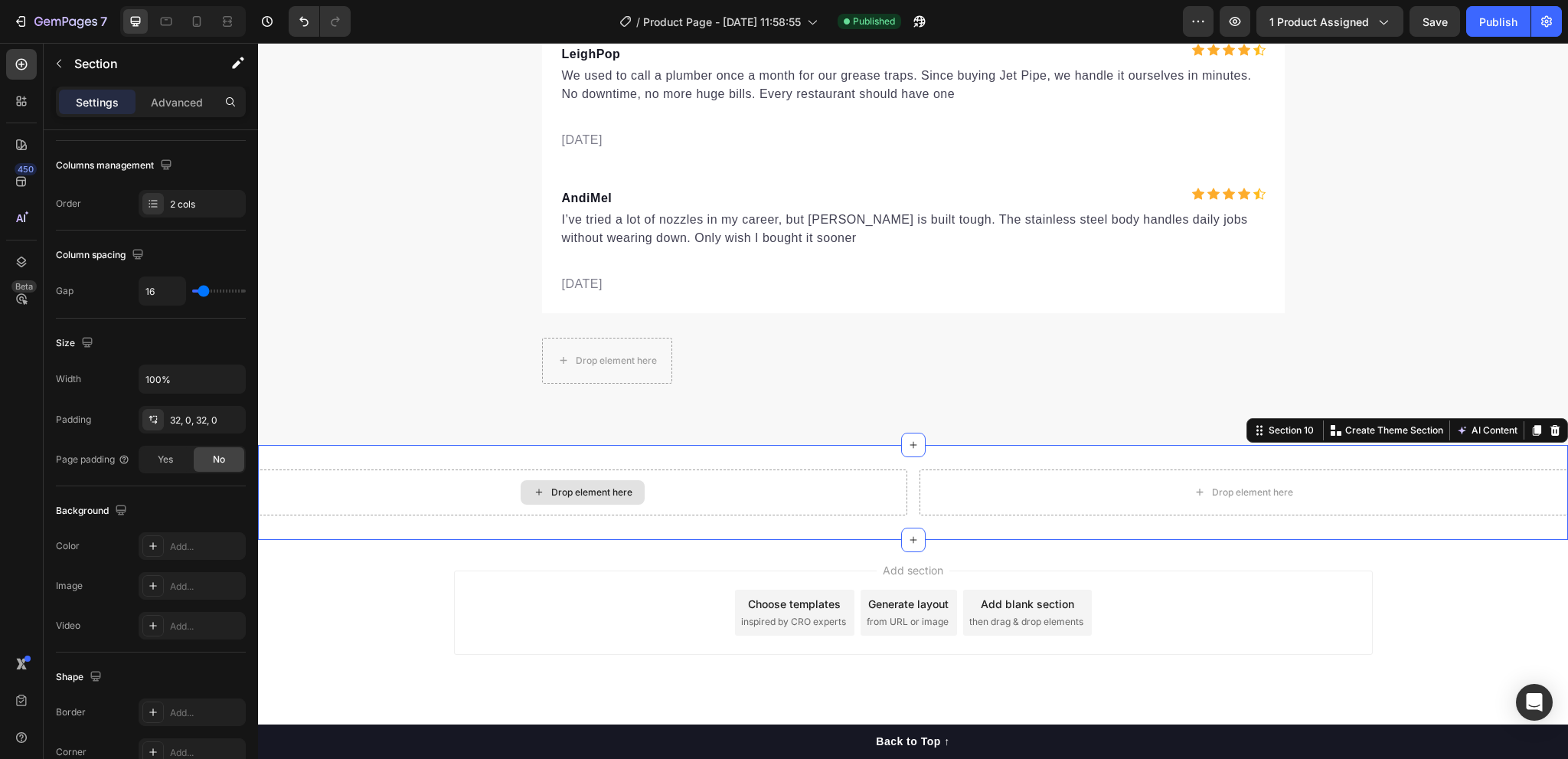
click at [573, 497] on div "Drop element here" at bounding box center [592, 492] width 81 height 13
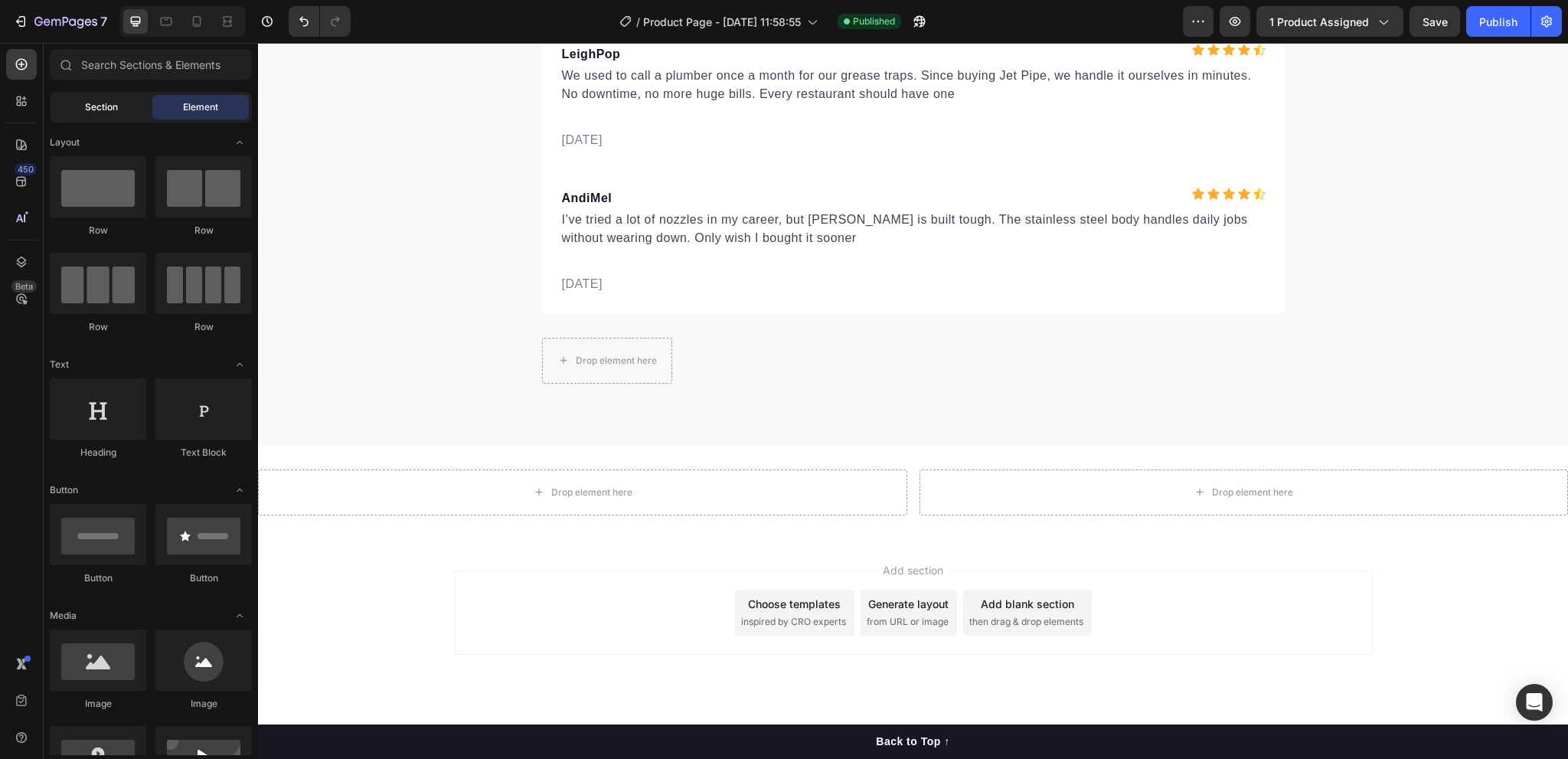
click at [103, 118] on div "Section" at bounding box center [100, 107] width 97 height 24
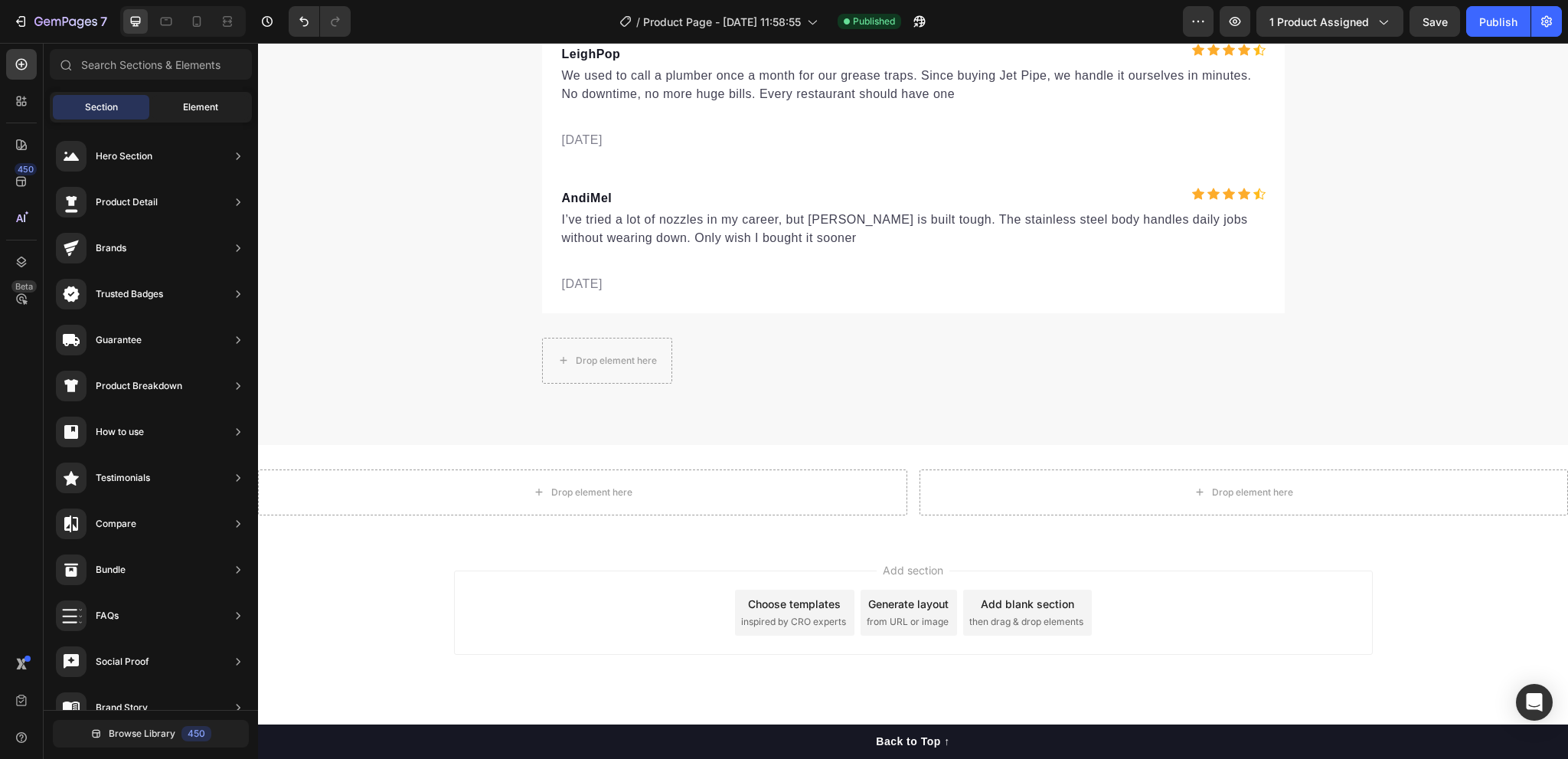
click at [169, 110] on div "Element" at bounding box center [201, 107] width 97 height 24
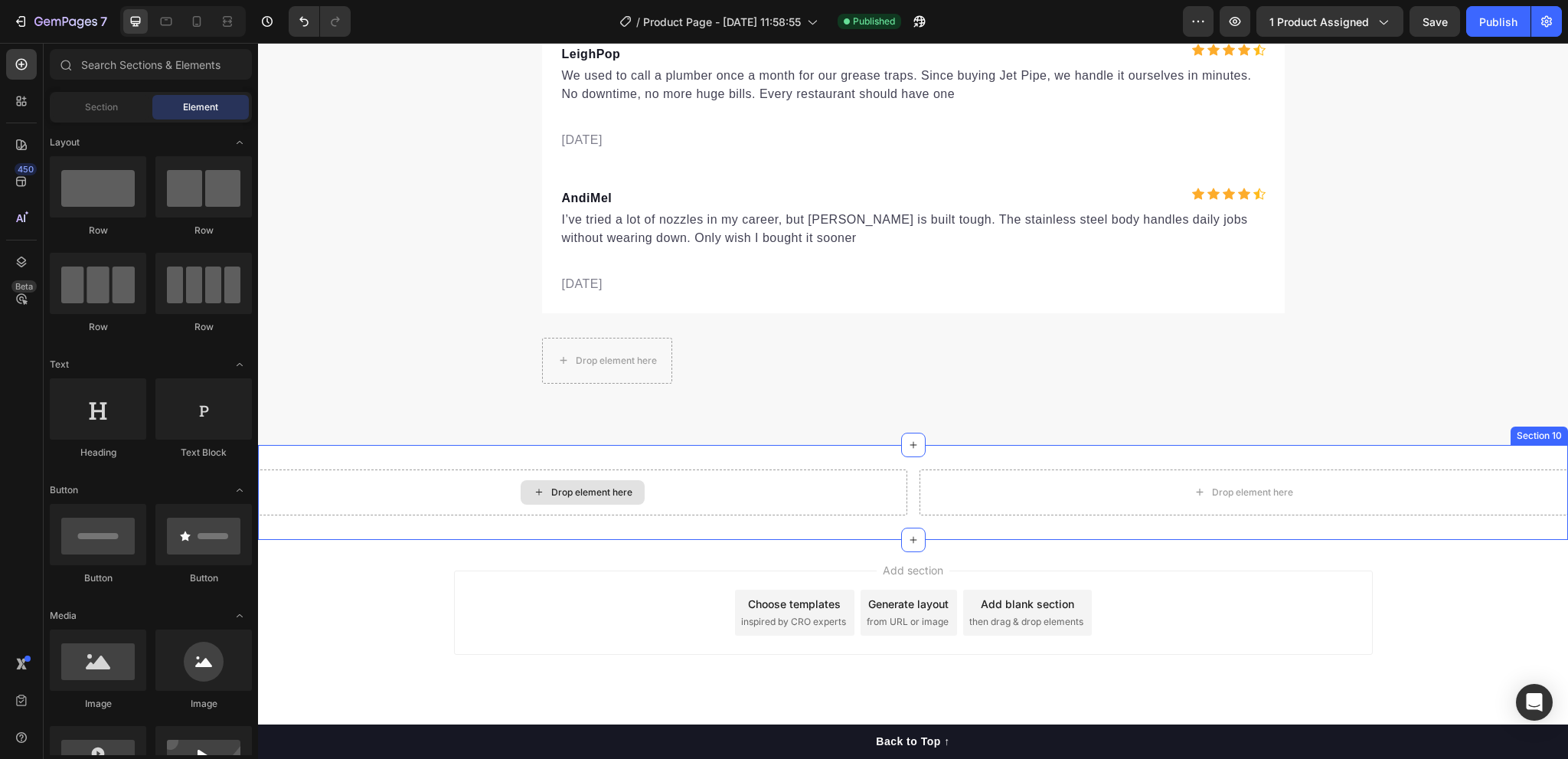
click at [598, 489] on div "Drop element here" at bounding box center [592, 492] width 81 height 13
click at [593, 488] on div "Drop element here" at bounding box center [592, 492] width 81 height 13
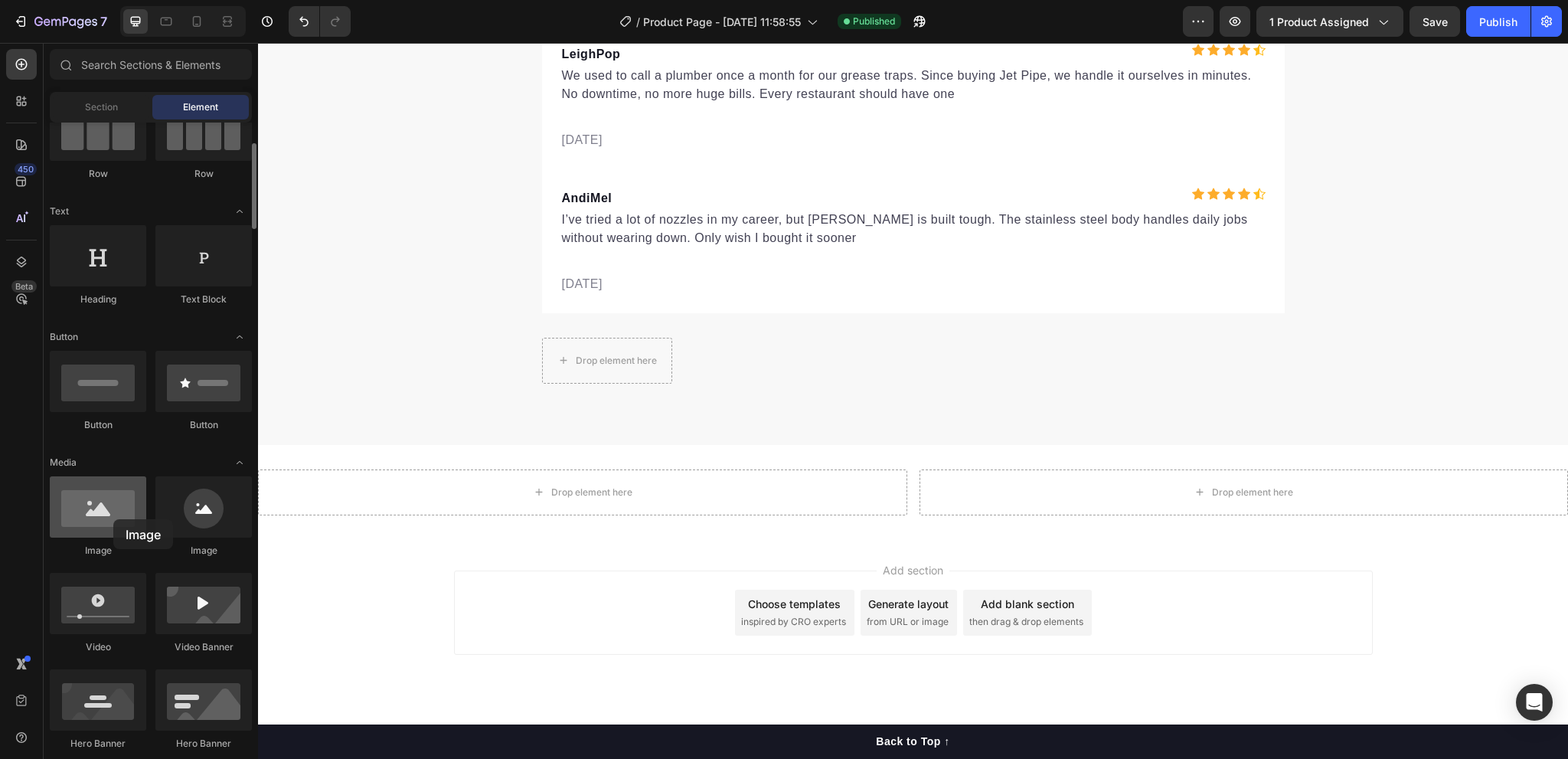
click at [113, 519] on div at bounding box center [98, 507] width 97 height 61
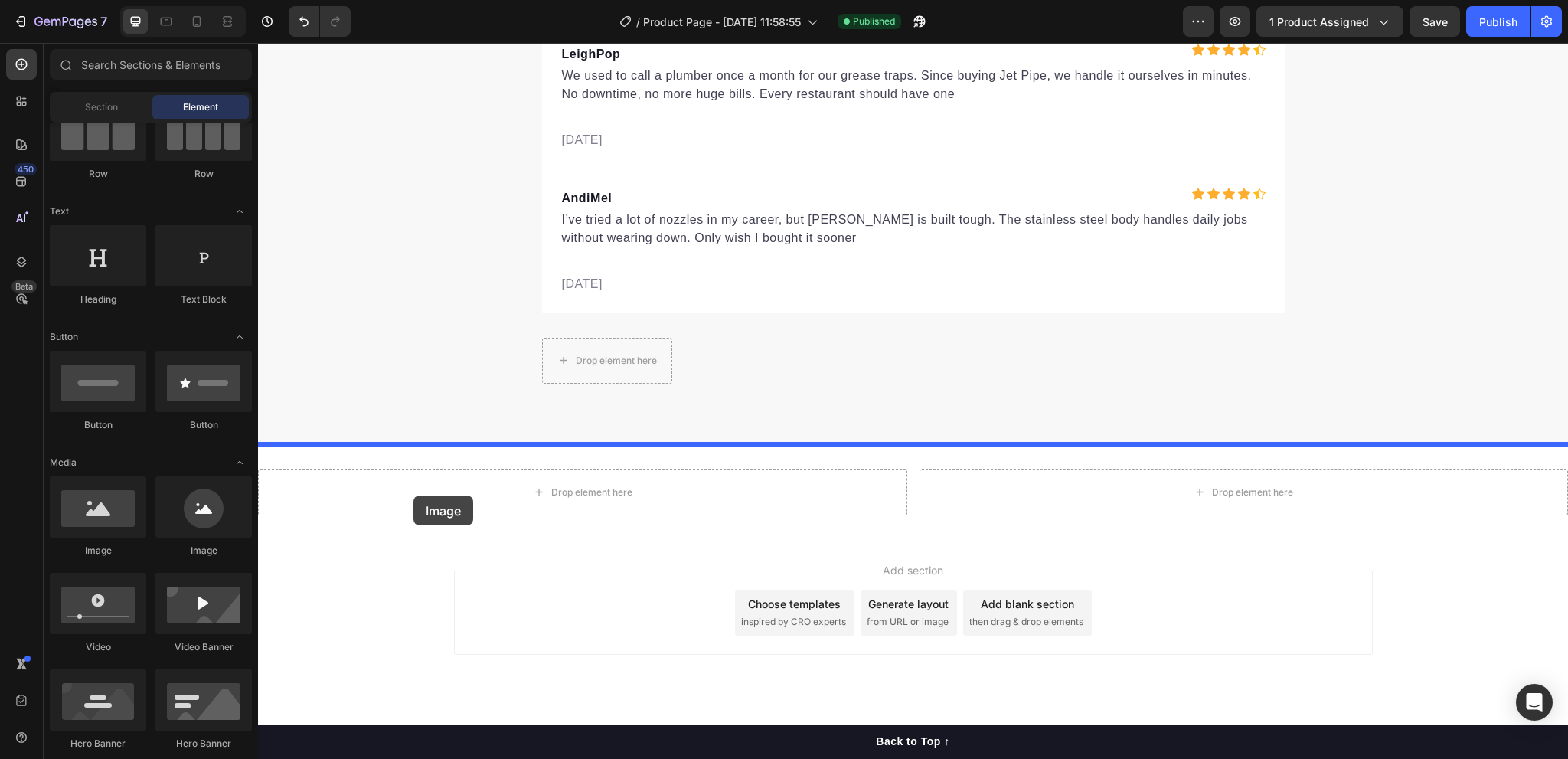
drag, startPoint x: 371, startPoint y: 562, endPoint x: 413, endPoint y: 495, distance: 79.1
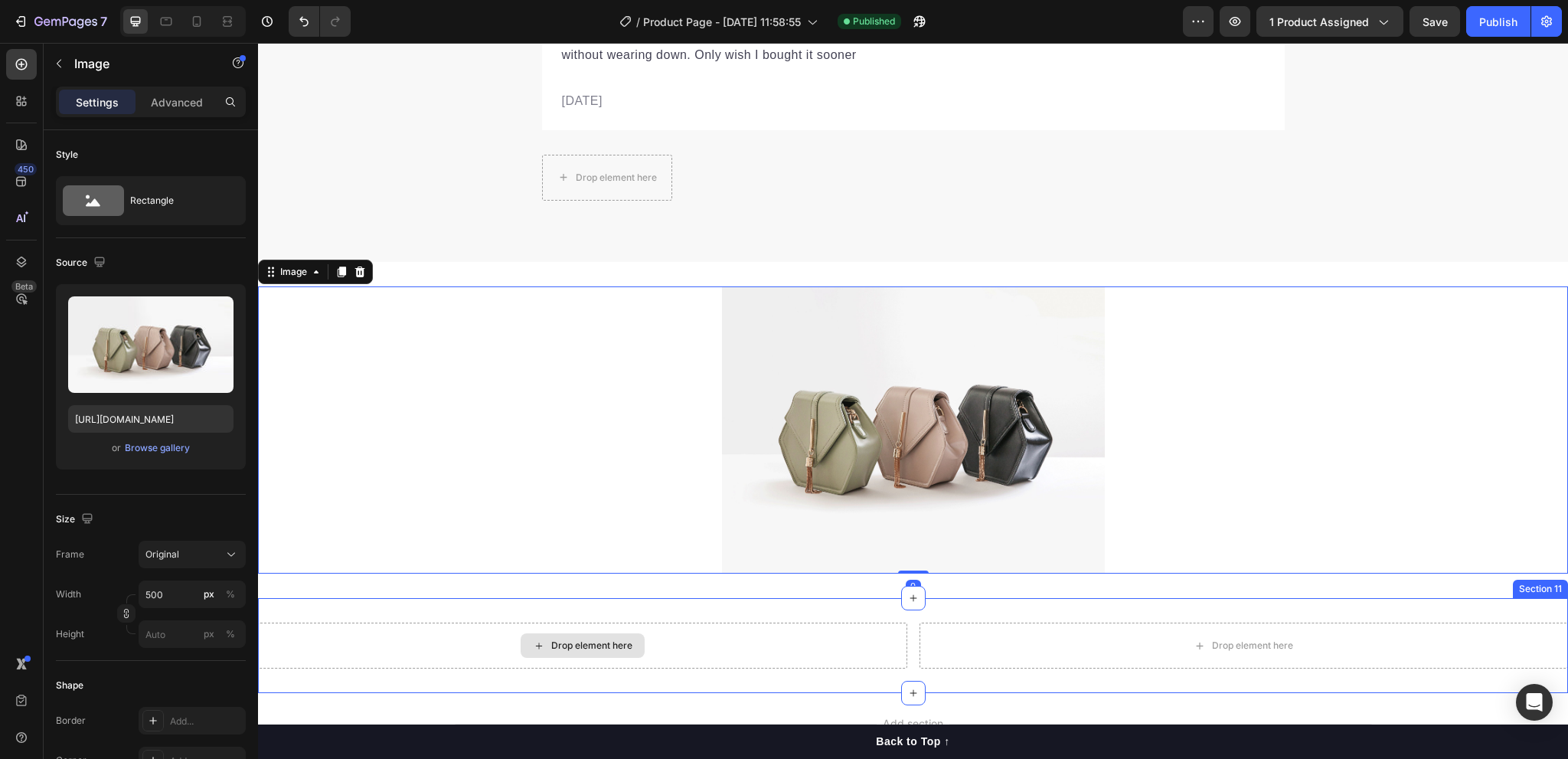
scroll to position [5289, 0]
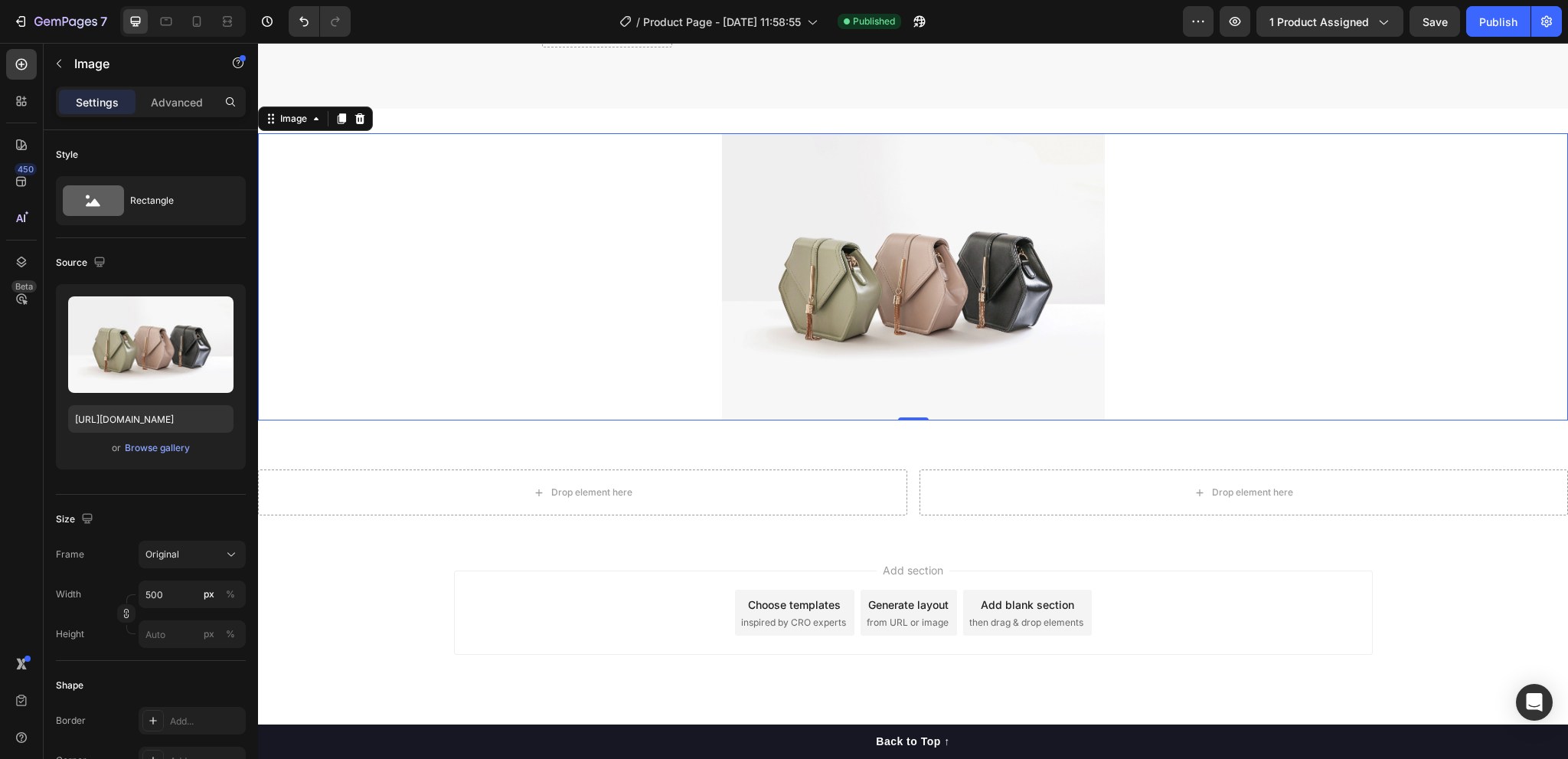
click at [790, 354] on img at bounding box center [914, 276] width 383 height 287
click at [919, 298] on img at bounding box center [914, 276] width 383 height 287
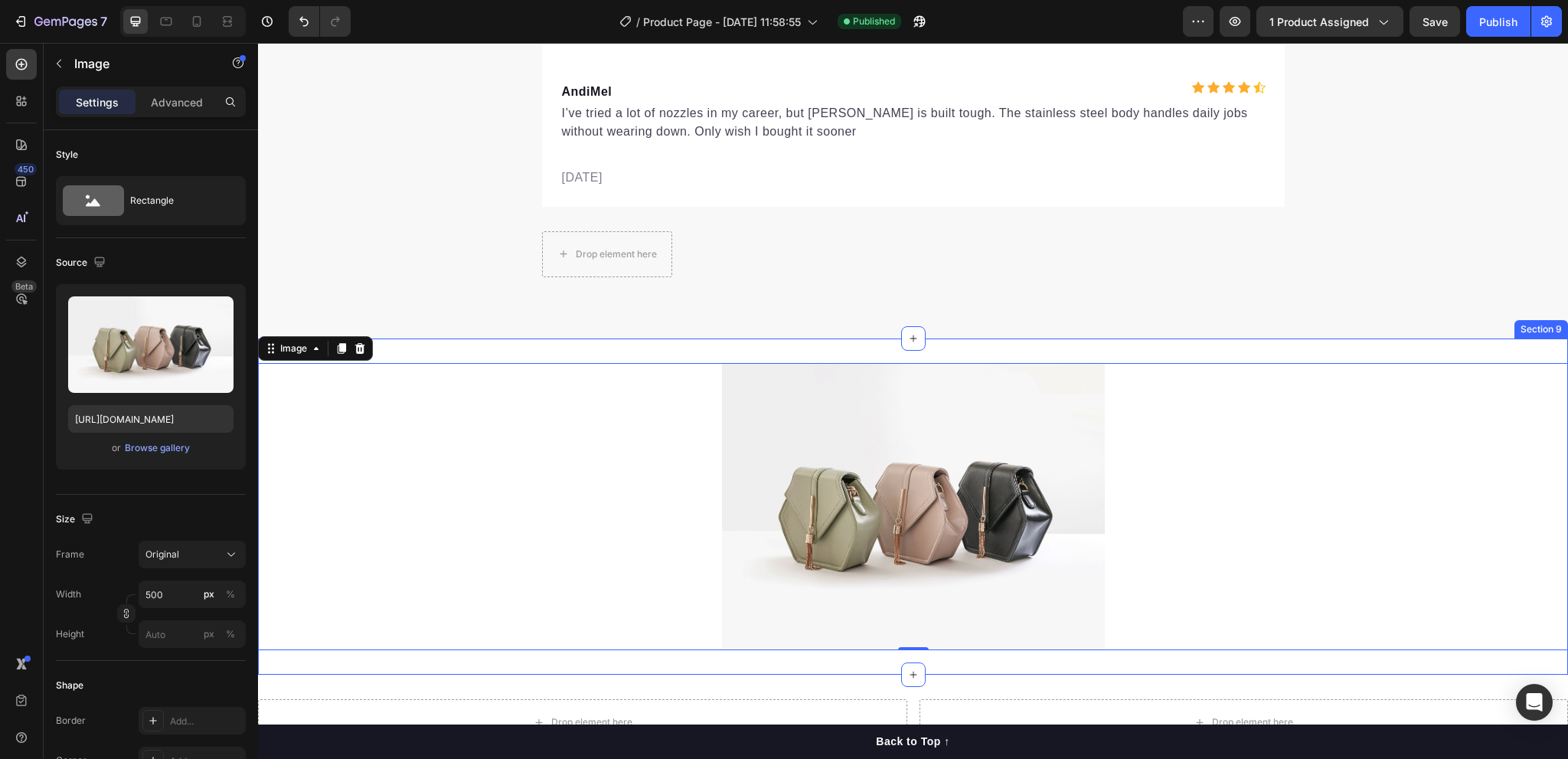
scroll to position [5135, 0]
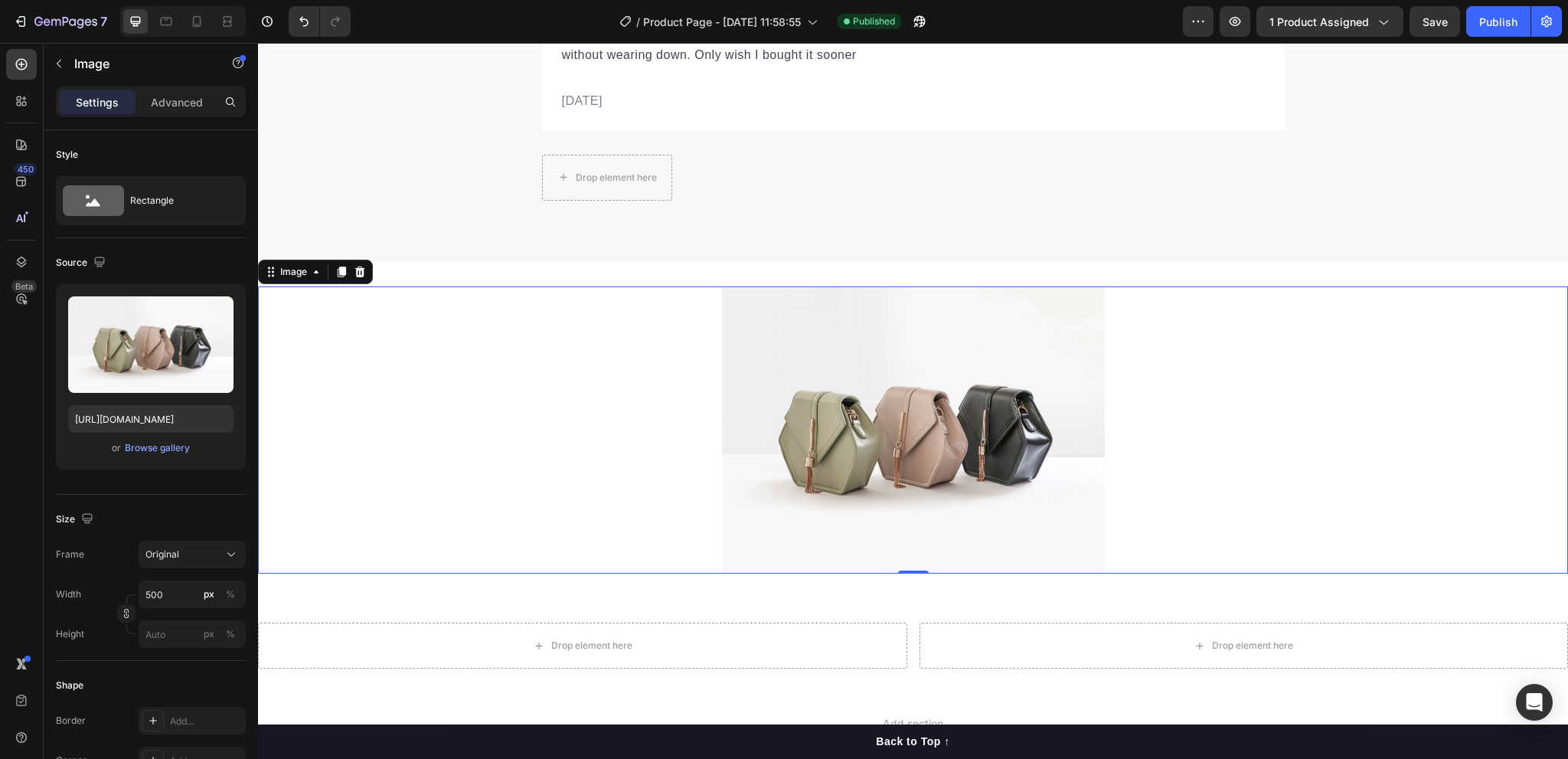
click at [863, 401] on img at bounding box center [914, 430] width 383 height 287
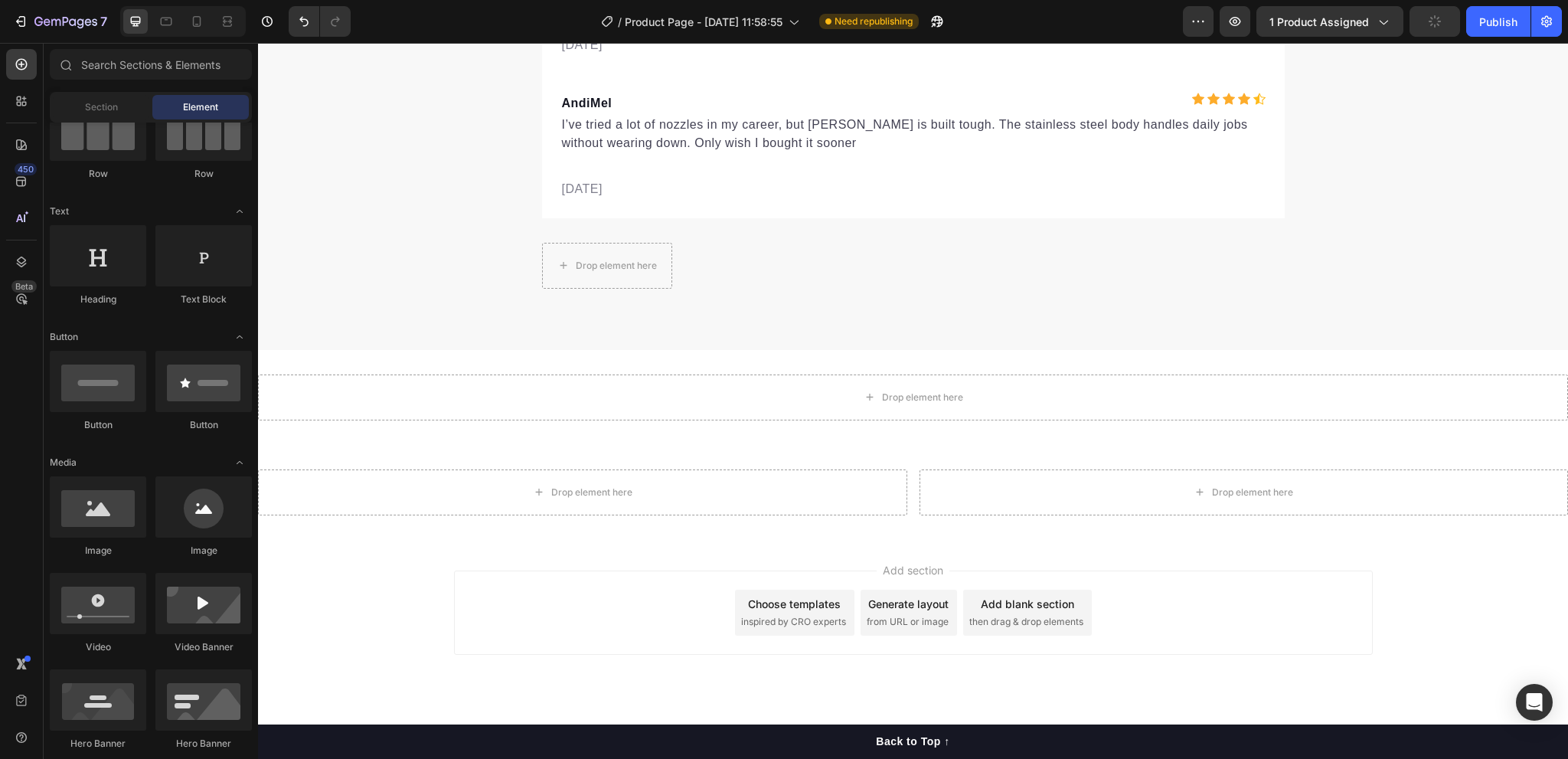
scroll to position [0, 0]
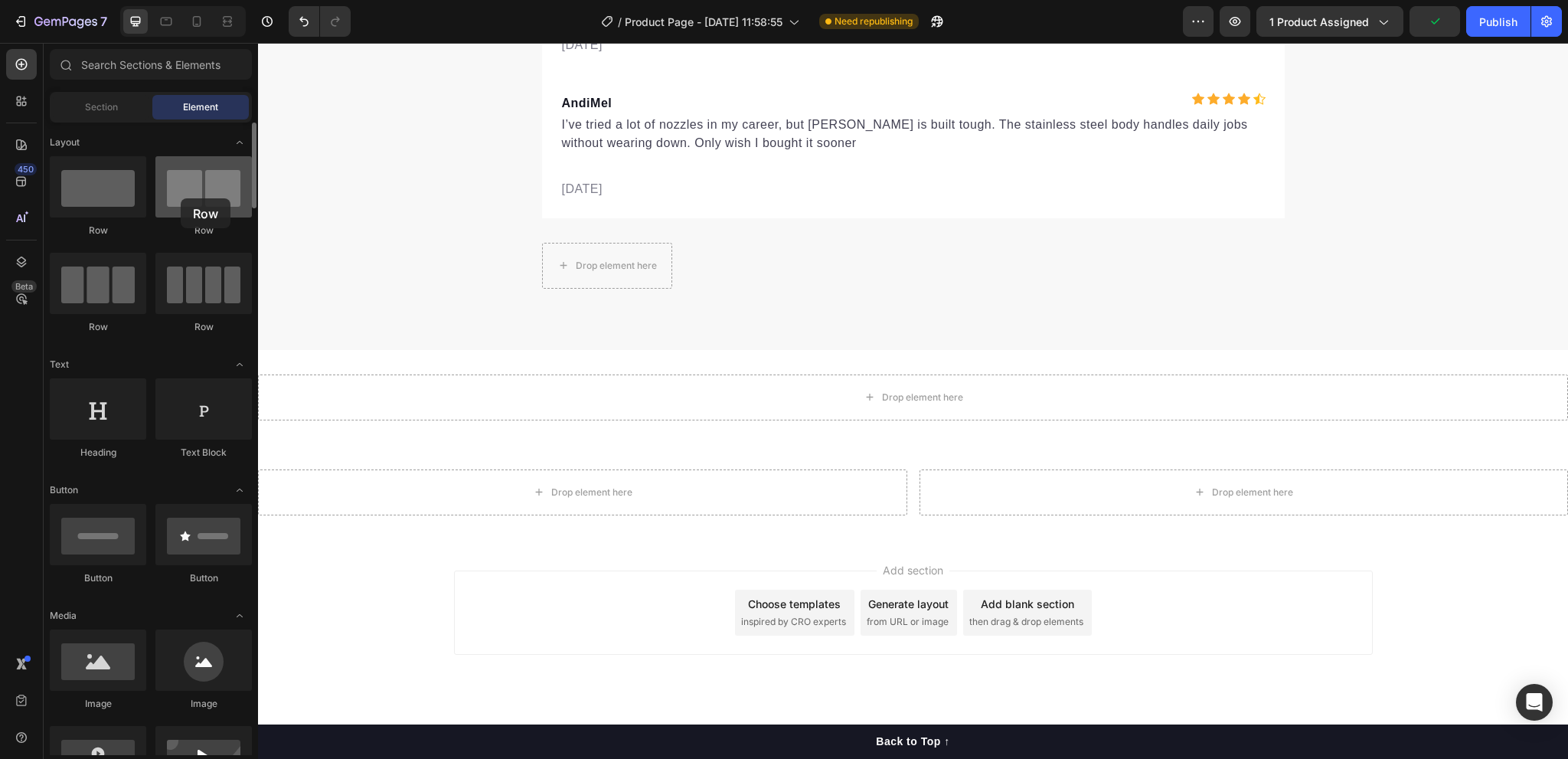
click at [181, 198] on div at bounding box center [203, 187] width 97 height 61
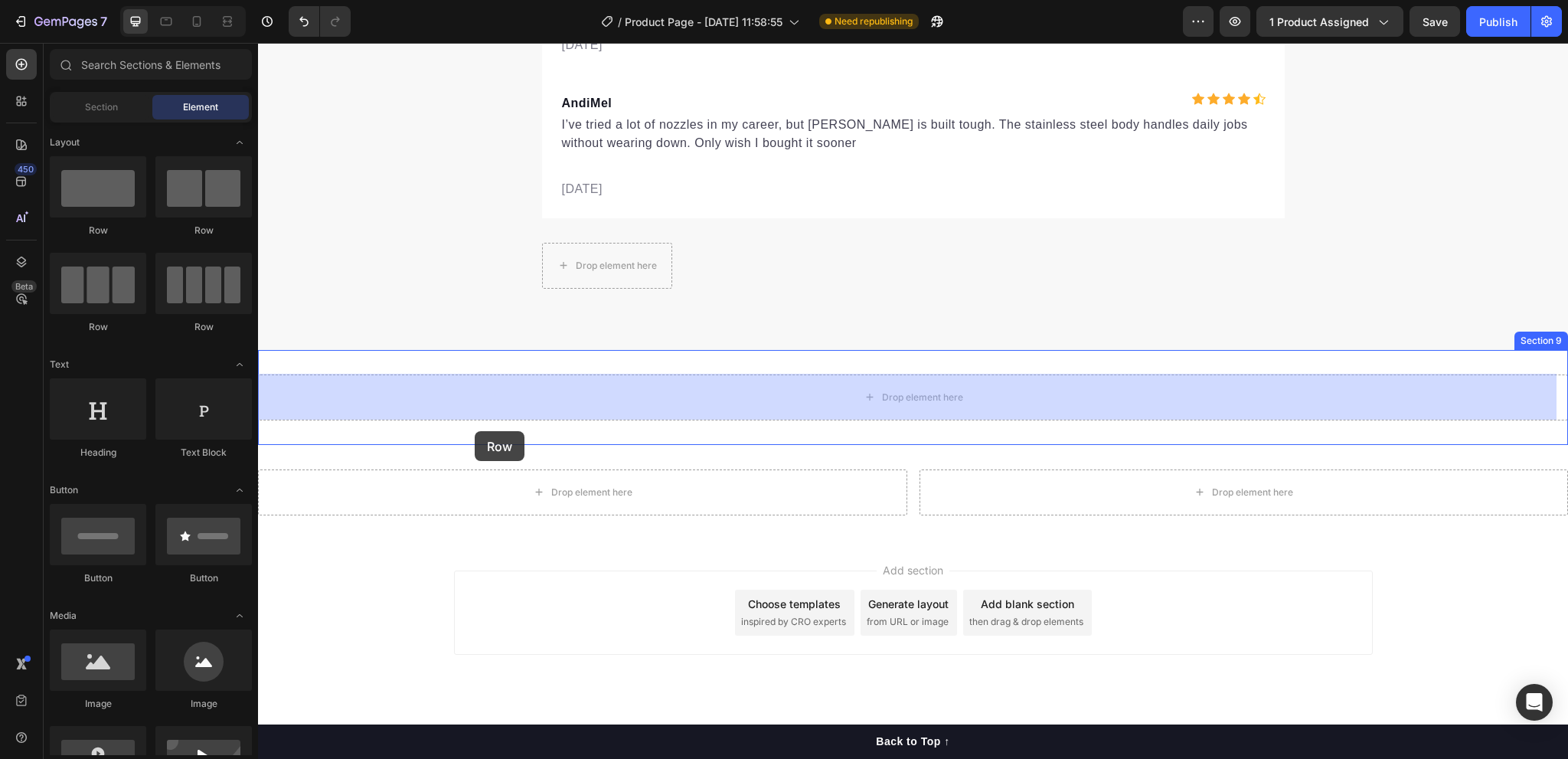
drag, startPoint x: 438, startPoint y: 241, endPoint x: 474, endPoint y: 431, distance: 193.4
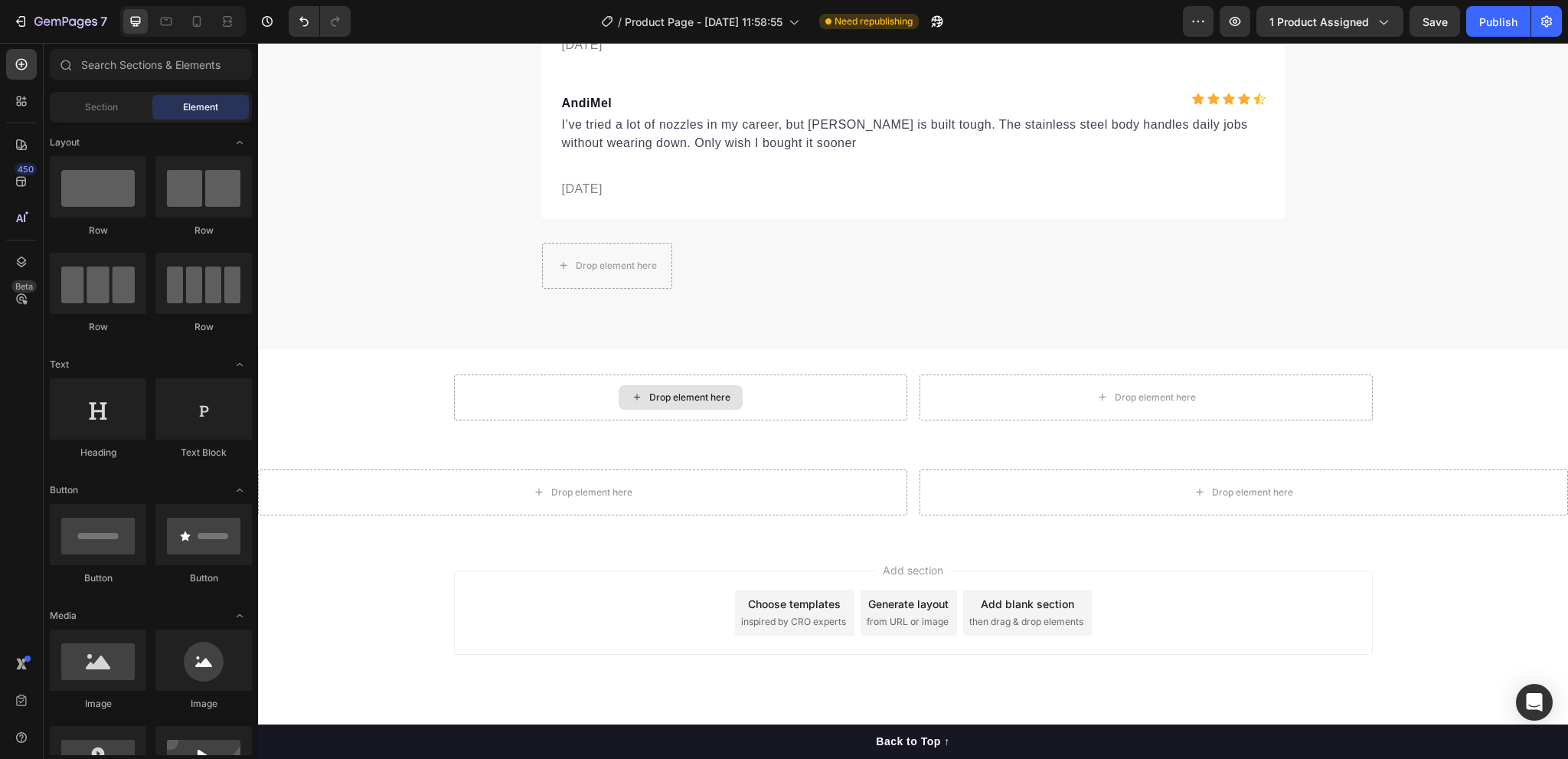
click at [664, 400] on div "Drop element here" at bounding box center [690, 398] width 81 height 13
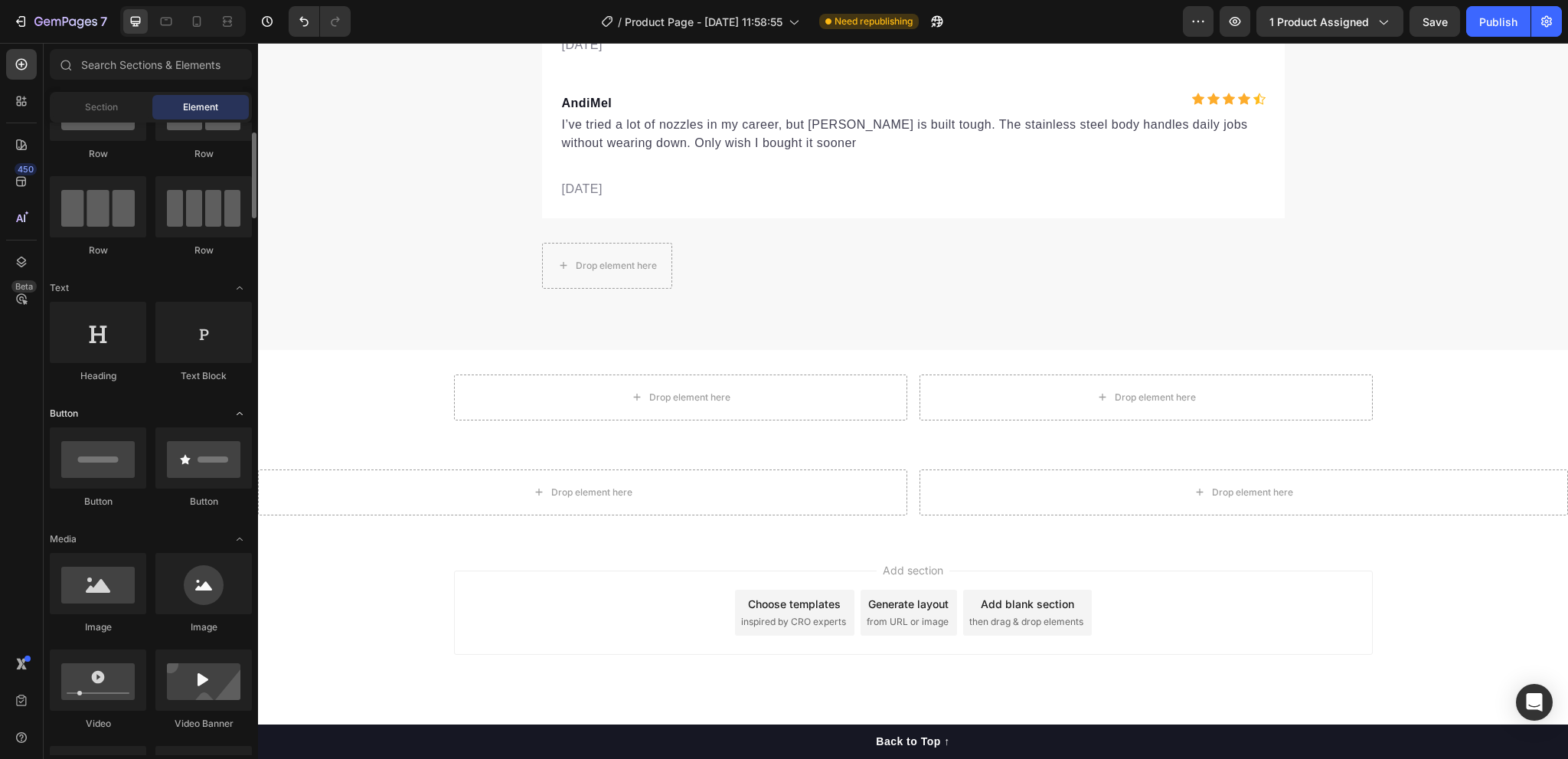
scroll to position [153, 0]
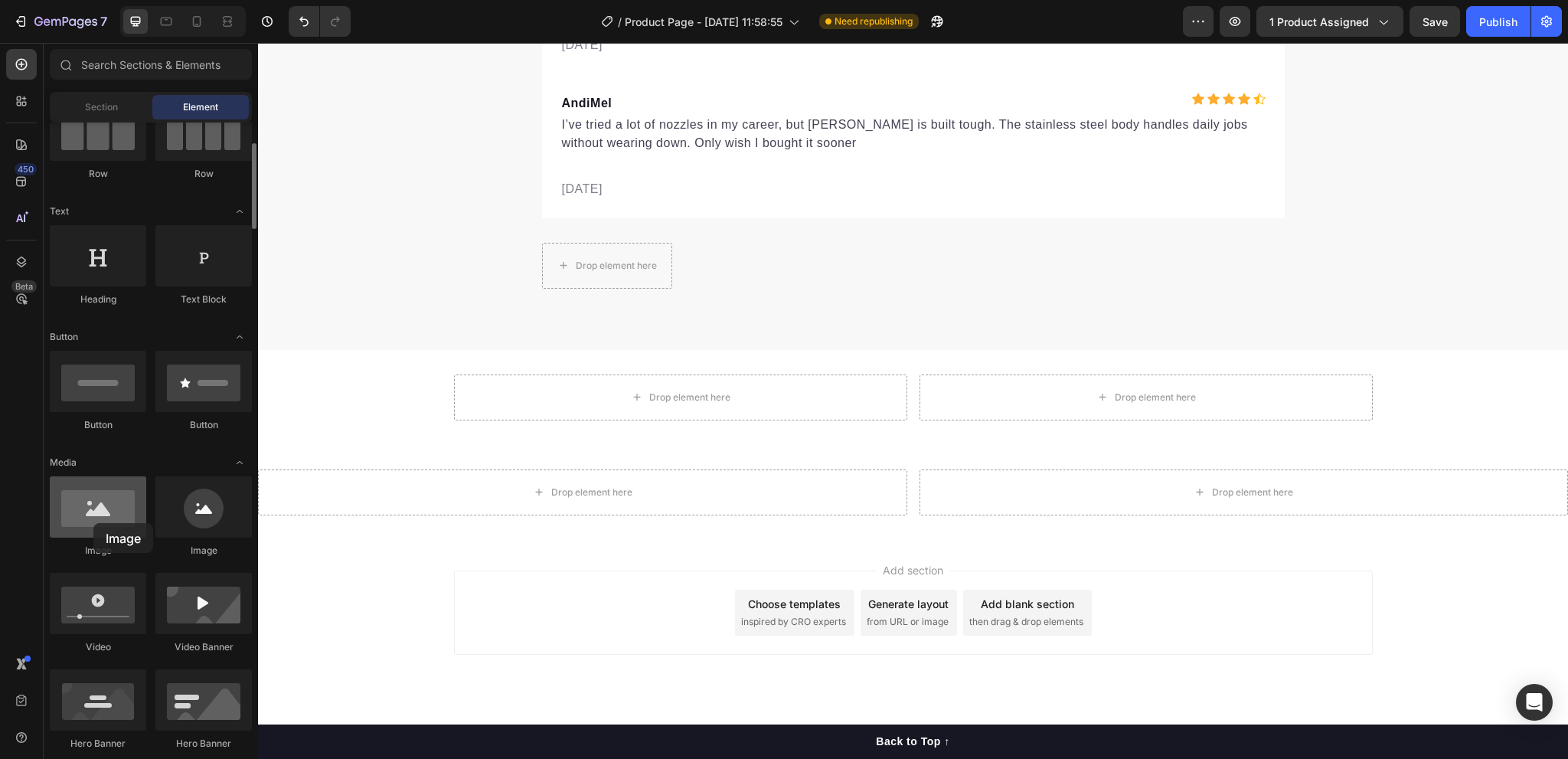
click at [93, 523] on div at bounding box center [98, 507] width 97 height 61
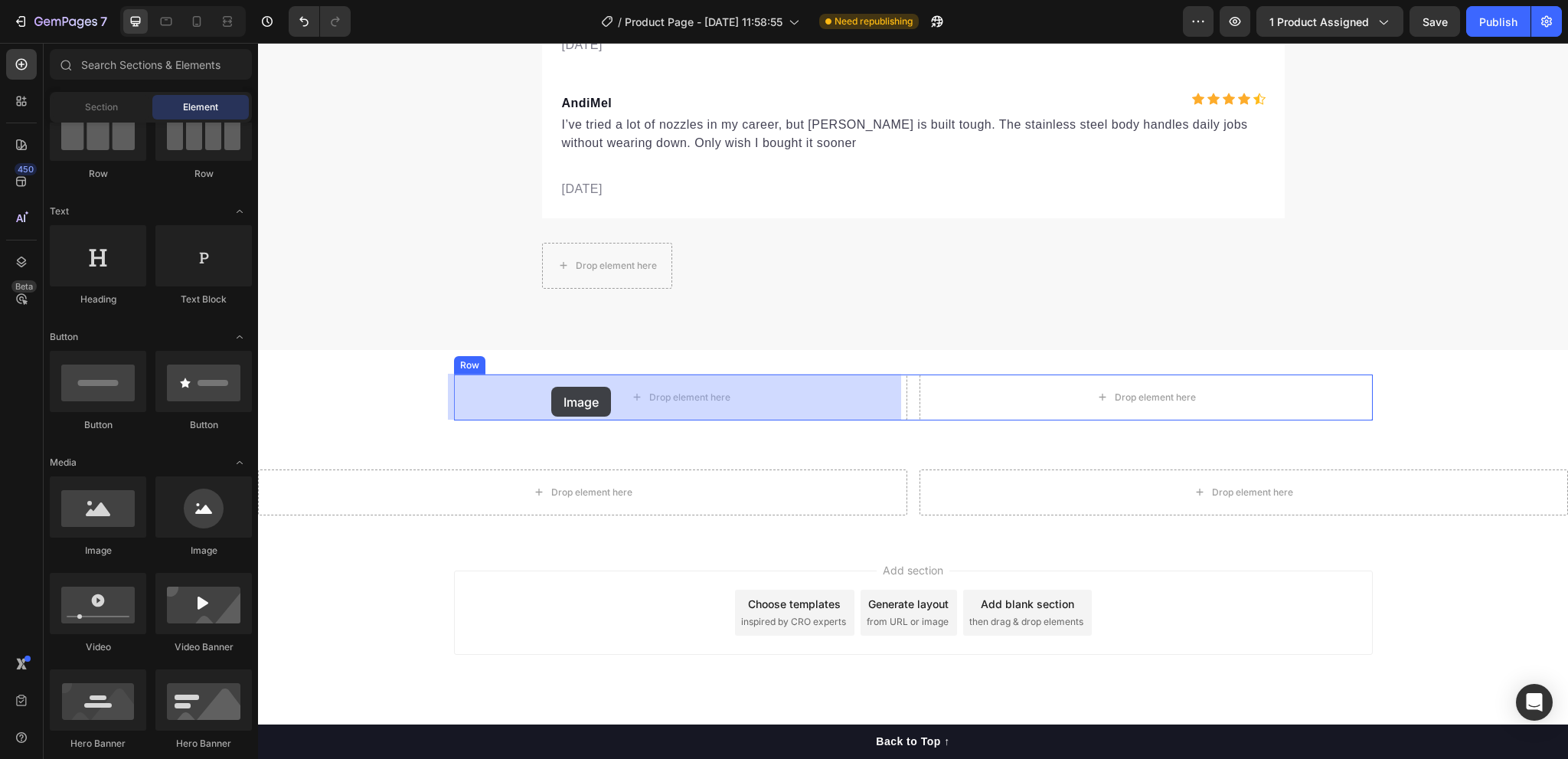
drag, startPoint x: 350, startPoint y: 563, endPoint x: 551, endPoint y: 387, distance: 267.2
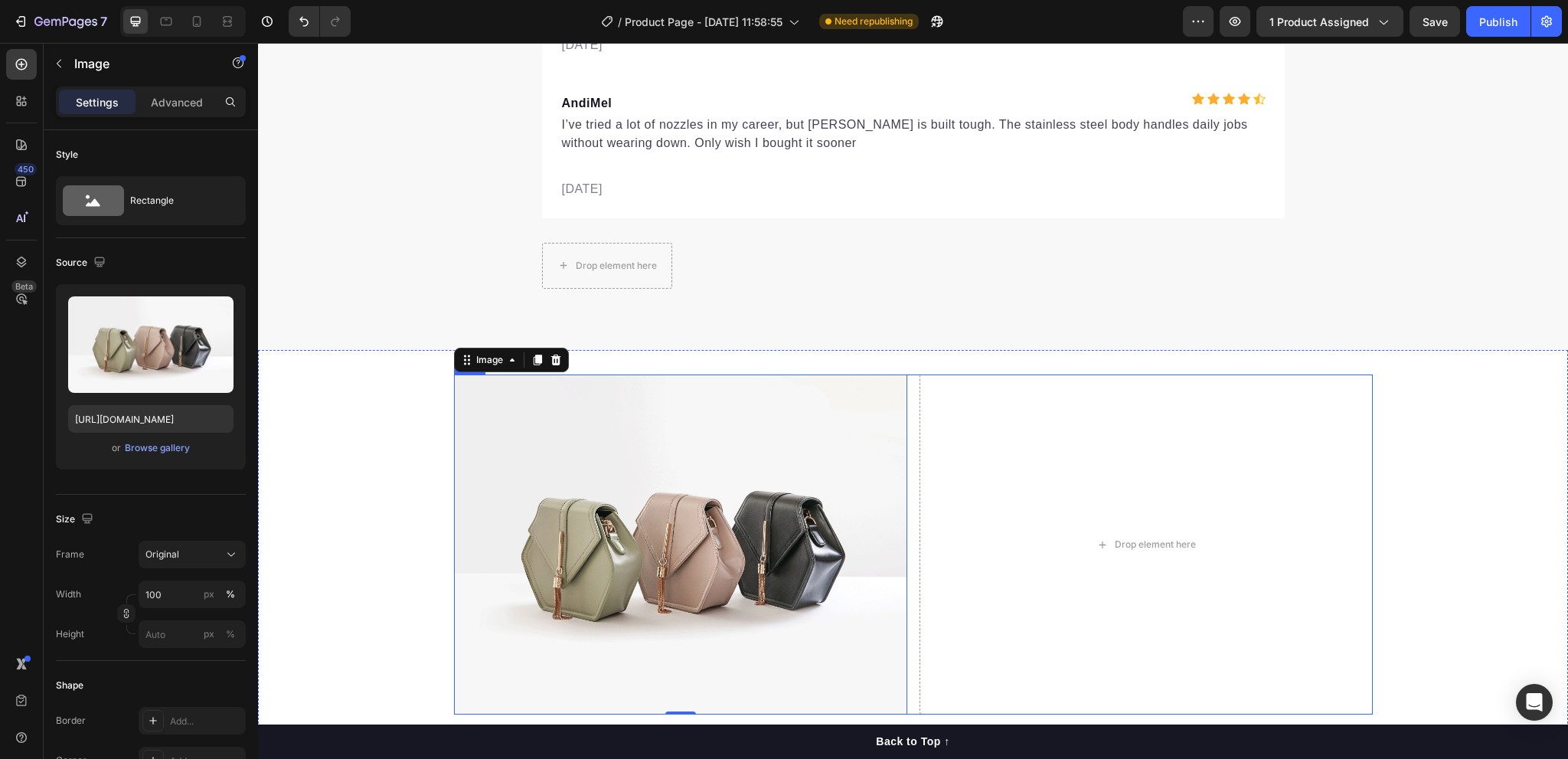
scroll to position [5135, 0]
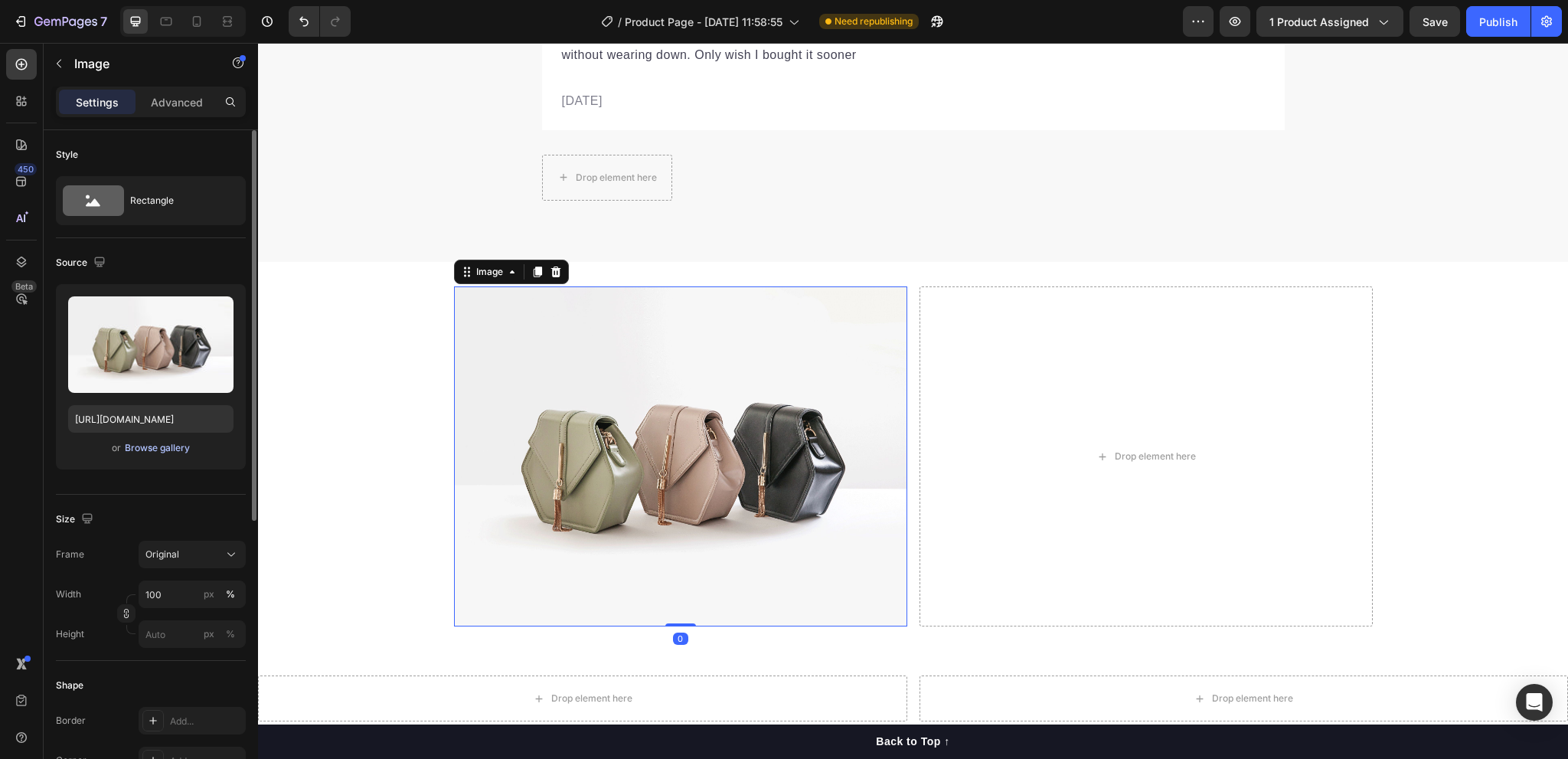
click at [141, 449] on div "Browse gallery" at bounding box center [157, 447] width 65 height 14
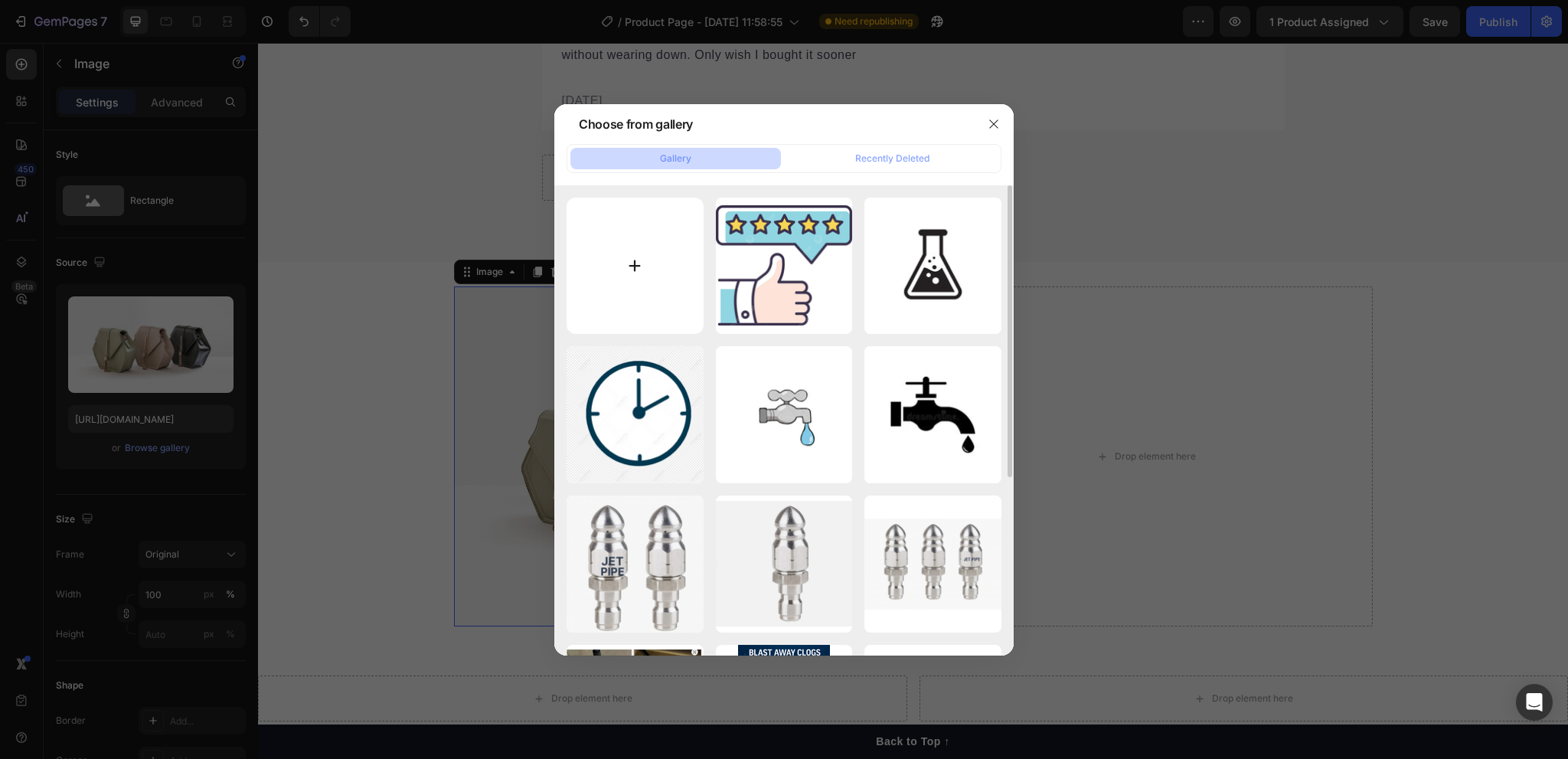
click at [613, 253] on input "file" at bounding box center [635, 267] width 137 height 137
type input "C:\fakepath\gif.gif"
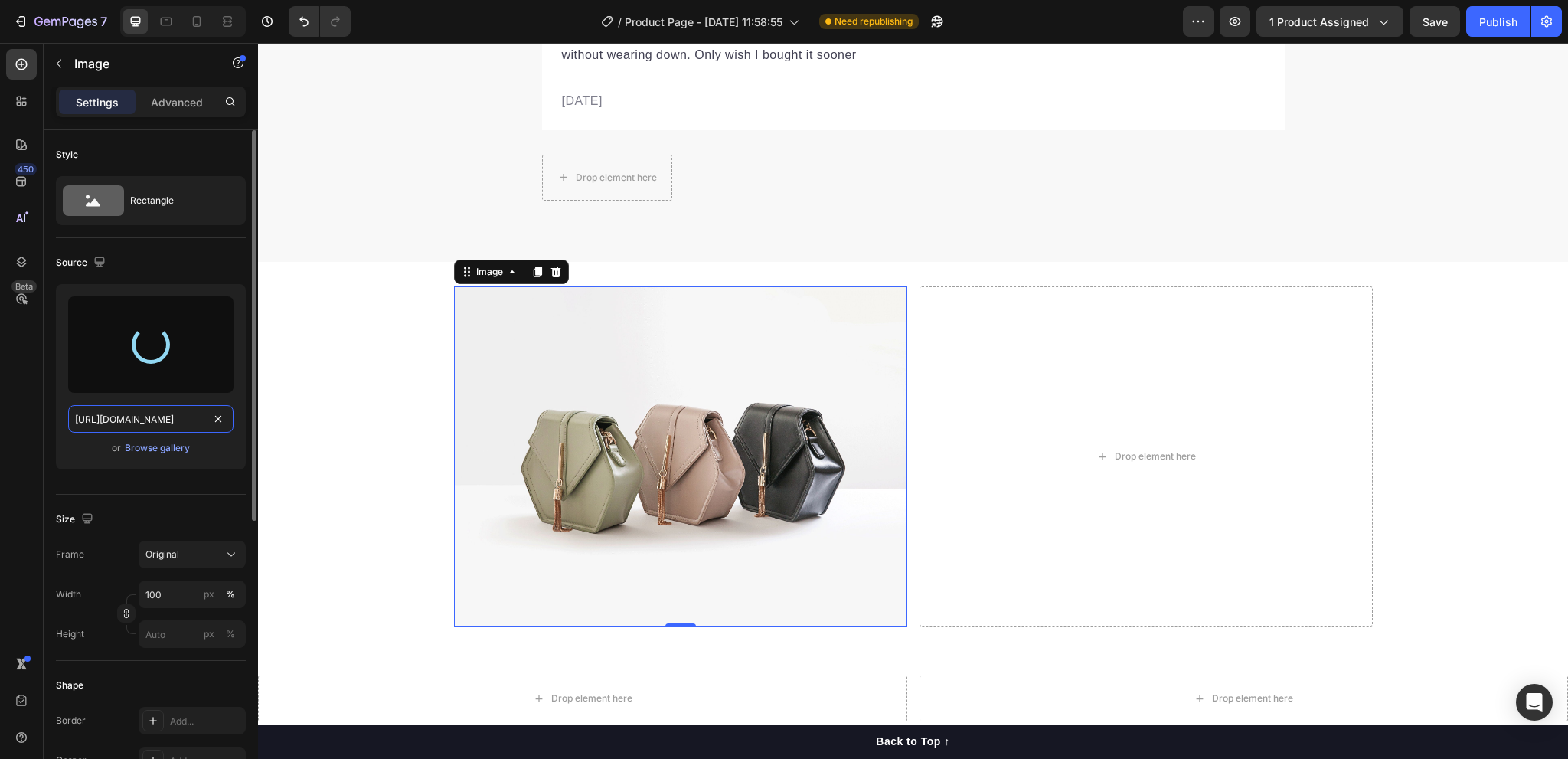
click at [191, 418] on input "[URL][DOMAIN_NAME]" at bounding box center [150, 418] width 165 height 27
paste input "[DOMAIN_NAME][URL]"
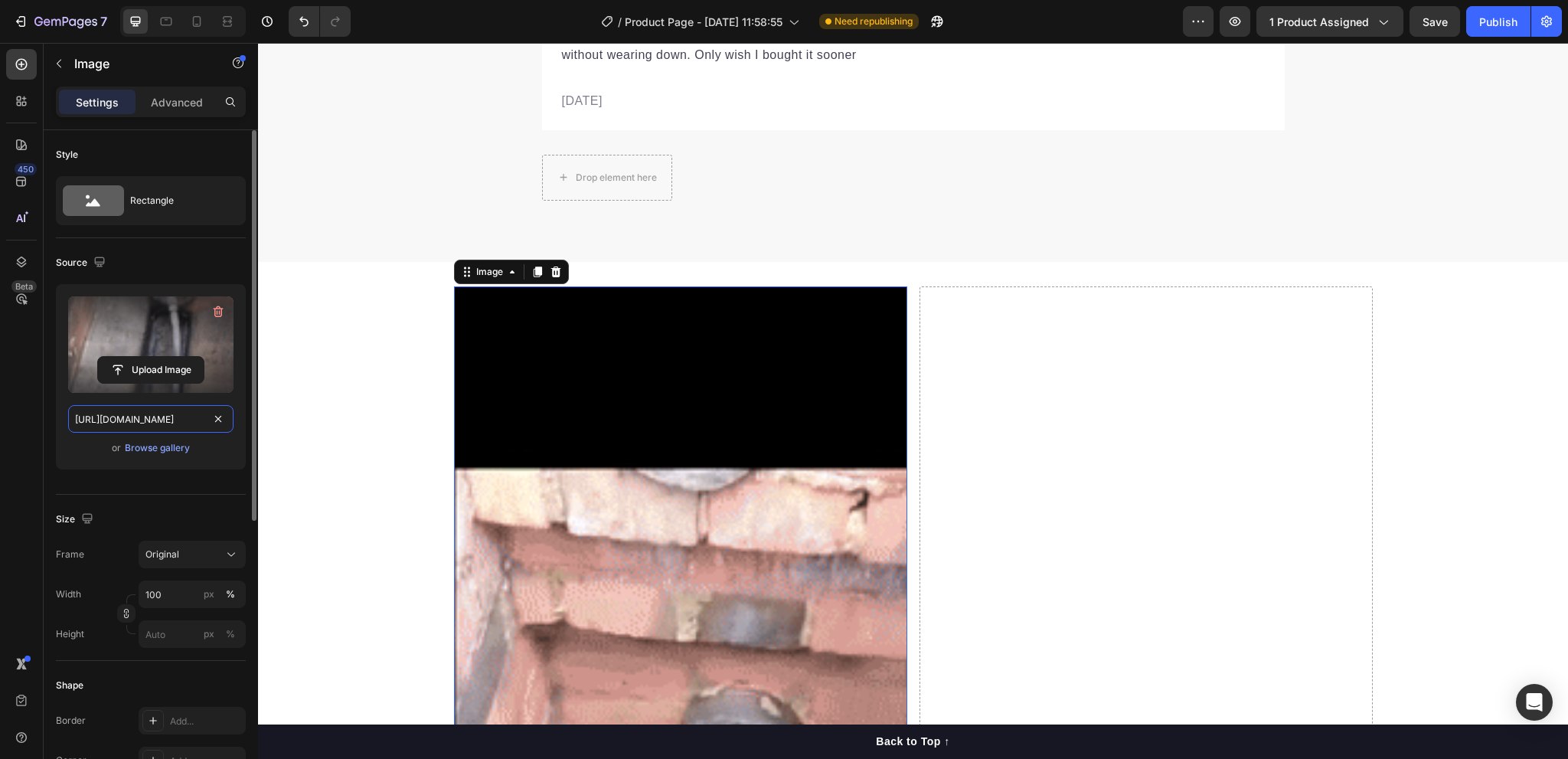
type input "[URL][DOMAIN_NAME]"
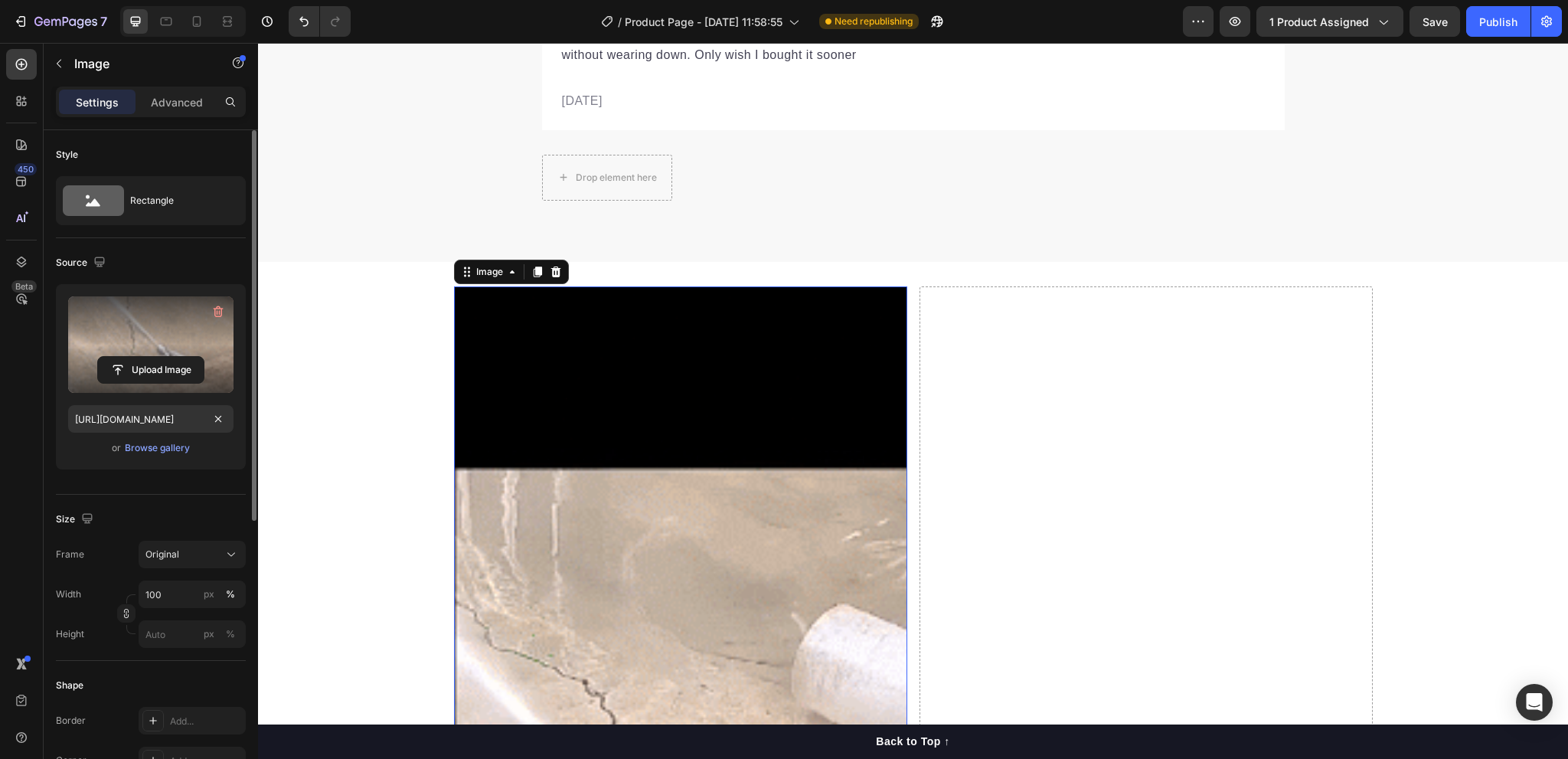
scroll to position [0, 0]
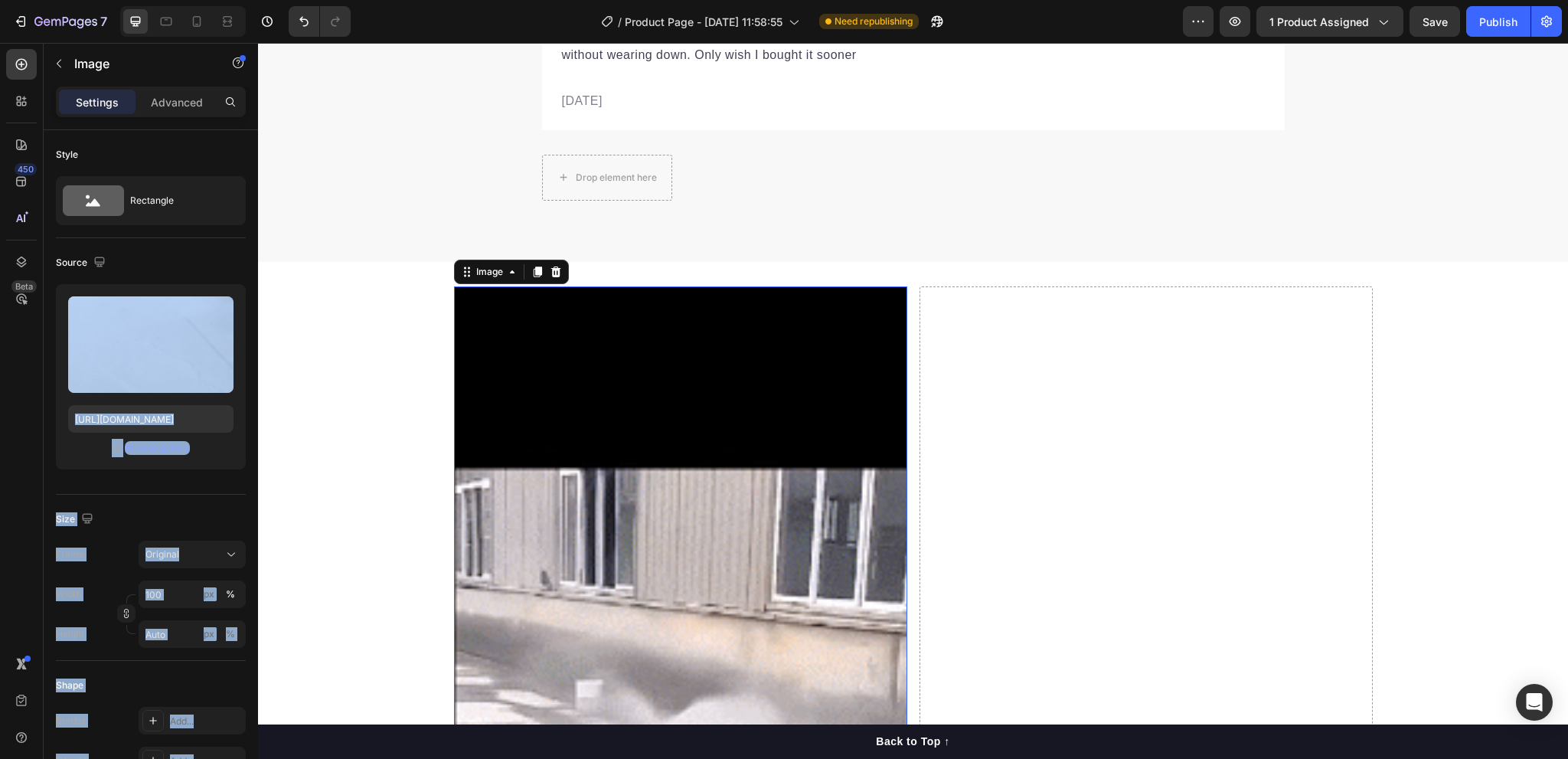
drag, startPoint x: 413, startPoint y: 371, endPoint x: 537, endPoint y: 434, distance: 139.1
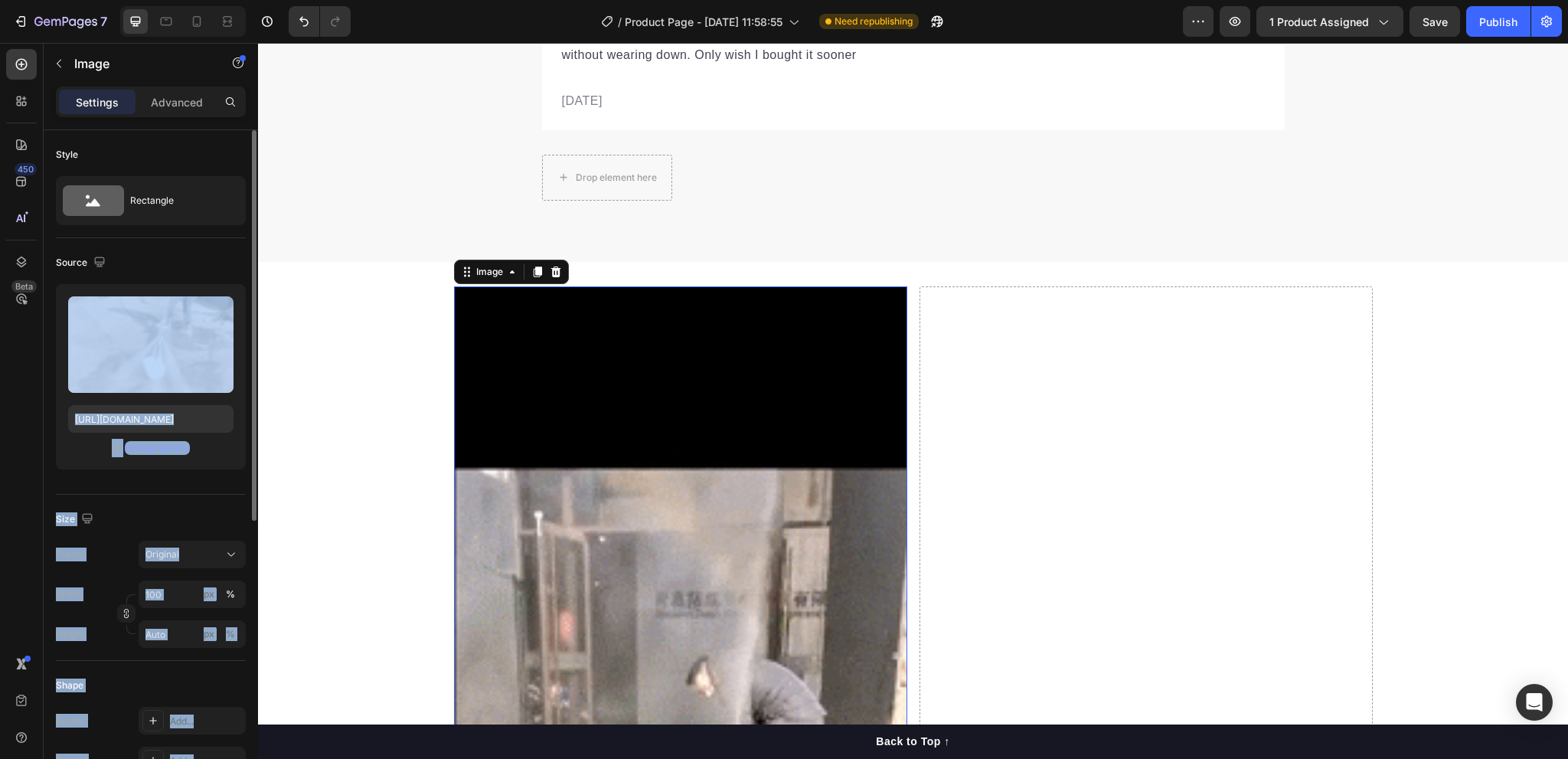
click at [223, 454] on div "or Browse gallery" at bounding box center [150, 447] width 165 height 18
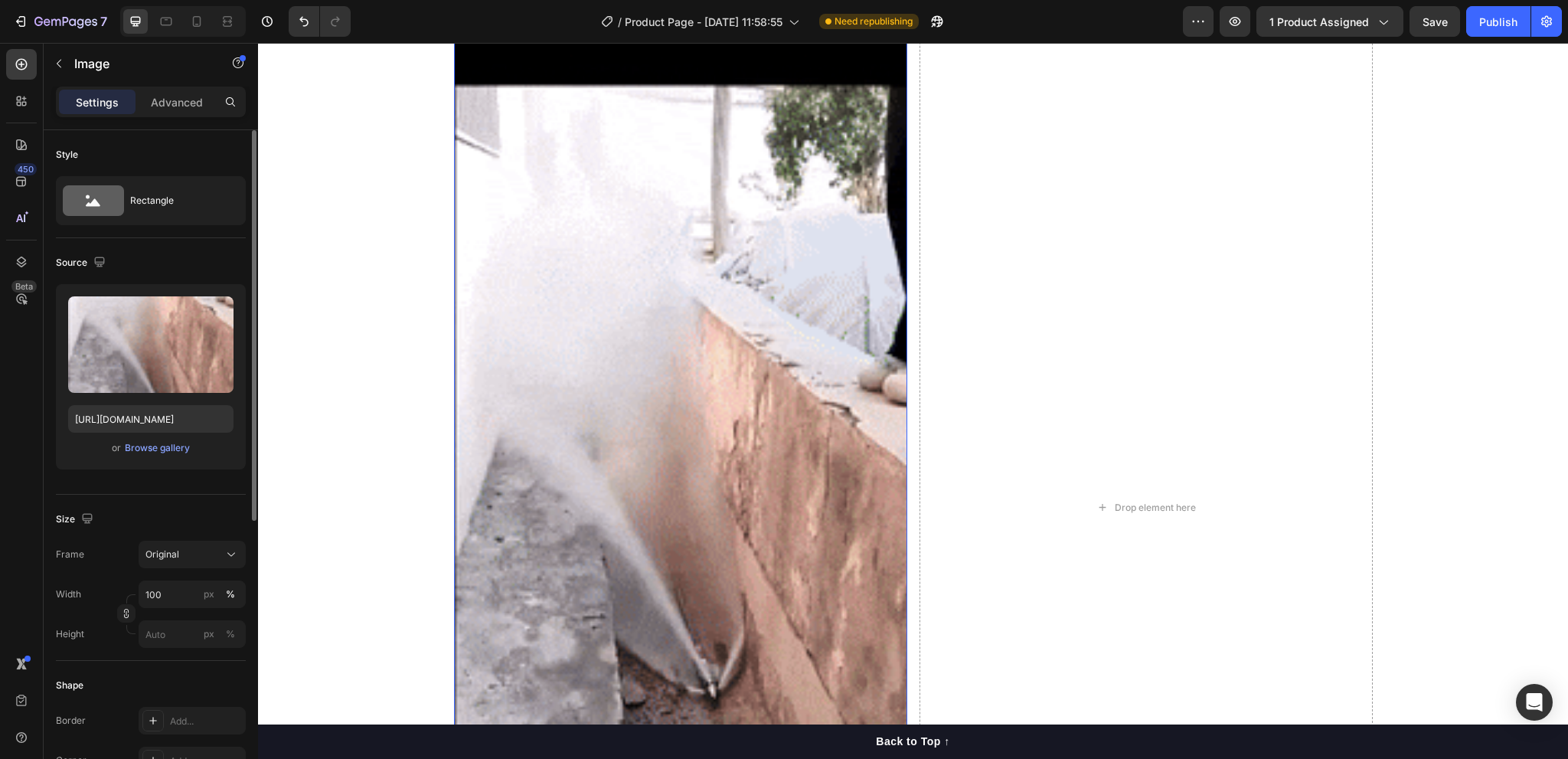
scroll to position [153, 0]
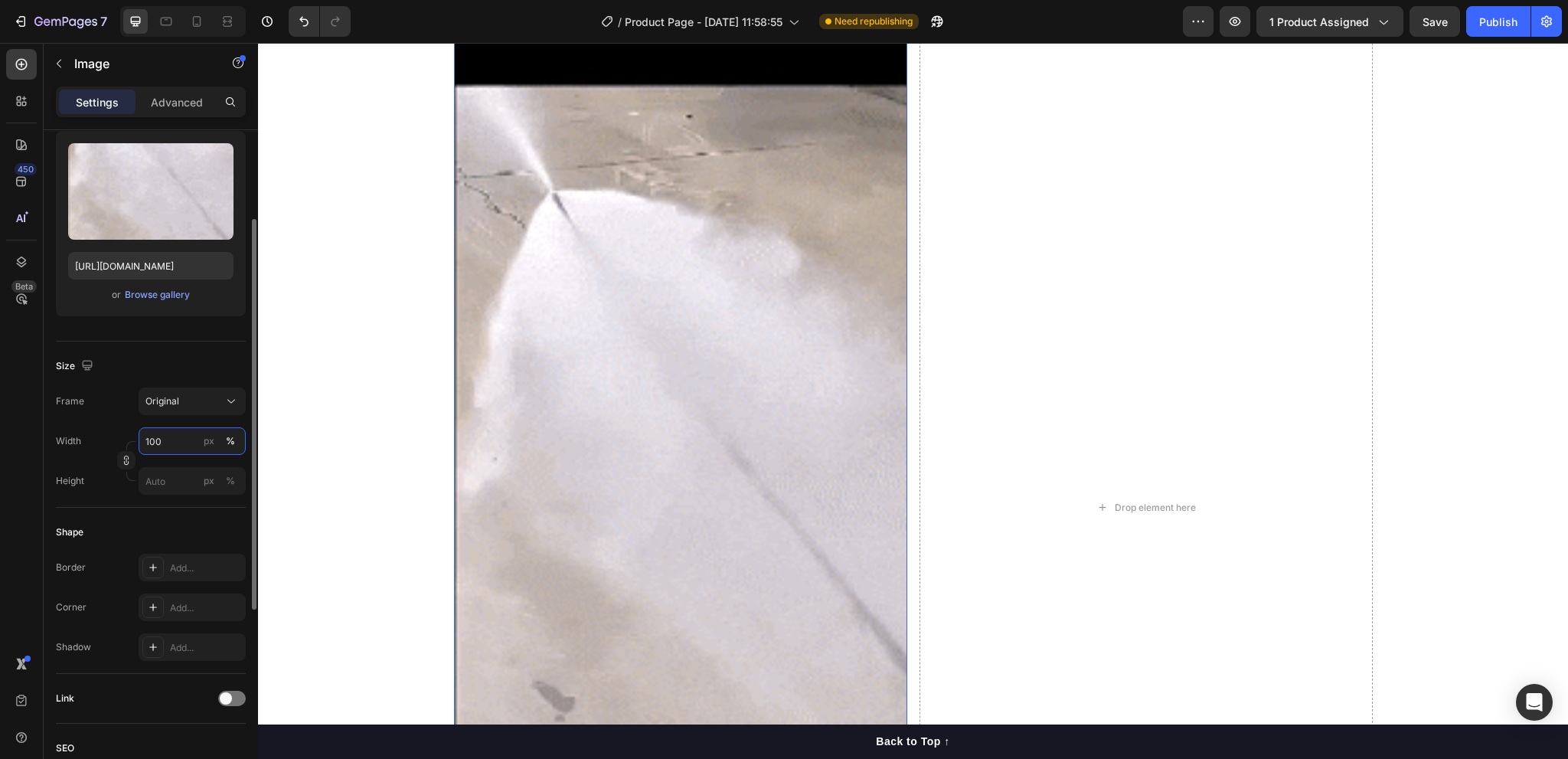
click at [174, 446] on input "100" at bounding box center [192, 441] width 108 height 27
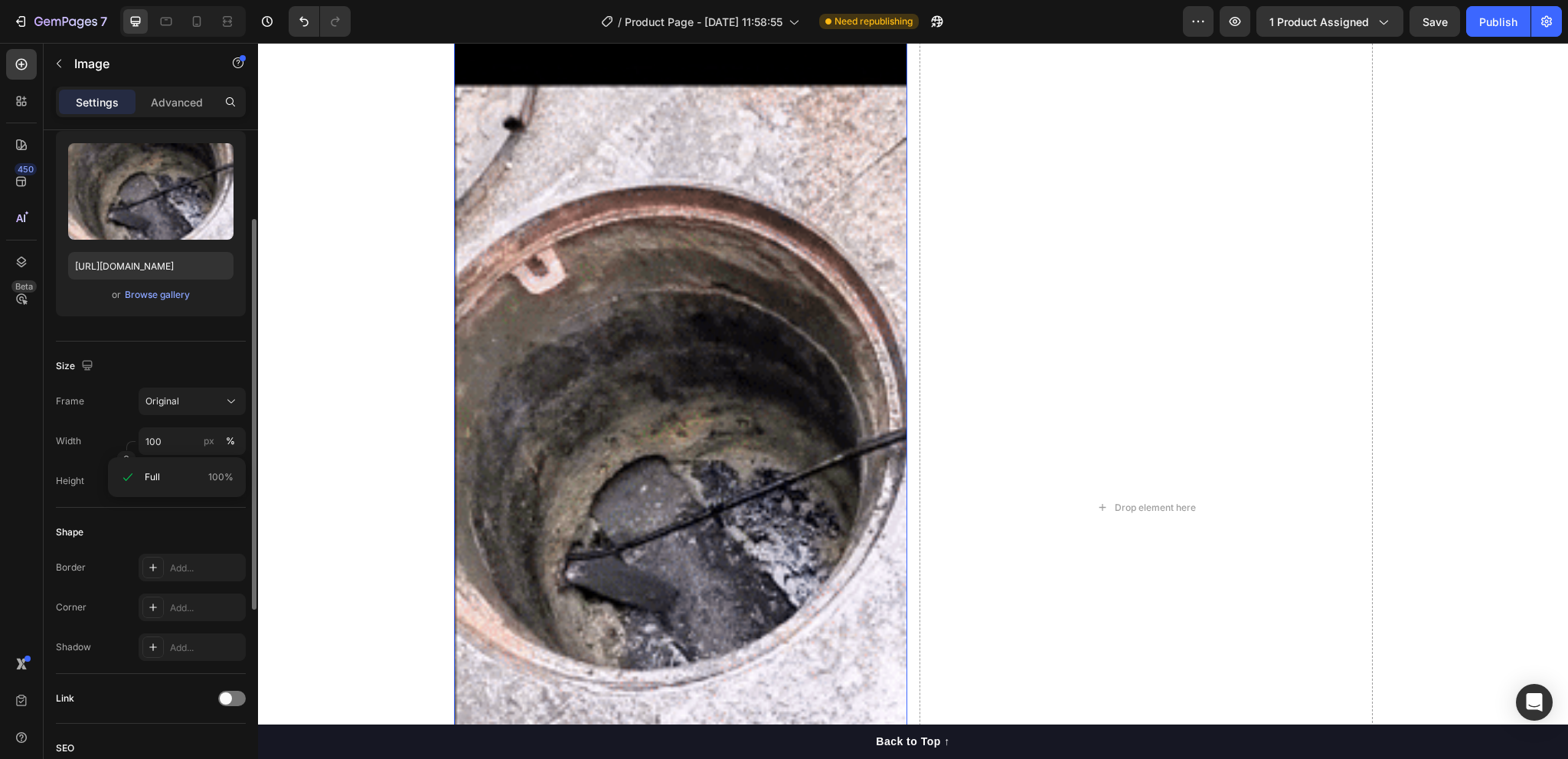
click at [178, 522] on div "Shape" at bounding box center [151, 531] width 190 height 24
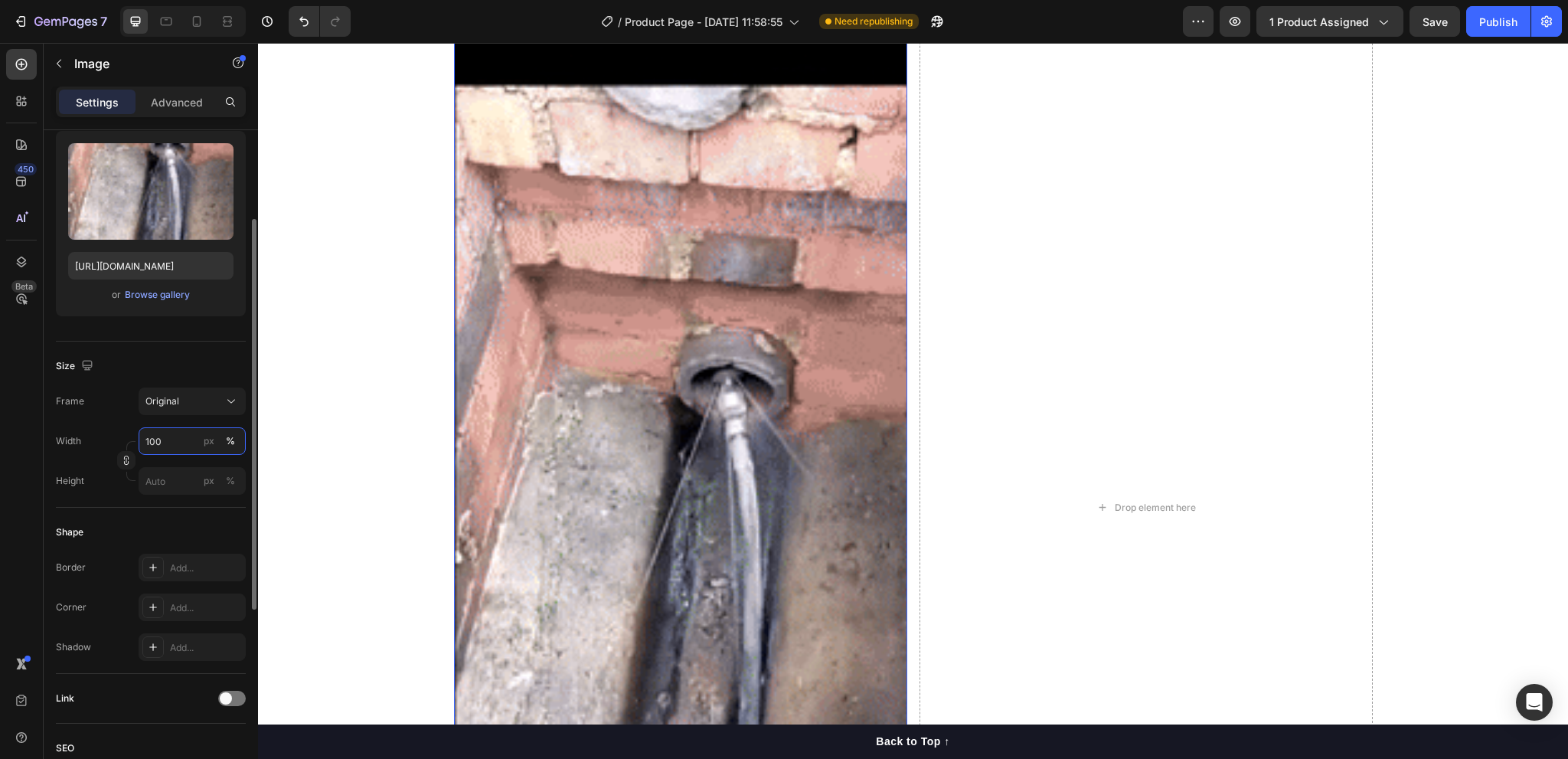
click at [167, 446] on input "100" at bounding box center [192, 441] width 108 height 27
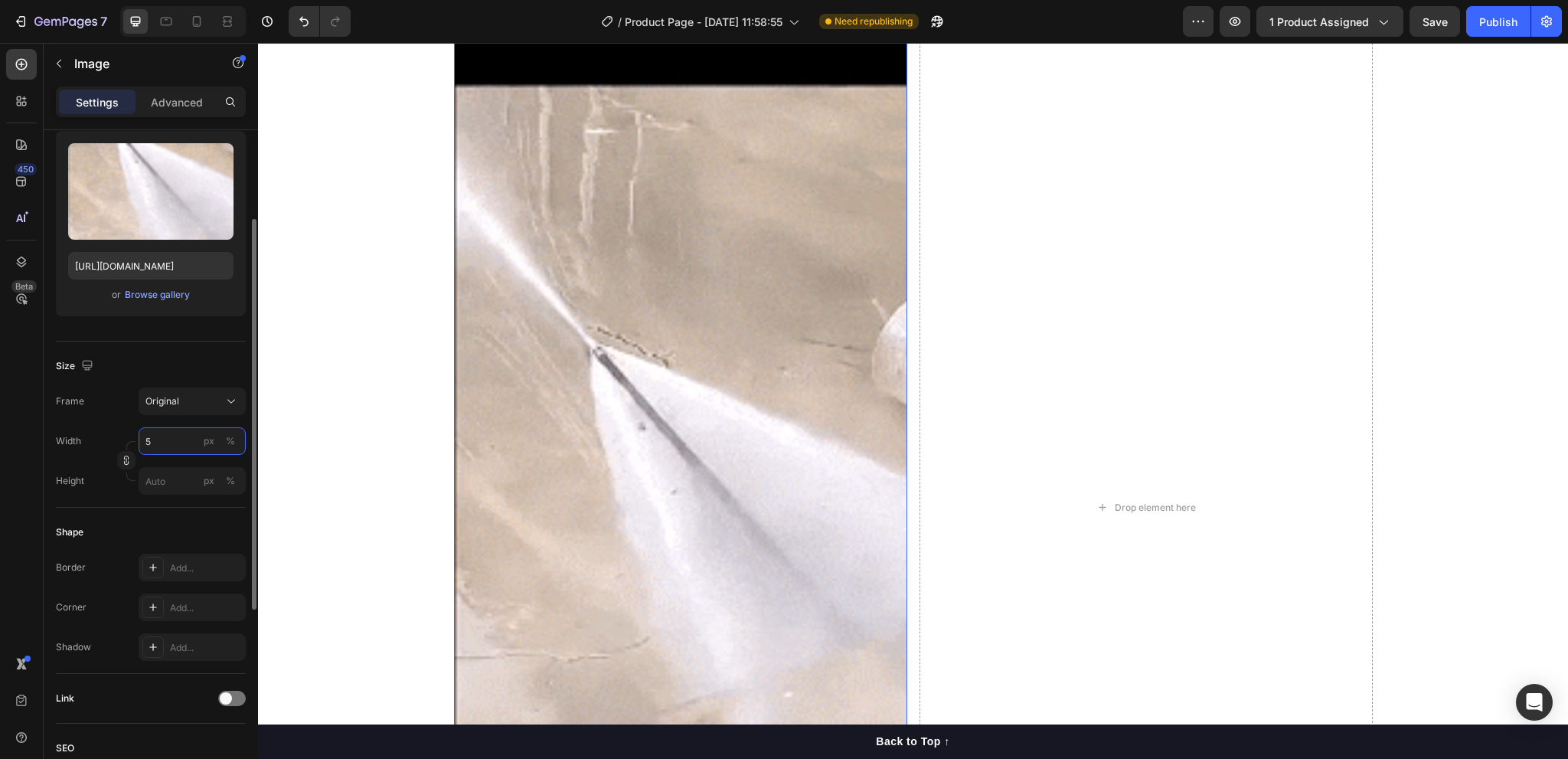
scroll to position [5047, 0]
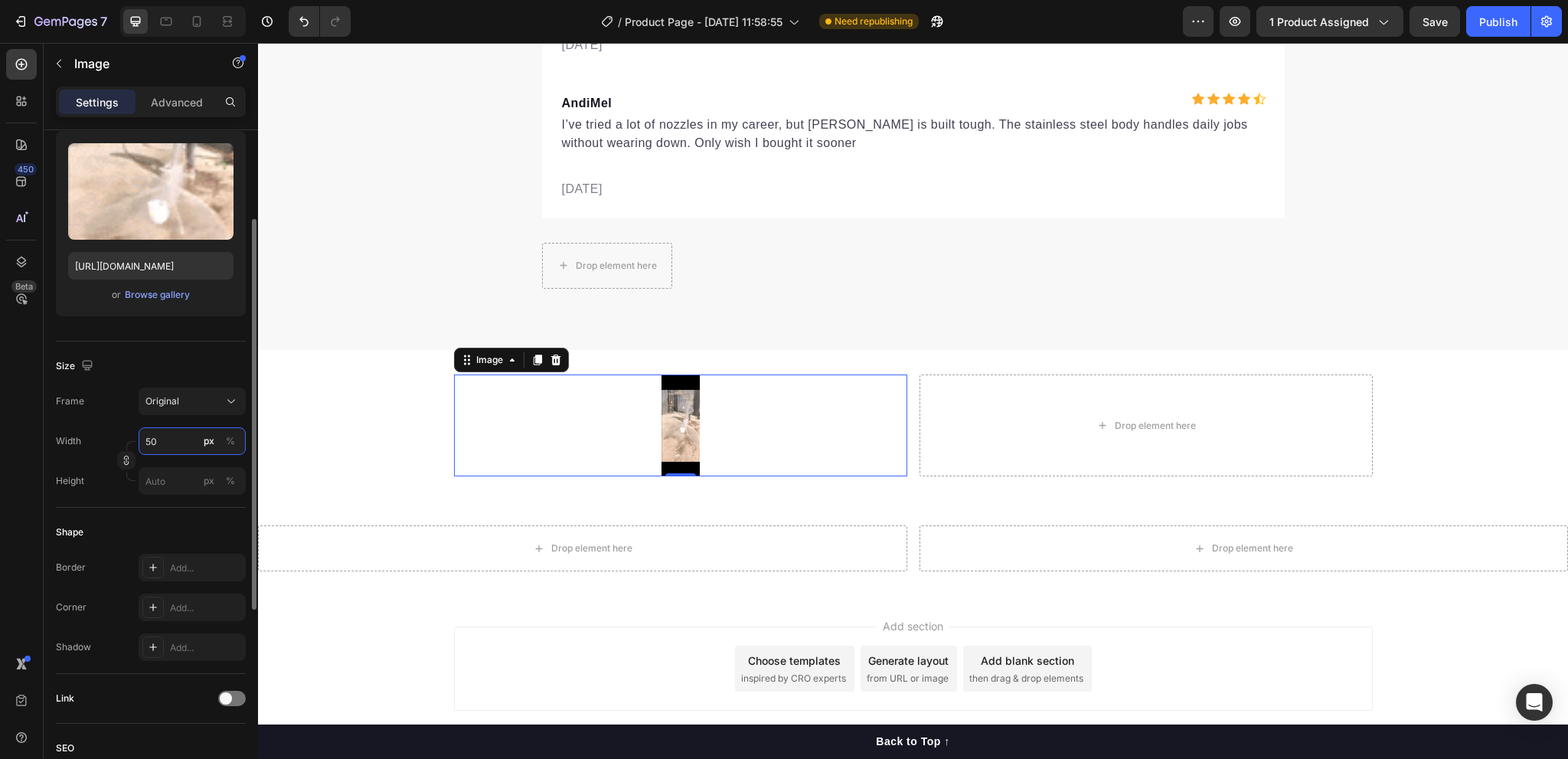
type input "5"
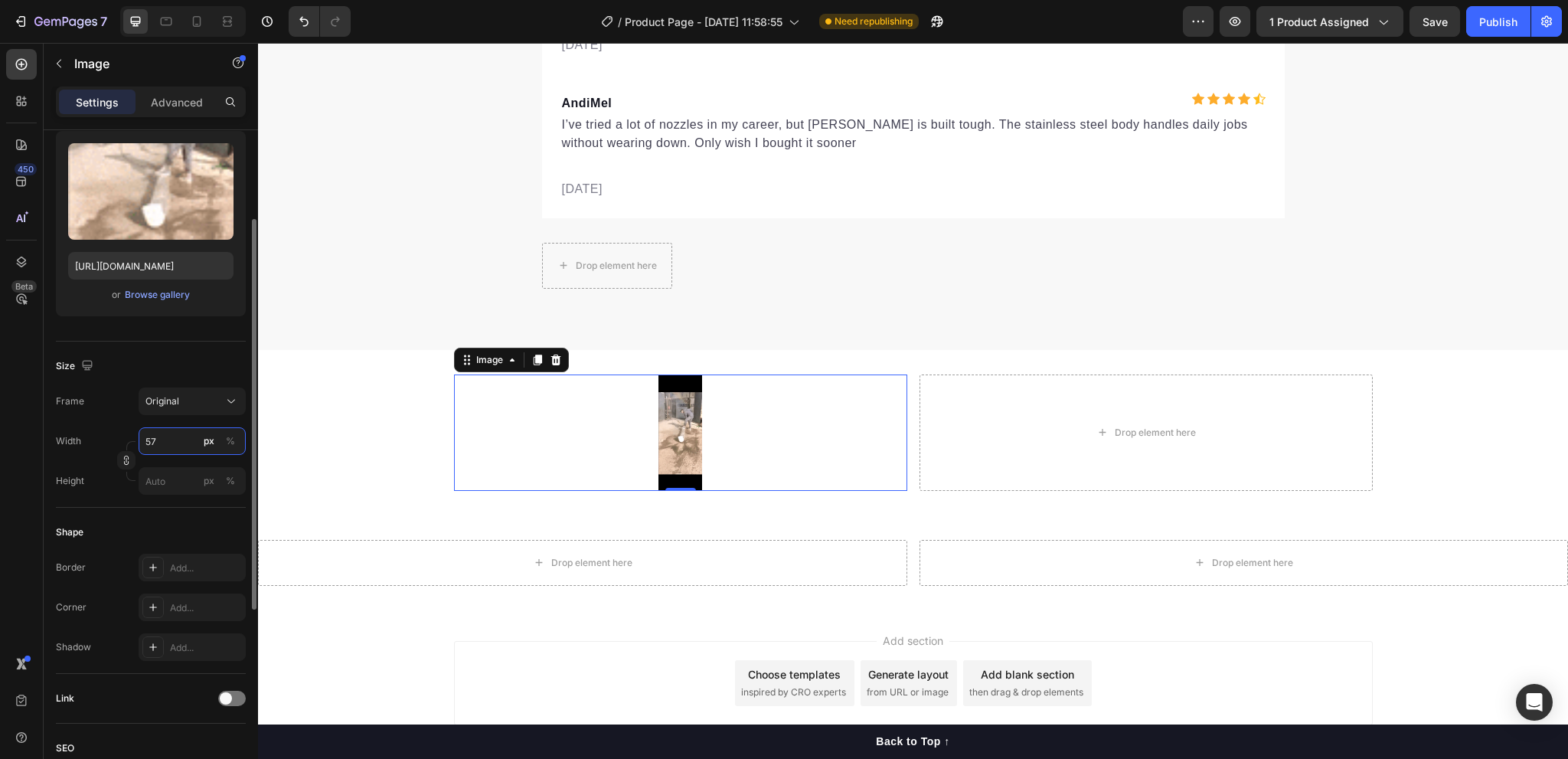
type input "5"
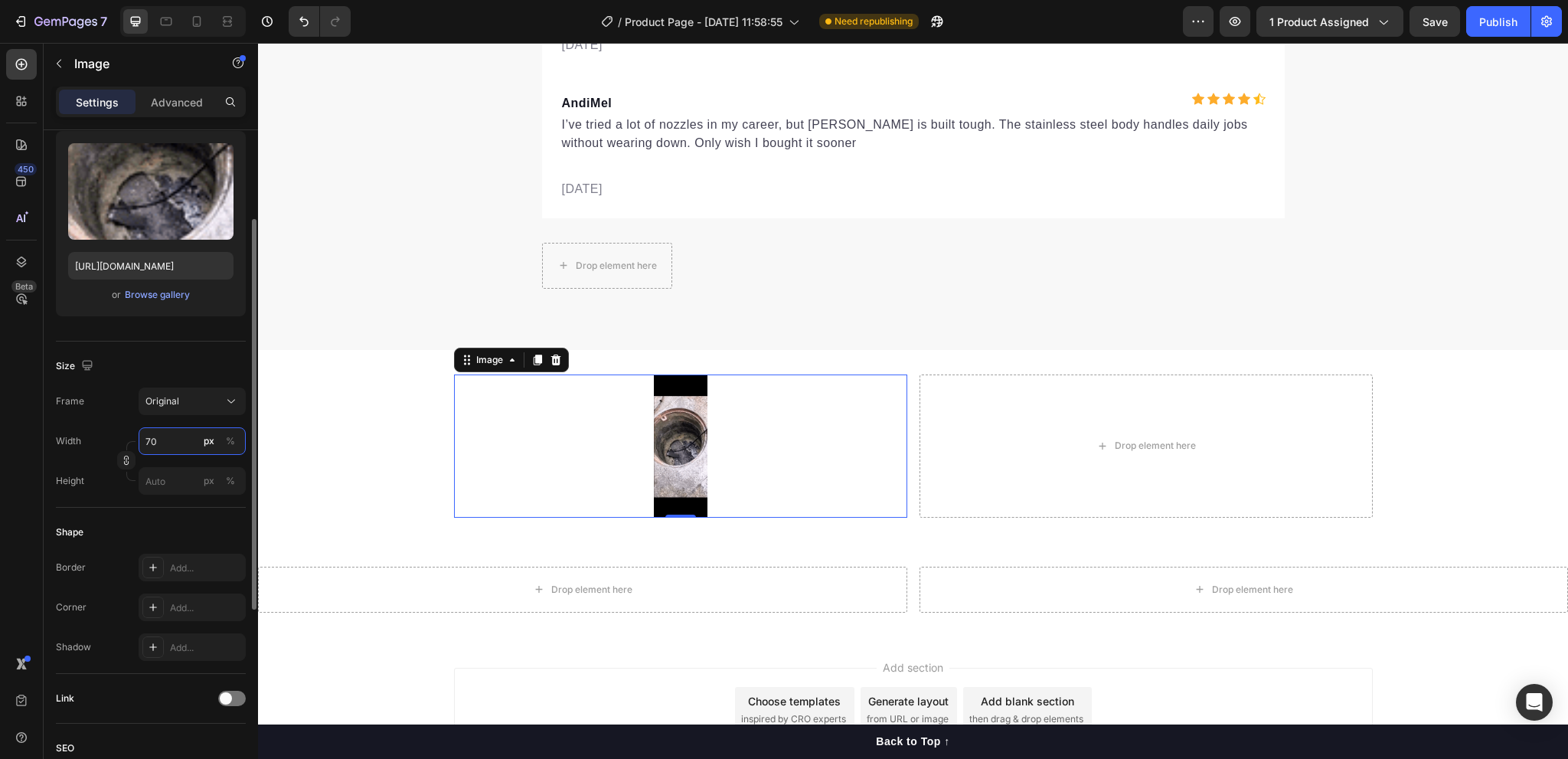
type input "7"
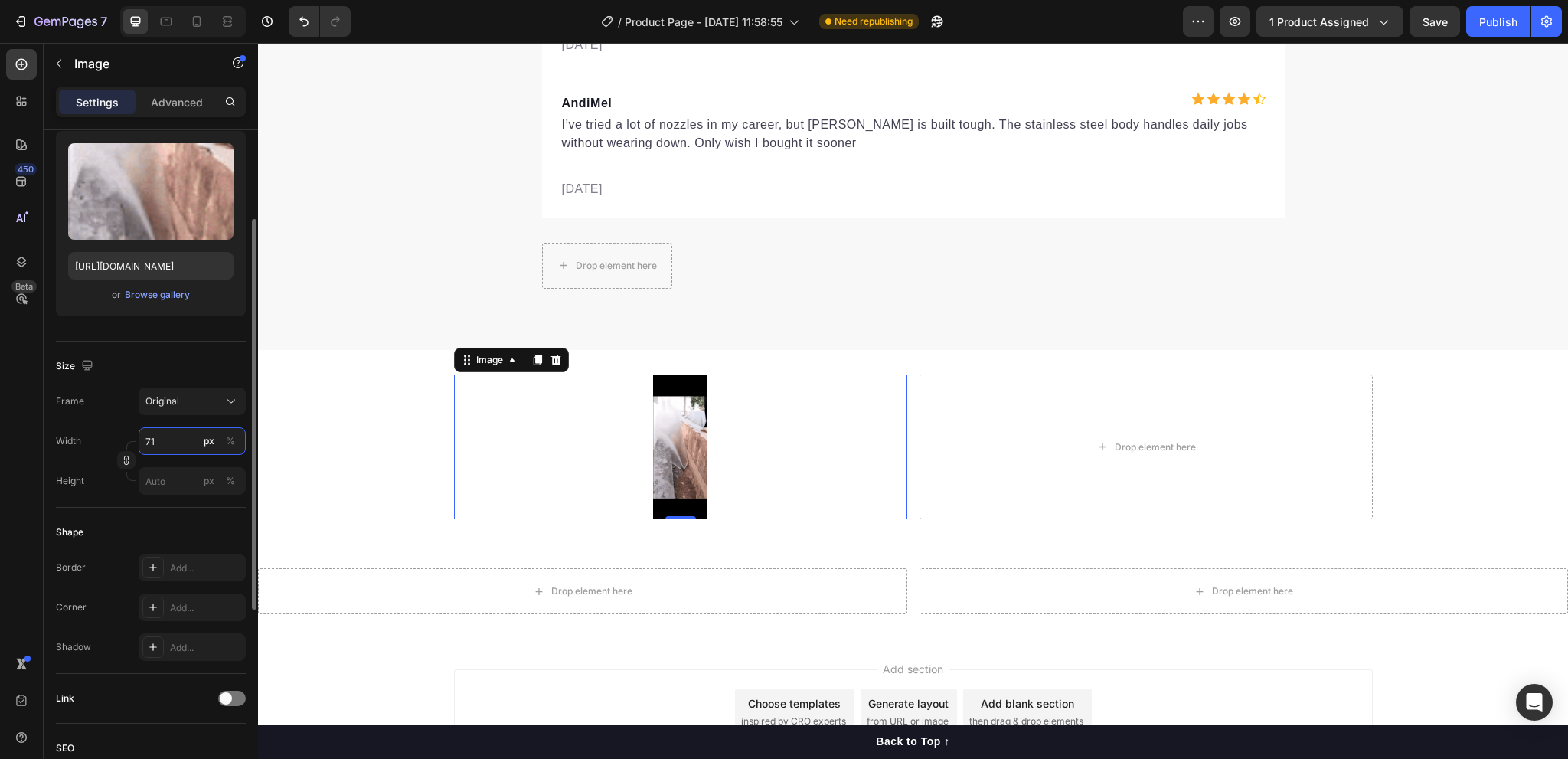
type input "7"
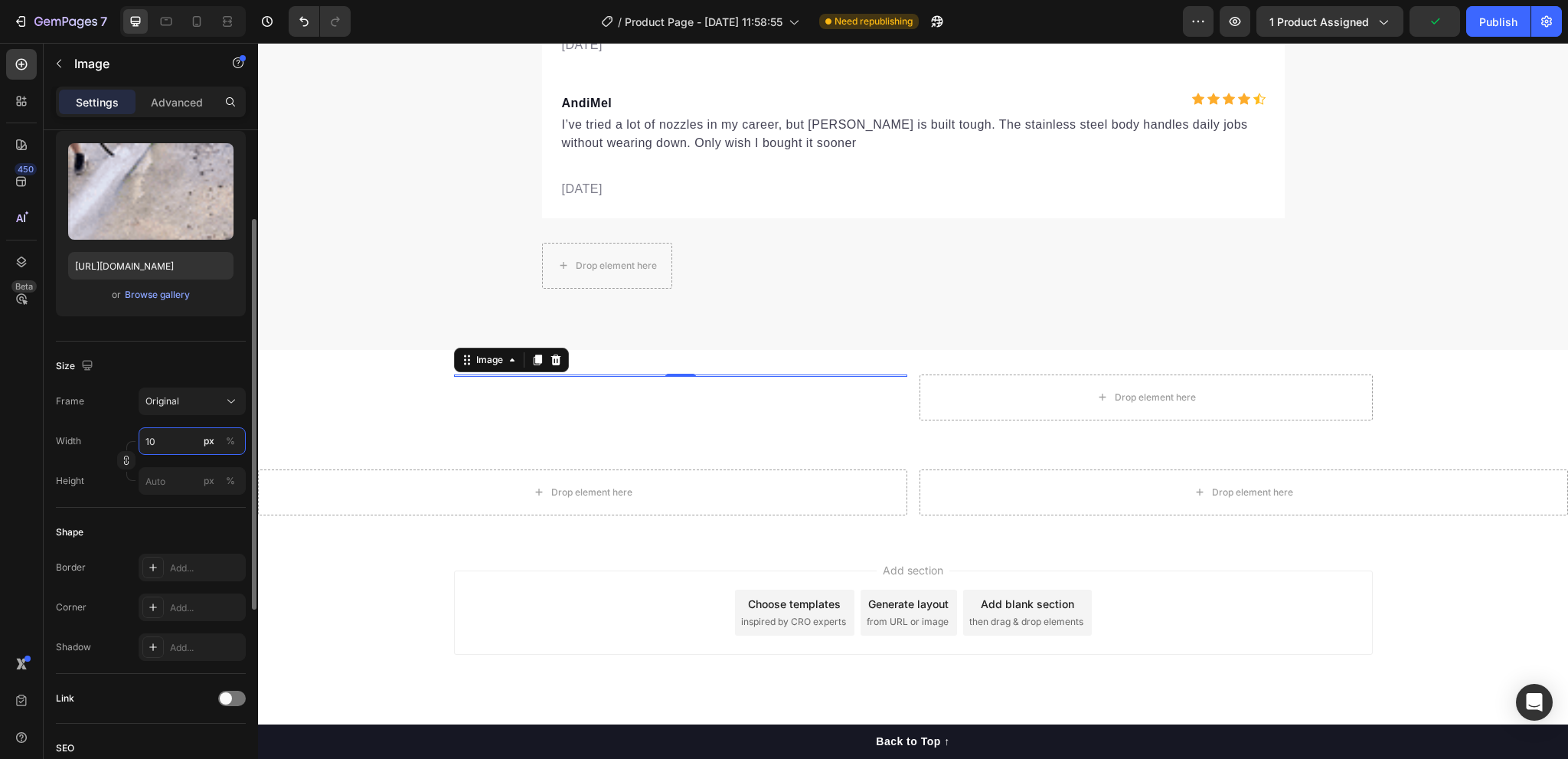
type input "1"
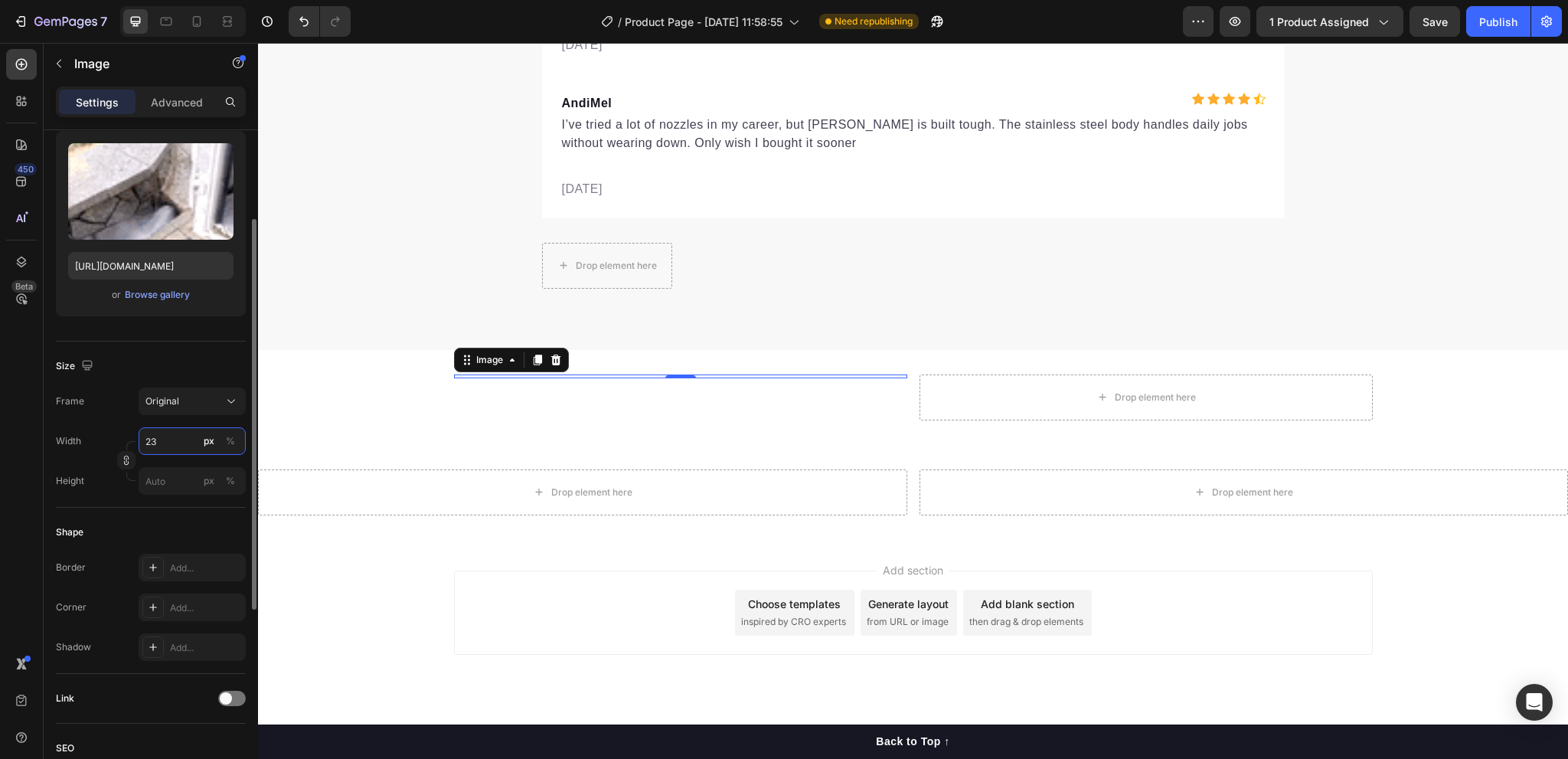
type input "2"
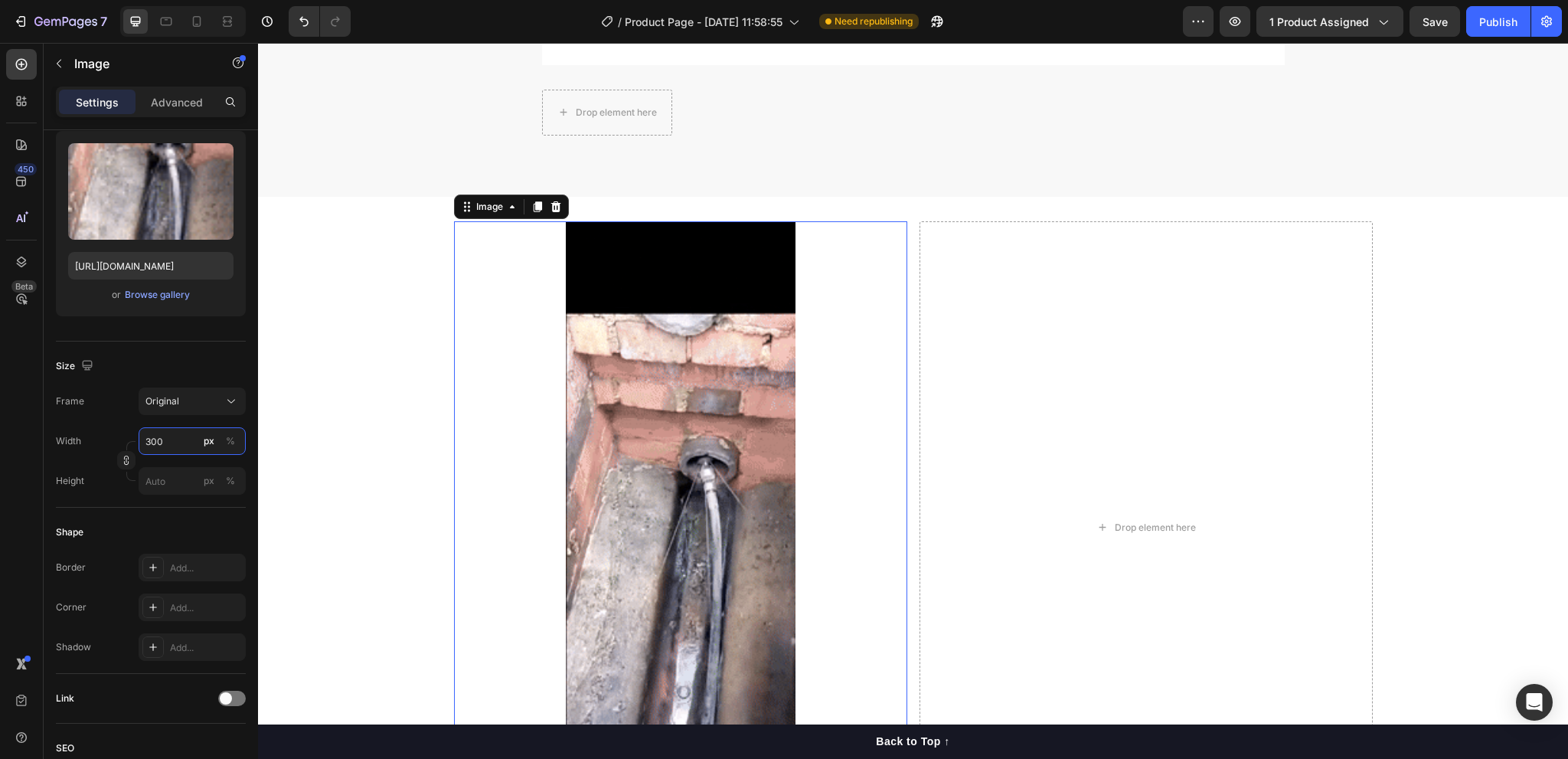
scroll to position [5354, 0]
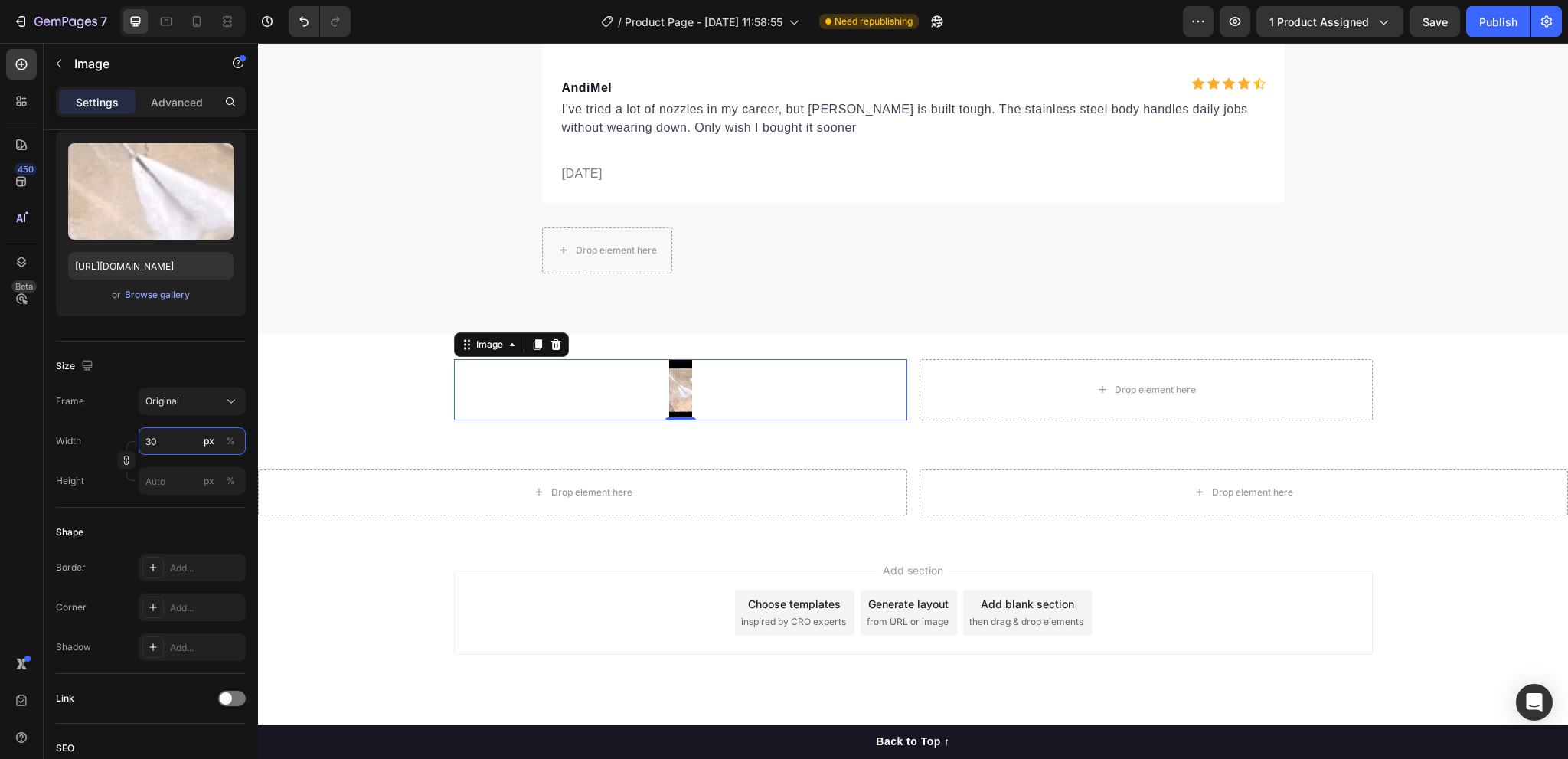
type input "3"
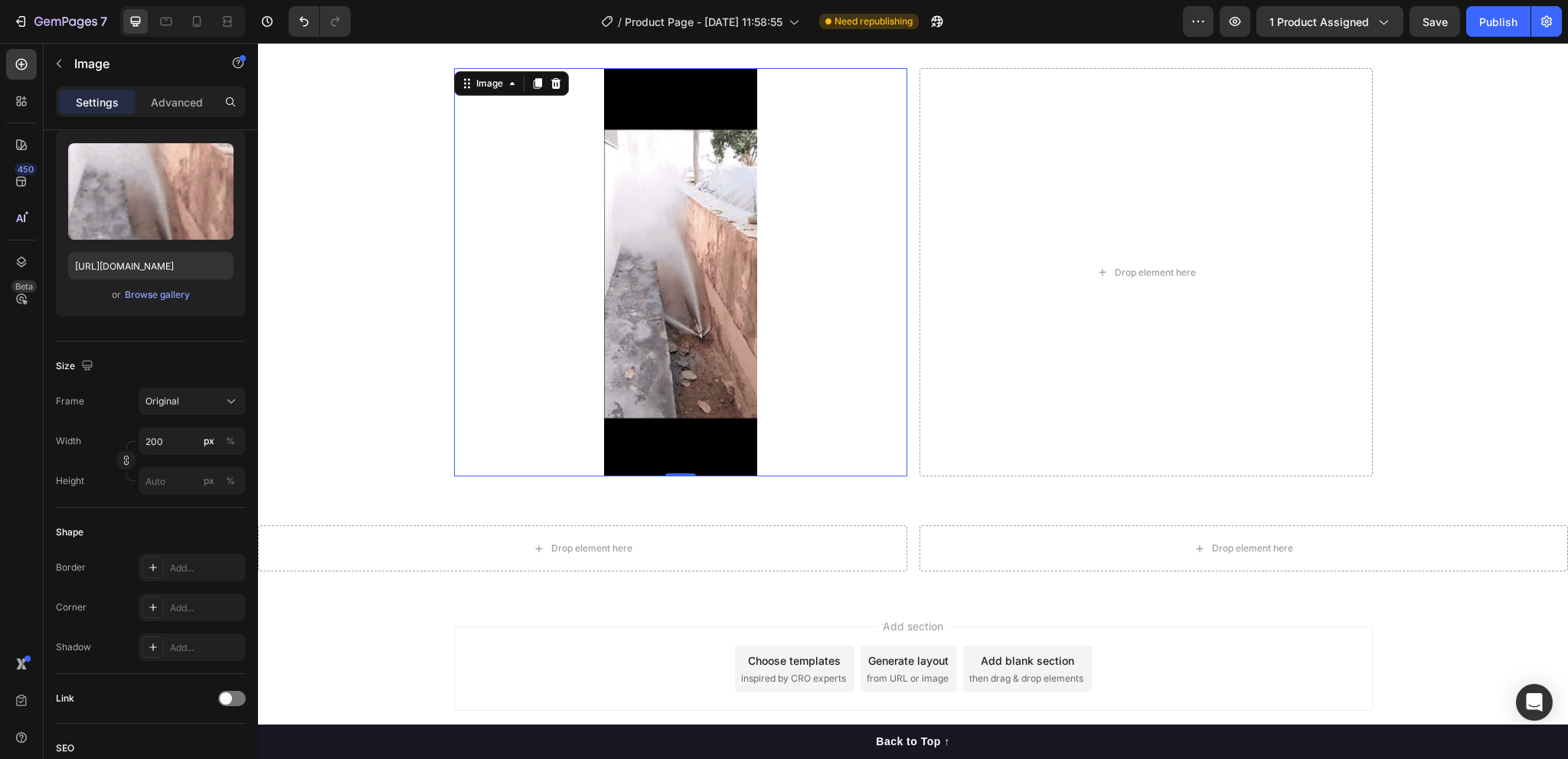
click at [804, 239] on div at bounding box center [680, 272] width 453 height 408
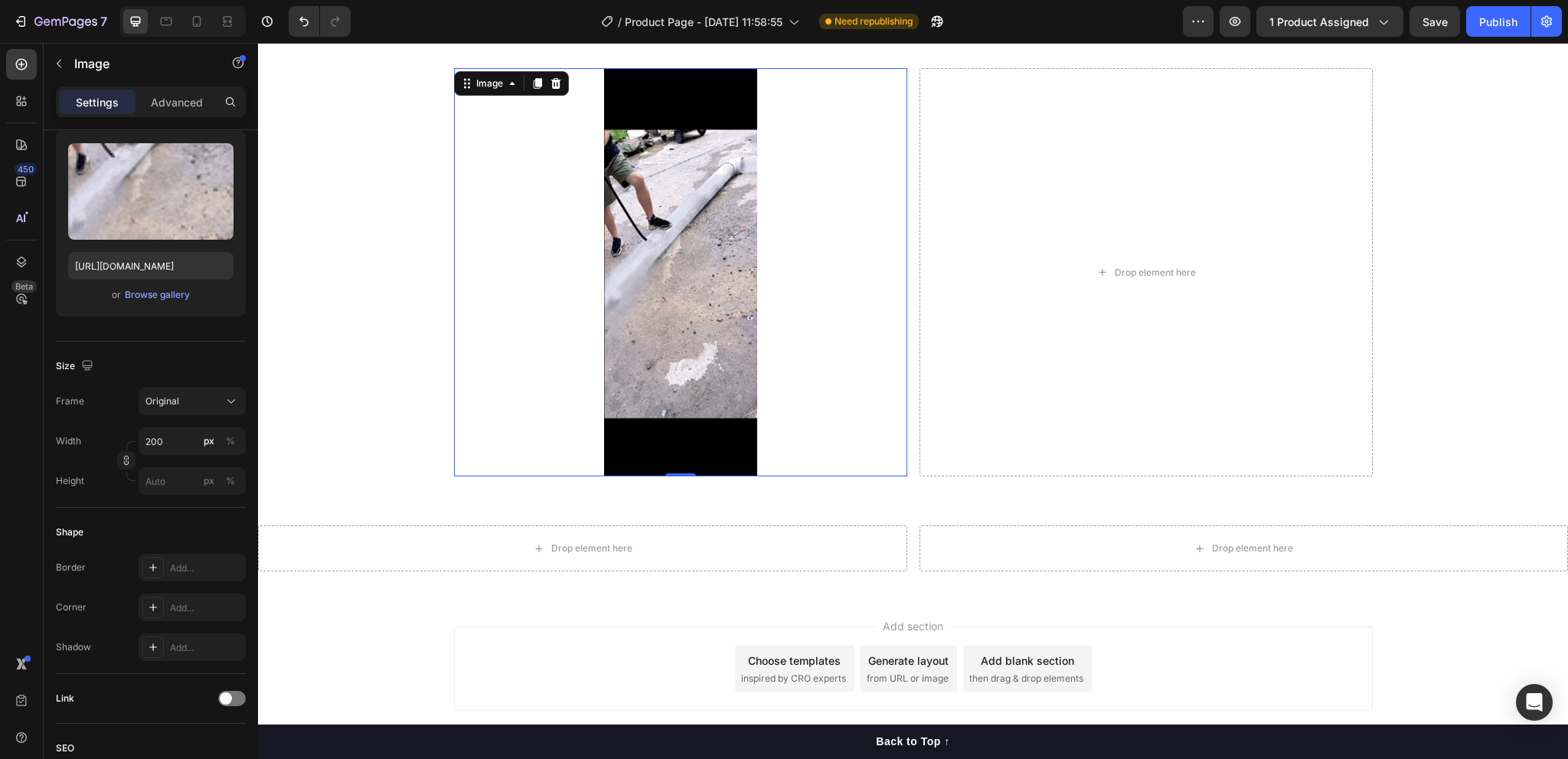
scroll to position [5200, 0]
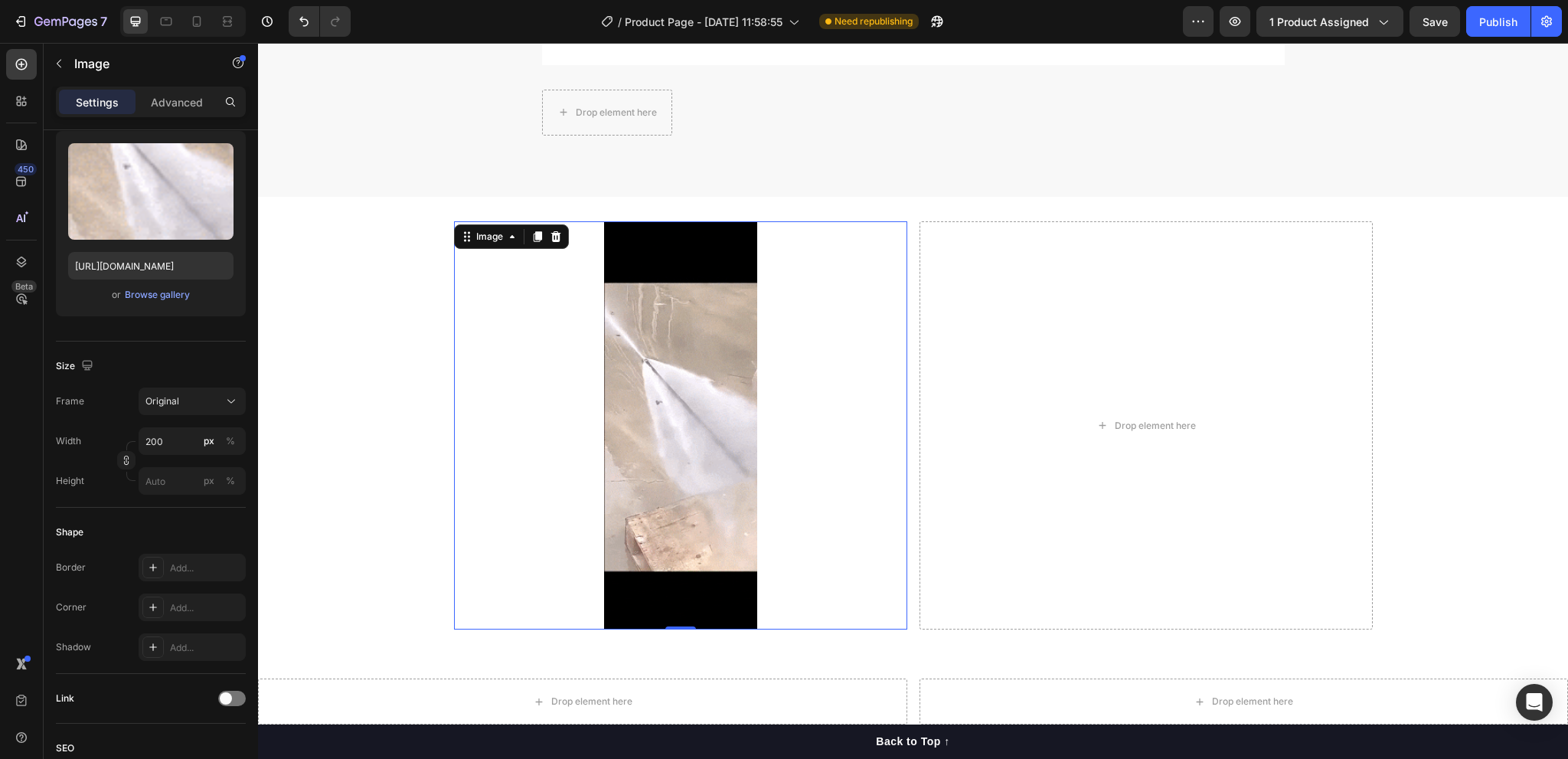
click at [738, 371] on img at bounding box center [680, 426] width 153 height 408
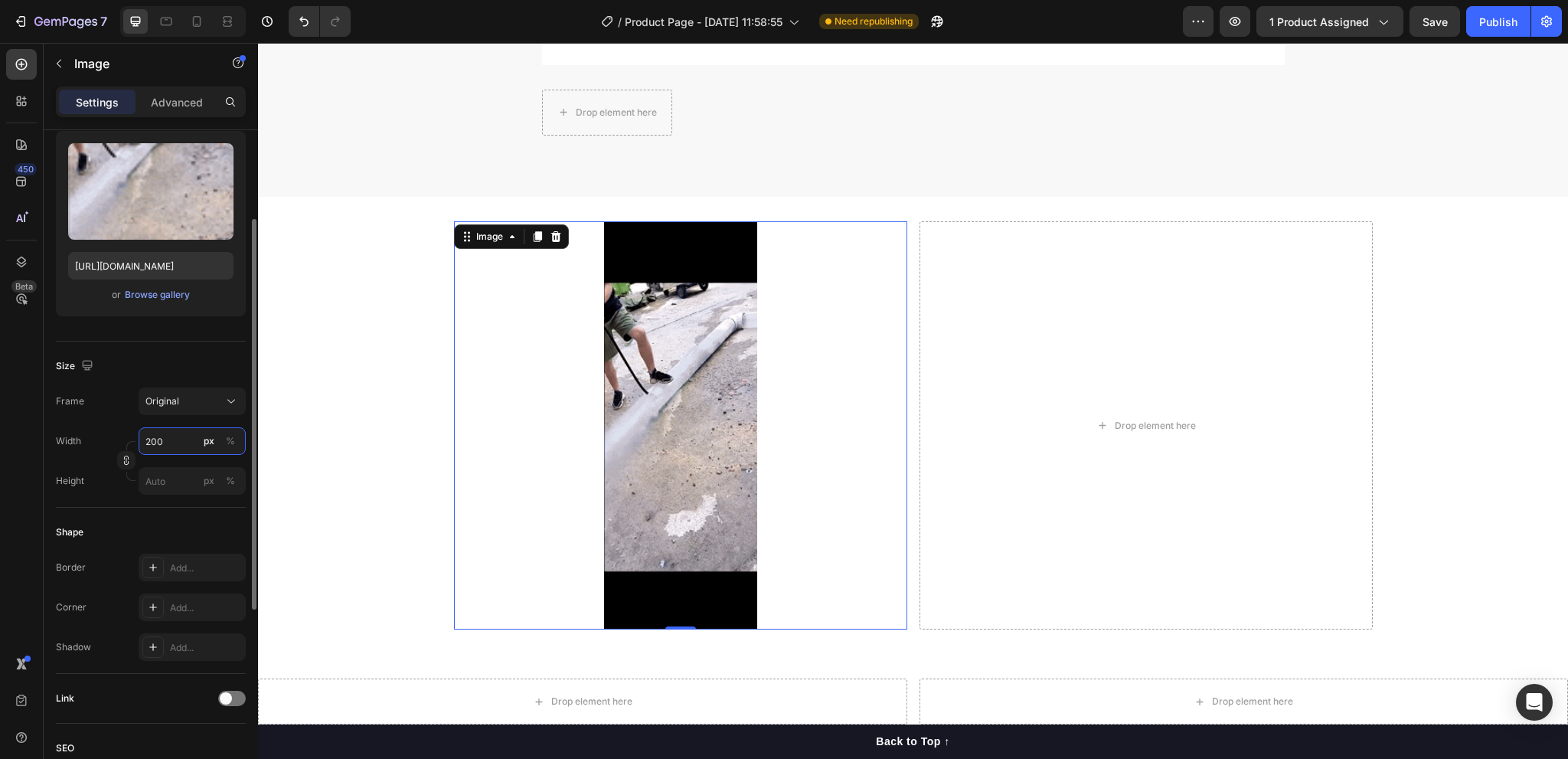
click at [164, 444] on input "200" at bounding box center [192, 441] width 108 height 27
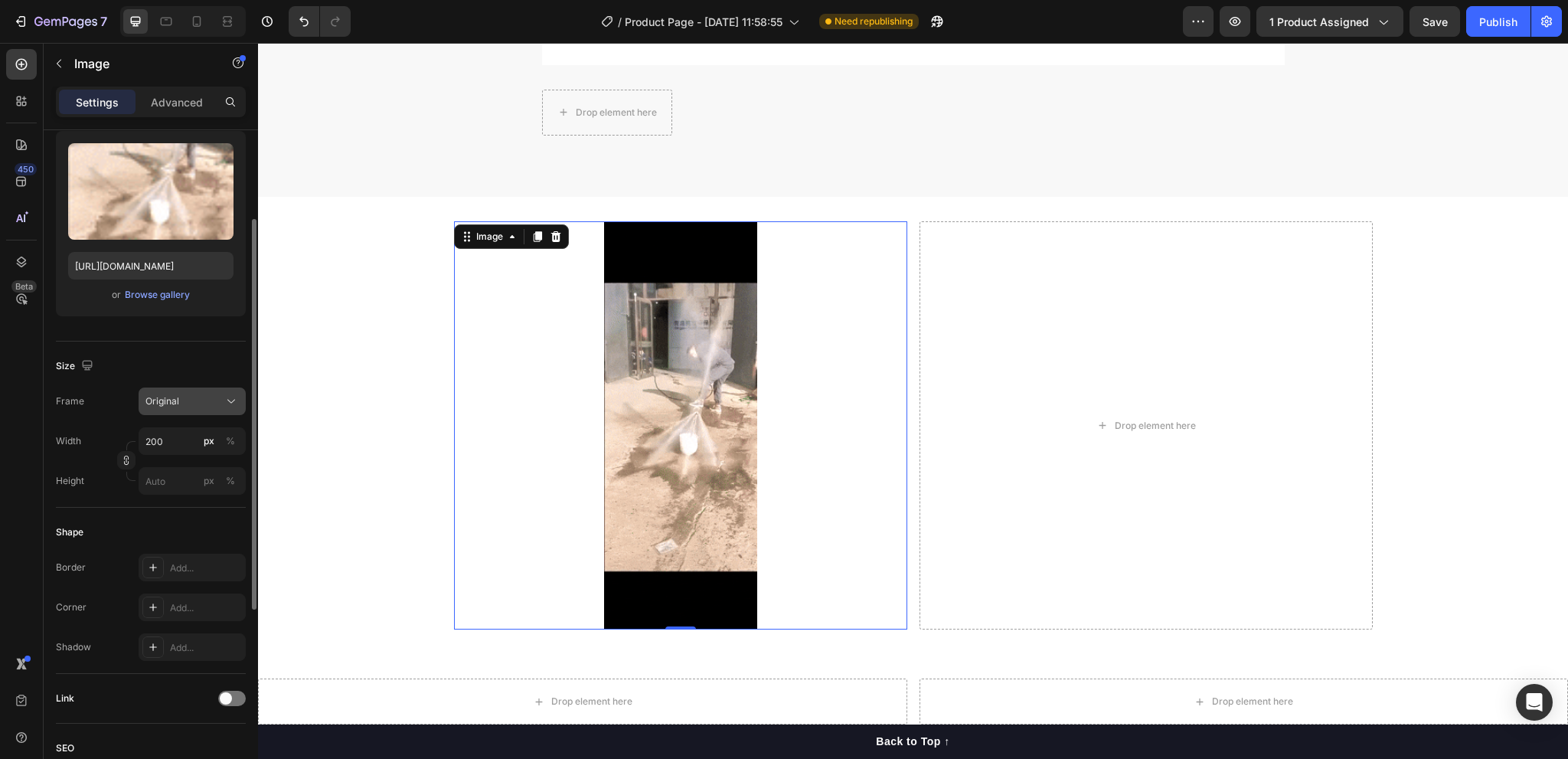
click at [183, 391] on button "Original" at bounding box center [192, 401] width 108 height 27
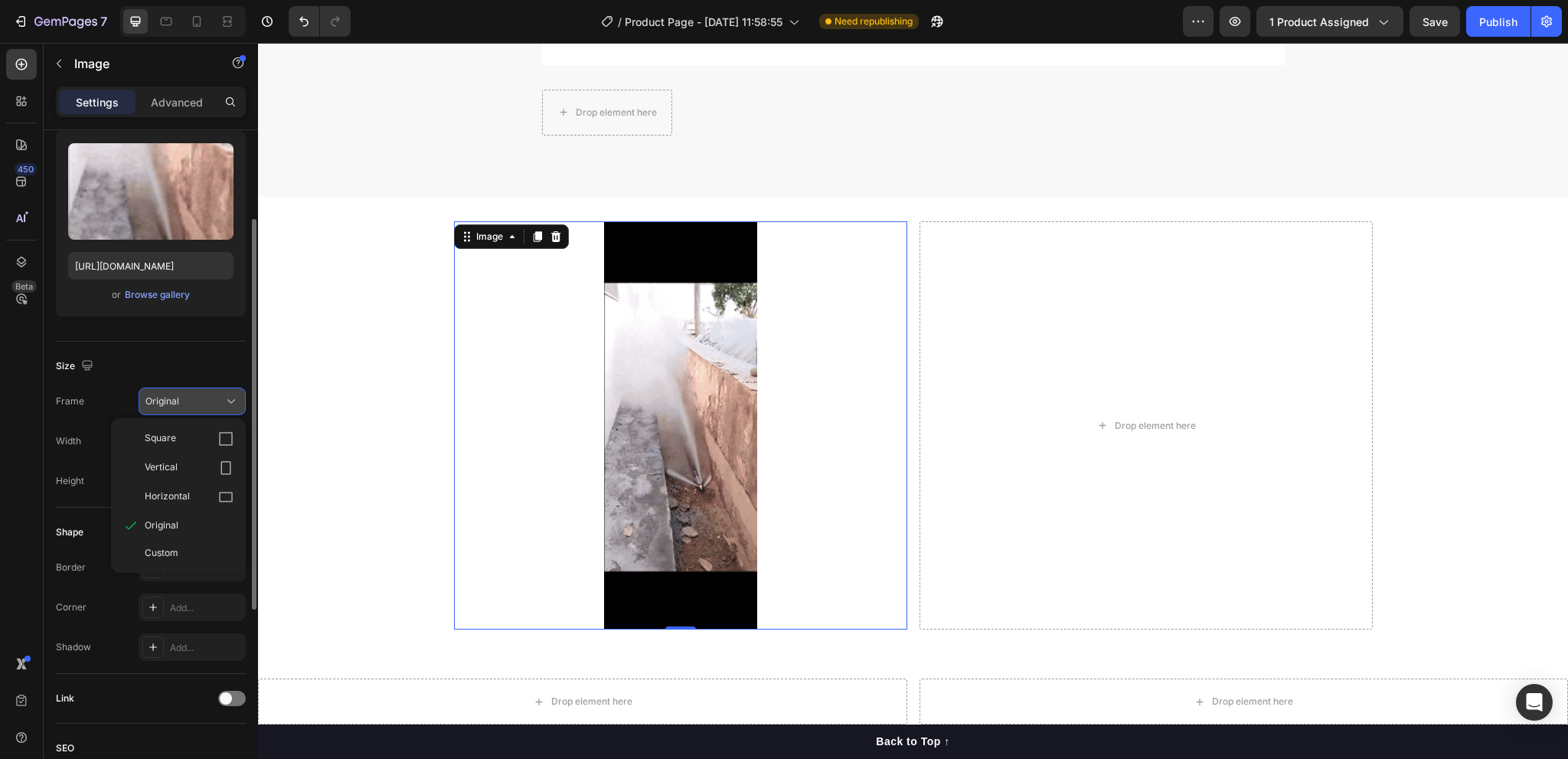
click at [183, 391] on button "Original" at bounding box center [192, 401] width 108 height 27
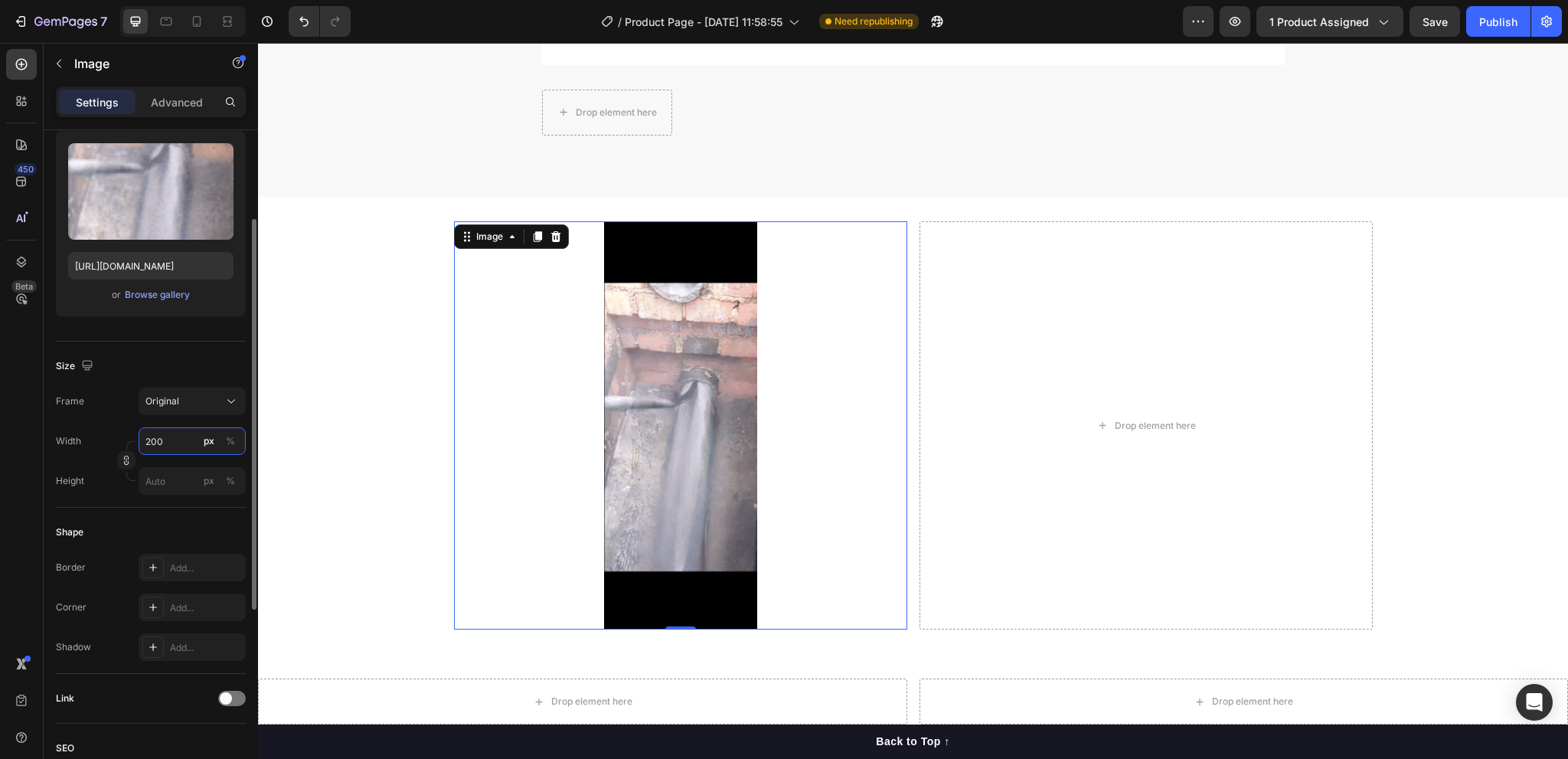
click at [168, 437] on input "200" at bounding box center [192, 441] width 108 height 27
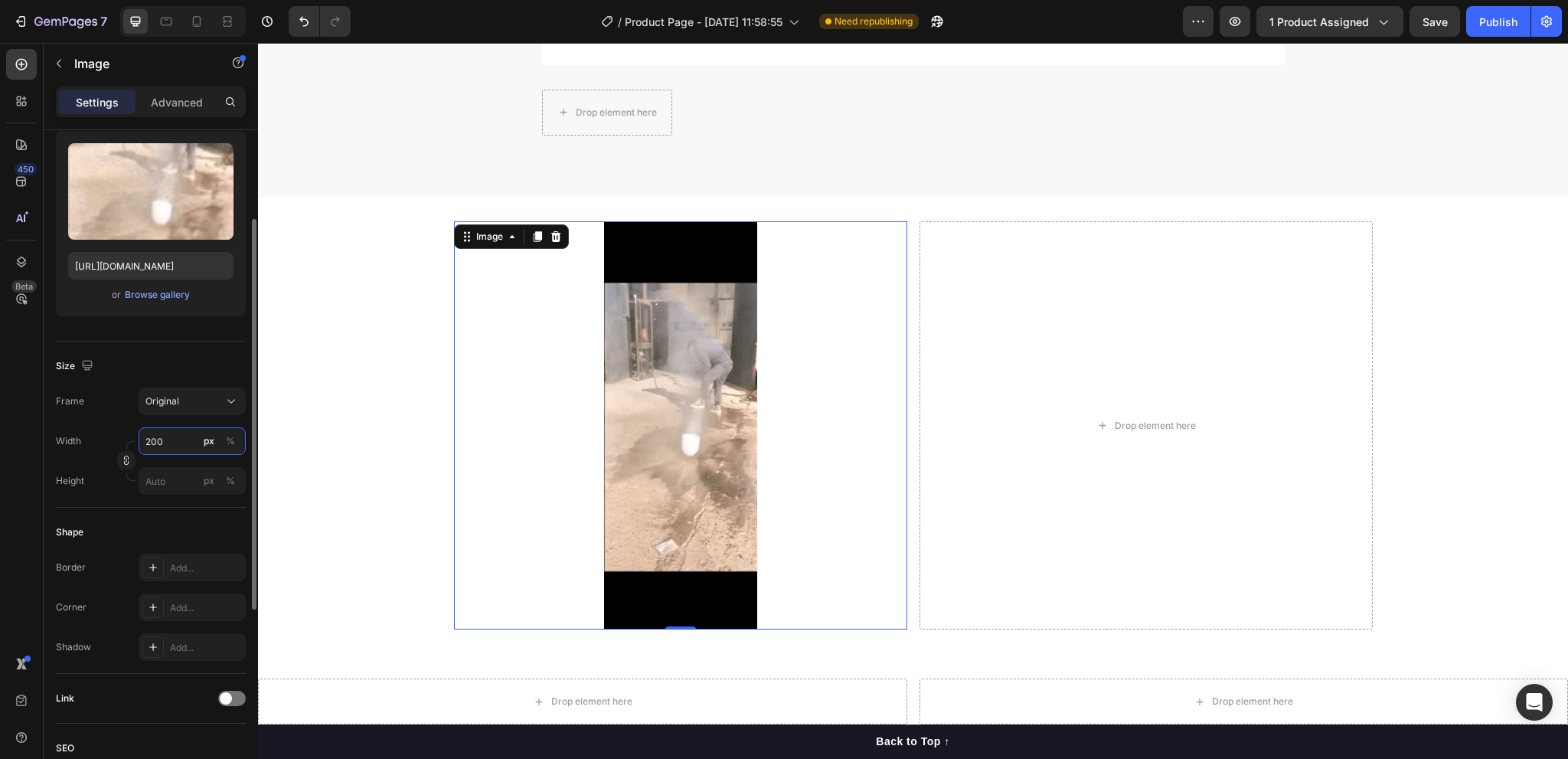
drag, startPoint x: 169, startPoint y: 437, endPoint x: 127, endPoint y: 437, distance: 42.0
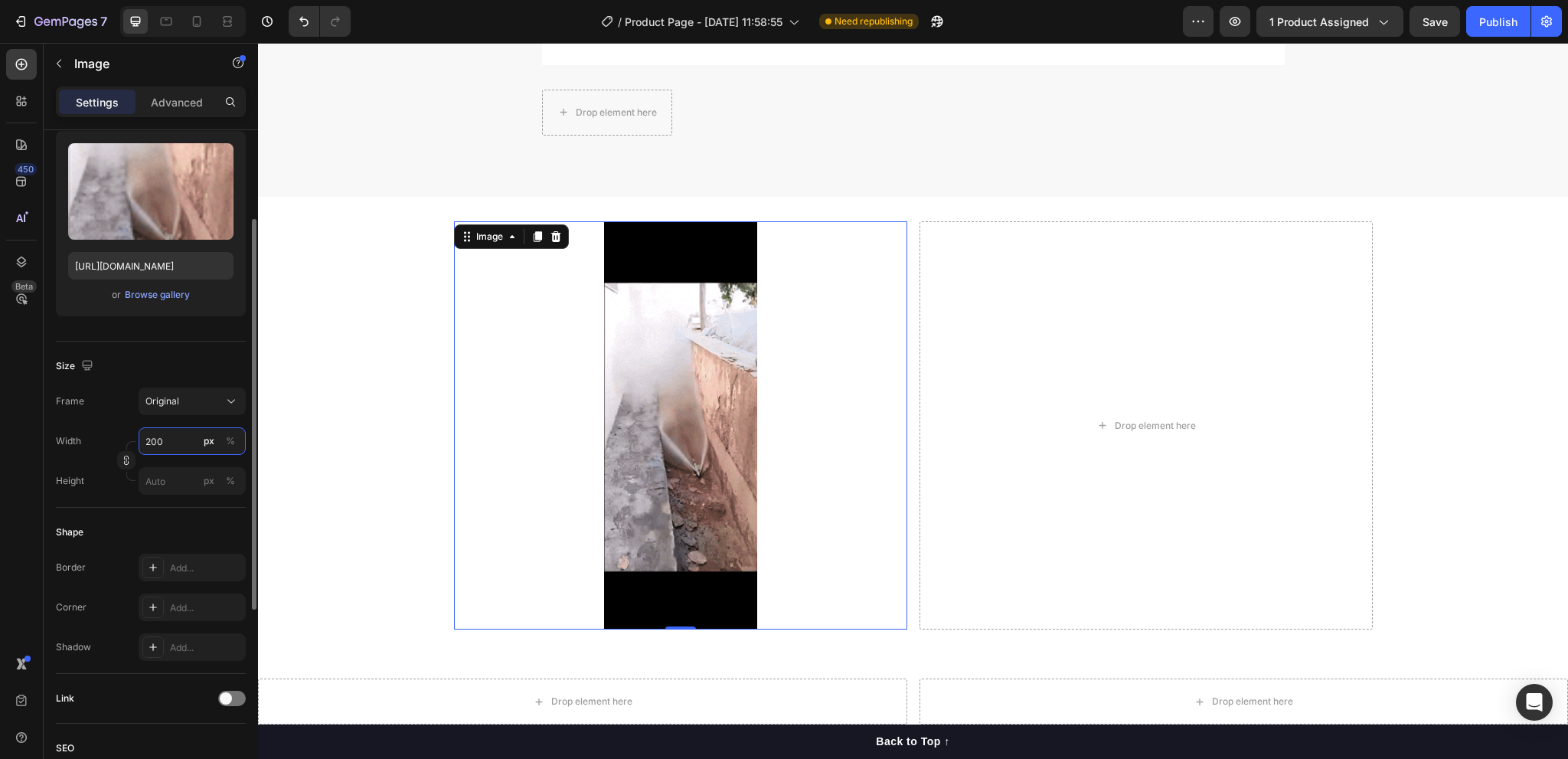
click at [127, 437] on div "Width 200 px %" at bounding box center [151, 441] width 190 height 27
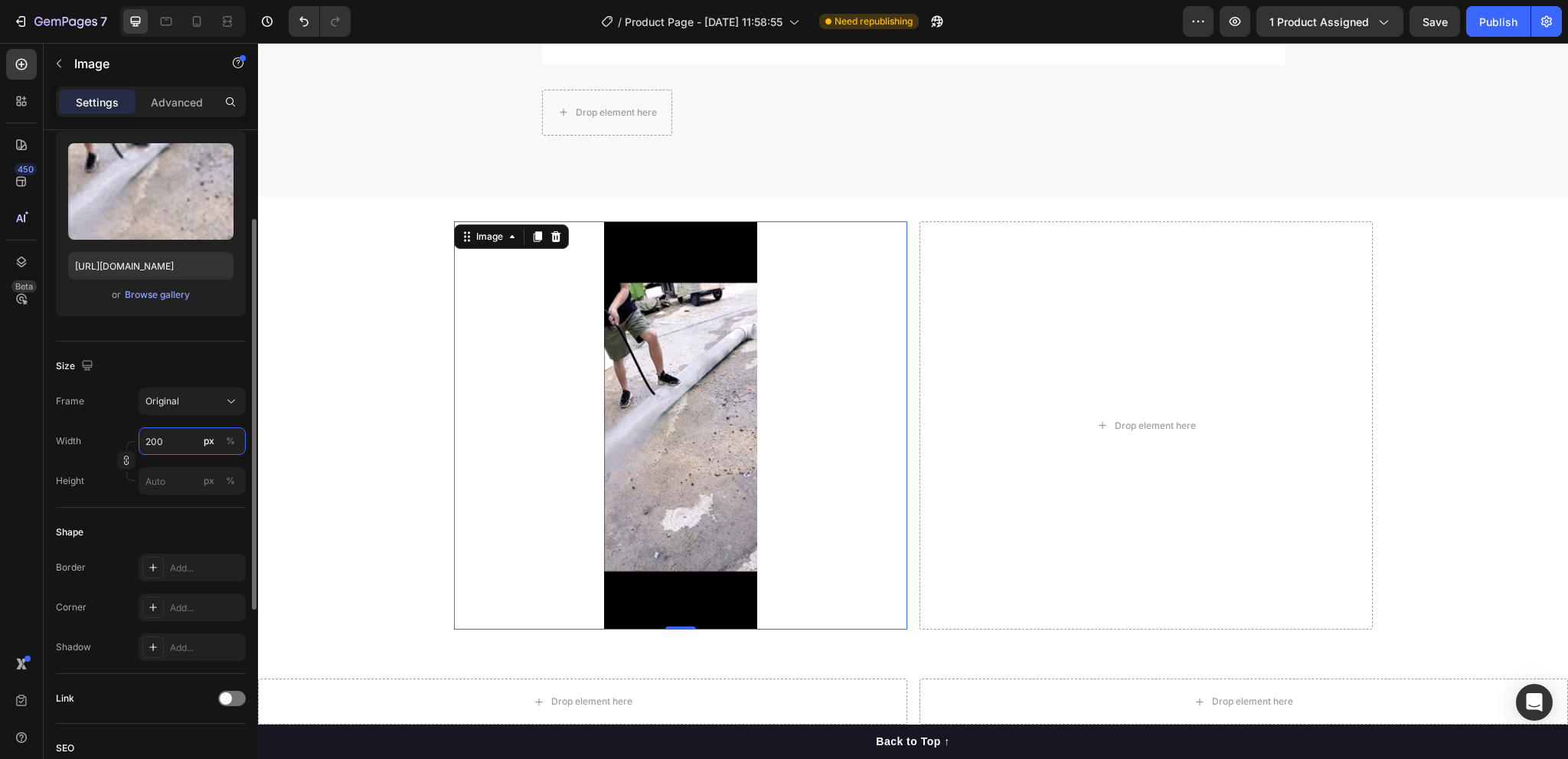
type input "1"
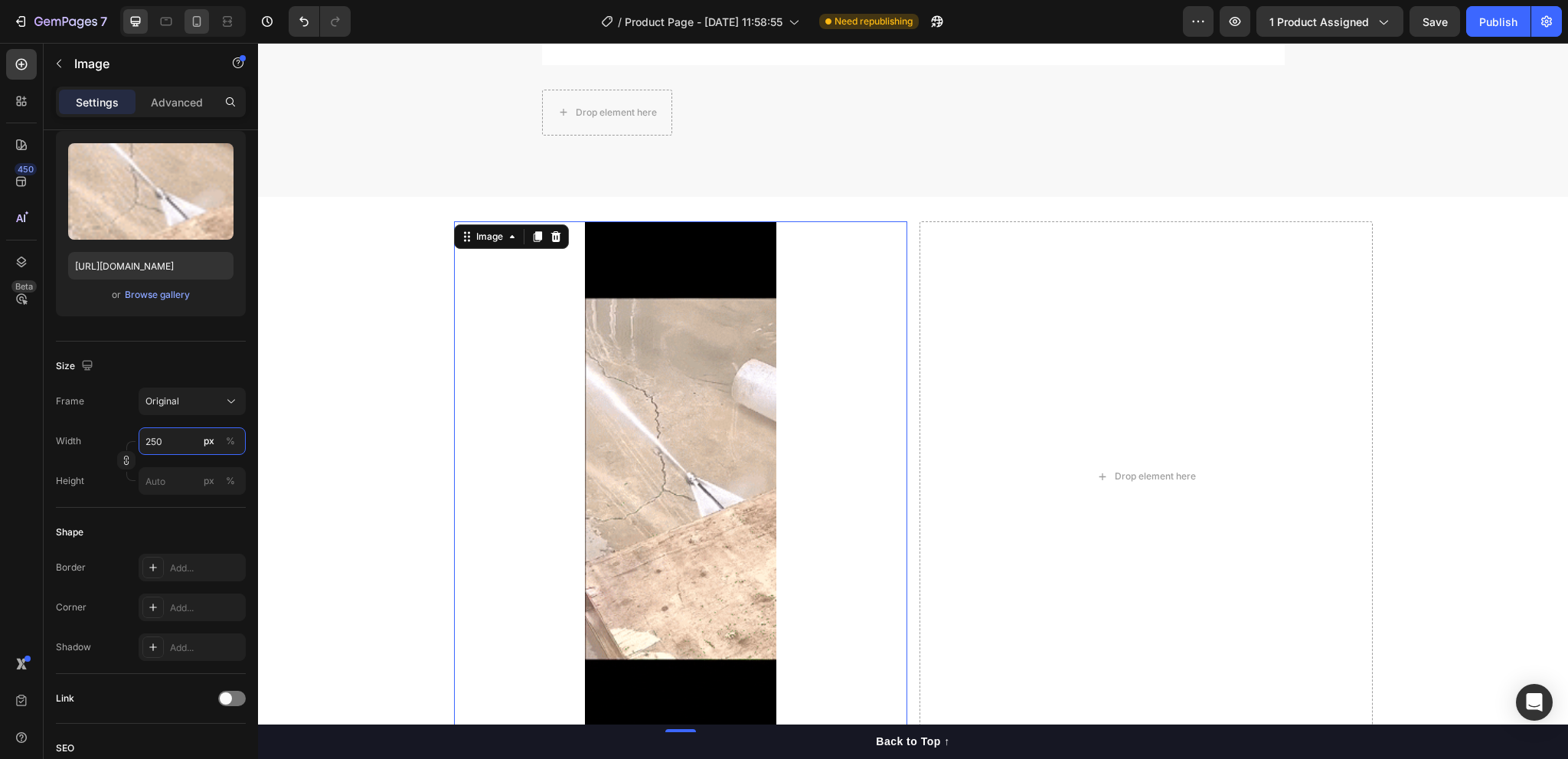
type input "250"
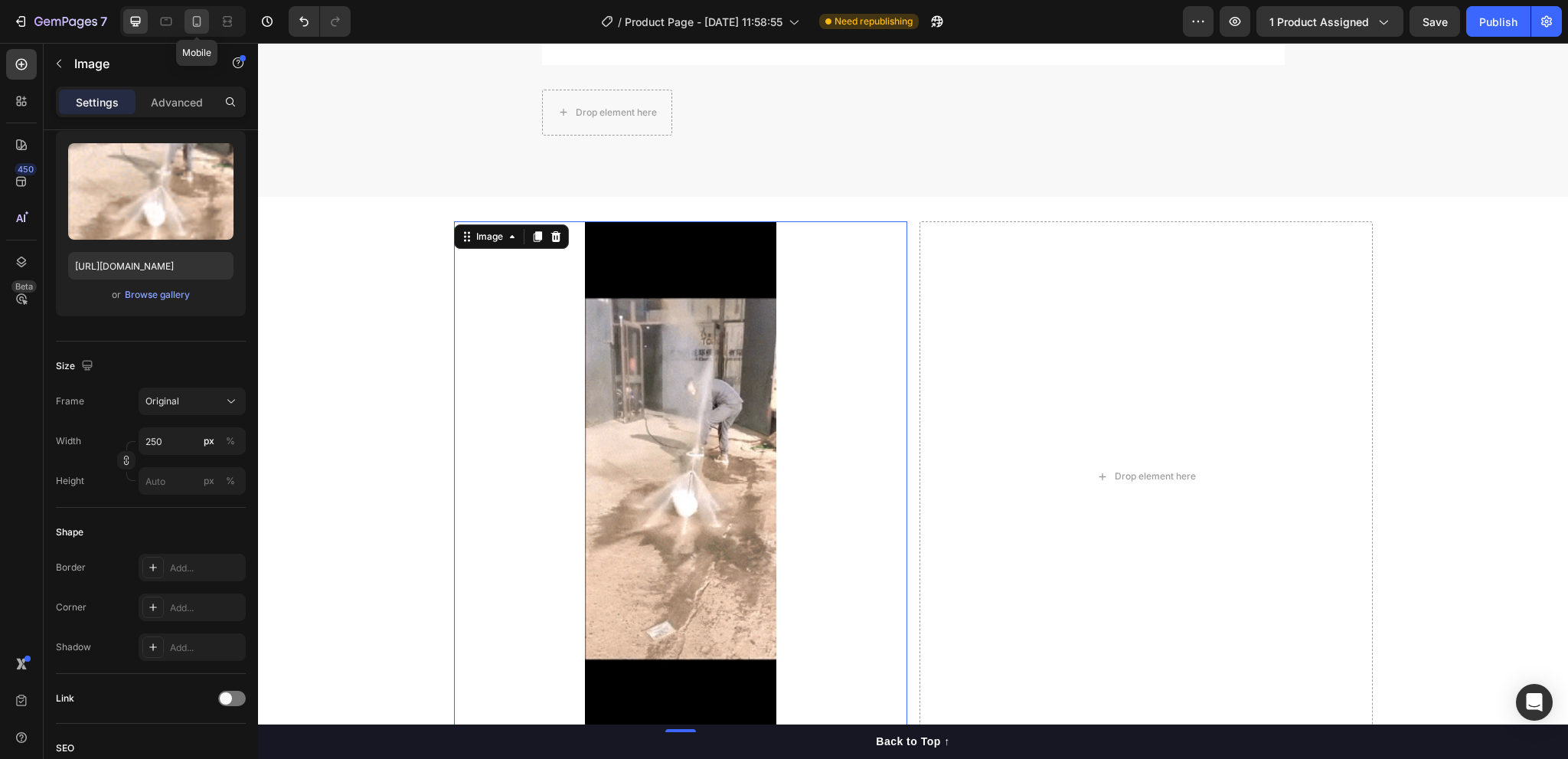
click at [199, 26] on icon at bounding box center [196, 22] width 8 height 11
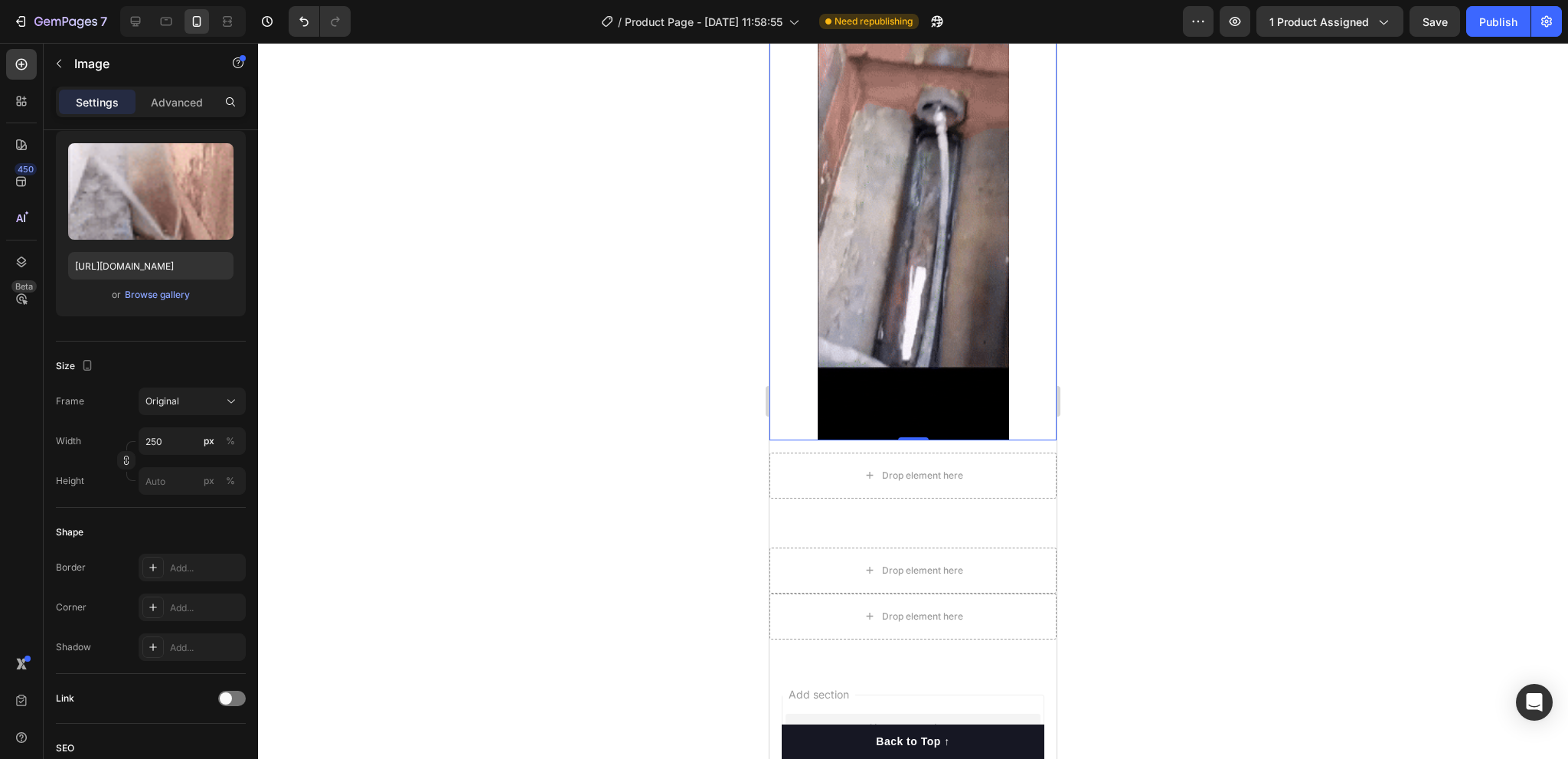
scroll to position [5072, 0]
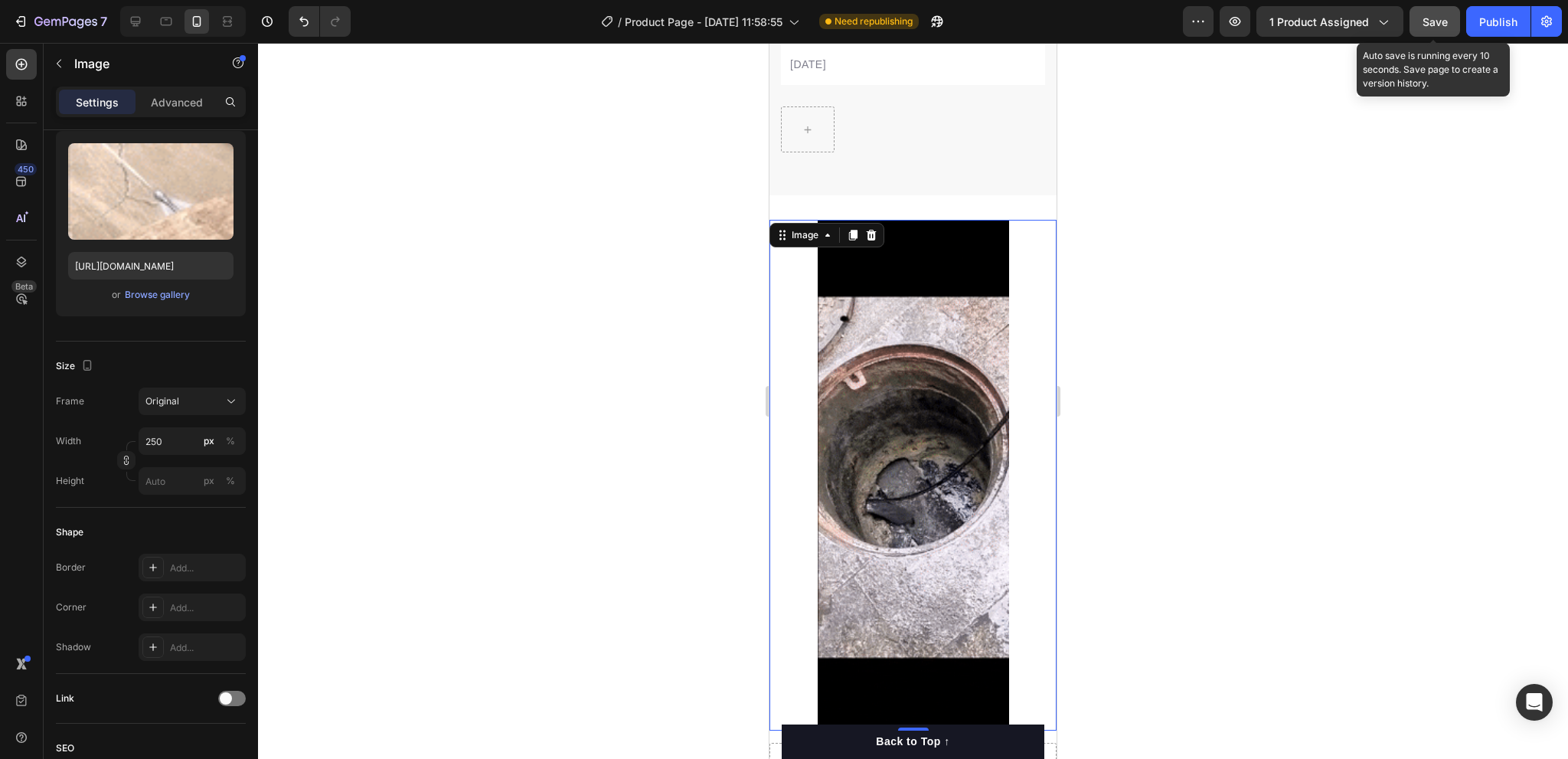
click at [1437, 20] on span "Save" at bounding box center [1435, 22] width 25 height 13
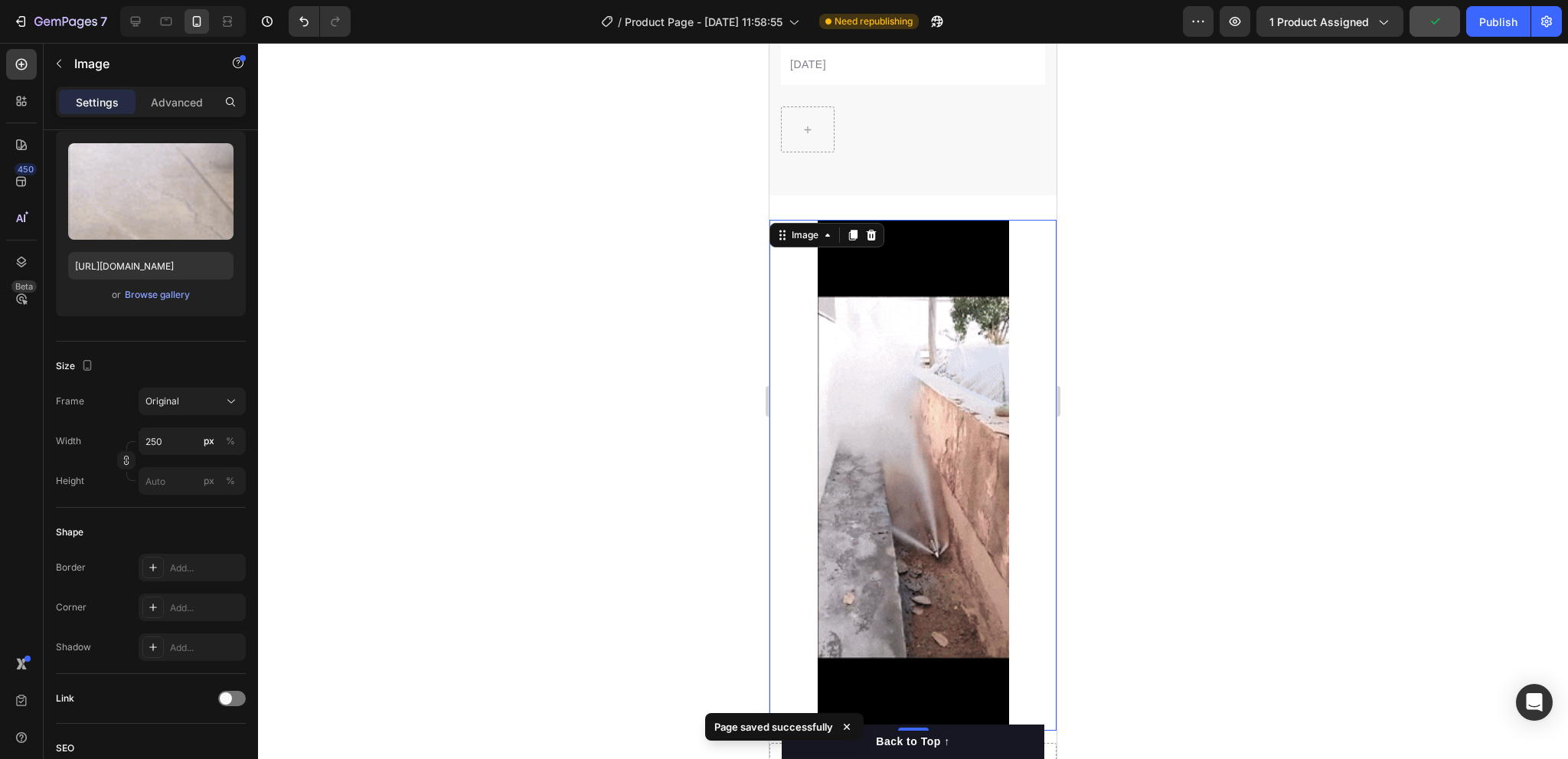
scroll to position [4765, 0]
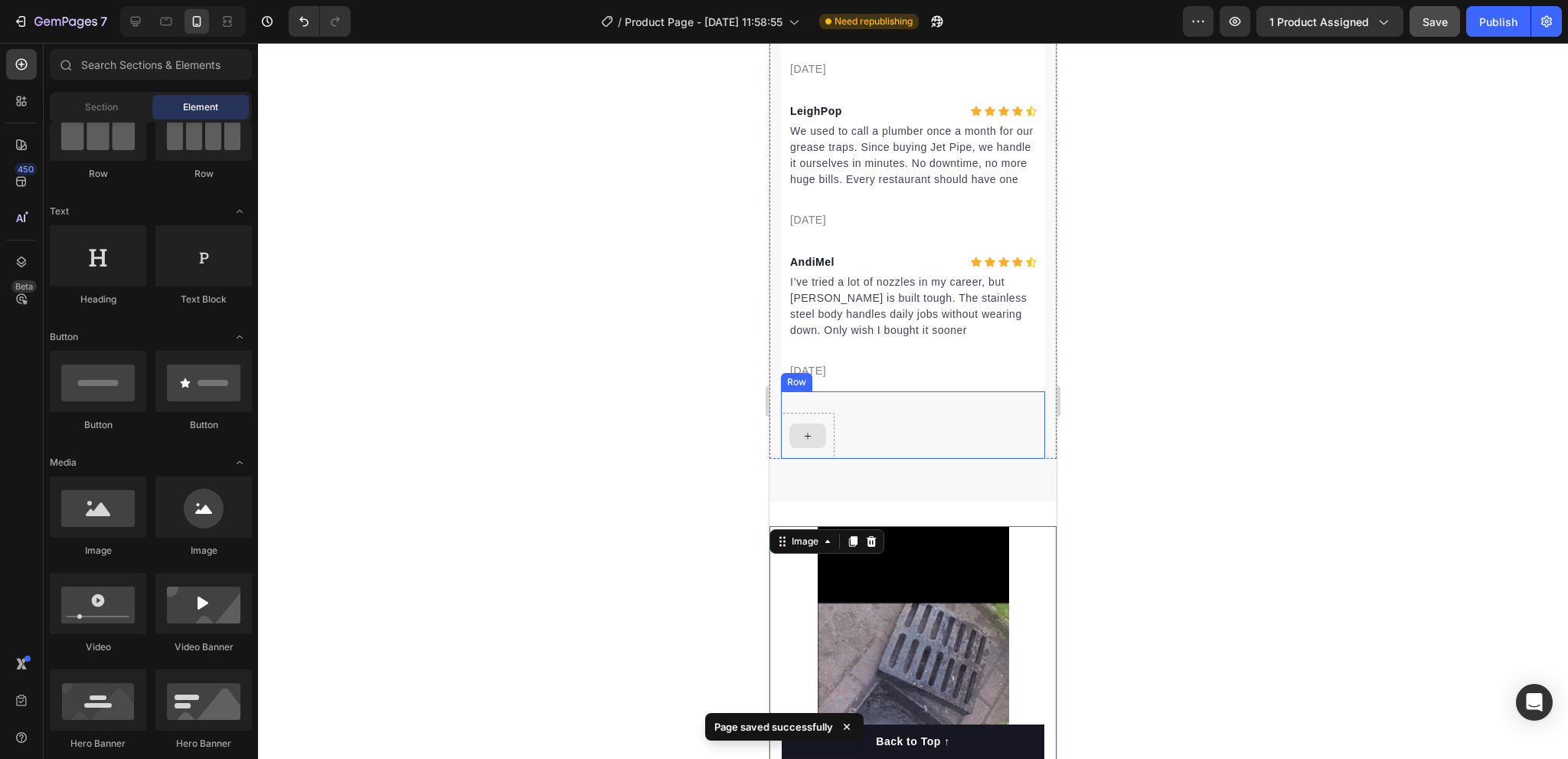
click at [813, 443] on icon at bounding box center [808, 436] width 13 height 13
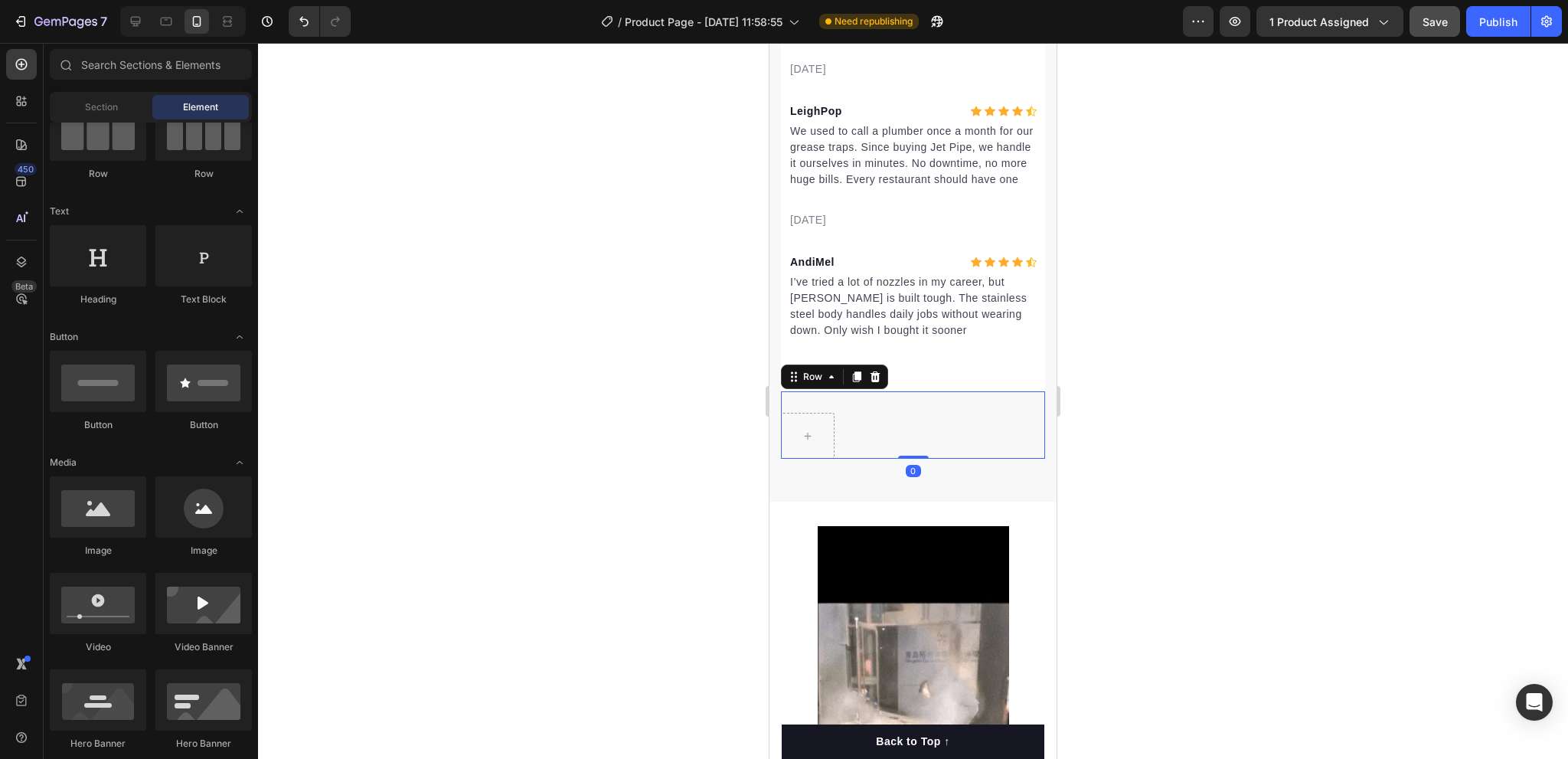
click at [914, 458] on div "Row 0" at bounding box center [913, 425] width 264 height 68
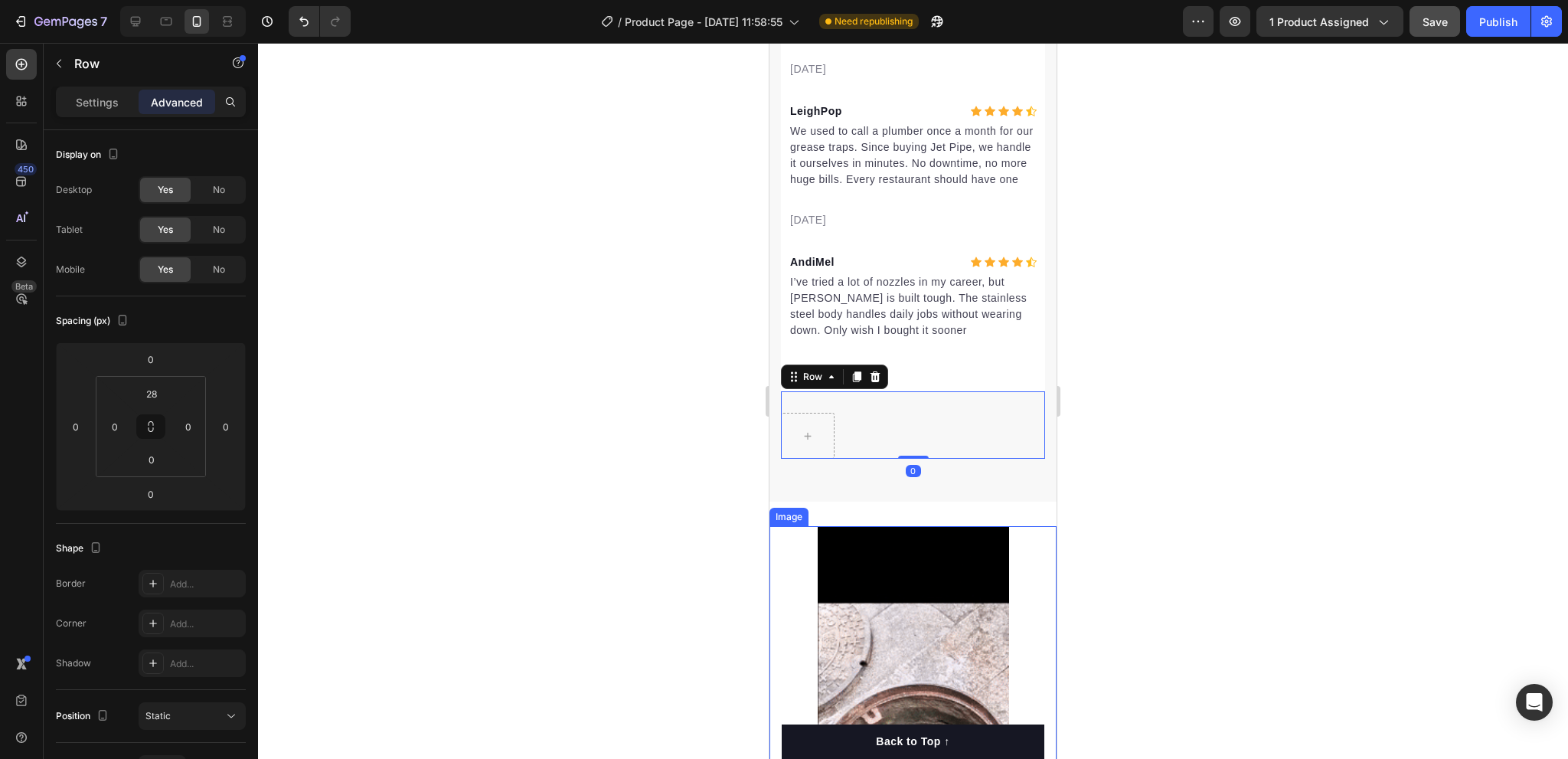
scroll to position [5149, 0]
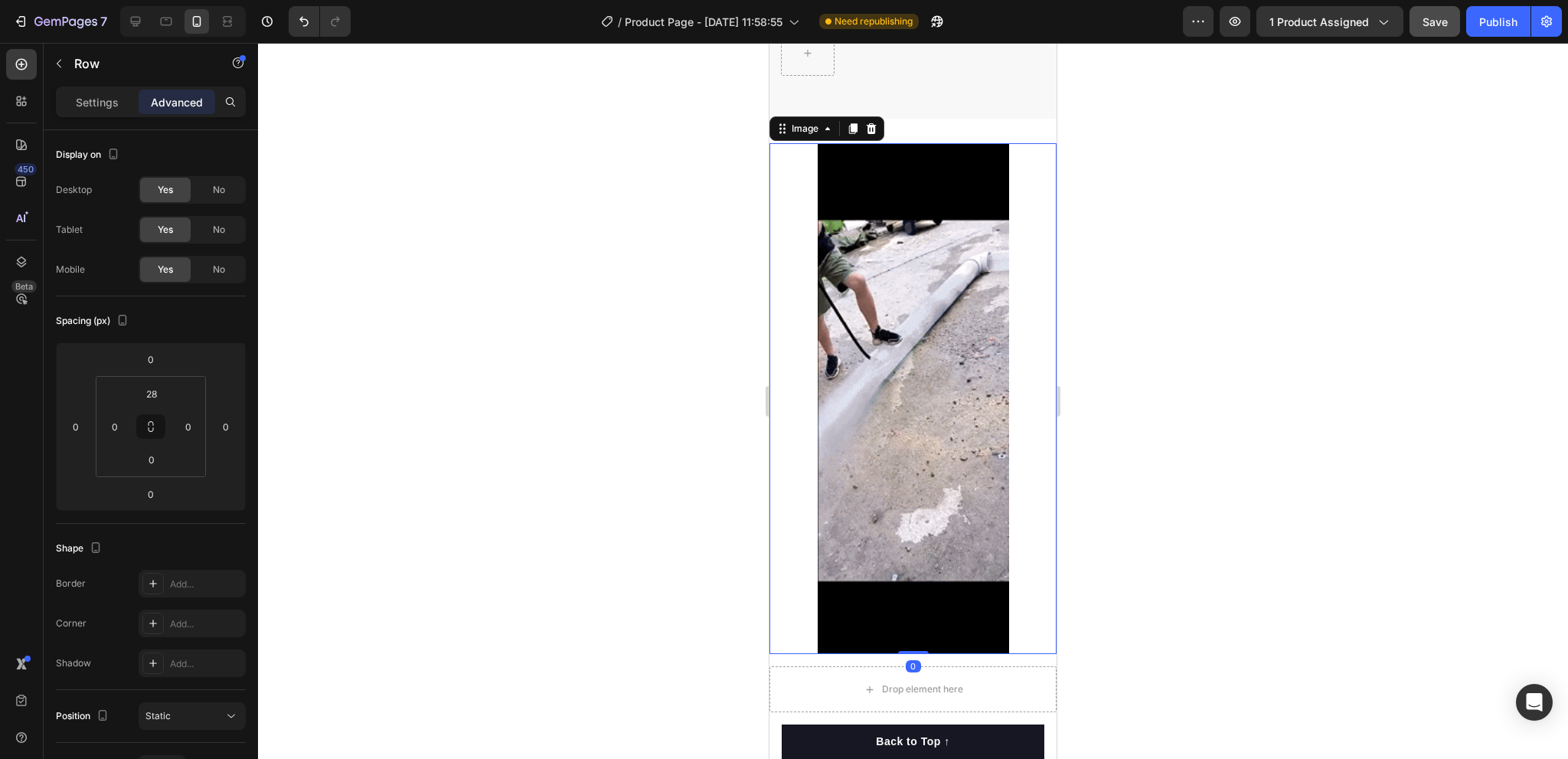
click at [967, 454] on img at bounding box center [914, 398] width 192 height 511
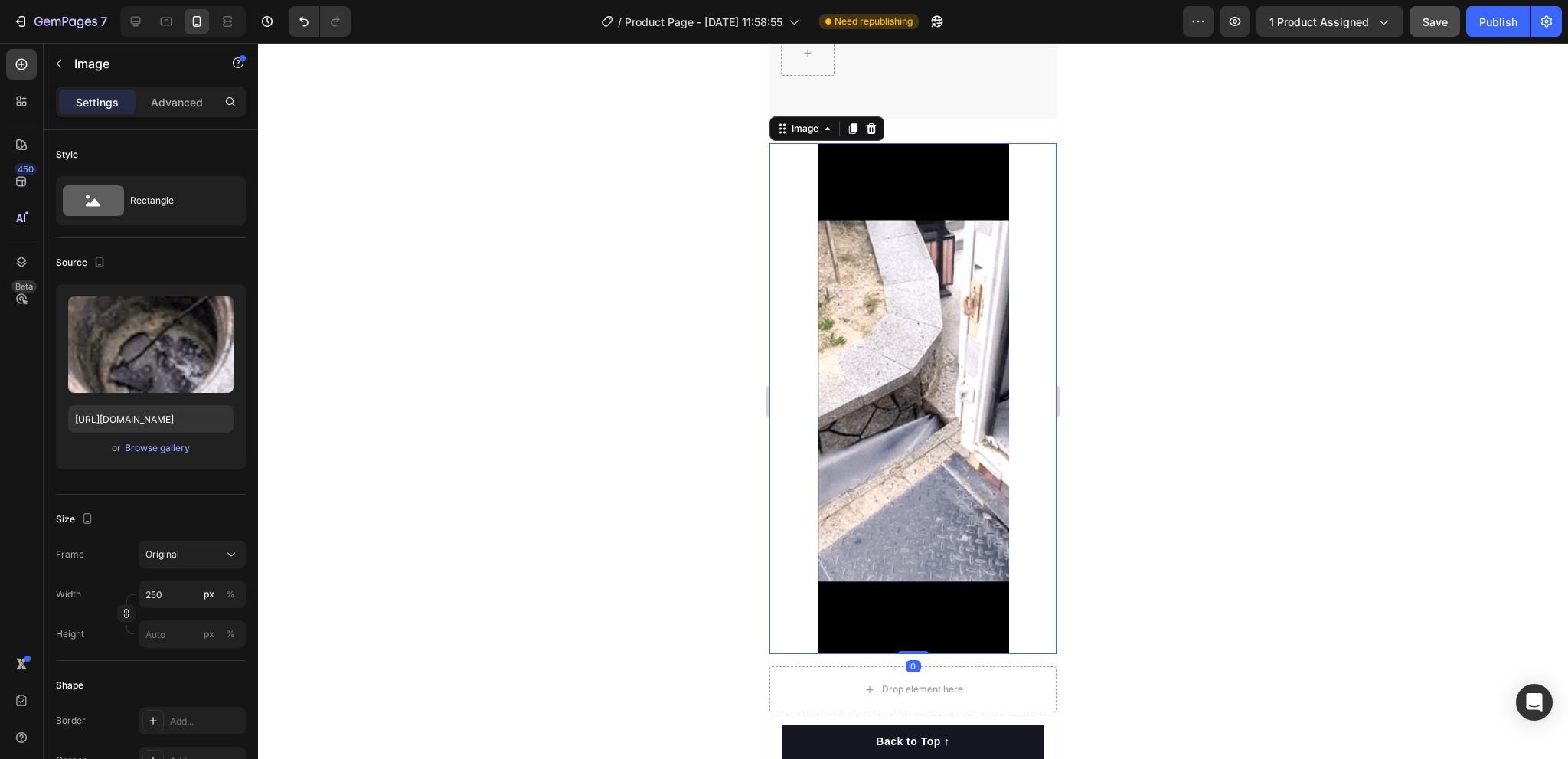
scroll to position [5531, 0]
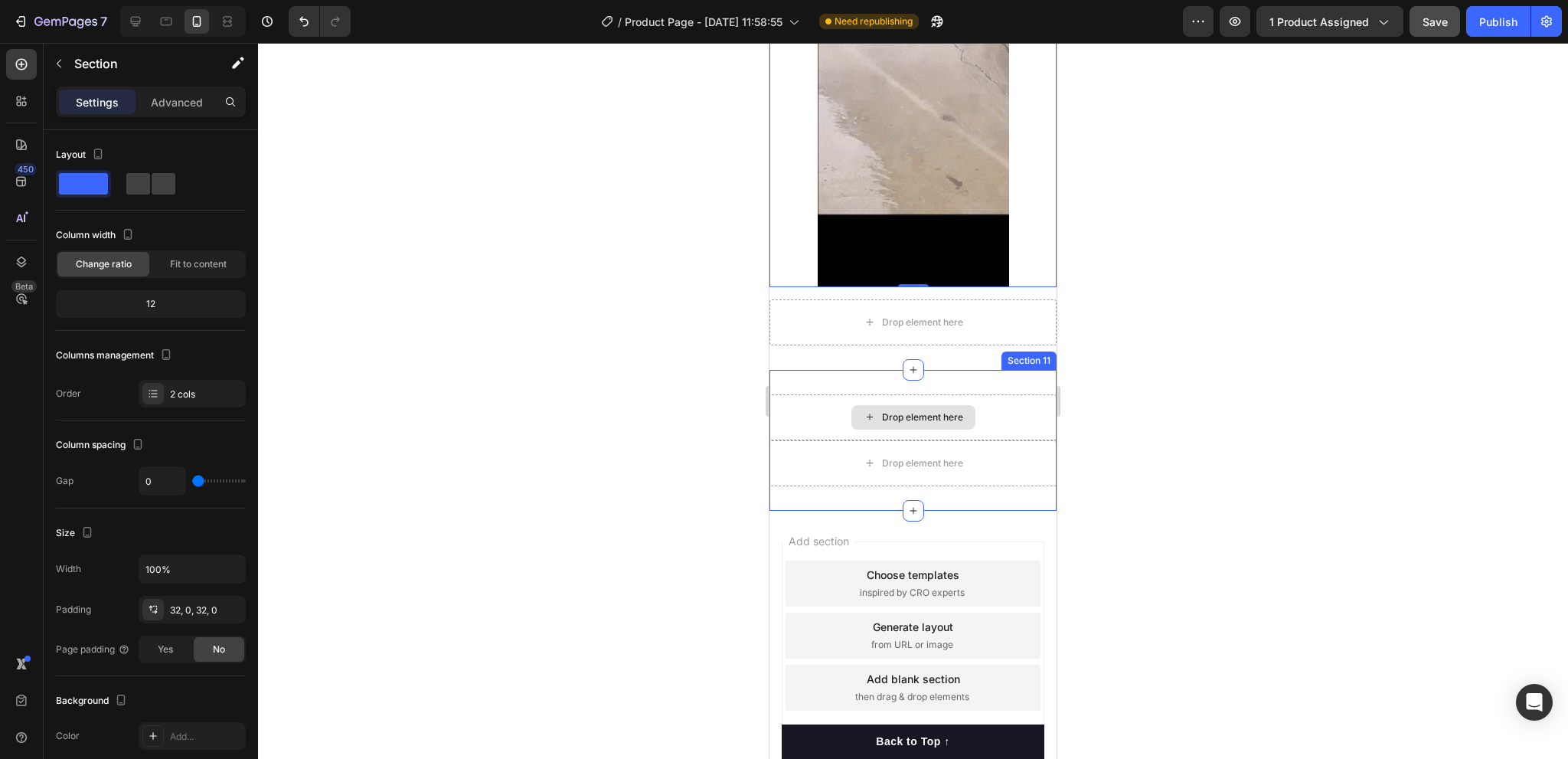
click at [997, 416] on div "Drop element here" at bounding box center [913, 417] width 287 height 46
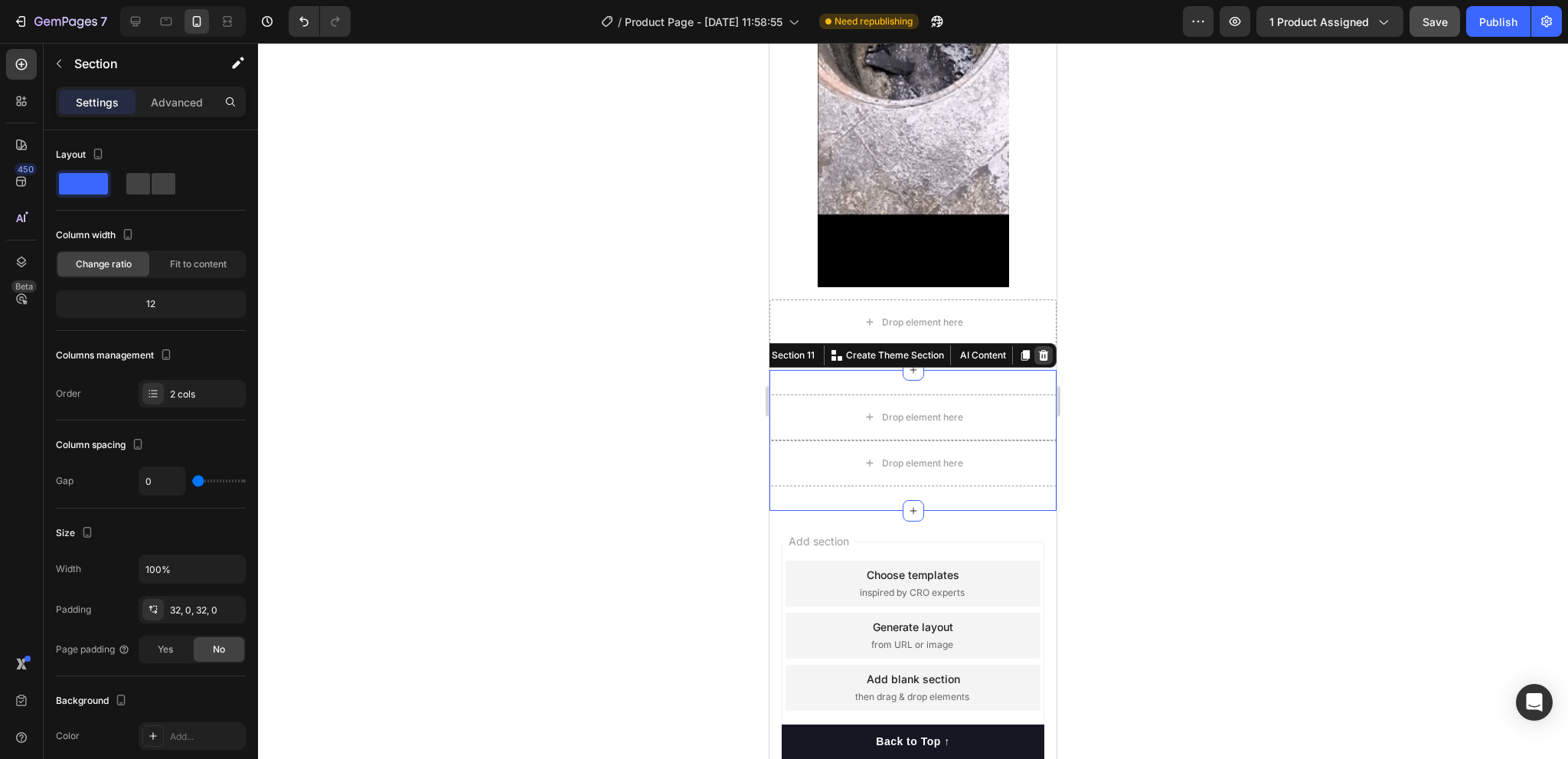
click at [1039, 353] on icon at bounding box center [1044, 355] width 10 height 11
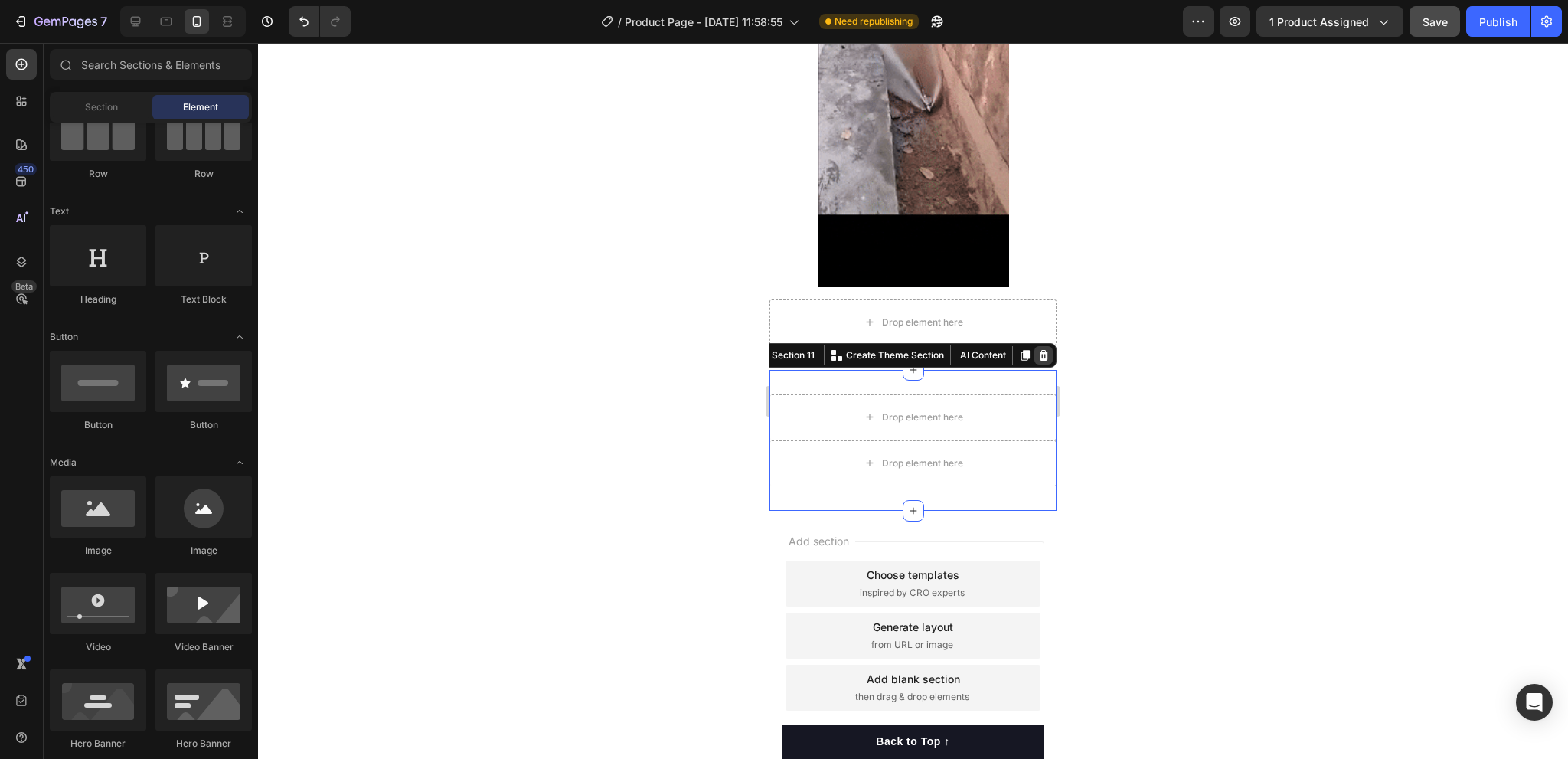
scroll to position [5390, 0]
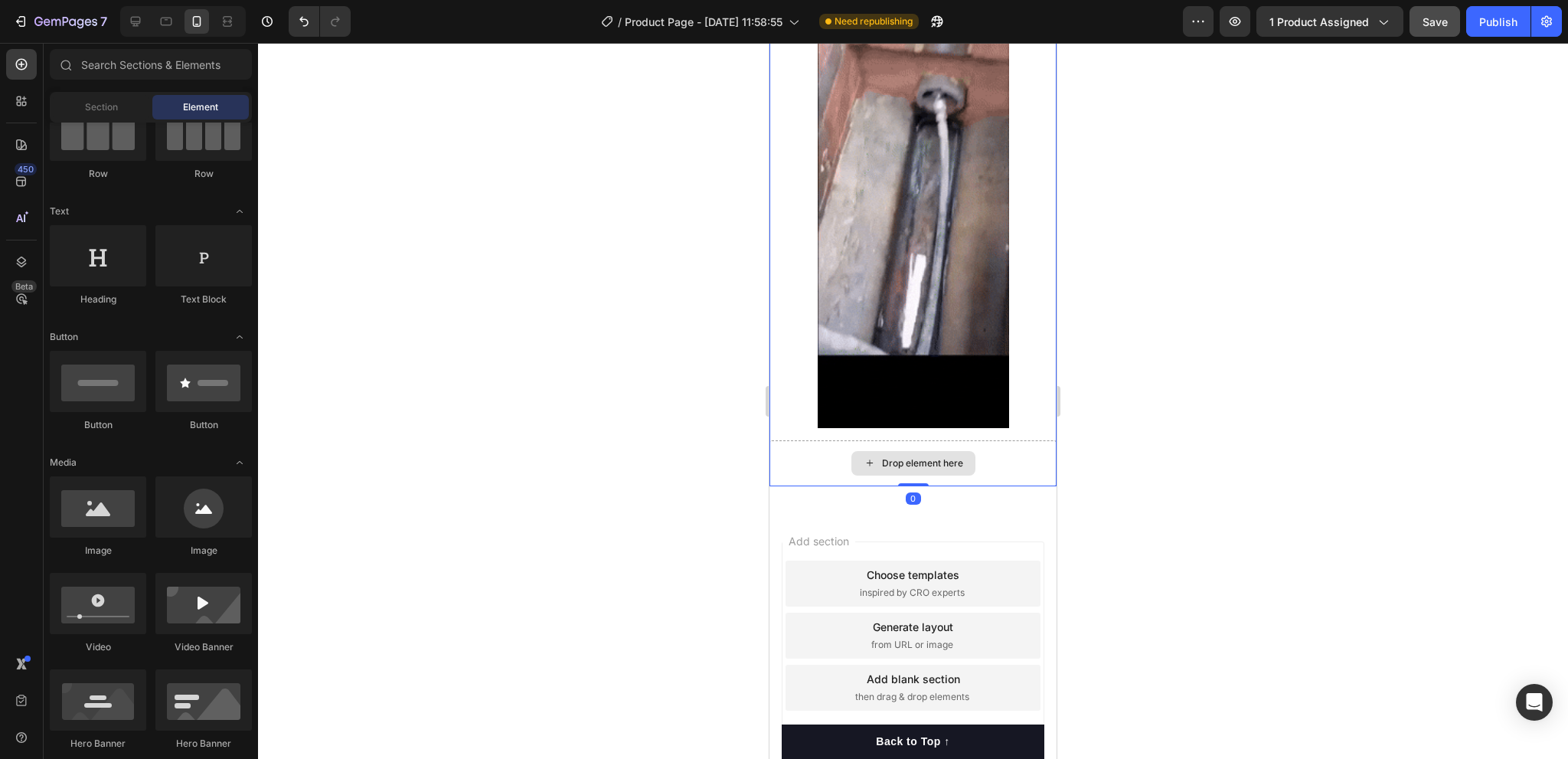
click at [980, 473] on div "Drop element here" at bounding box center [913, 463] width 287 height 46
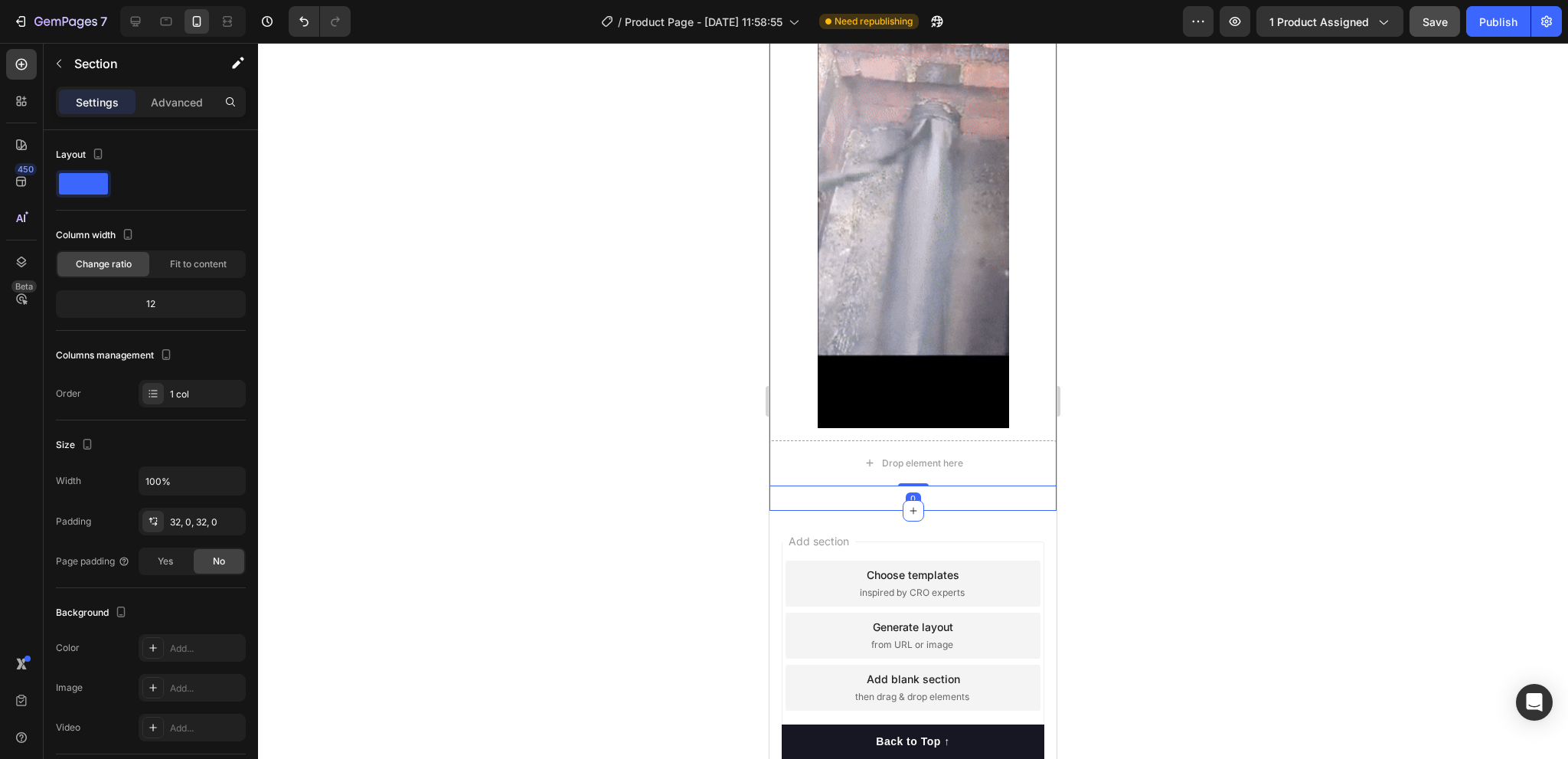
click at [941, 492] on div "Image Drop element here Row 0 Section 9" at bounding box center [913, 201] width 287 height 618
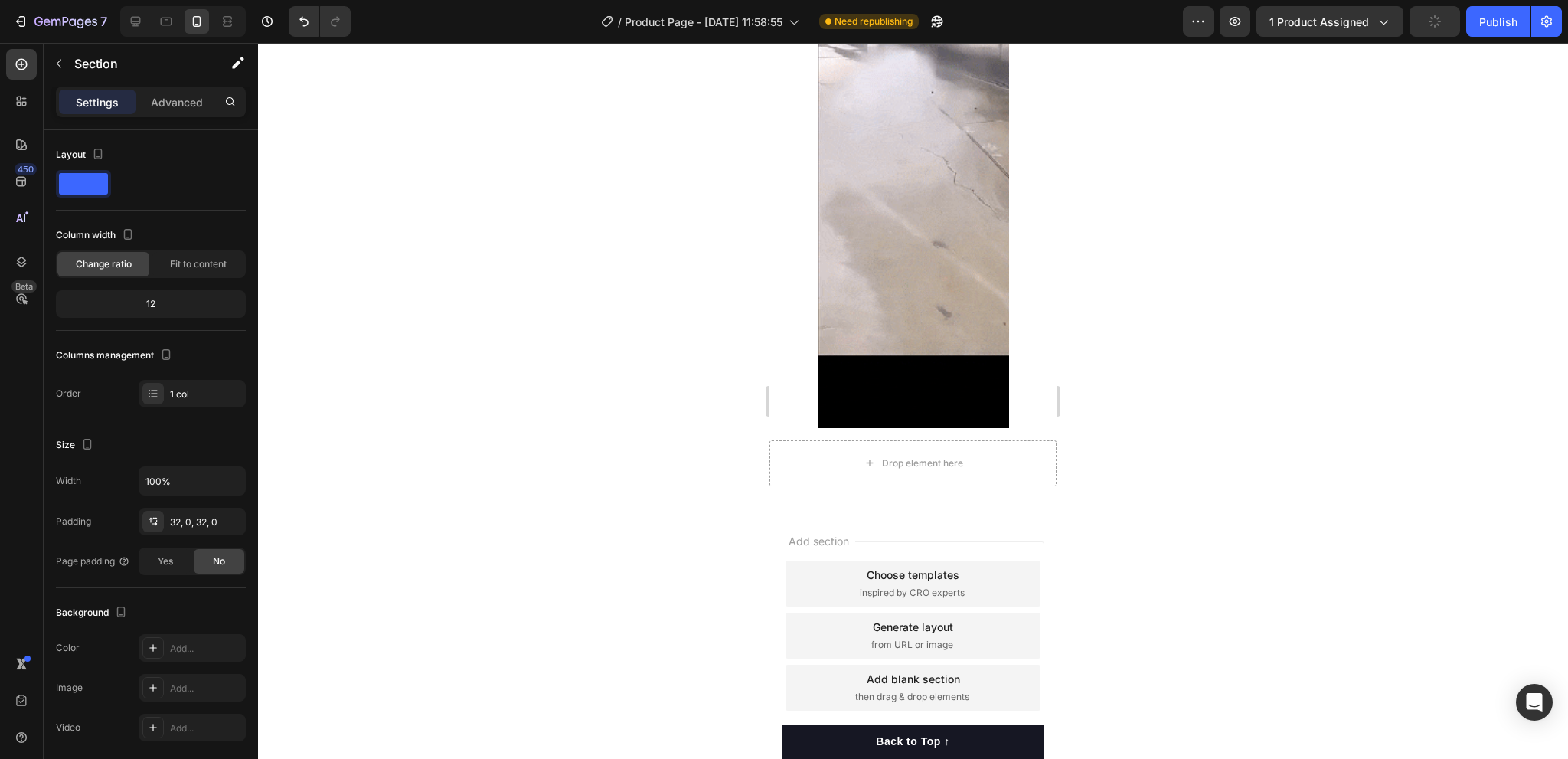
click at [855, 539] on span "Add section" at bounding box center [819, 541] width 72 height 16
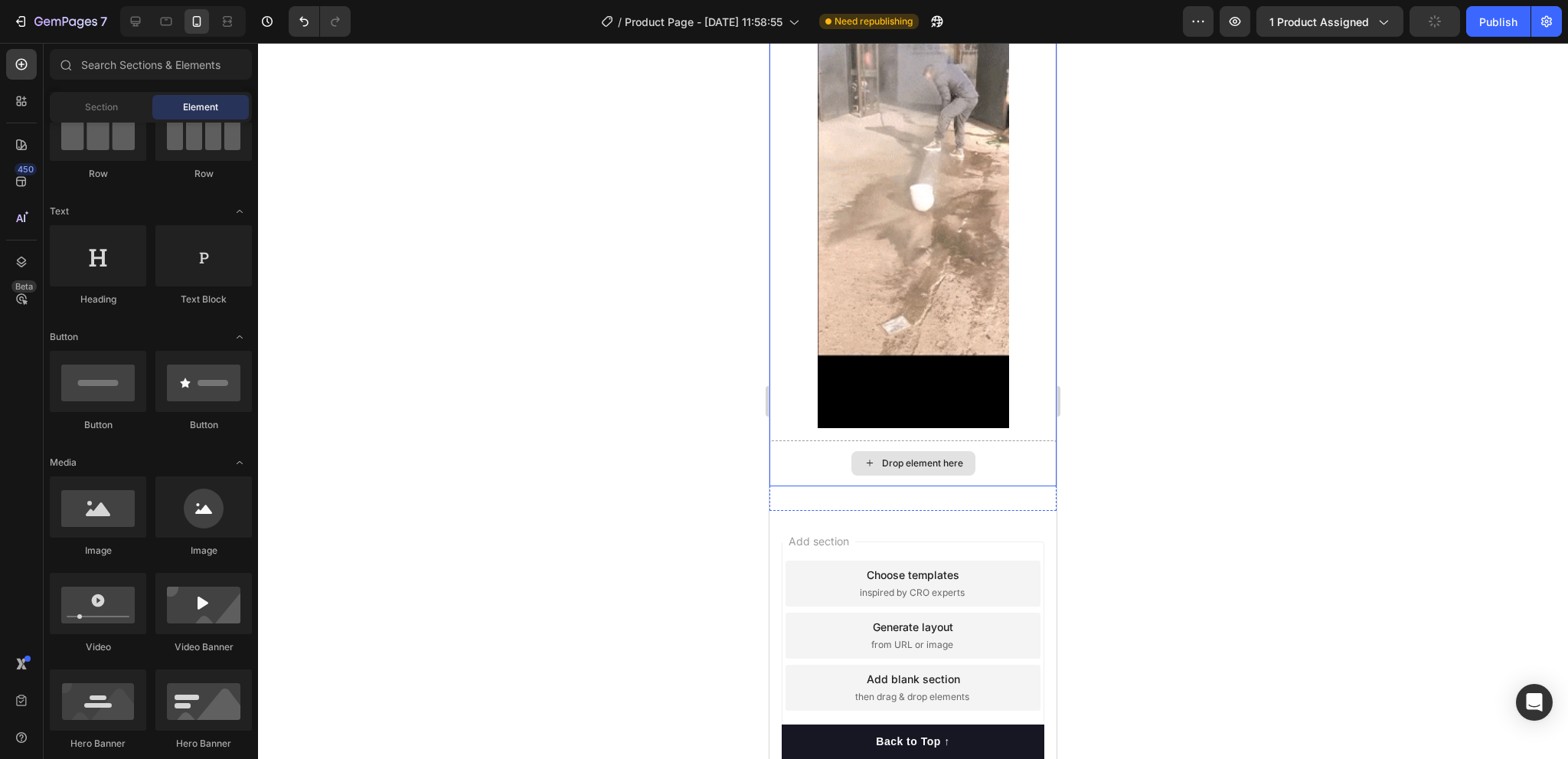
click at [954, 469] on div "Drop element here" at bounding box center [913, 463] width 124 height 24
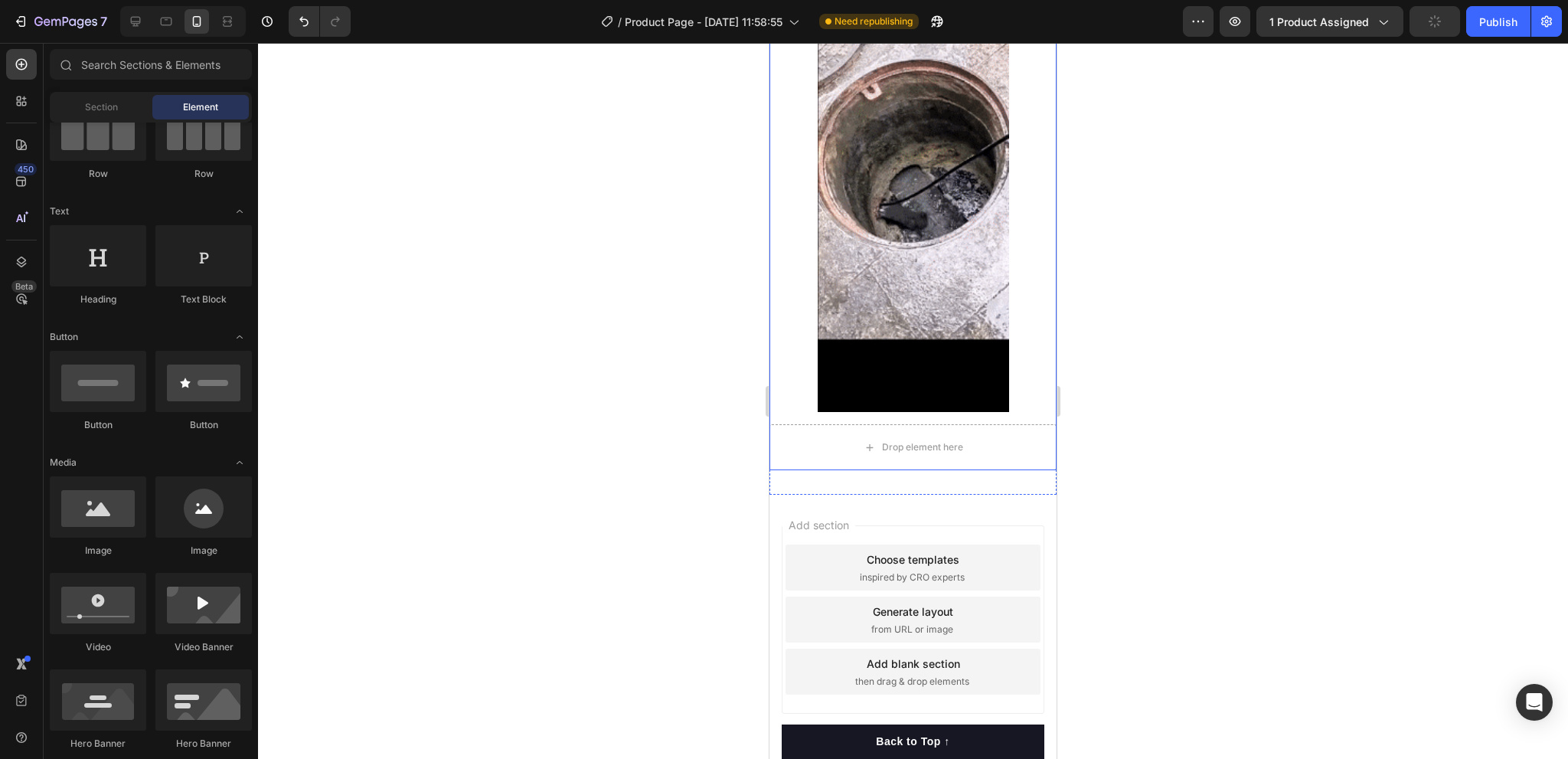
scroll to position [4931, 0]
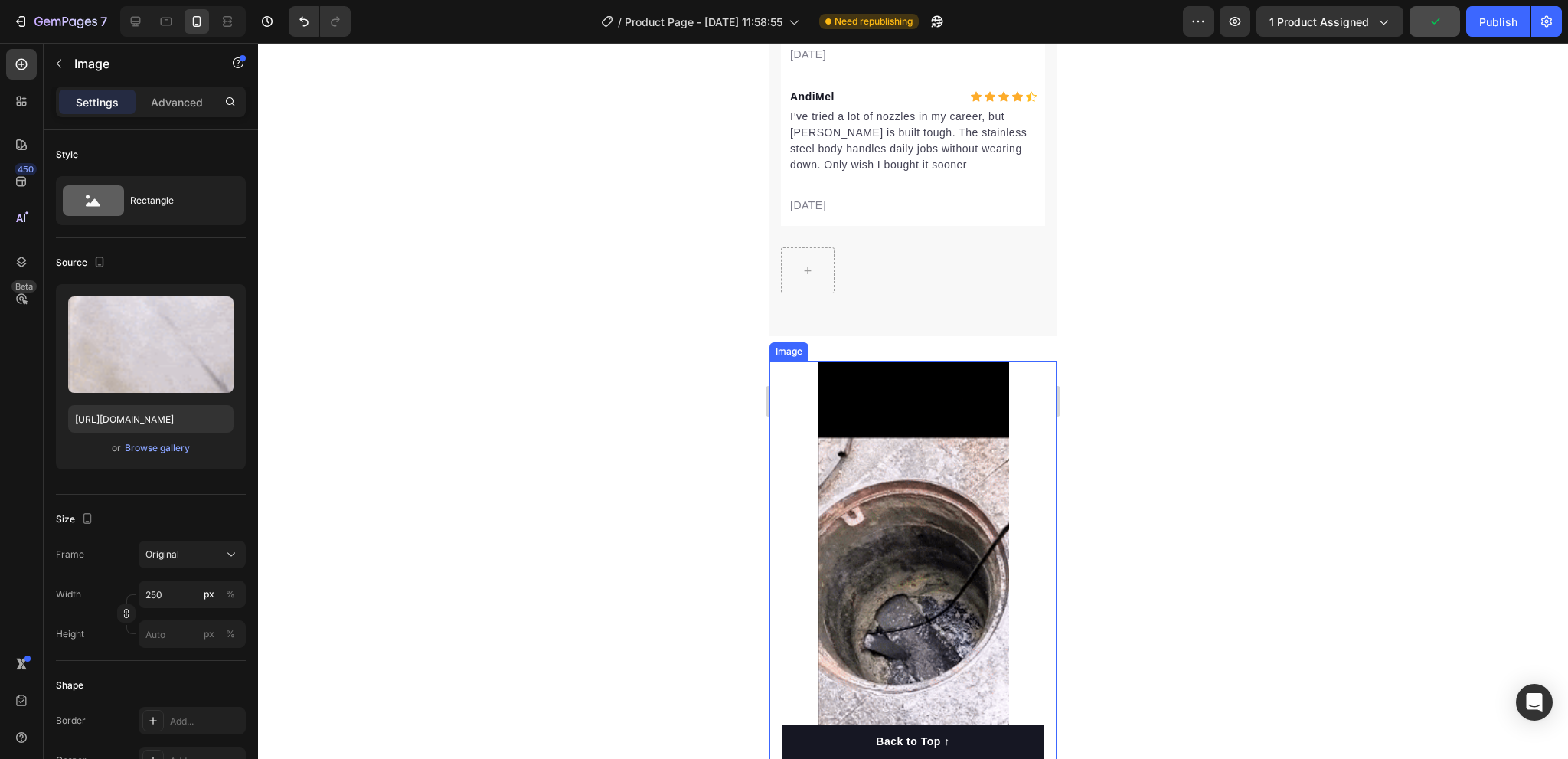
click at [1017, 377] on div at bounding box center [913, 615] width 287 height 511
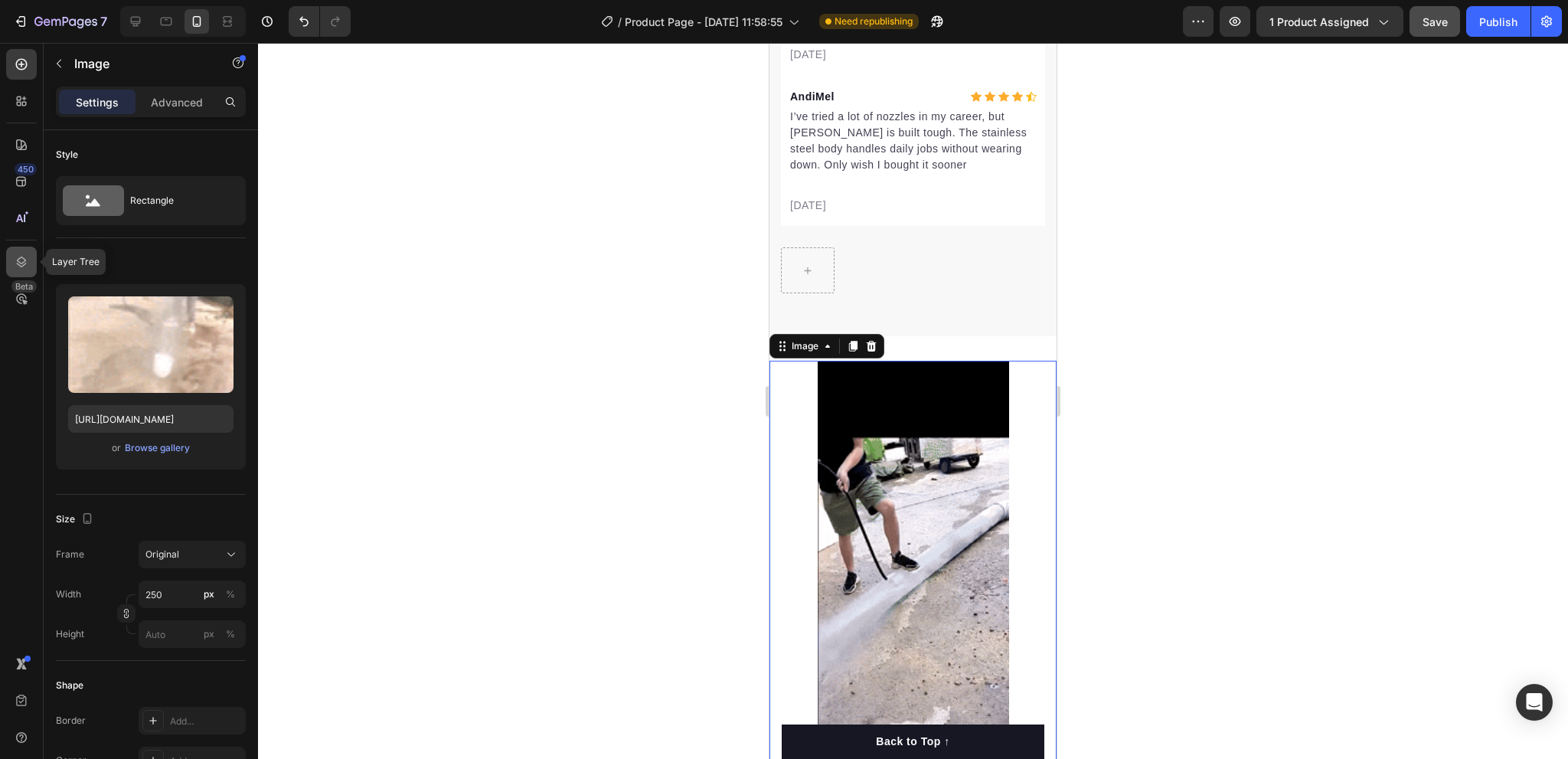
click at [22, 267] on icon at bounding box center [22, 262] width 10 height 11
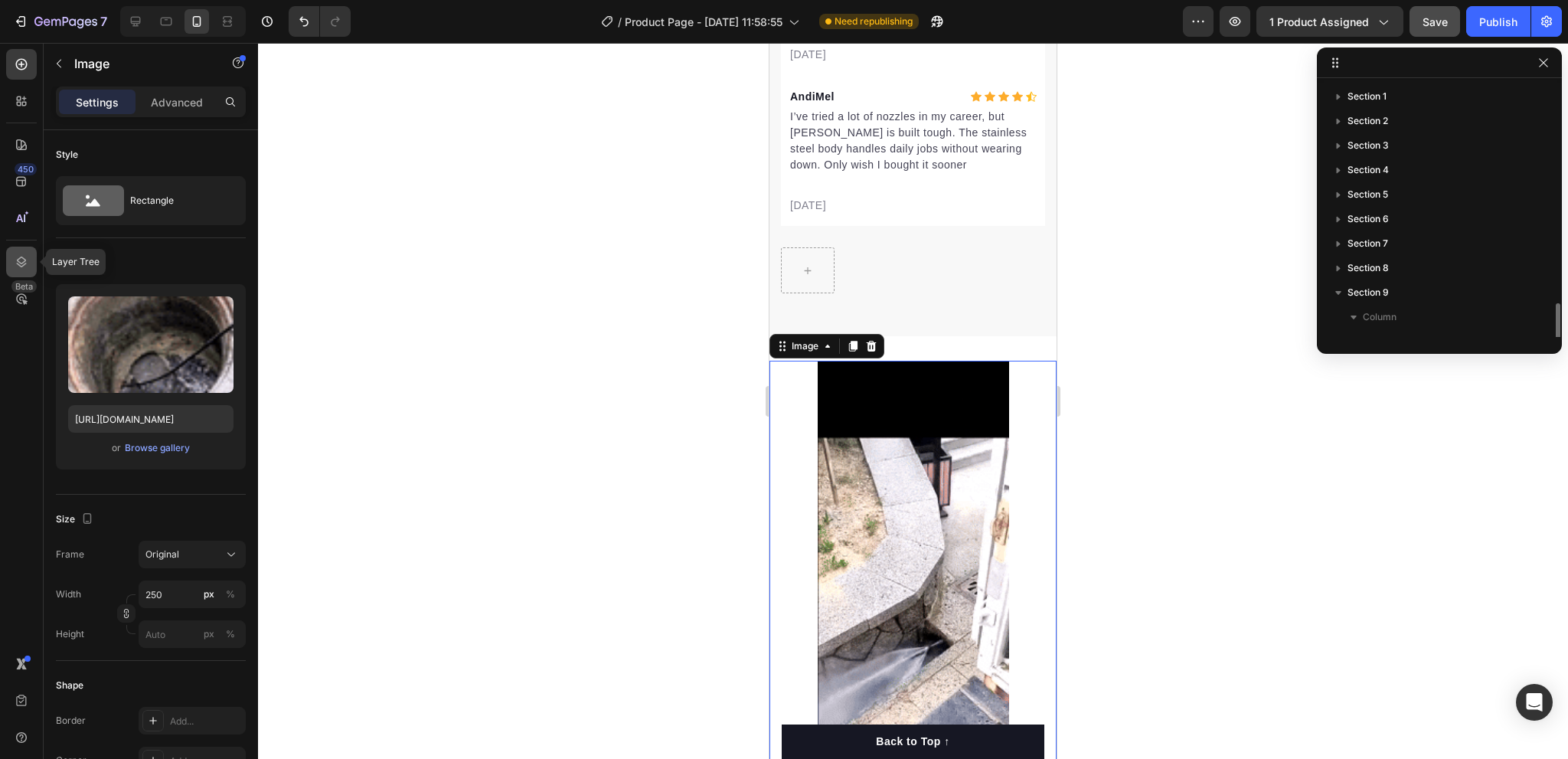
scroll to position [133, 0]
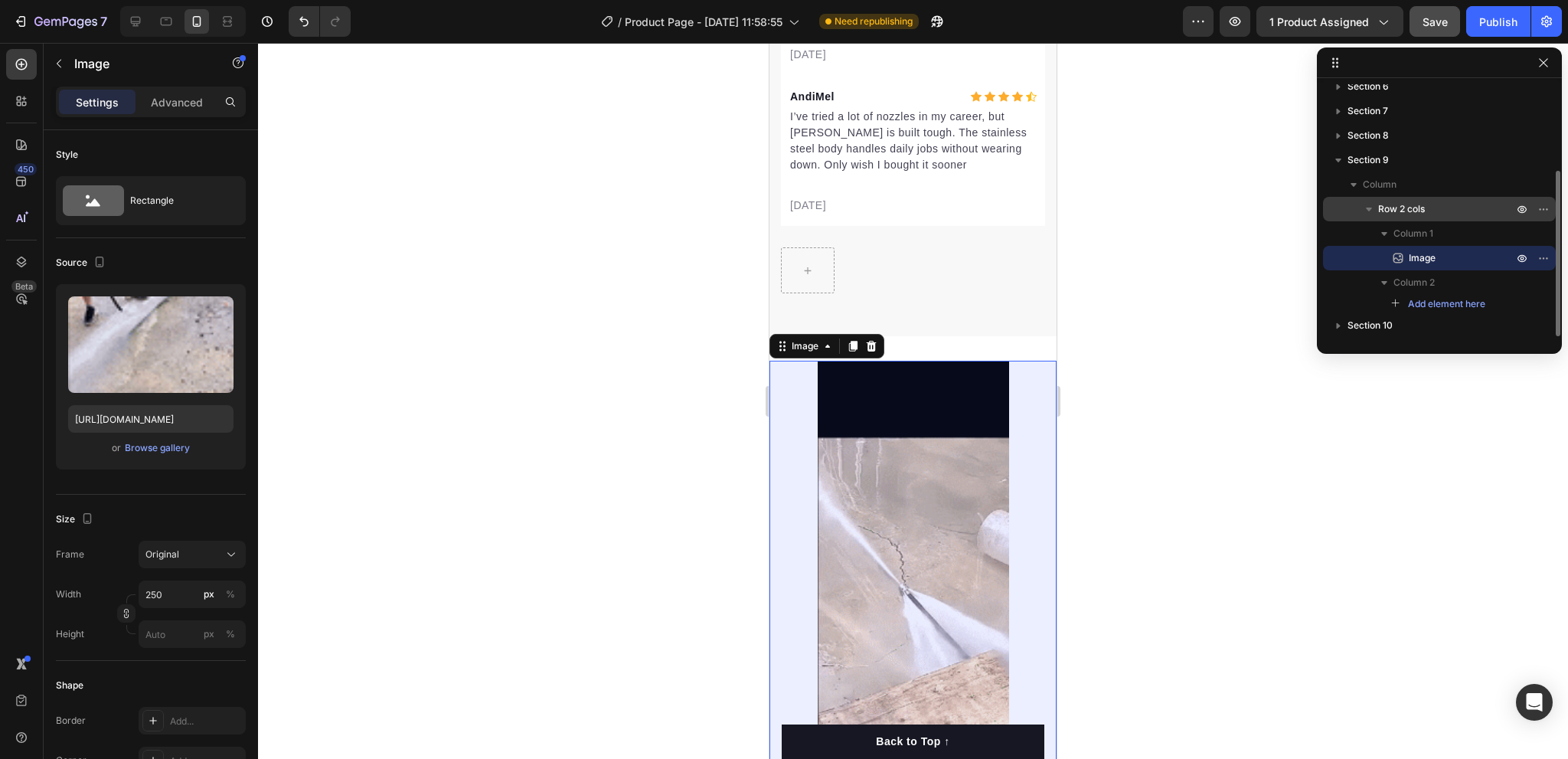
click at [1372, 212] on icon "button" at bounding box center [1368, 209] width 15 height 15
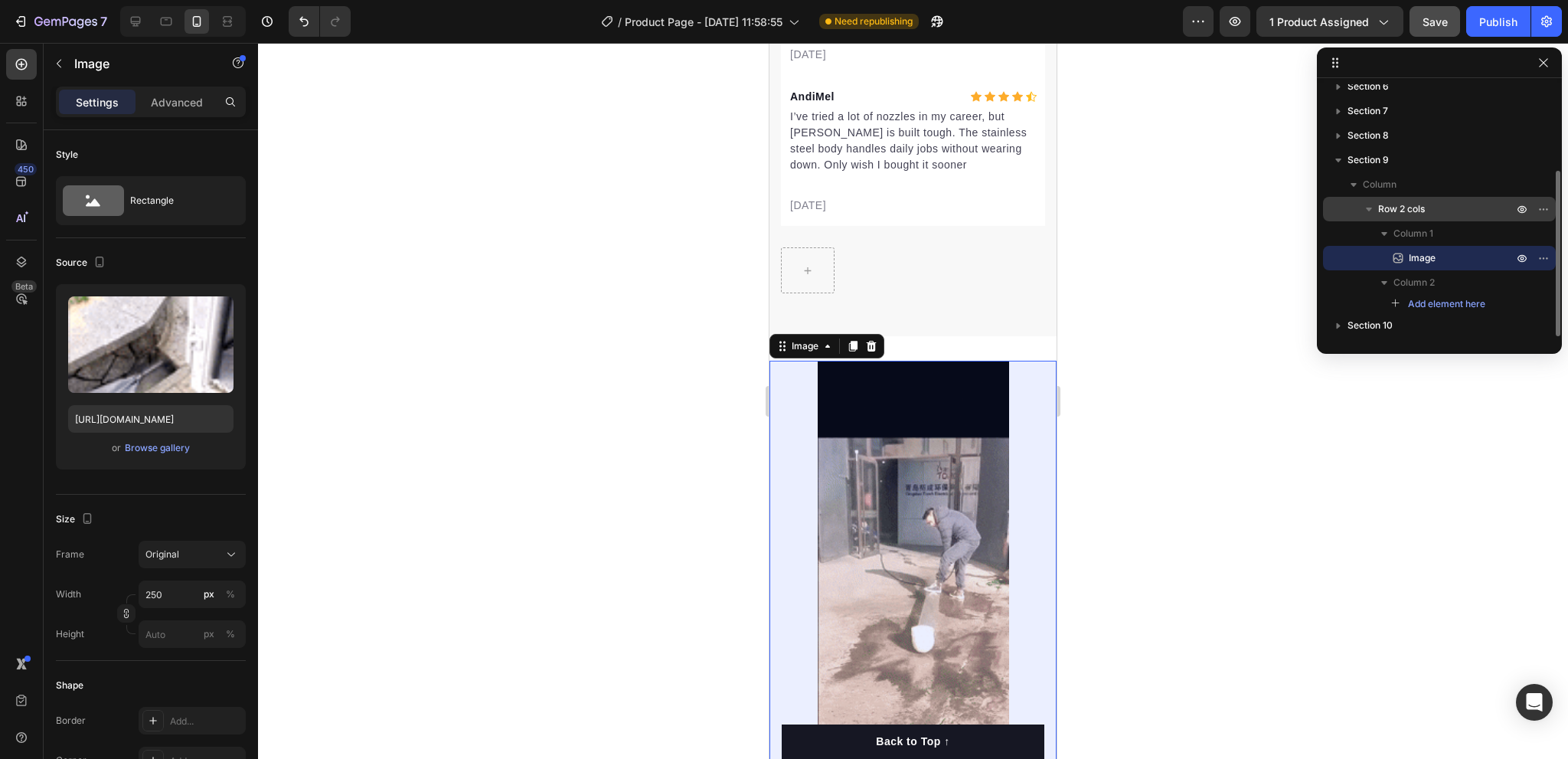
scroll to position [132, 0]
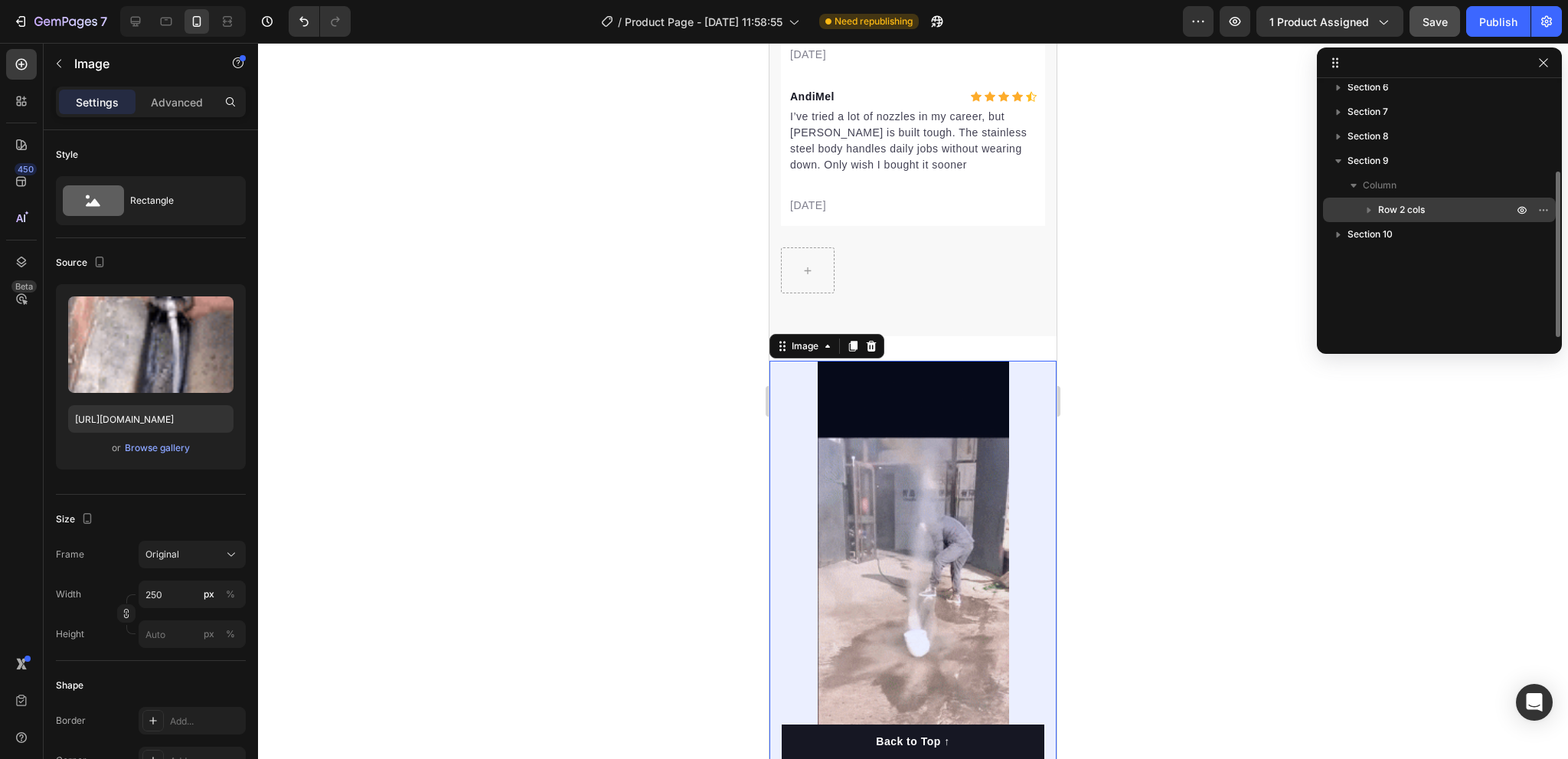
click at [1369, 213] on icon "button" at bounding box center [1368, 210] width 15 height 15
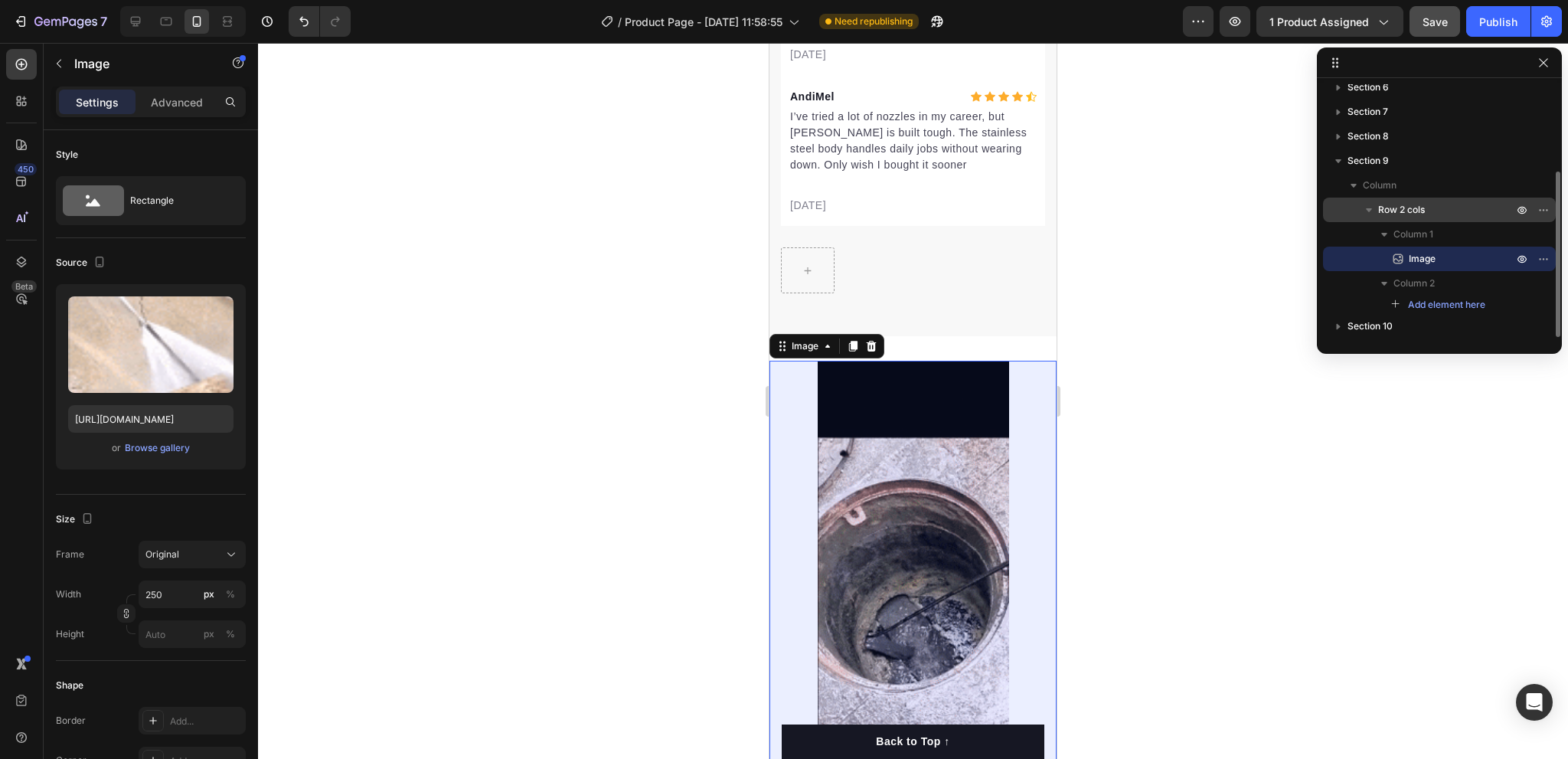
click at [1369, 213] on icon "button" at bounding box center [1368, 210] width 15 height 15
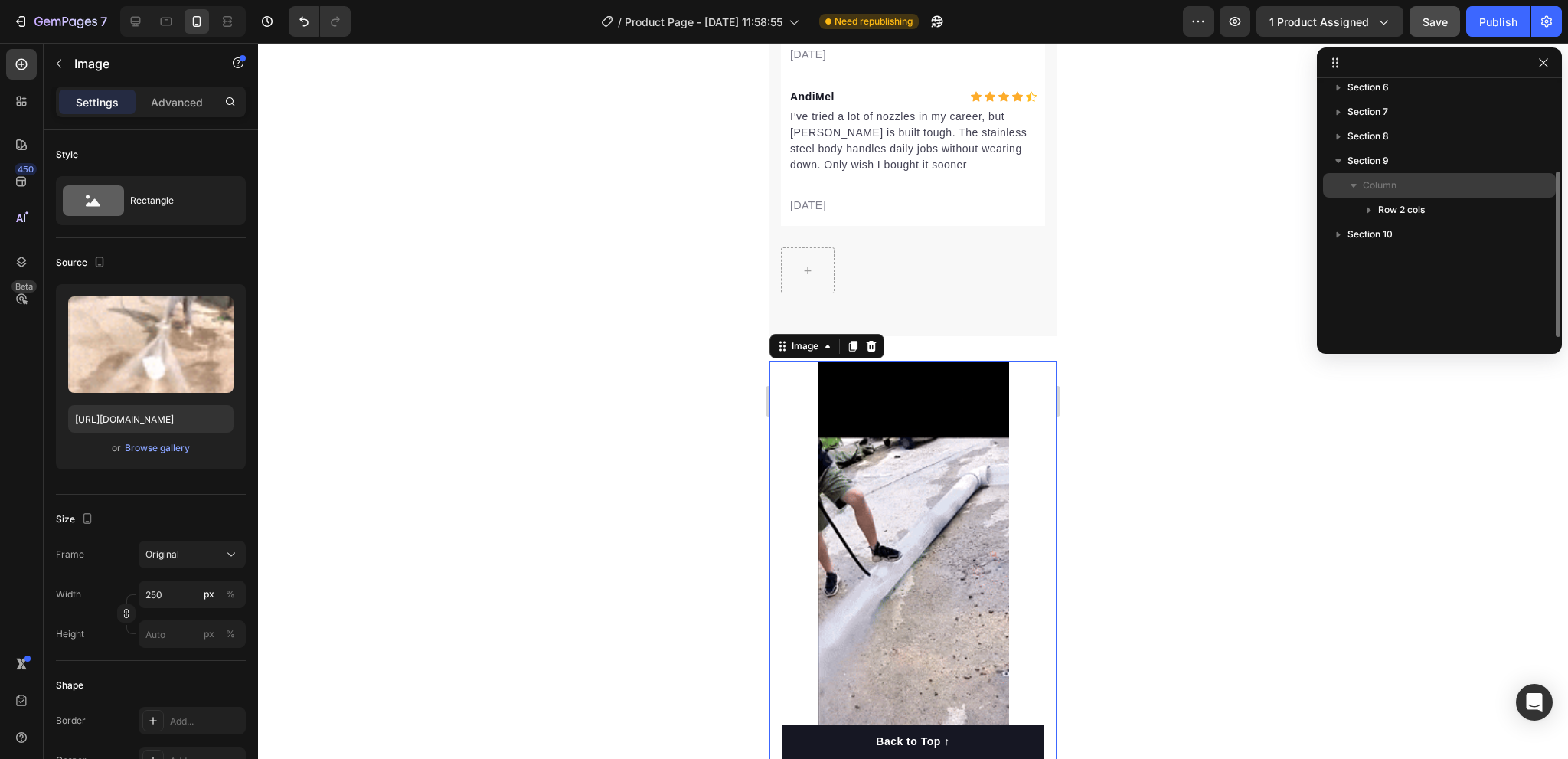
click at [1355, 188] on icon "button" at bounding box center [1353, 185] width 15 height 15
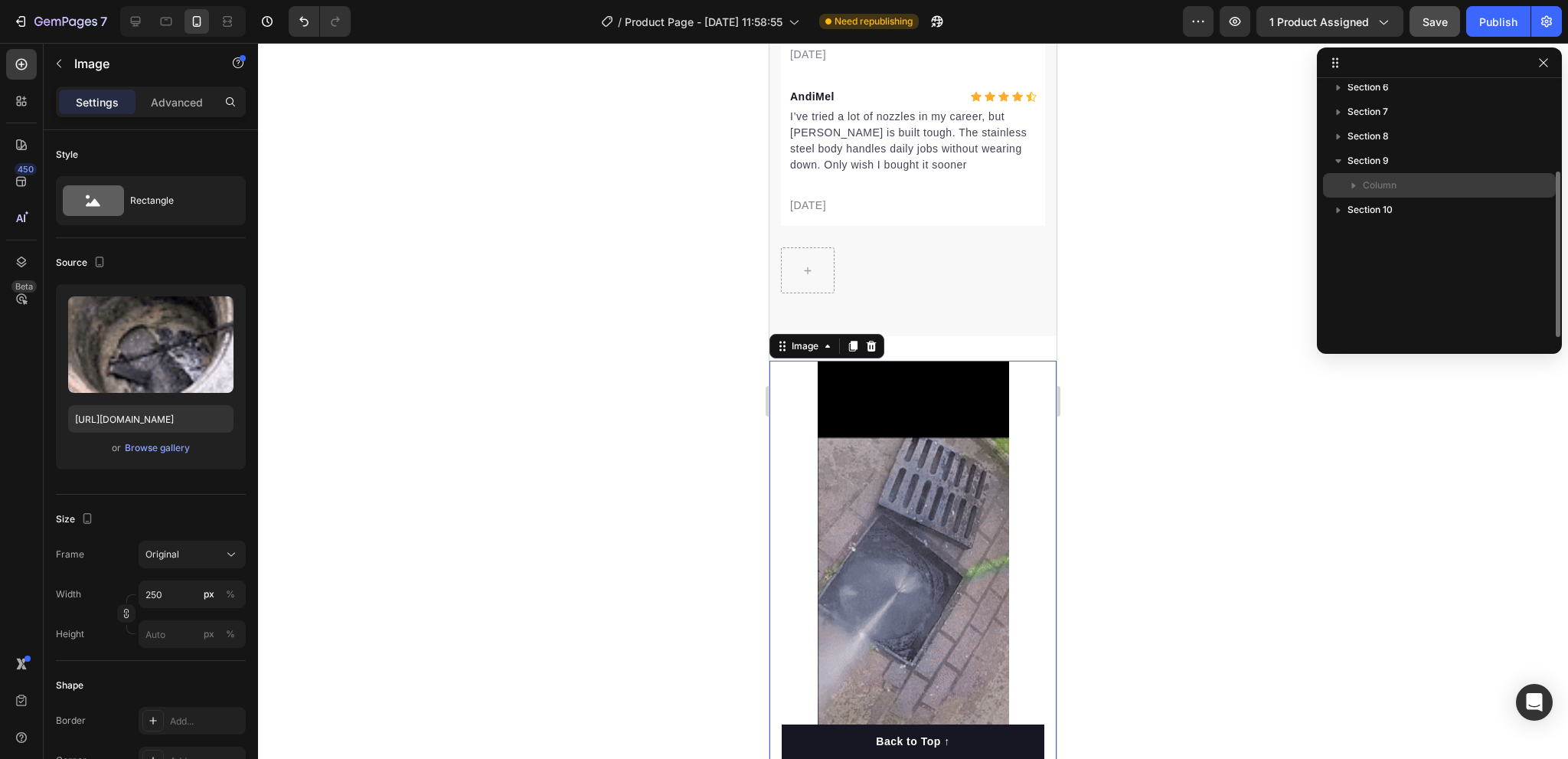
click at [1355, 188] on icon "button" at bounding box center [1353, 185] width 15 height 15
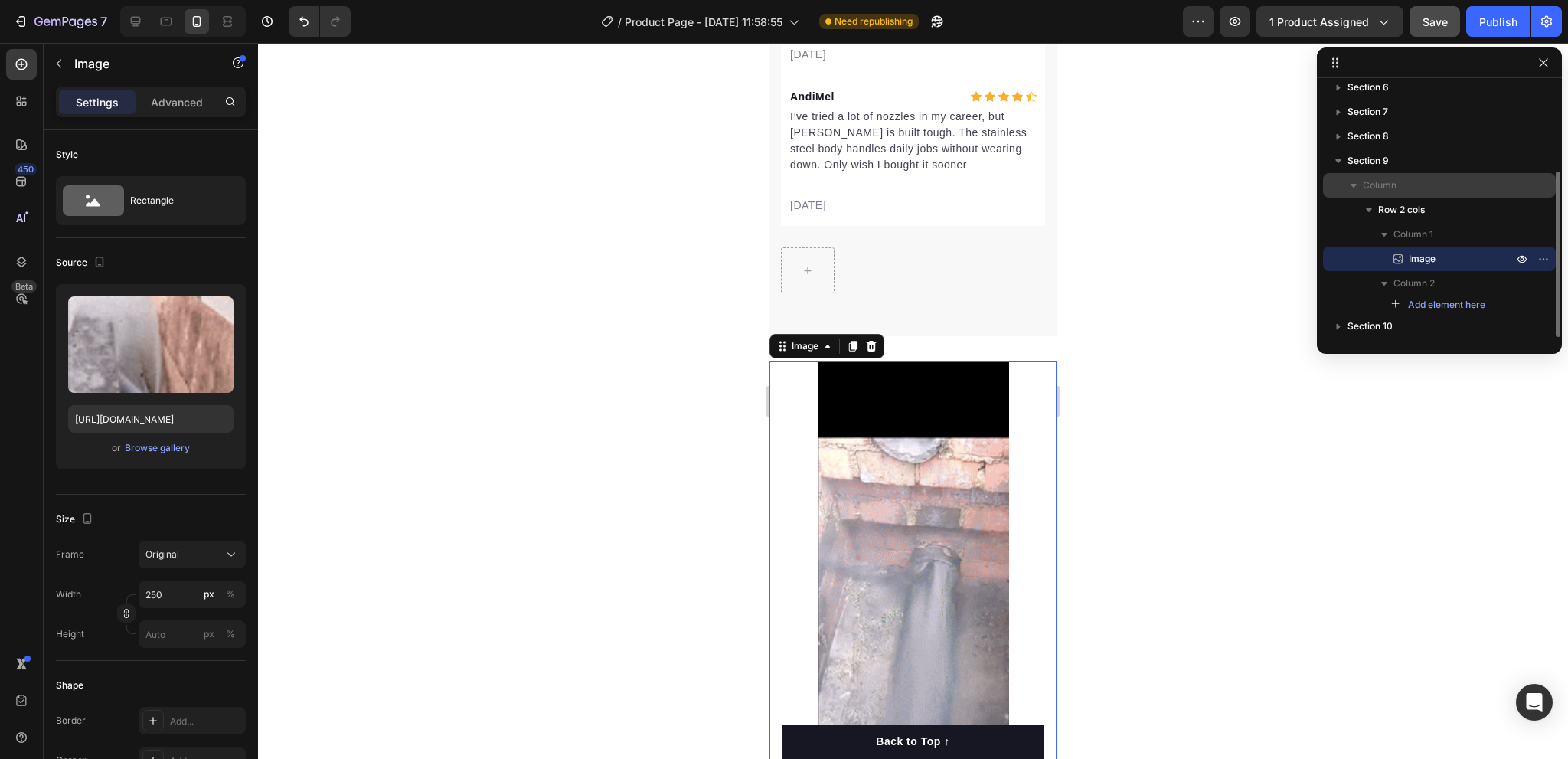
click at [1355, 188] on icon "button" at bounding box center [1353, 185] width 15 height 15
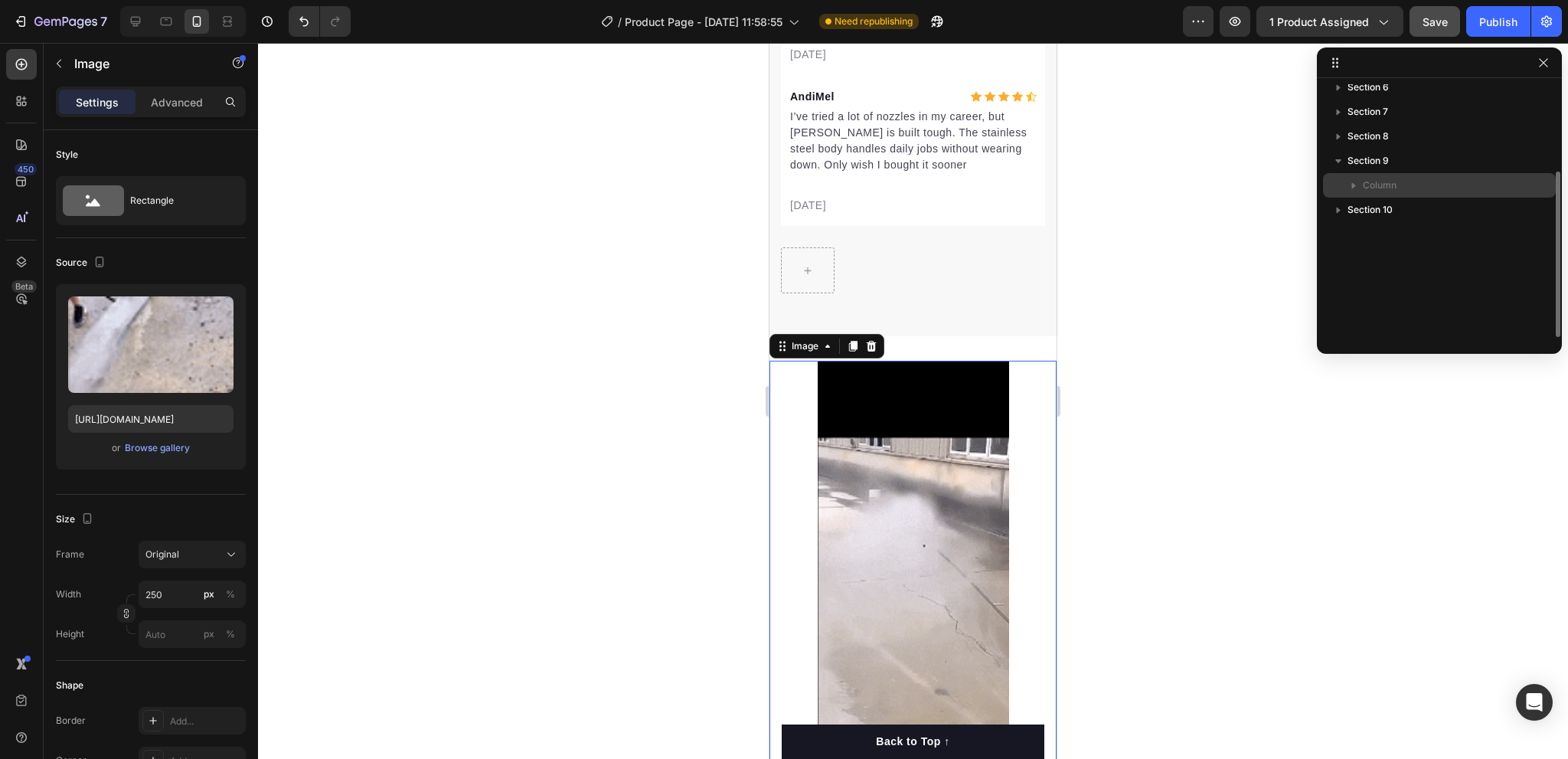
click at [1355, 188] on icon "button" at bounding box center [1353, 185] width 15 height 15
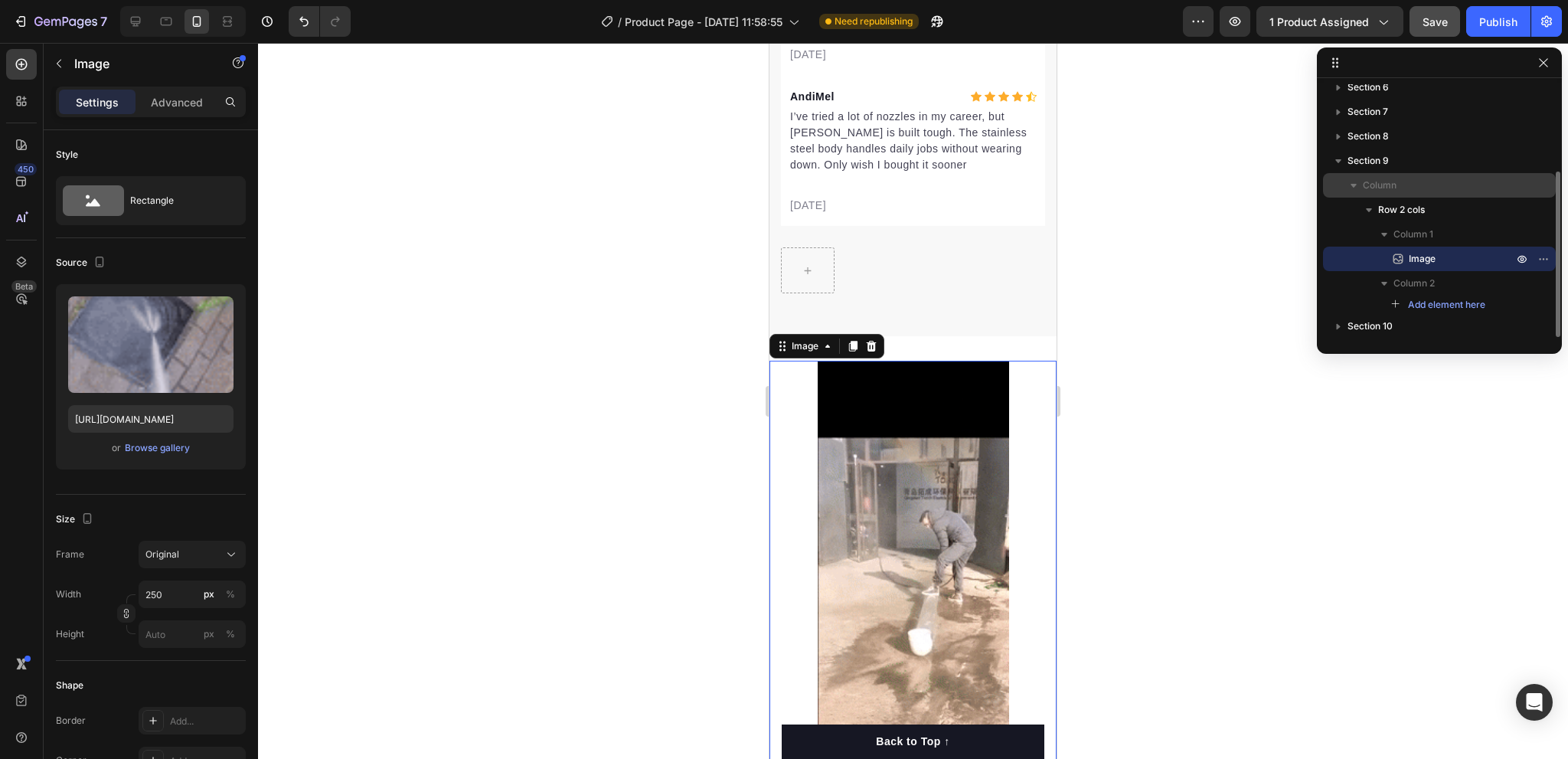
click at [1355, 188] on icon "button" at bounding box center [1353, 185] width 15 height 15
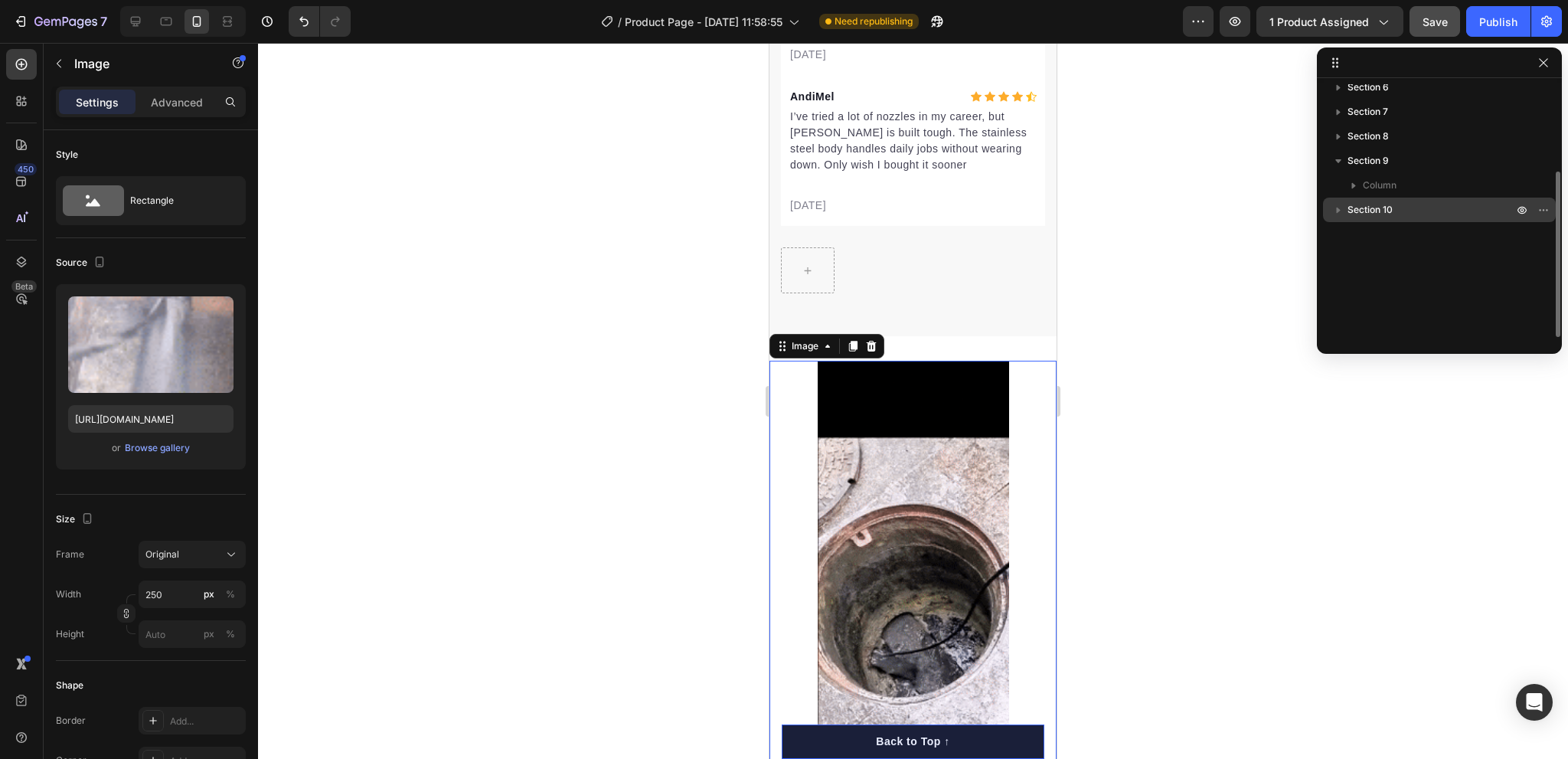
click at [1354, 211] on span "Section 10" at bounding box center [1370, 210] width 45 height 15
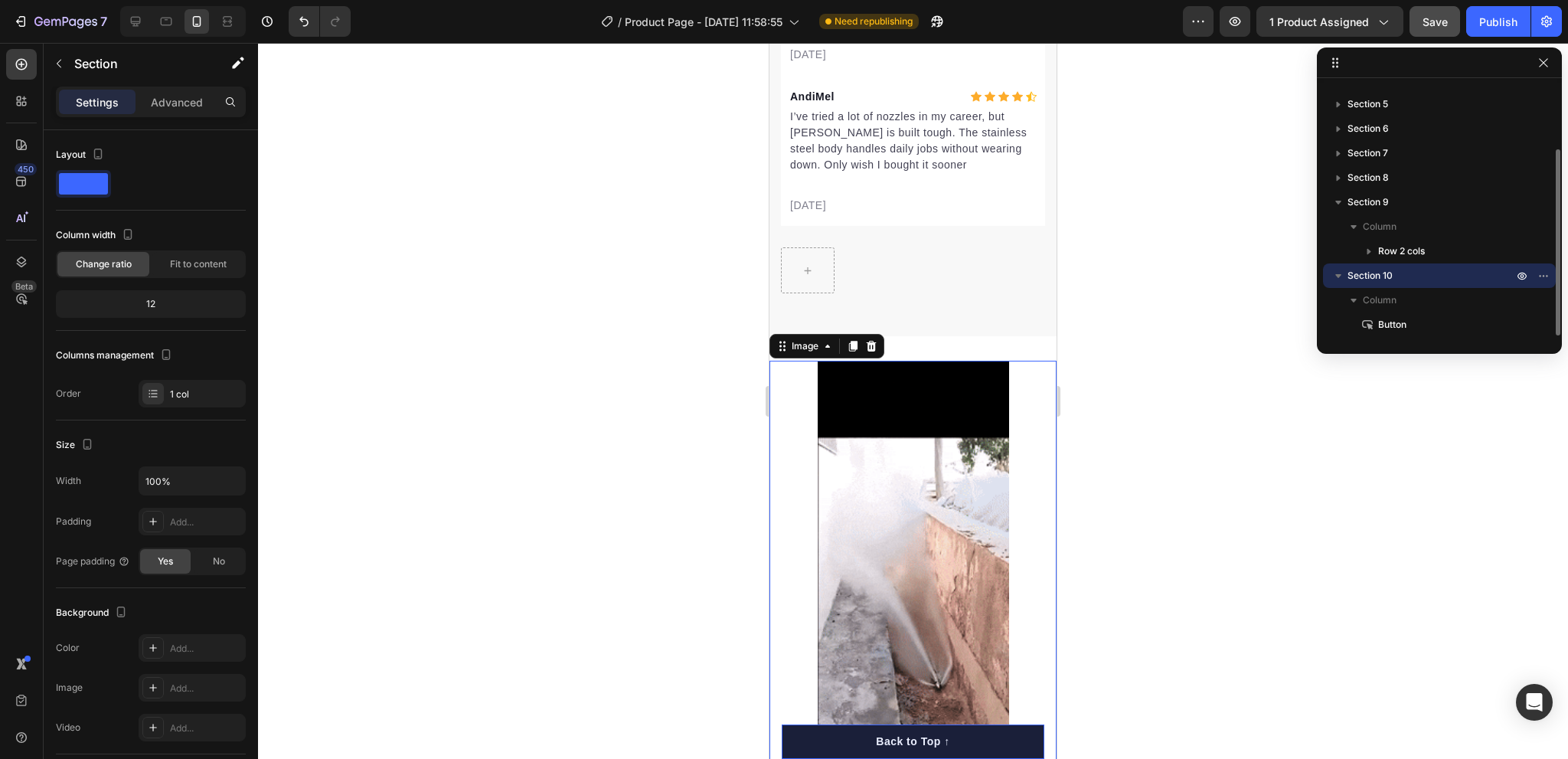
scroll to position [89, 0]
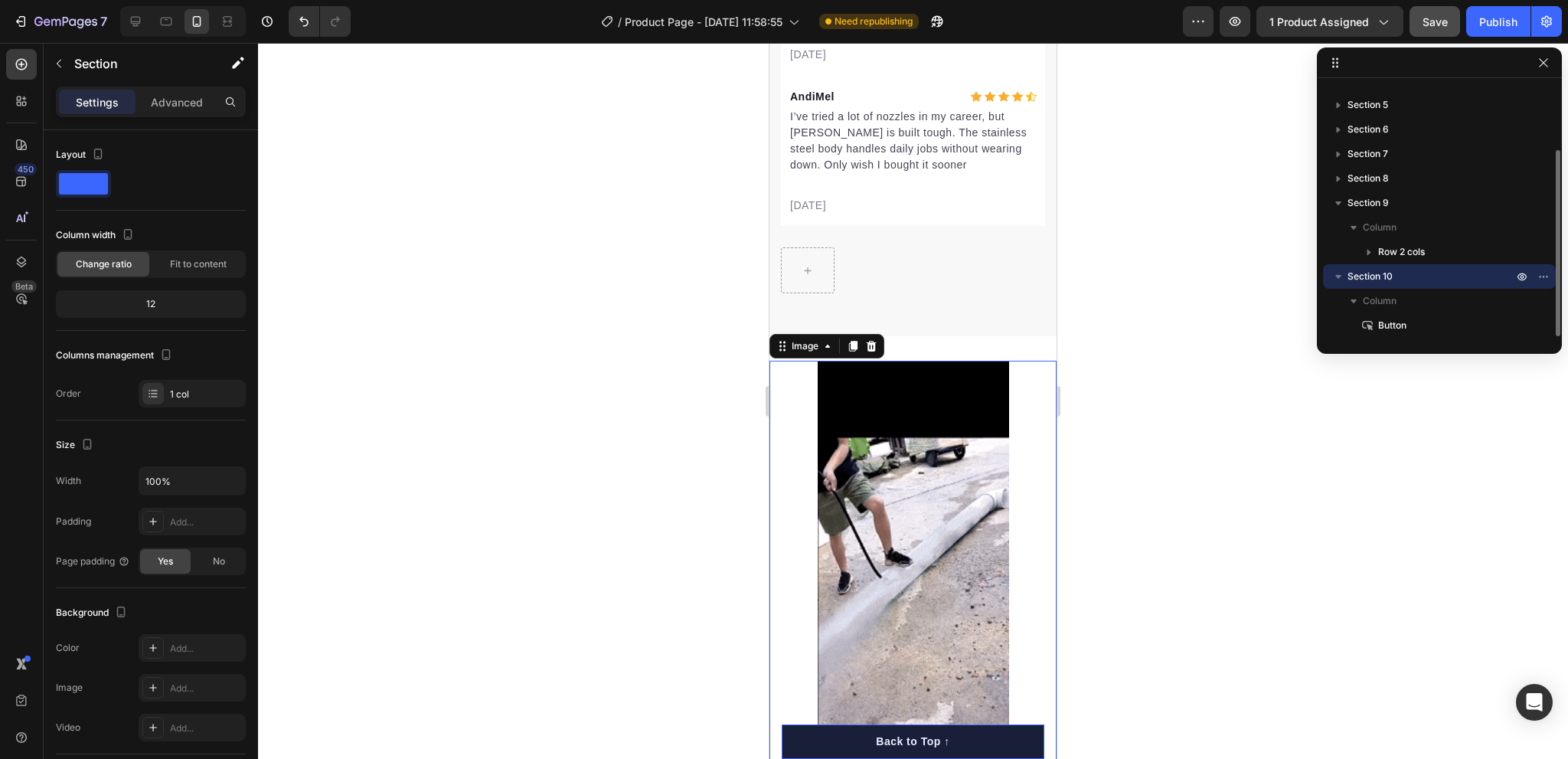
click at [1354, 211] on div "Section 9" at bounding box center [1440, 202] width 221 height 24
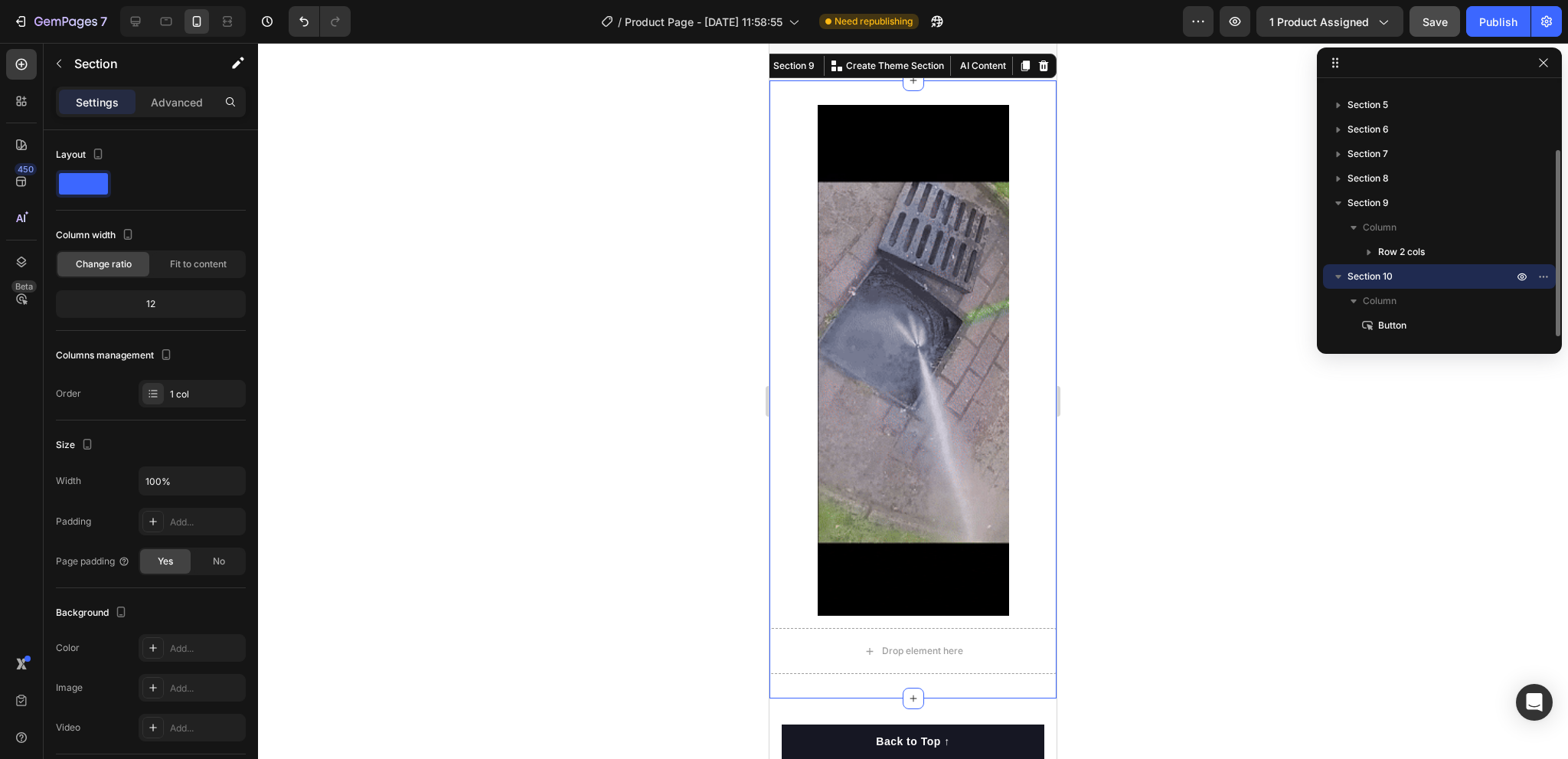
scroll to position [153, 0]
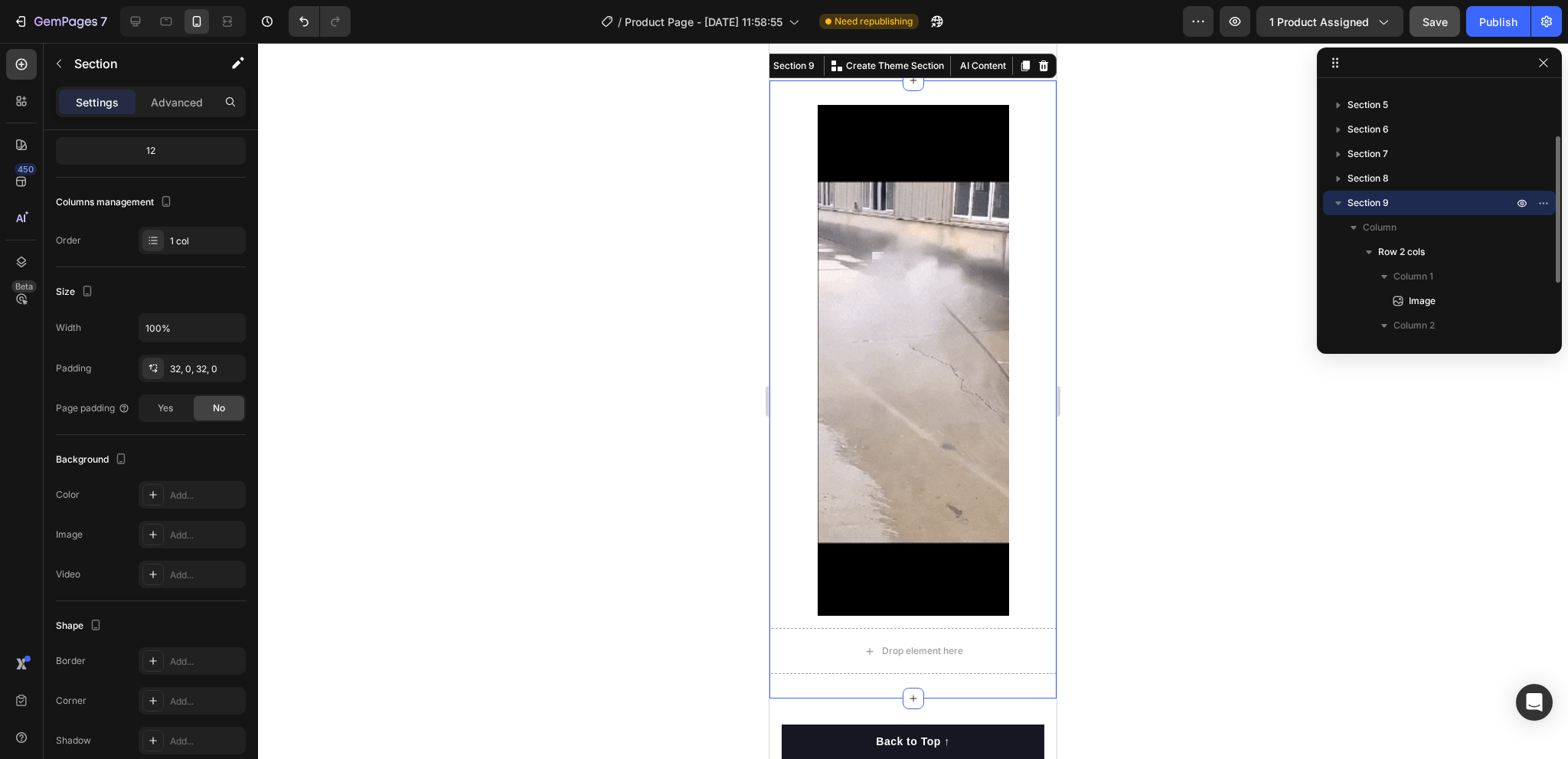
click at [1342, 203] on icon "button" at bounding box center [1338, 202] width 15 height 15
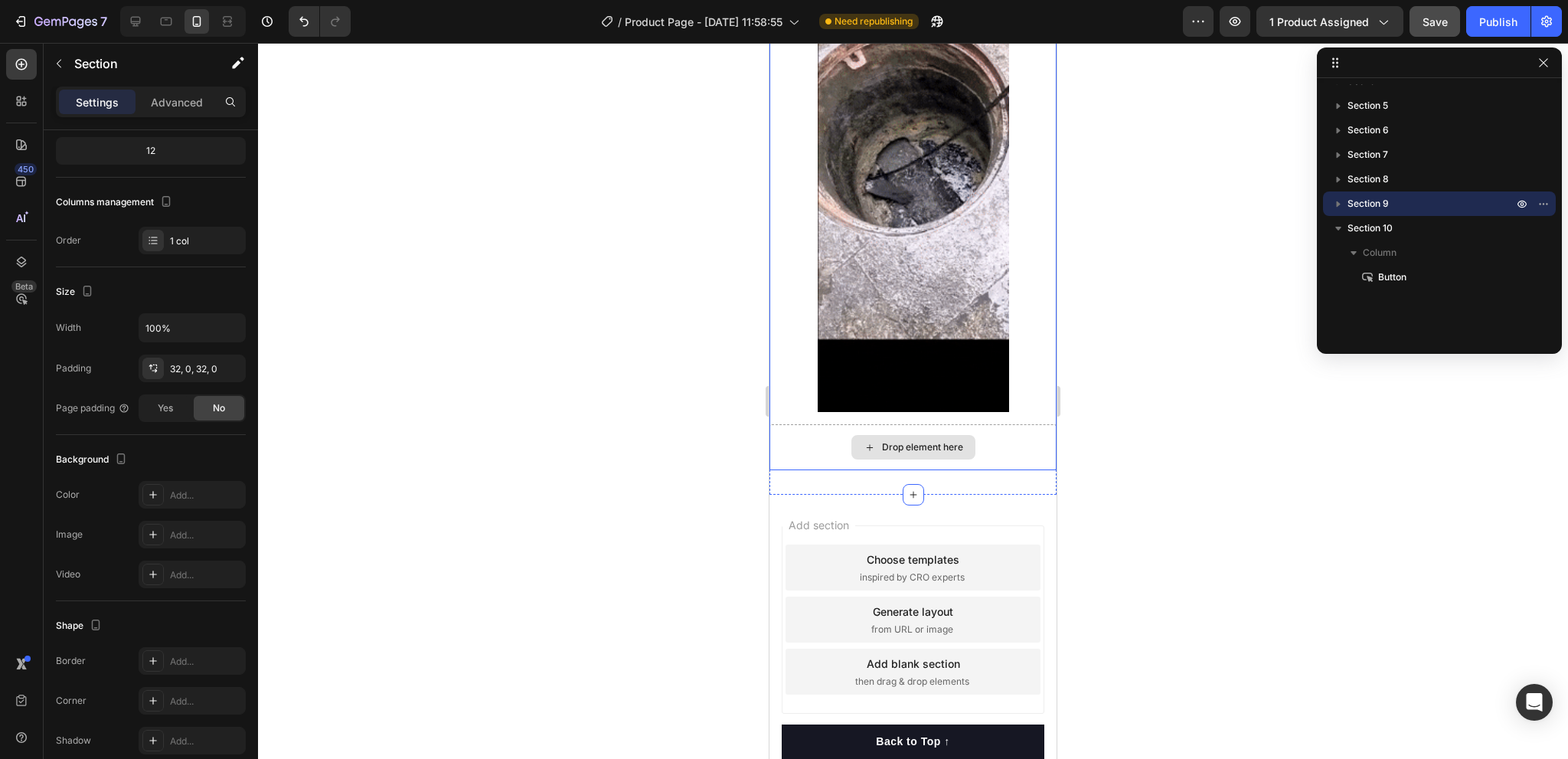
scroll to position [4931, 0]
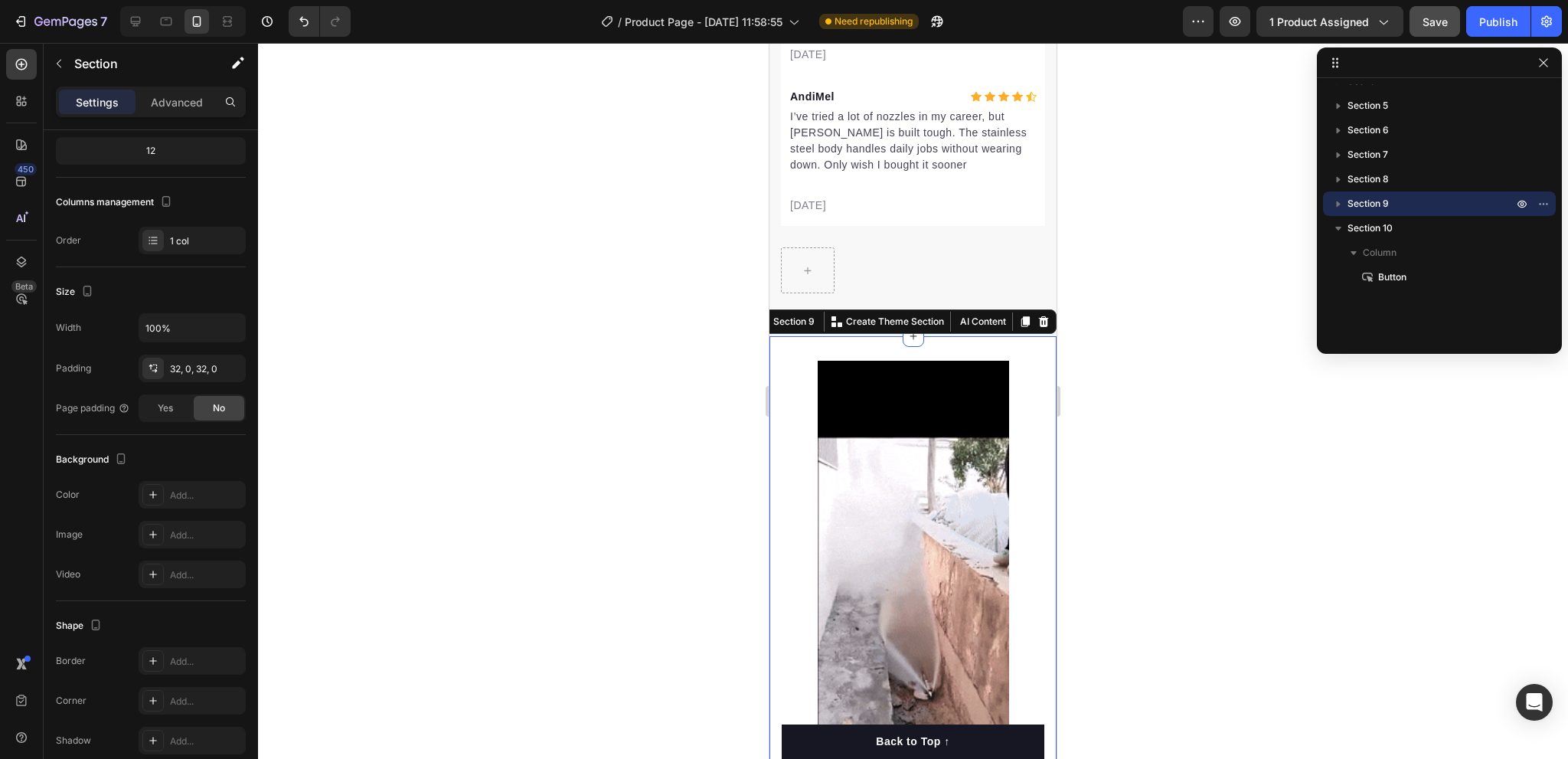
click at [1169, 468] on div at bounding box center [912, 400] width 1310 height 716
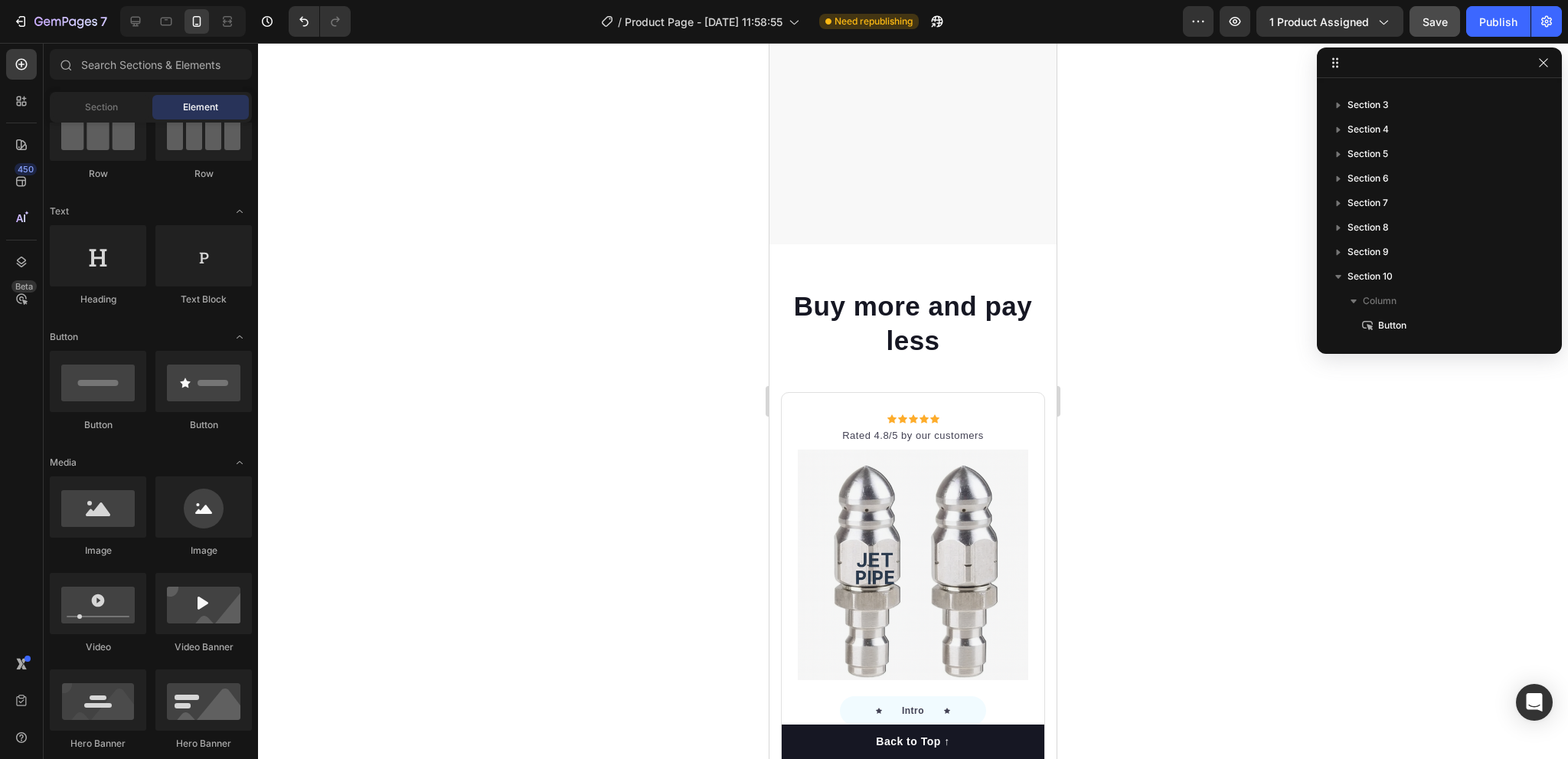
scroll to position [3321, 0]
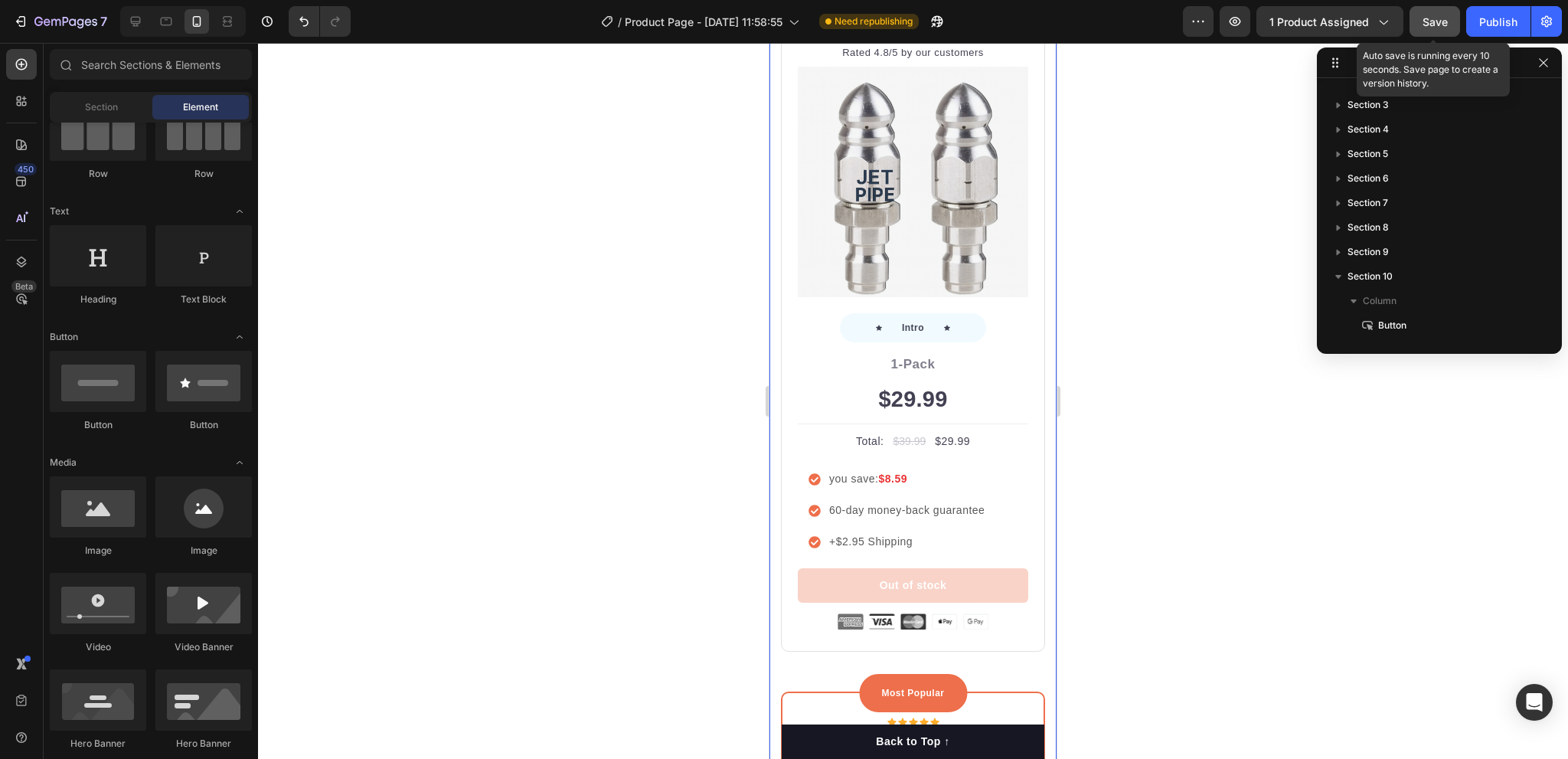
click at [1418, 18] on button "Save" at bounding box center [1435, 22] width 51 height 31
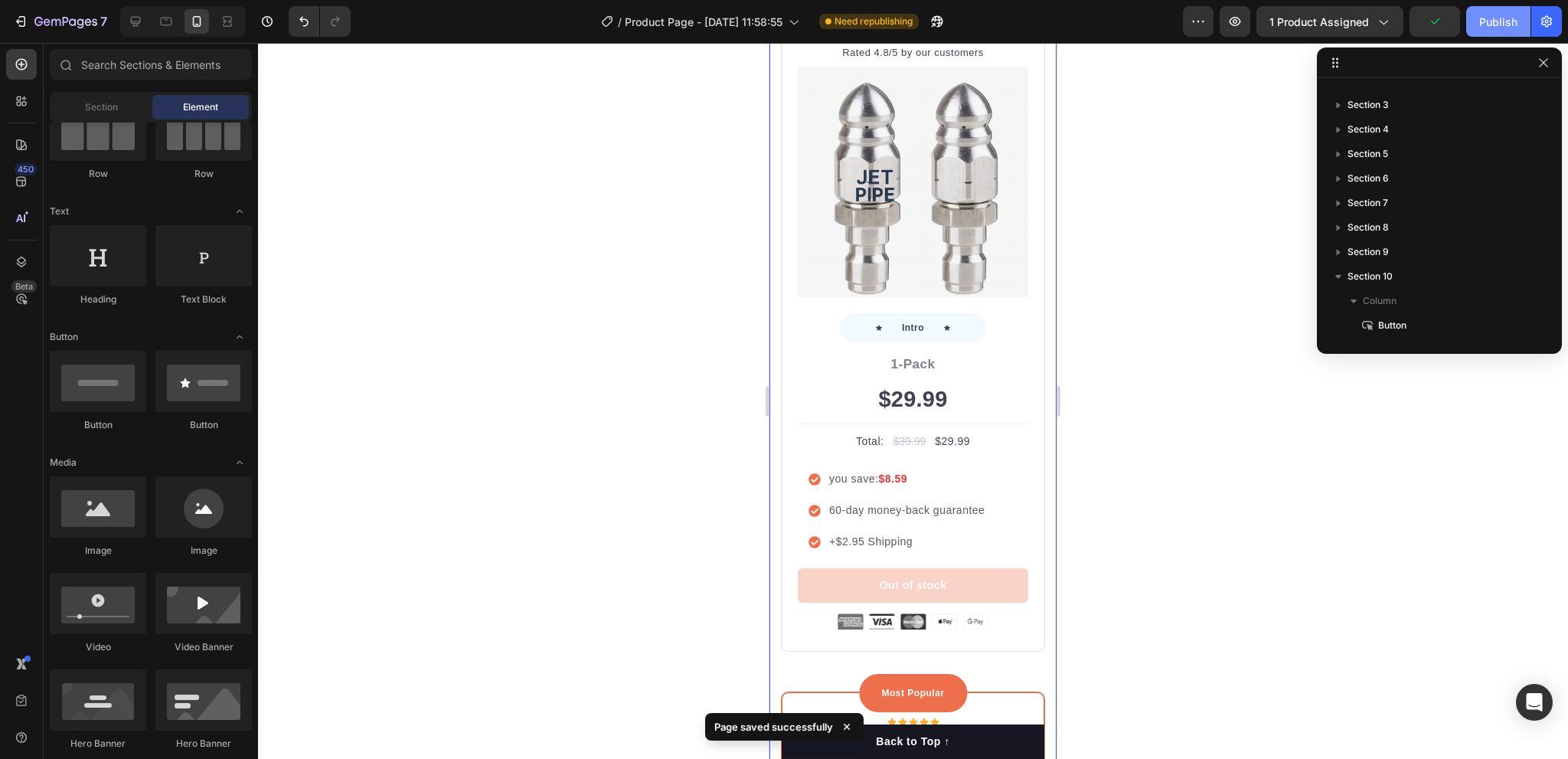
click at [1495, 28] on div "Publish" at bounding box center [1498, 22] width 38 height 16
